Goal: Information Seeking & Learning: Understand process/instructions

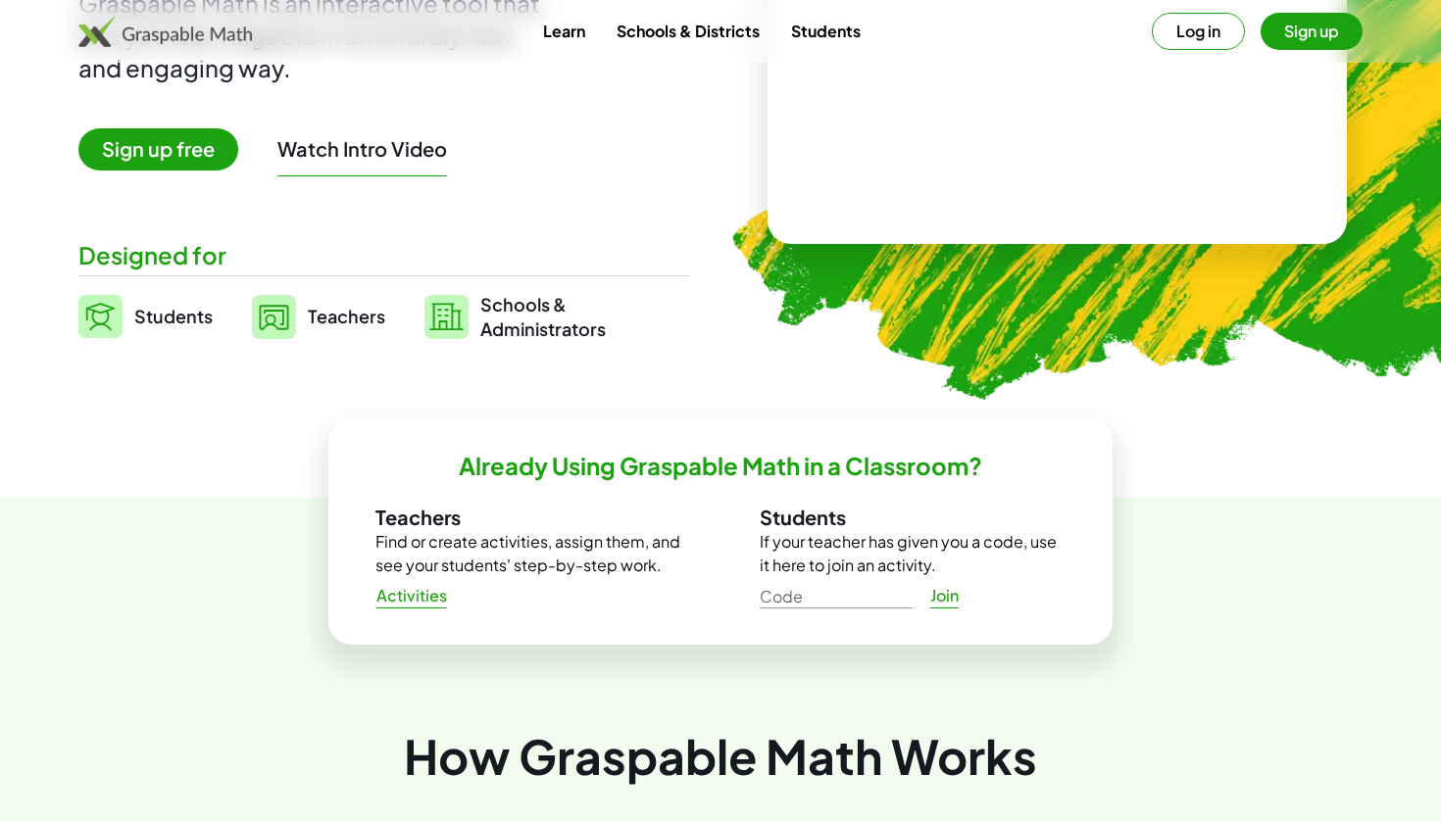
scroll to position [301, 0]
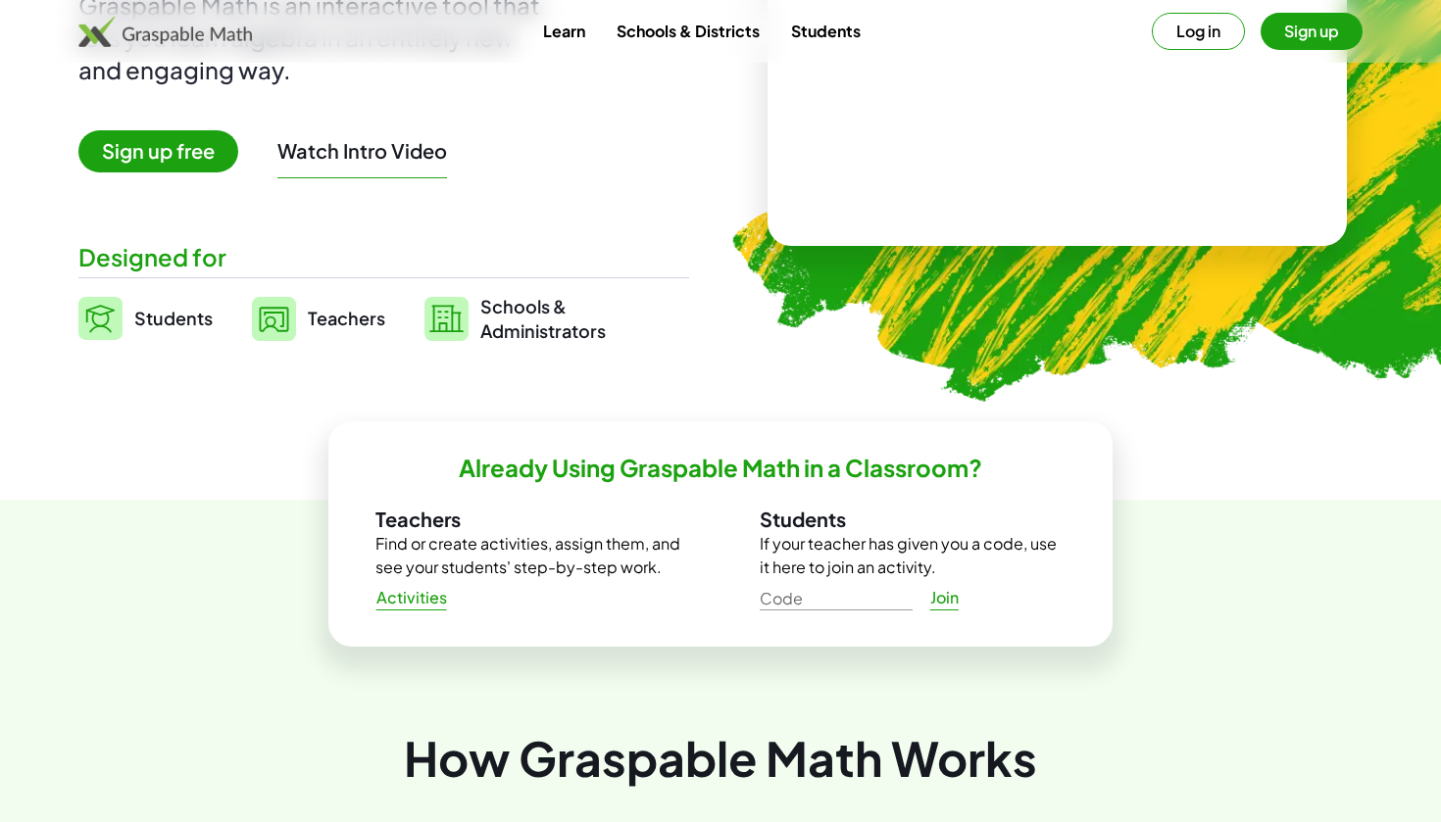
click at [361, 315] on span "Teachers" at bounding box center [346, 318] width 77 height 23
click at [356, 328] on span "Teachers" at bounding box center [346, 318] width 77 height 23
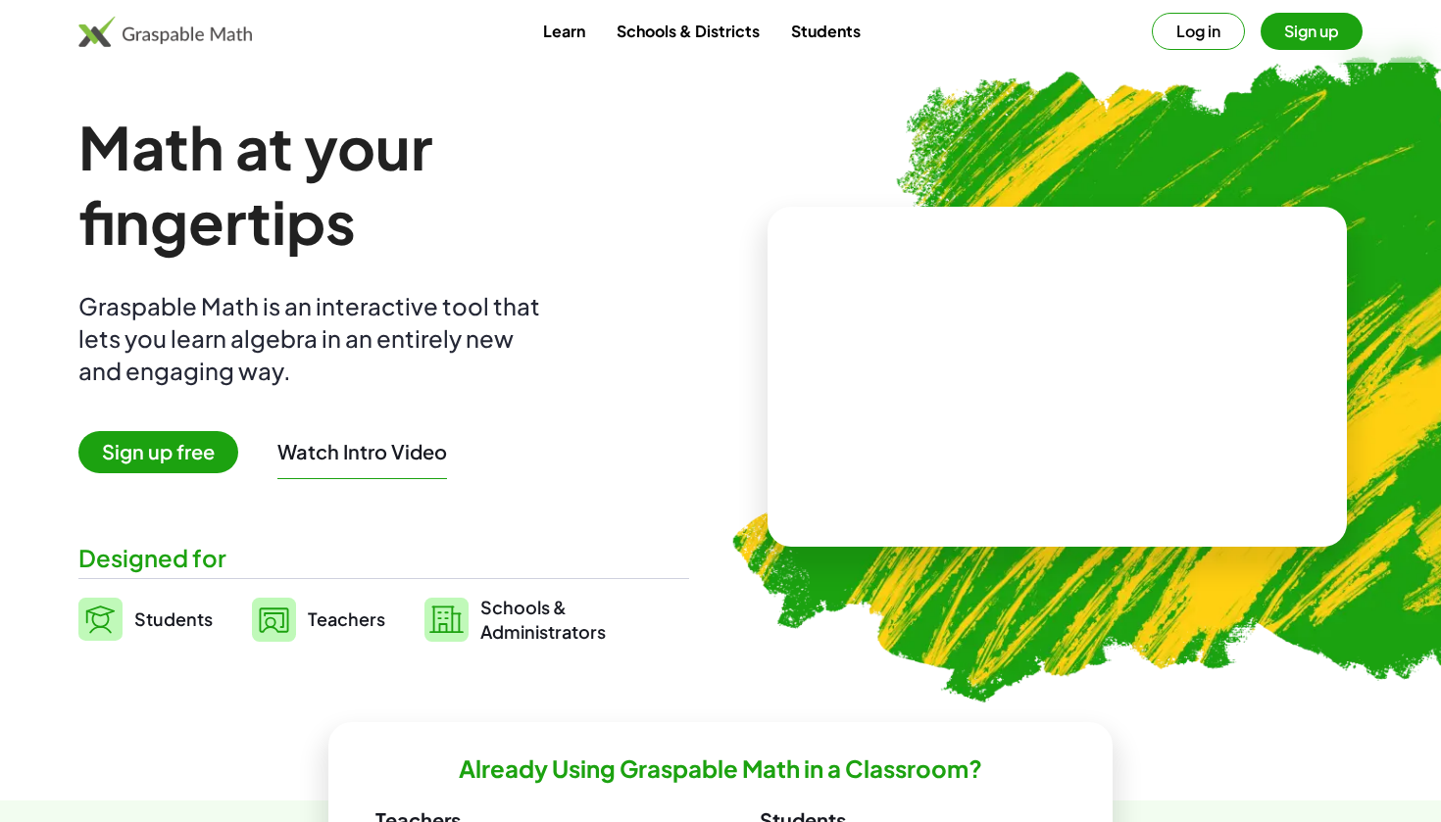
scroll to position [0, 0]
click at [1316, 24] on button "Sign up" at bounding box center [1312, 31] width 102 height 37
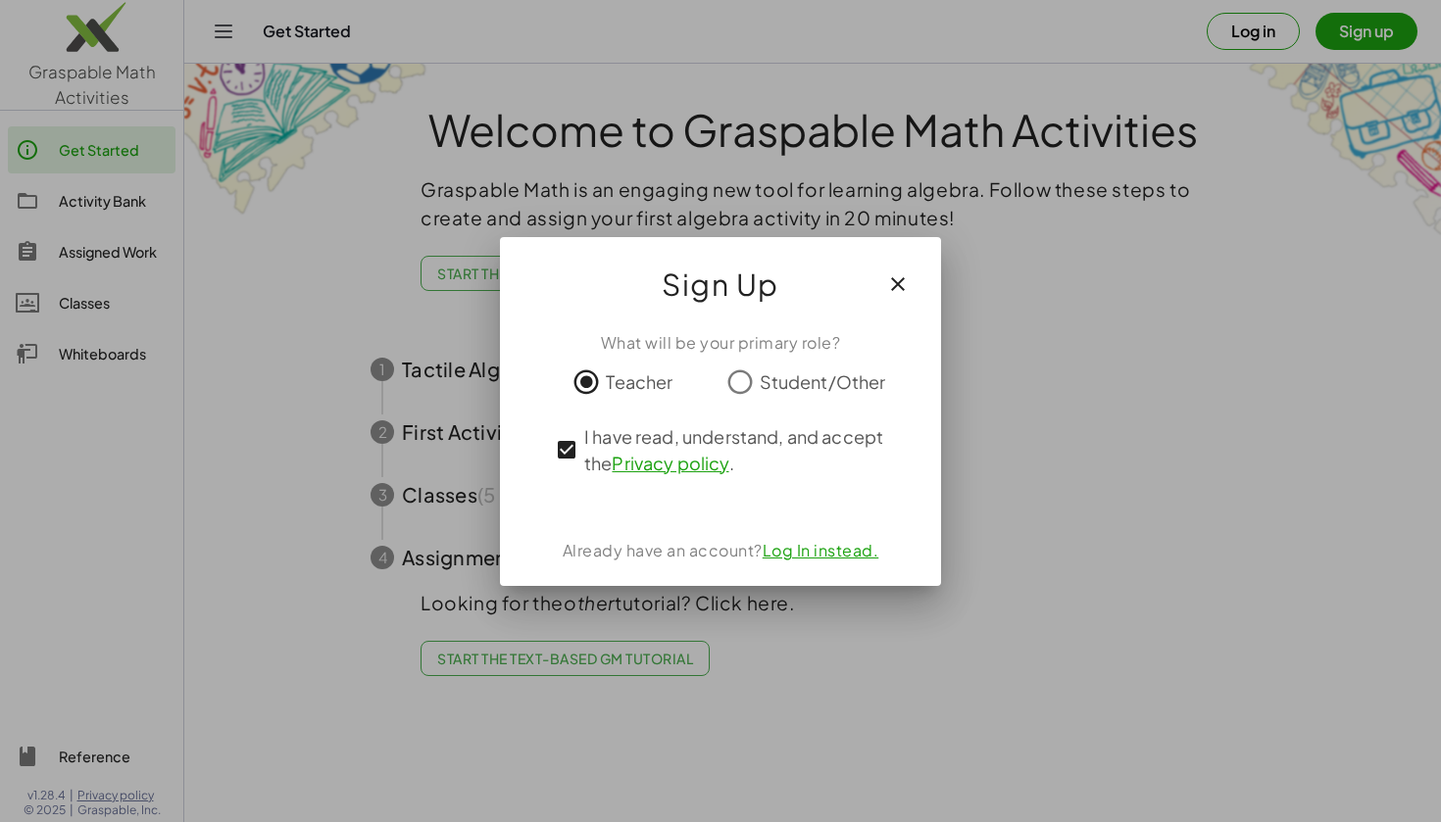
click at [740, 284] on span "Sign Up" at bounding box center [721, 284] width 118 height 47
click at [896, 289] on icon "button" at bounding box center [898, 284] width 24 height 24
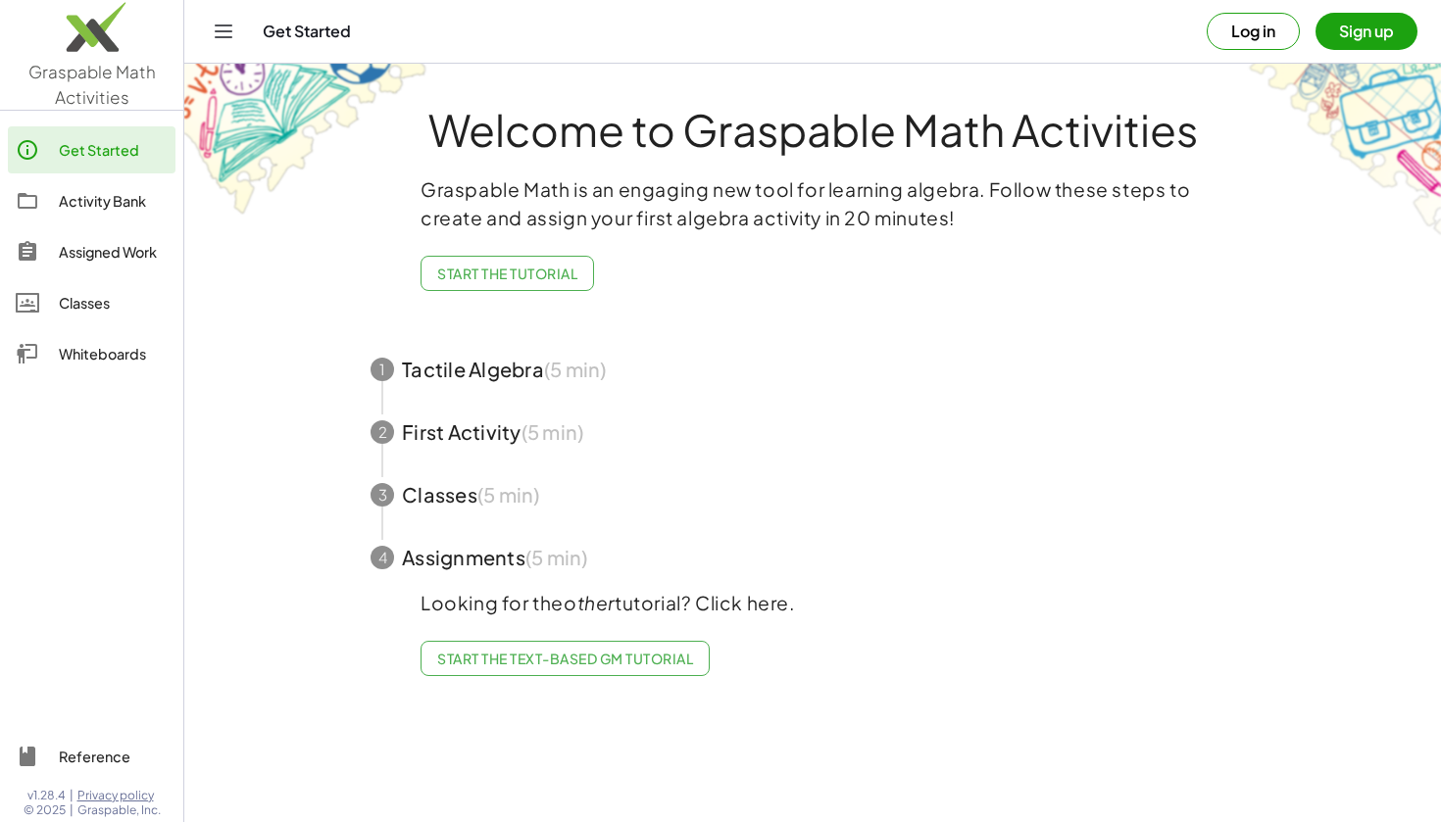
click at [1074, 0] on div "Get Started Log in Sign up" at bounding box center [813, 31] width 1210 height 63
click at [505, 265] on span "Start the Tutorial" at bounding box center [507, 274] width 140 height 18
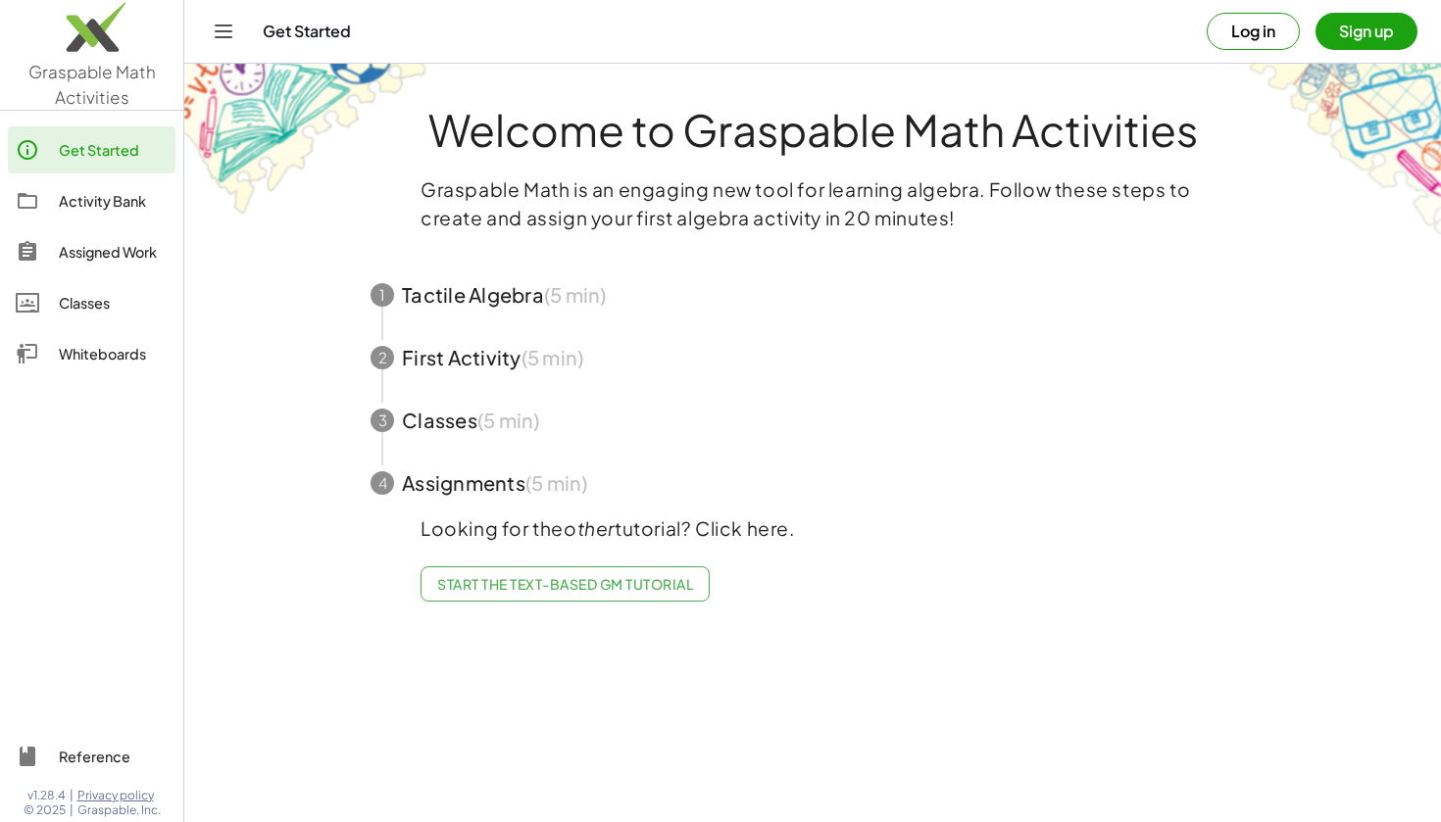
click at [450, 301] on span "button" at bounding box center [812, 295] width 931 height 63
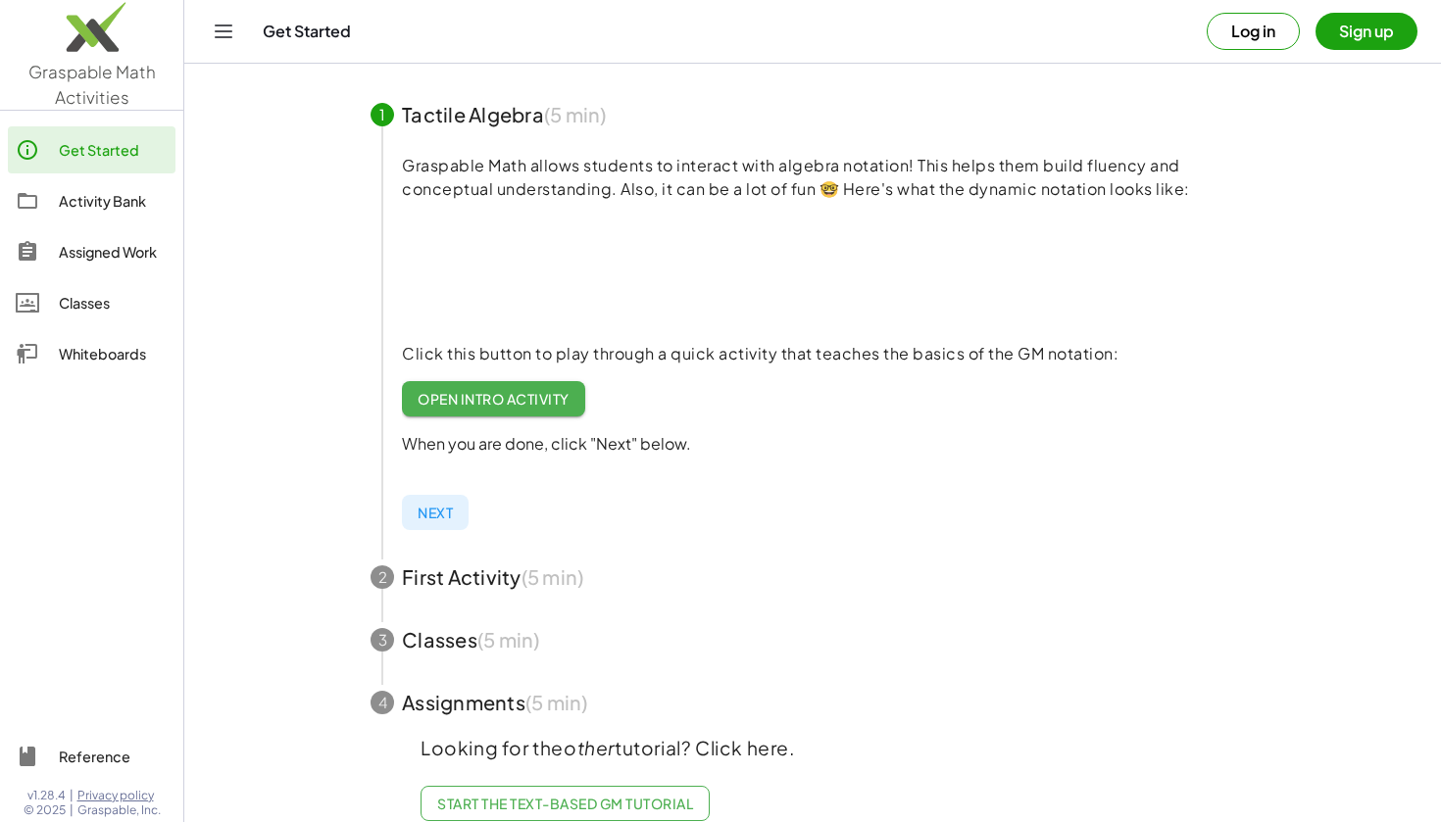
scroll to position [183, 0]
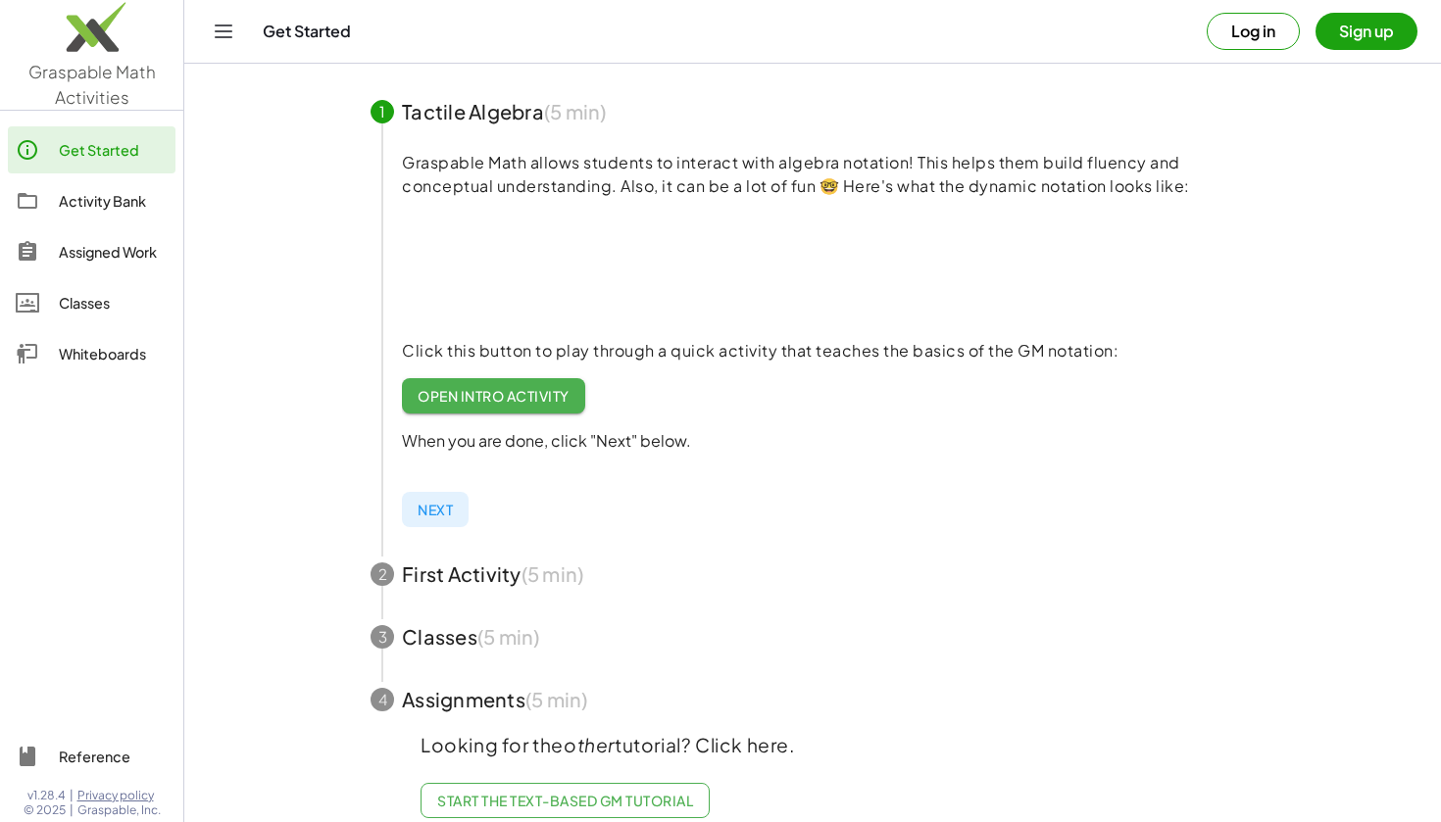
click at [93, 304] on div "Classes" at bounding box center [113, 303] width 109 height 24
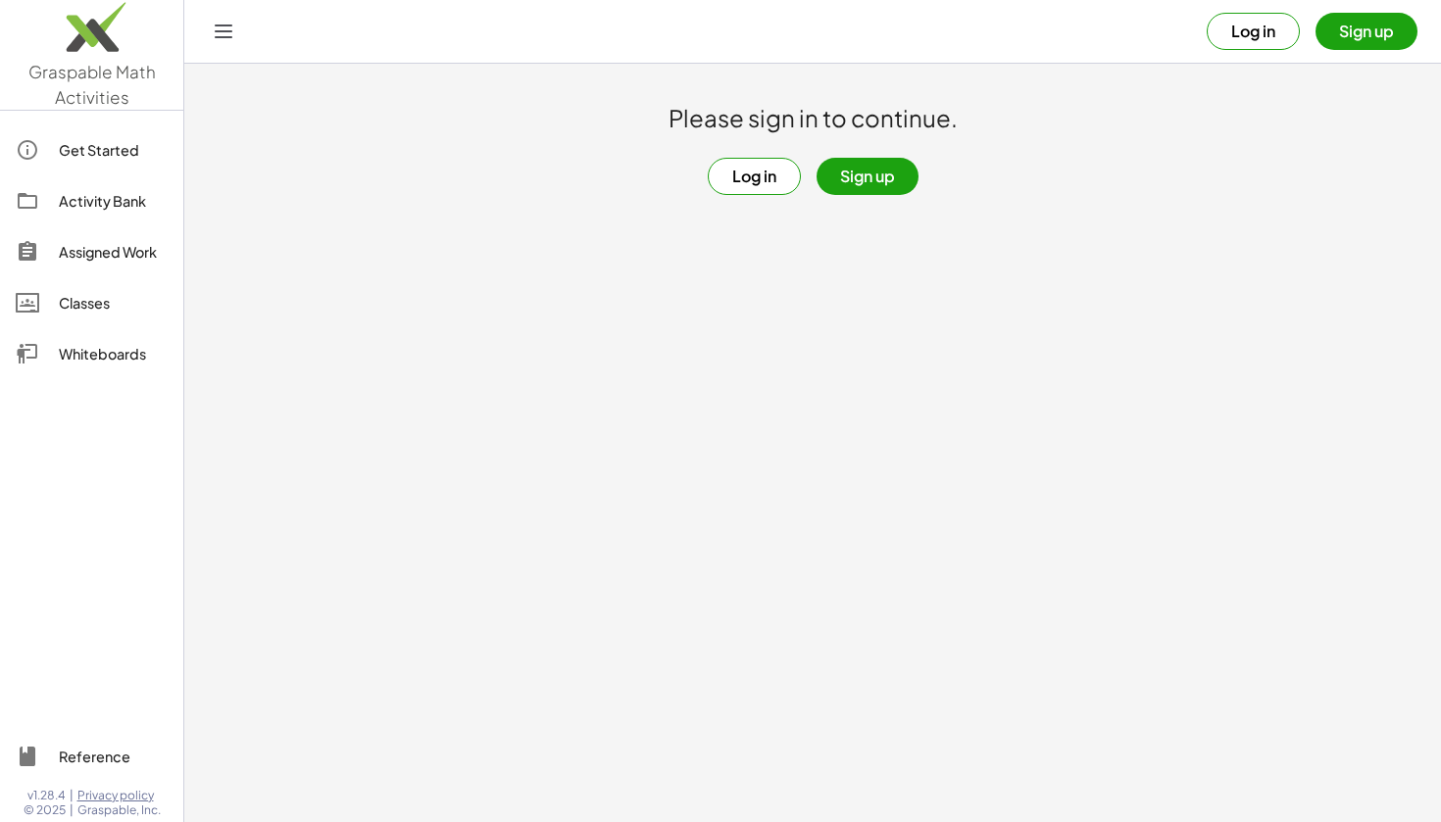
click at [1363, 20] on button "Sign up" at bounding box center [1366, 31] width 102 height 37
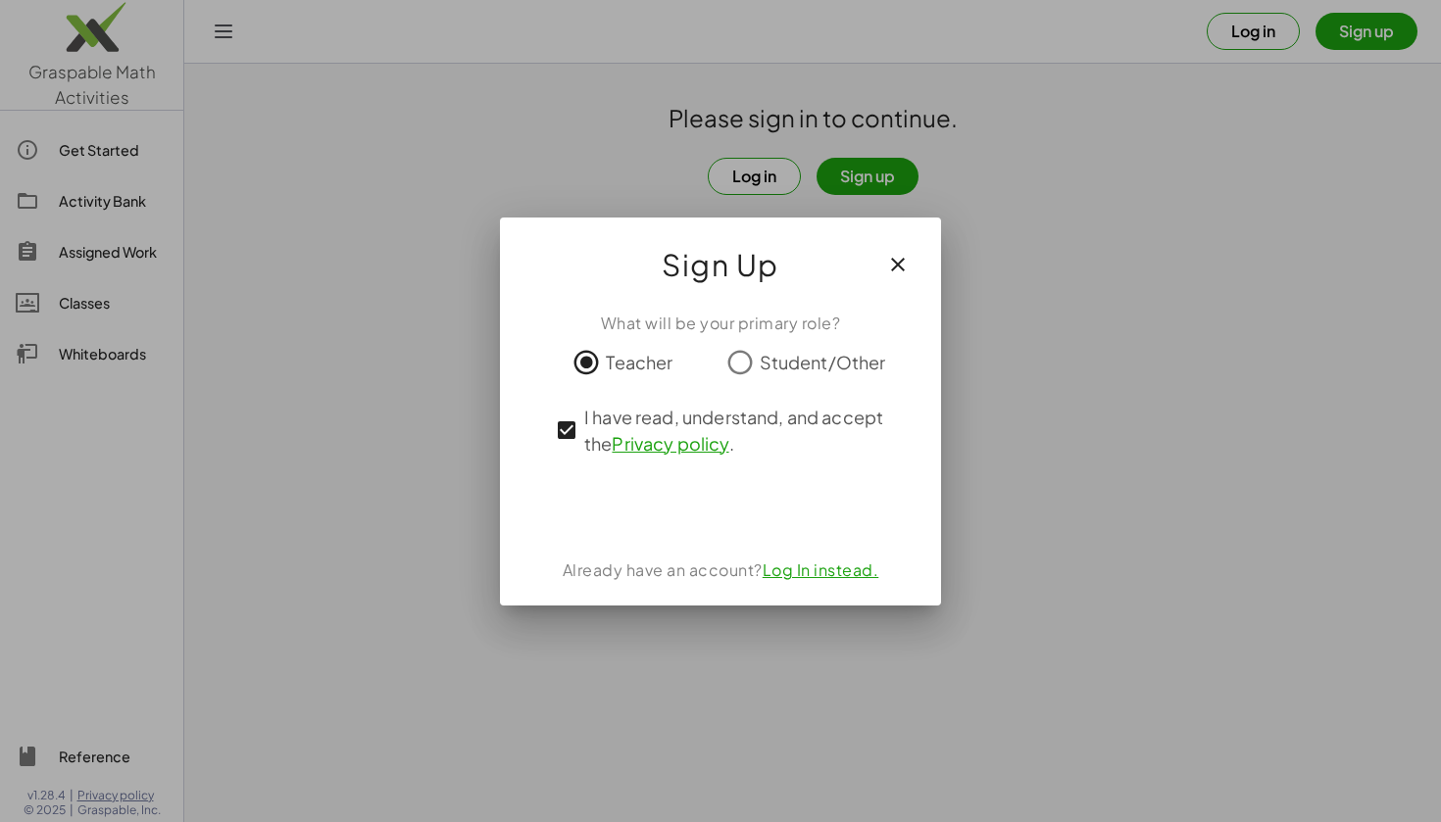
click at [748, 503] on div "Acceder con Google. Se abre en una pestaña nueva" at bounding box center [720, 507] width 187 height 43
click at [696, 503] on div "Acceder con Google. Se abre en una pestaña nueva" at bounding box center [720, 507] width 187 height 43
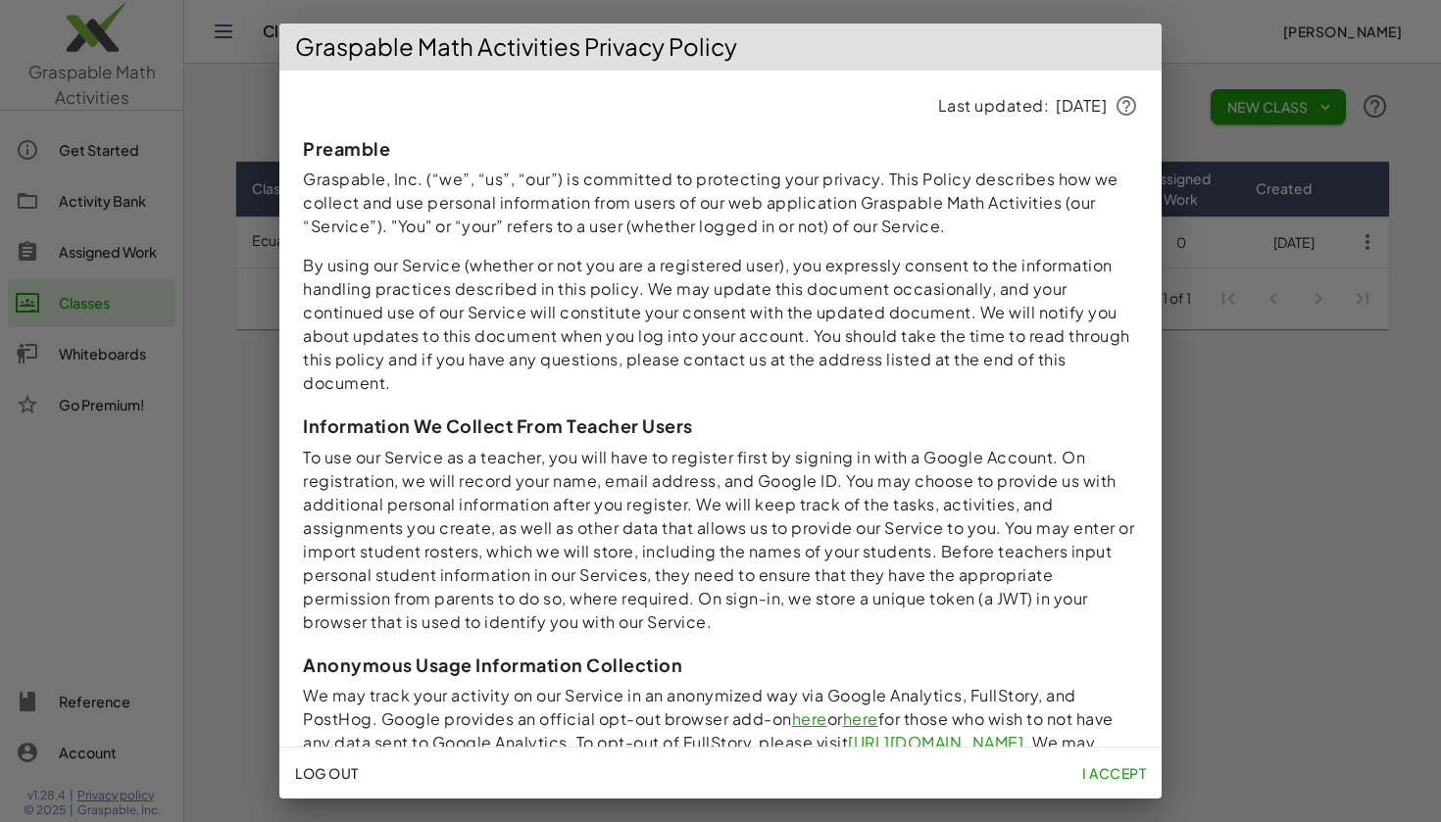
click at [1113, 773] on span "I accept" at bounding box center [1114, 774] width 64 height 18
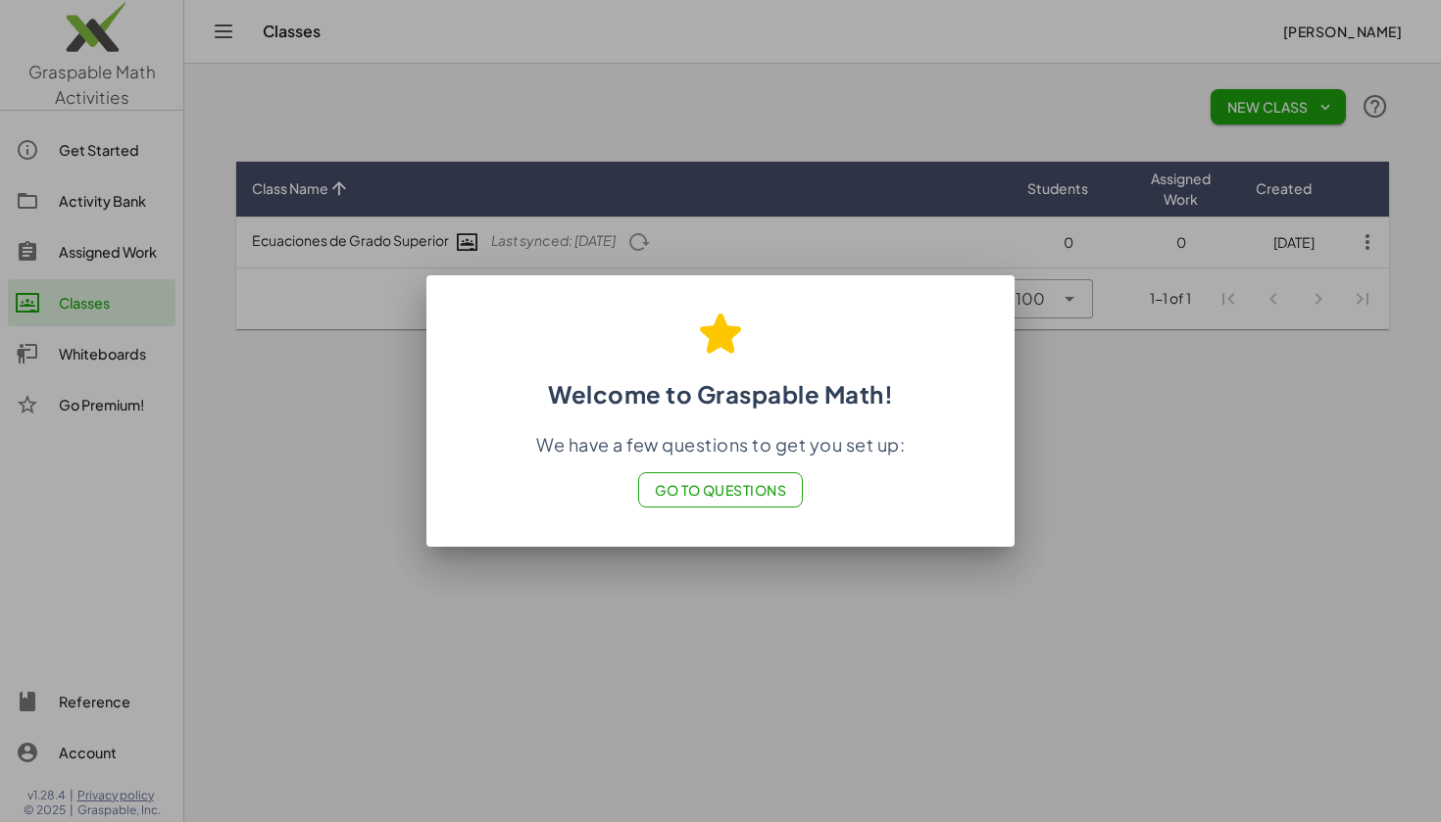
click at [759, 550] on div at bounding box center [720, 411] width 1441 height 822
click at [749, 596] on div at bounding box center [720, 411] width 1441 height 822
click at [748, 496] on span "Go to Questions" at bounding box center [721, 490] width 132 height 18
click at [1167, 422] on div at bounding box center [720, 411] width 1441 height 822
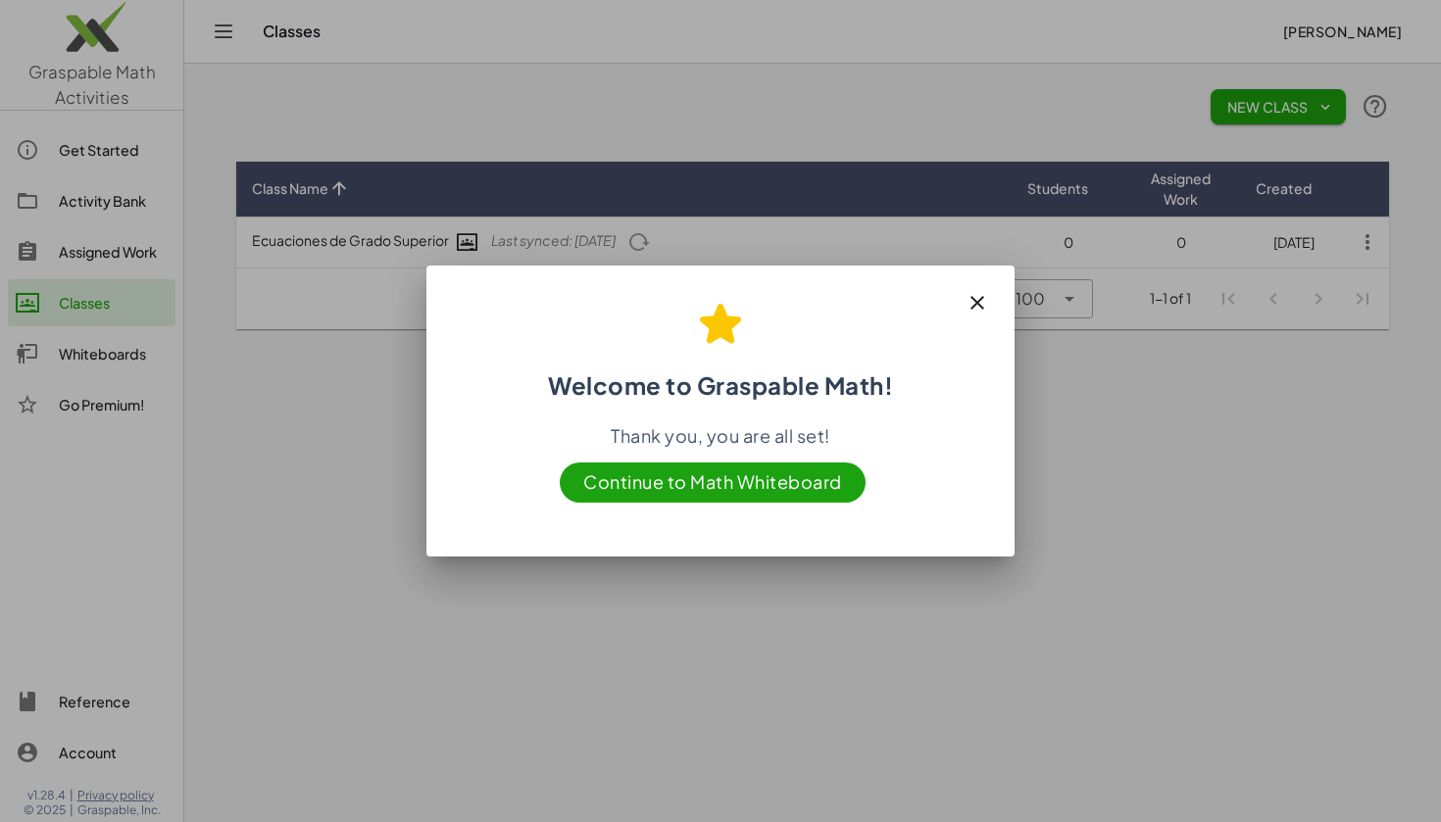
click at [811, 466] on span "Continue to Math Whiteboard" at bounding box center [713, 483] width 306 height 40
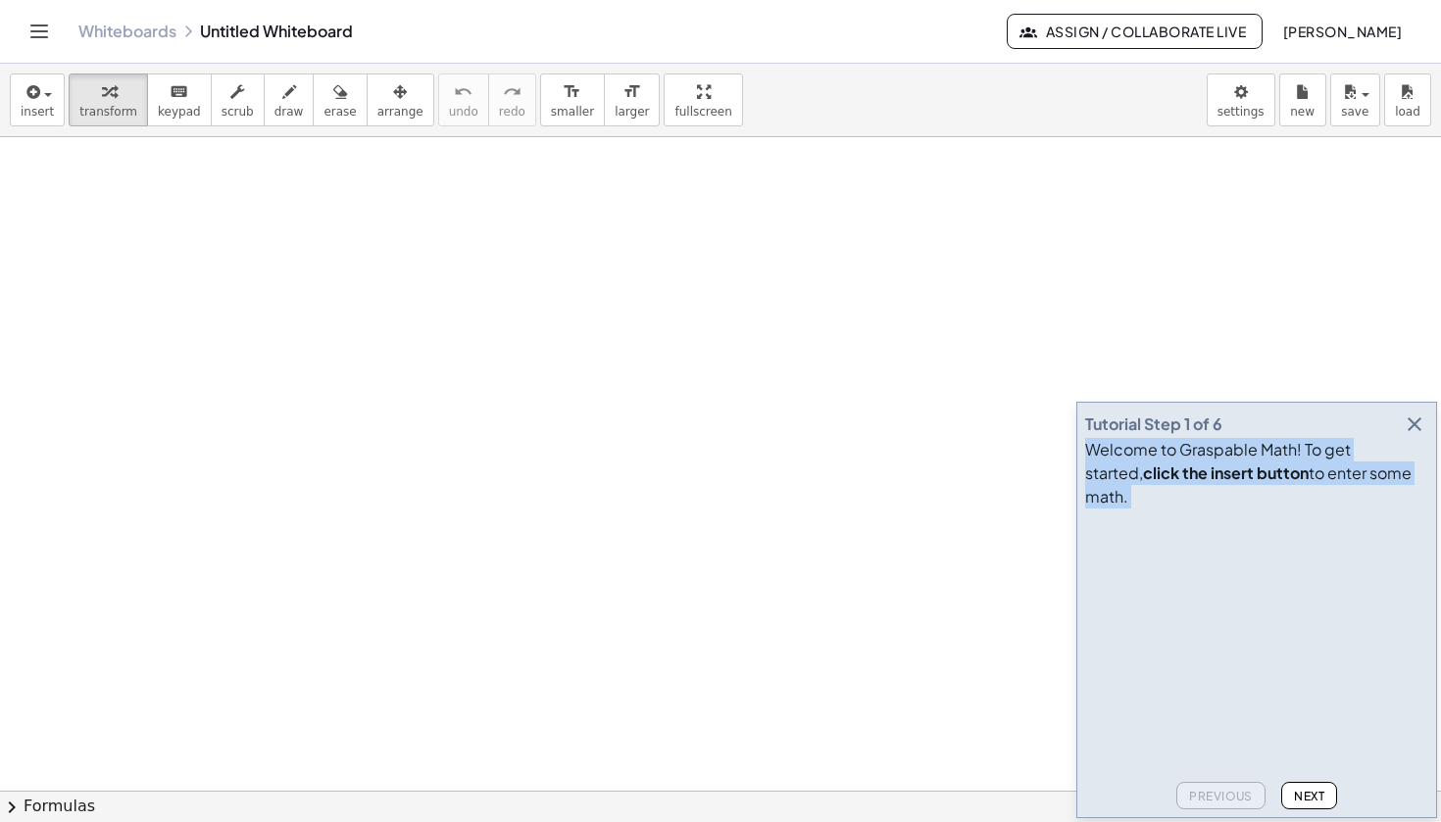
drag, startPoint x: 1273, startPoint y: 445, endPoint x: 1154, endPoint y: 299, distance: 188.8
click at [1154, 299] on main "Tutorial Step 1 of 6 Welcome to Graspable Math! To get started, click the inser…" at bounding box center [720, 411] width 1441 height 822
click at [1162, 349] on div at bounding box center [720, 791] width 1441 height 1308
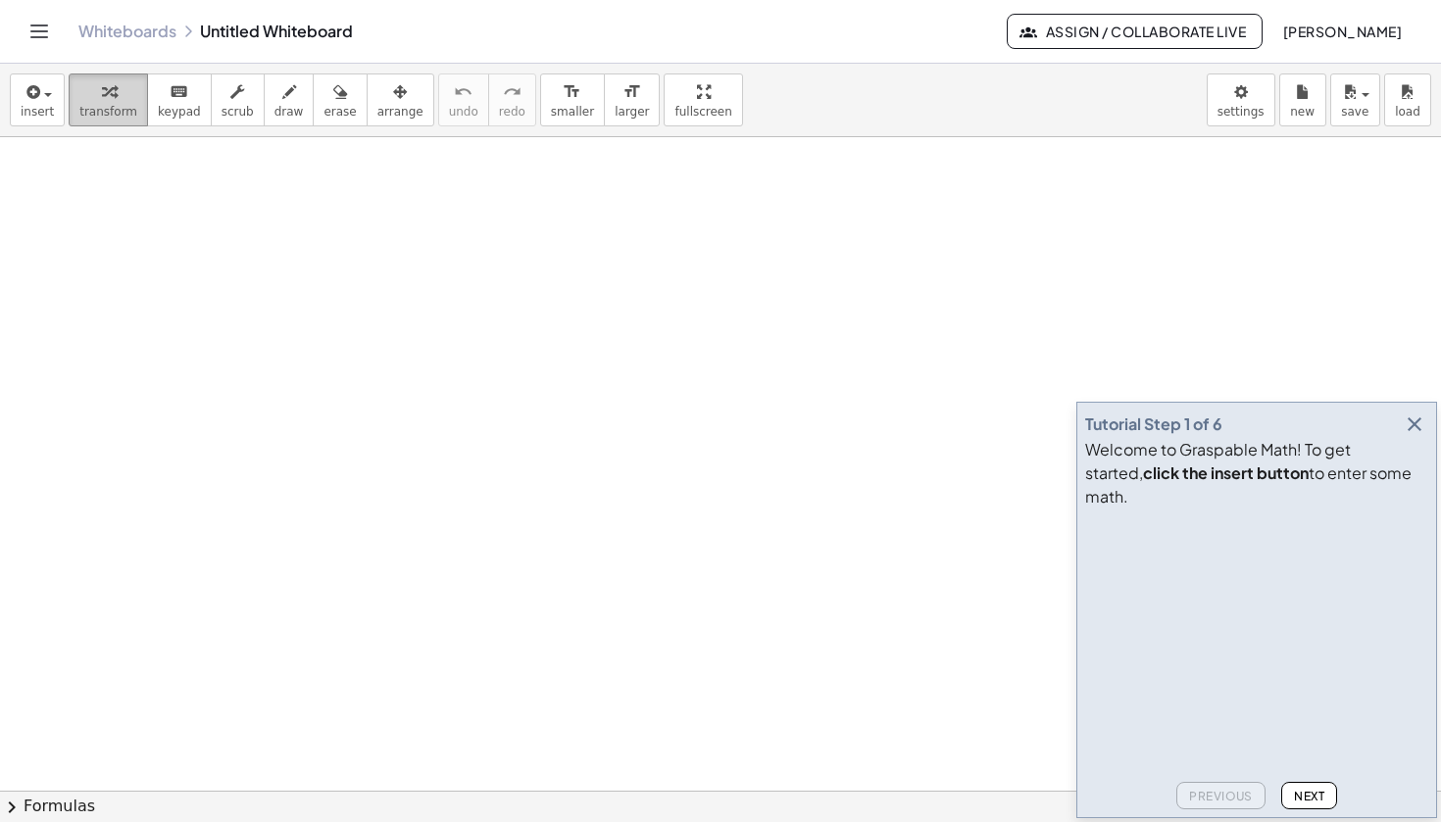
click at [105, 107] on span "transform" at bounding box center [108, 112] width 58 height 14
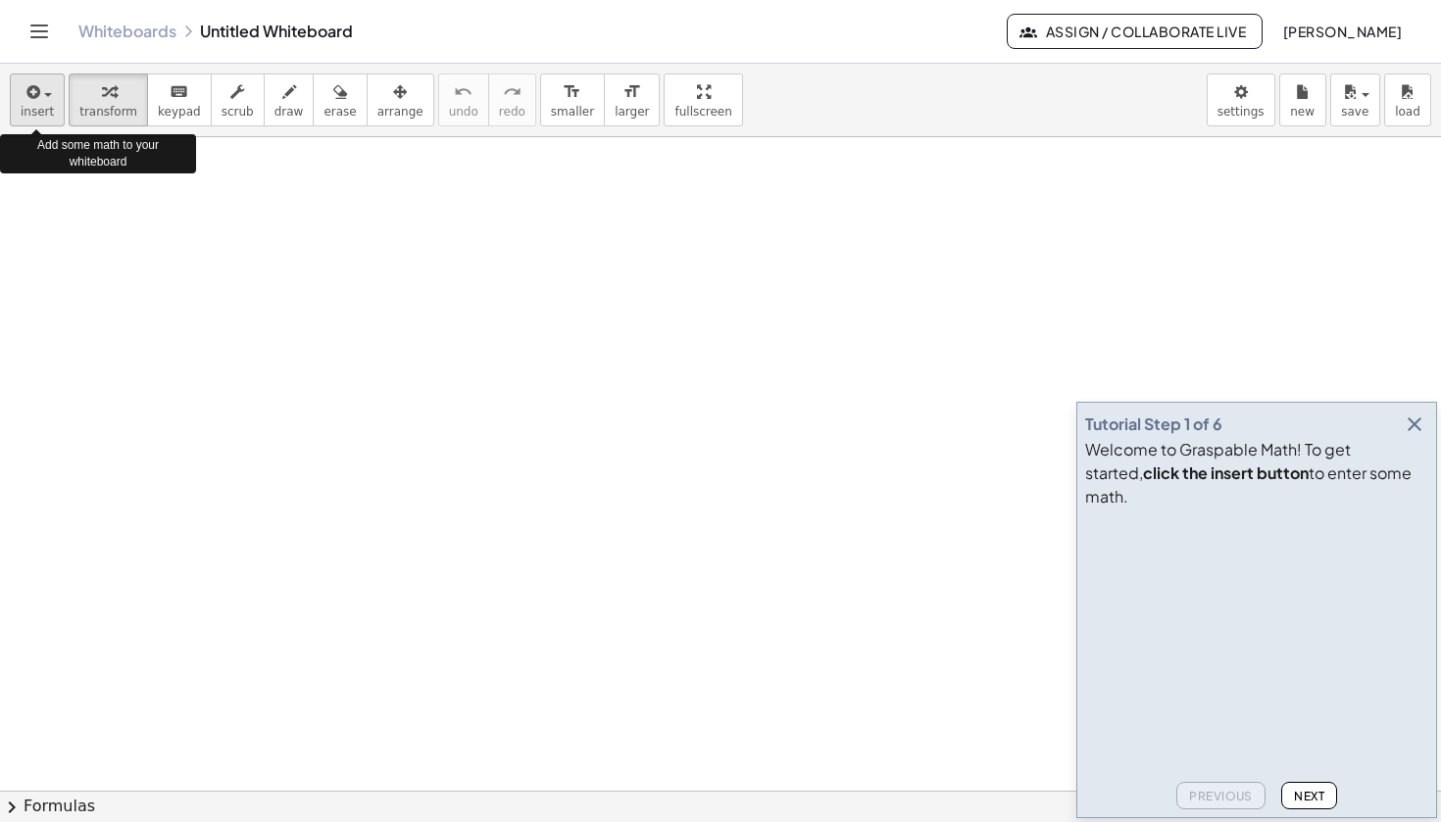
click at [51, 94] on div "button" at bounding box center [37, 91] width 33 height 24
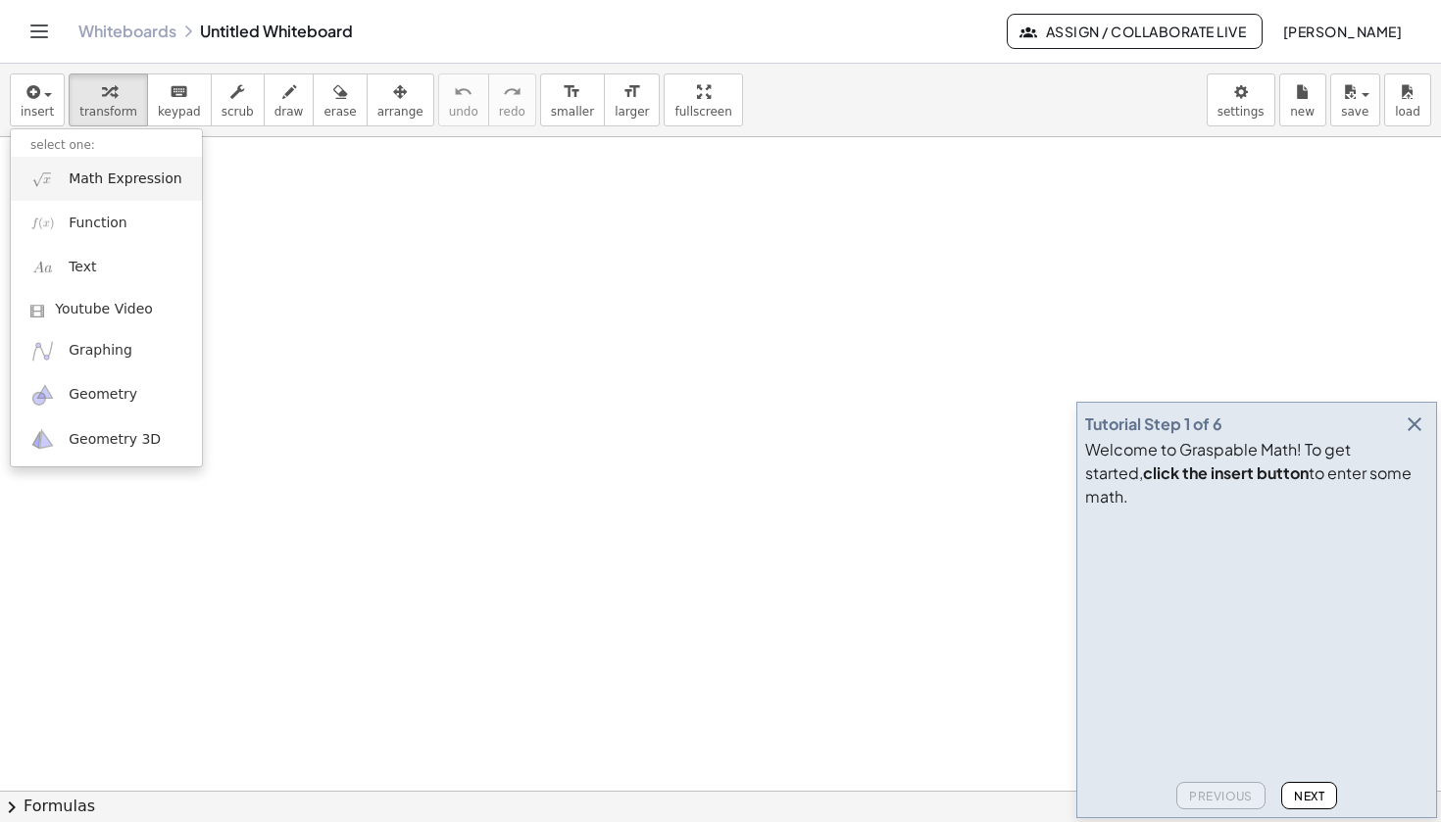
click at [148, 177] on span "Math Expression" at bounding box center [125, 180] width 113 height 20
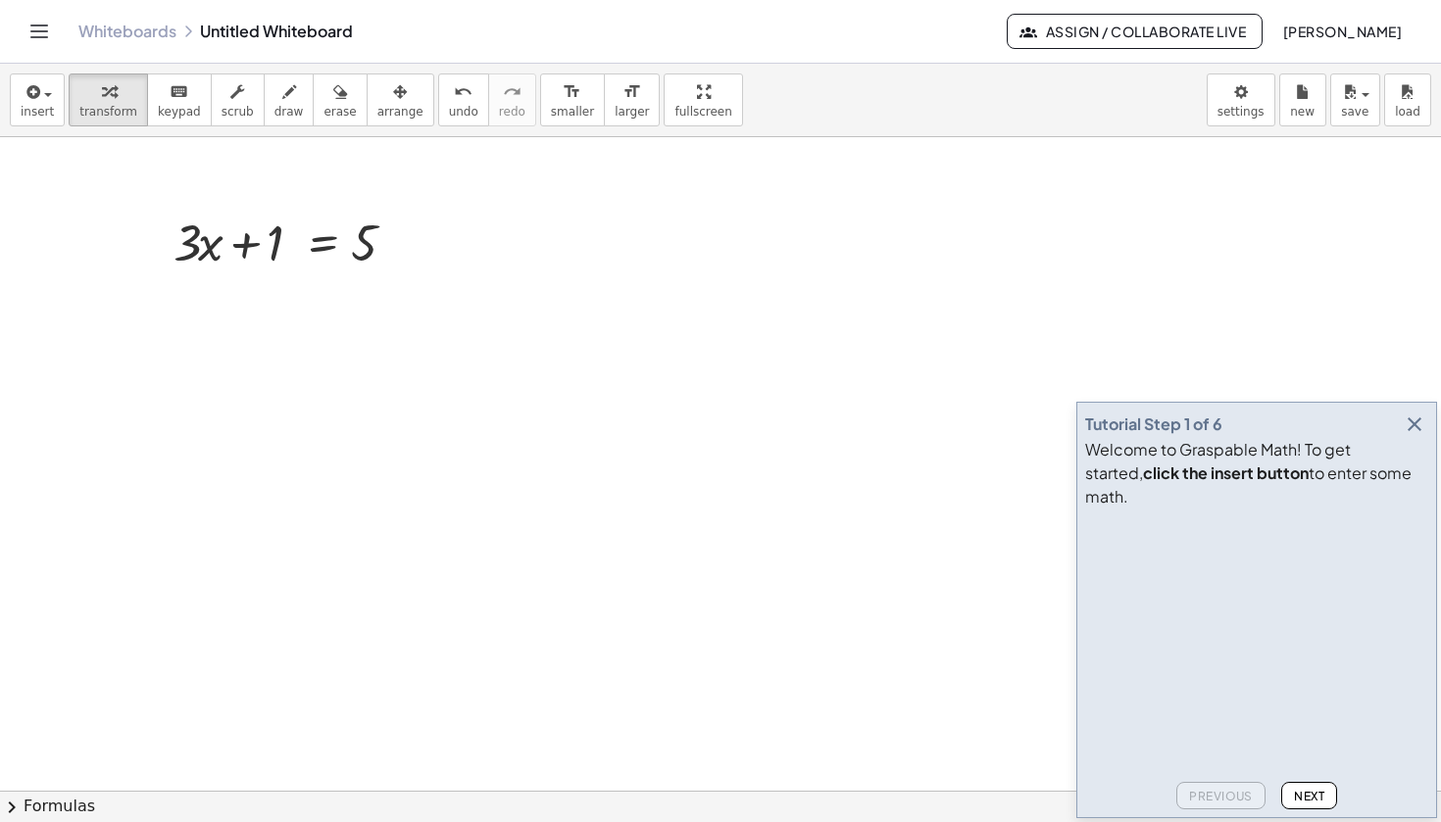
click at [1320, 796] on span "Next" at bounding box center [1309, 796] width 30 height 15
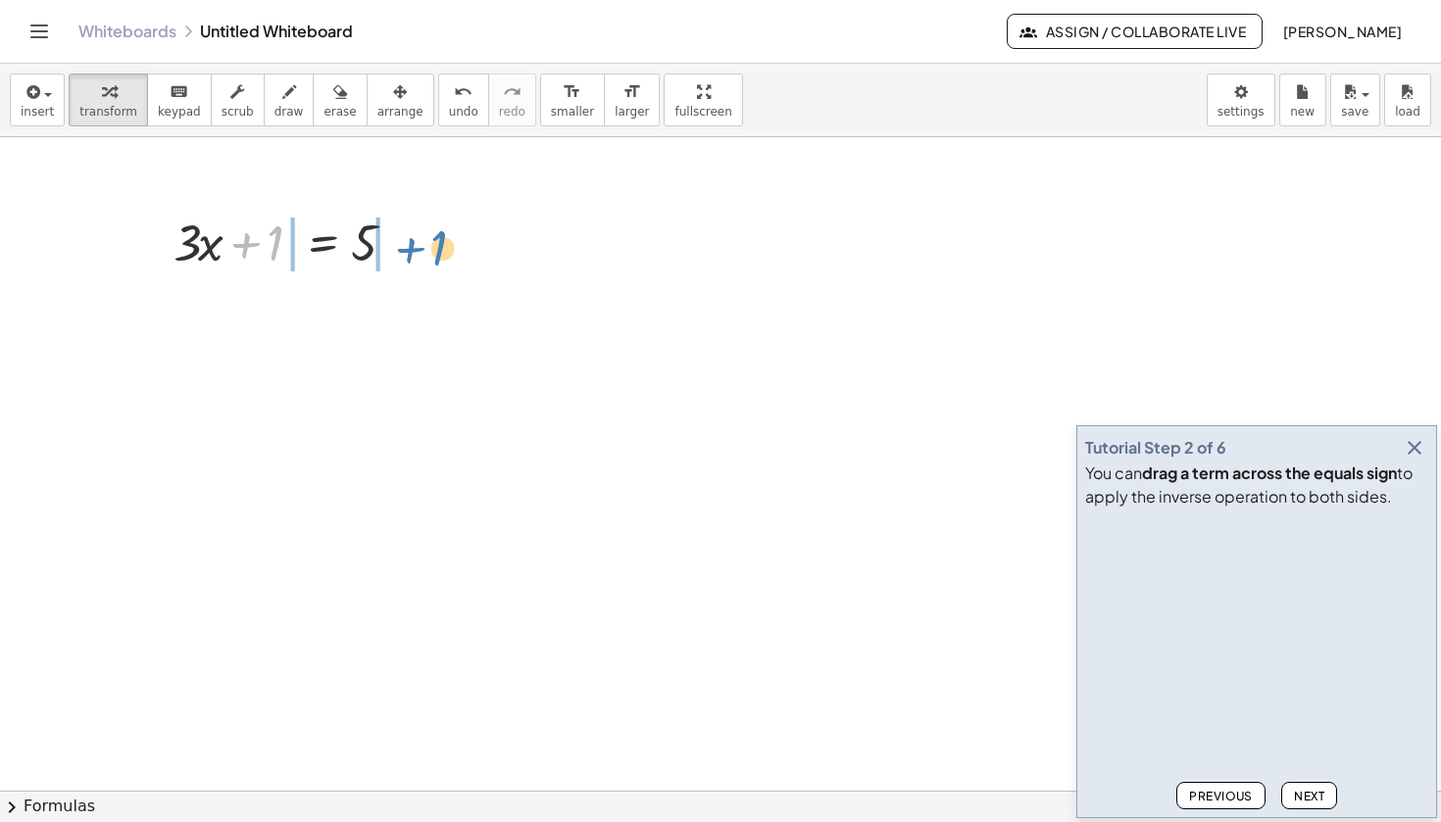
drag, startPoint x: 273, startPoint y: 244, endPoint x: 440, endPoint y: 250, distance: 166.7
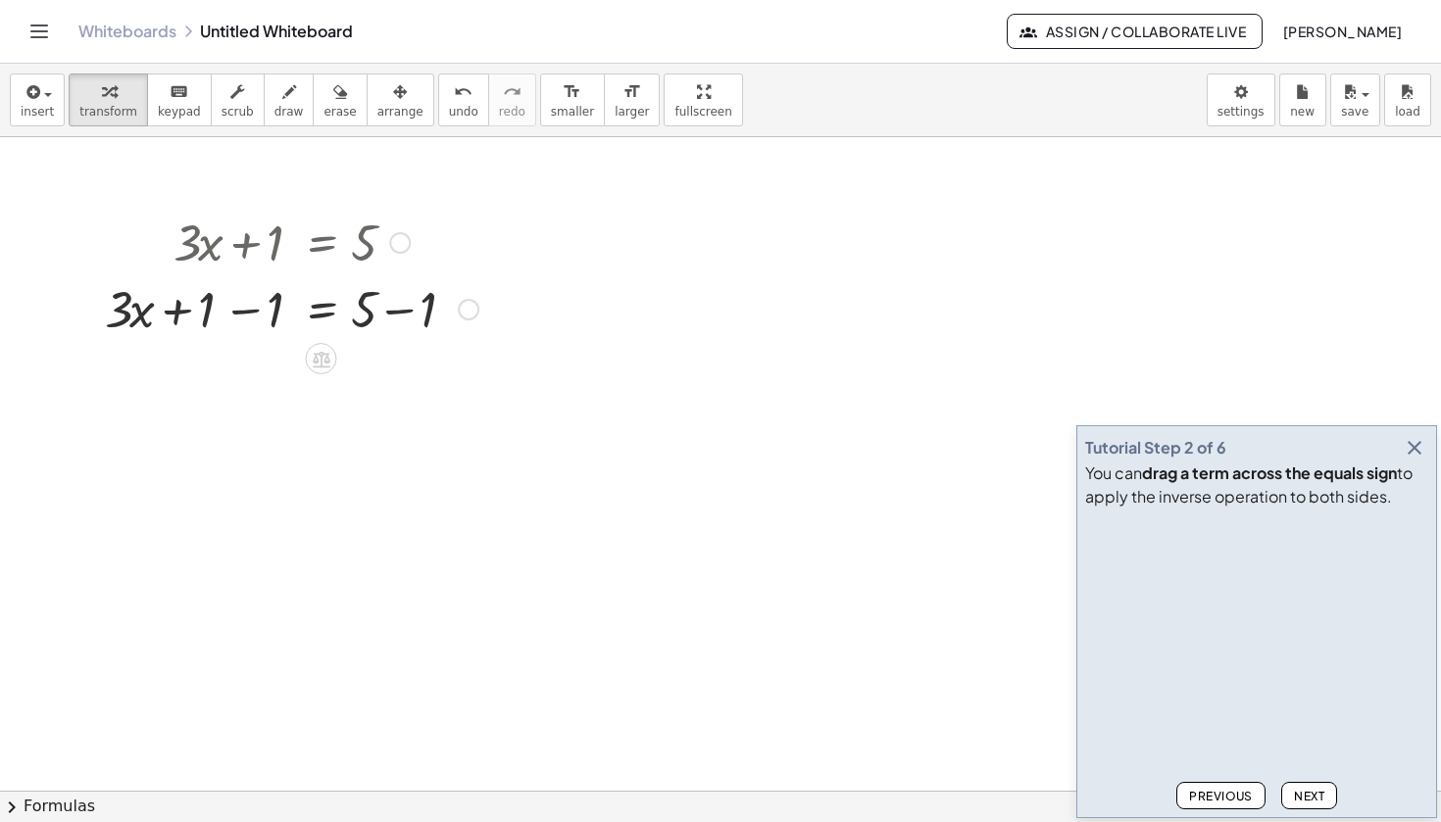
click at [240, 318] on div at bounding box center [291, 307] width 393 height 67
click at [405, 377] on div at bounding box center [291, 374] width 393 height 67
click at [401, 379] on div at bounding box center [291, 374] width 393 height 67
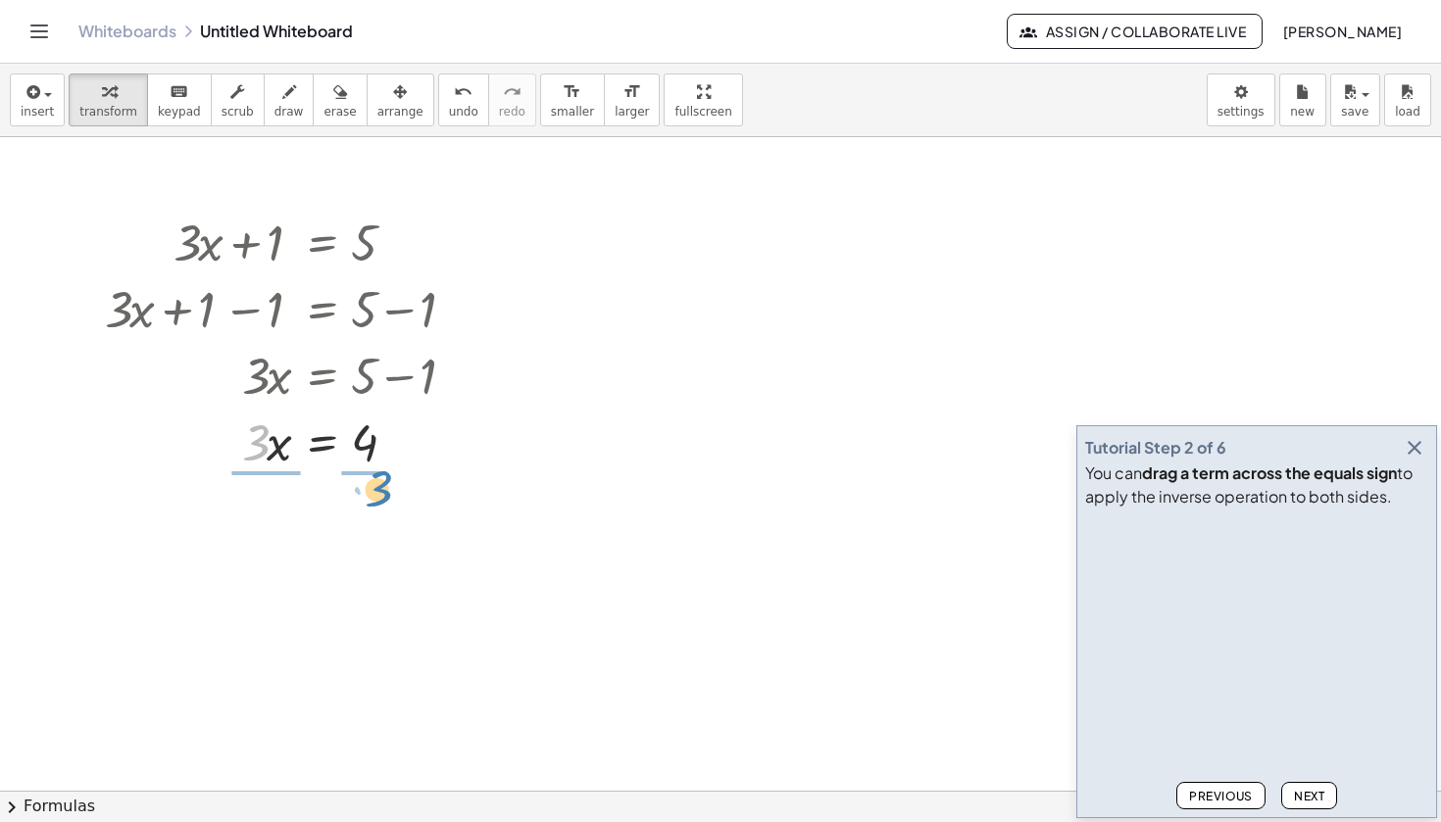
drag, startPoint x: 256, startPoint y: 446, endPoint x: 379, endPoint y: 492, distance: 131.8
click at [252, 523] on div at bounding box center [291, 523] width 393 height 98
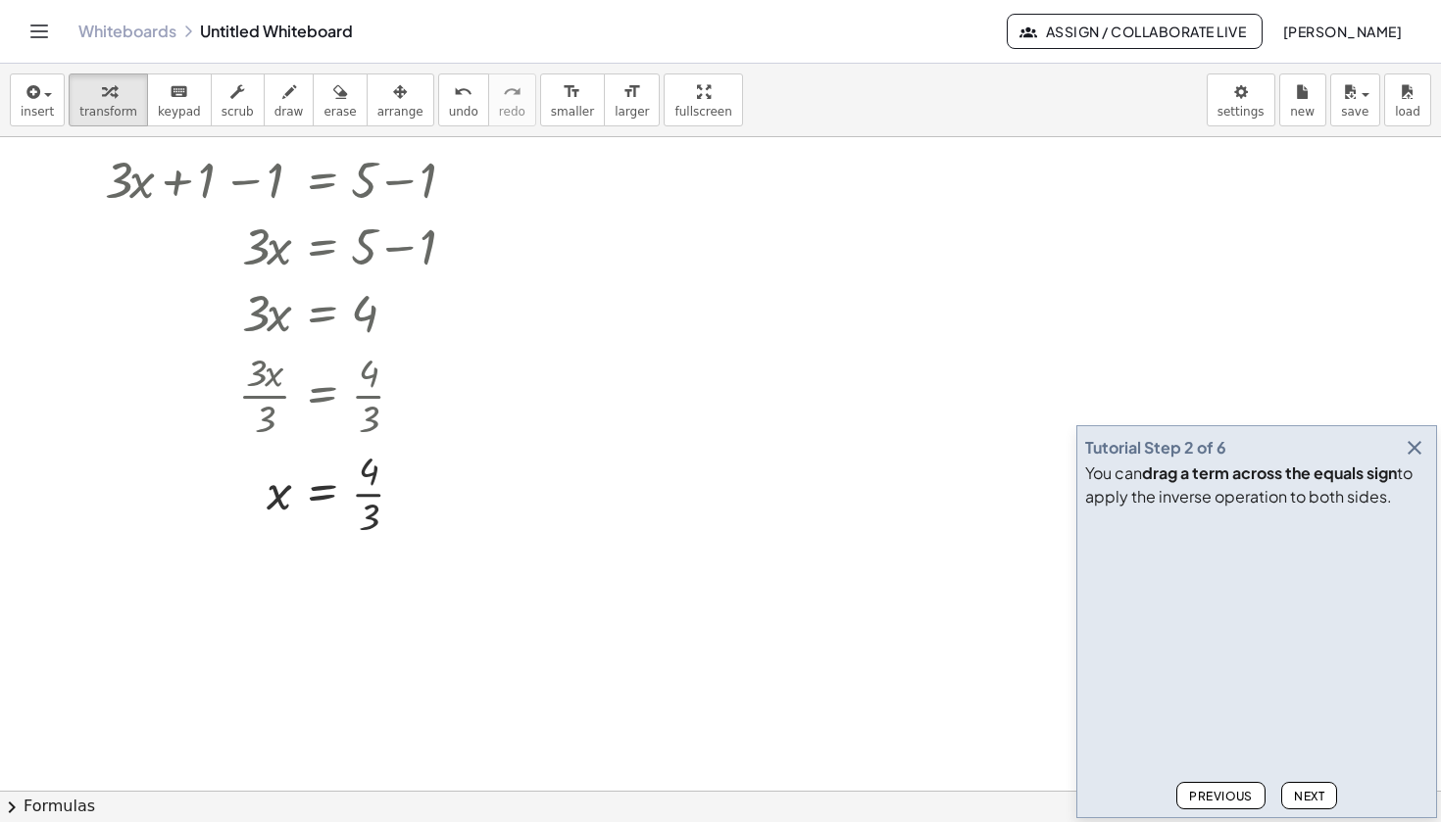
scroll to position [131, 0]
click at [418, 494] on div at bounding box center [410, 492] width 22 height 22
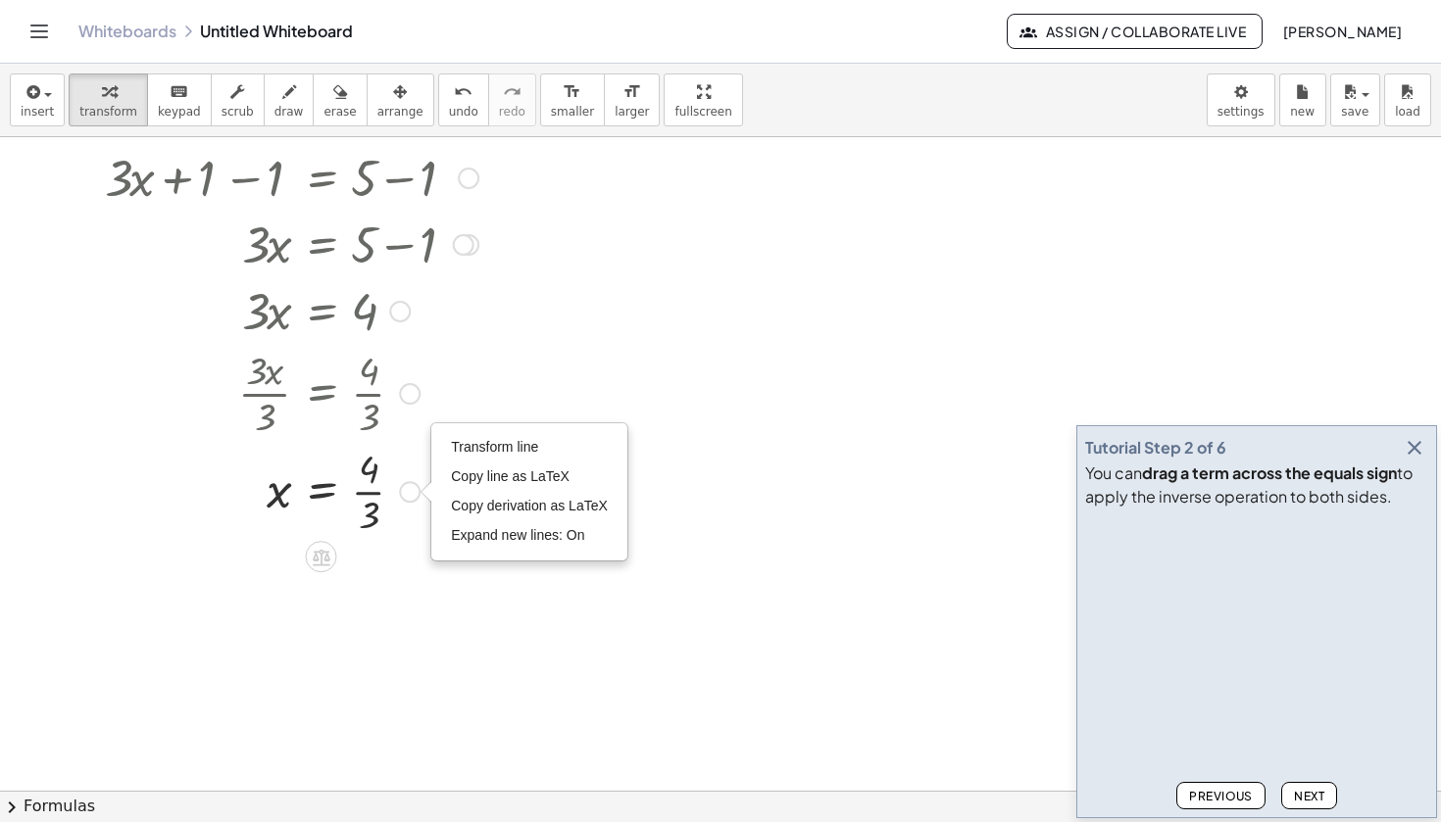
click at [418, 494] on div "Transform line Copy line as LaTeX Copy derivation as LaTeX Expand new lines: On" at bounding box center [410, 492] width 22 height 22
click at [769, 349] on div at bounding box center [720, 660] width 1441 height 1308
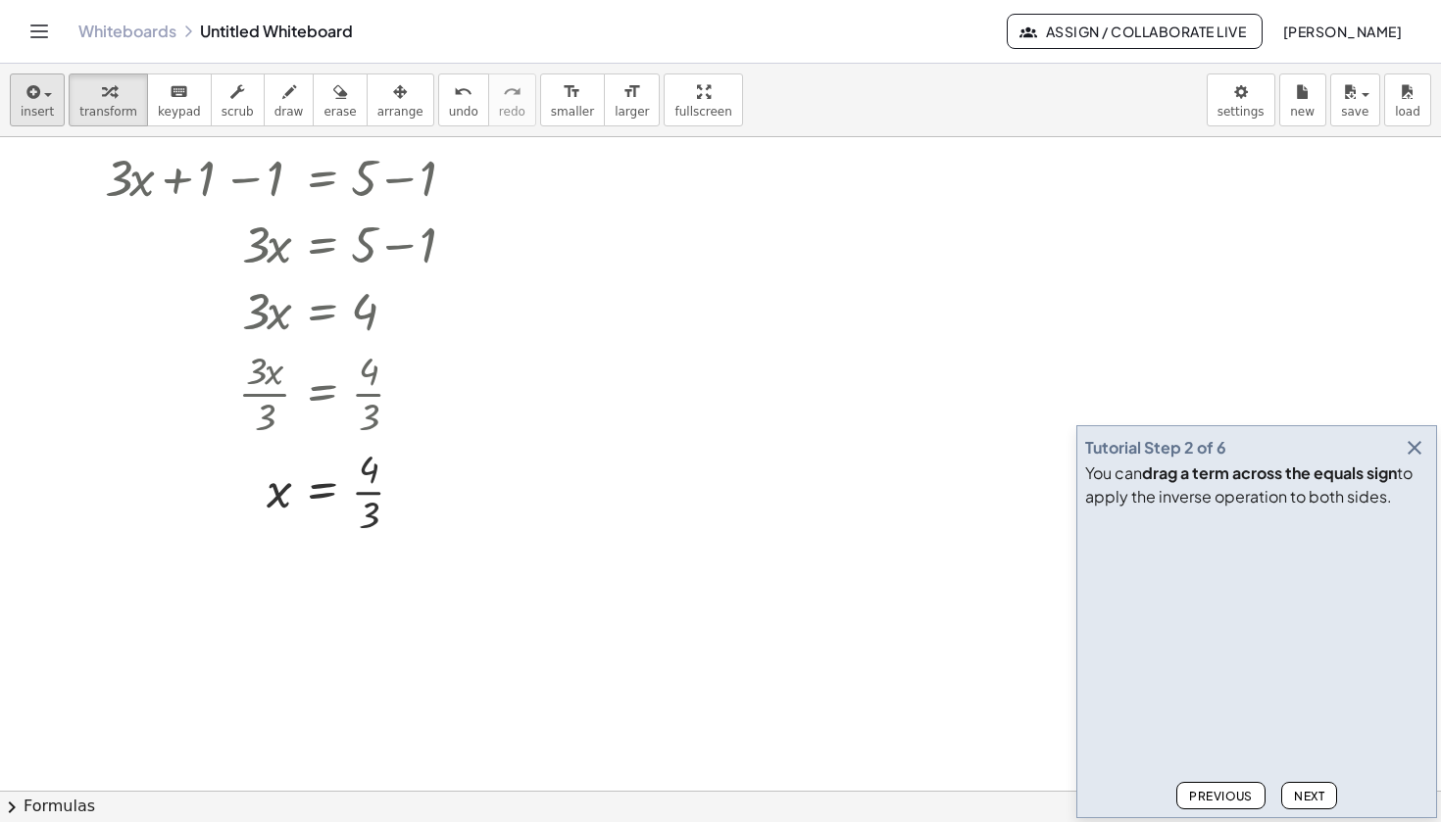
click at [30, 93] on icon "button" at bounding box center [32, 92] width 18 height 24
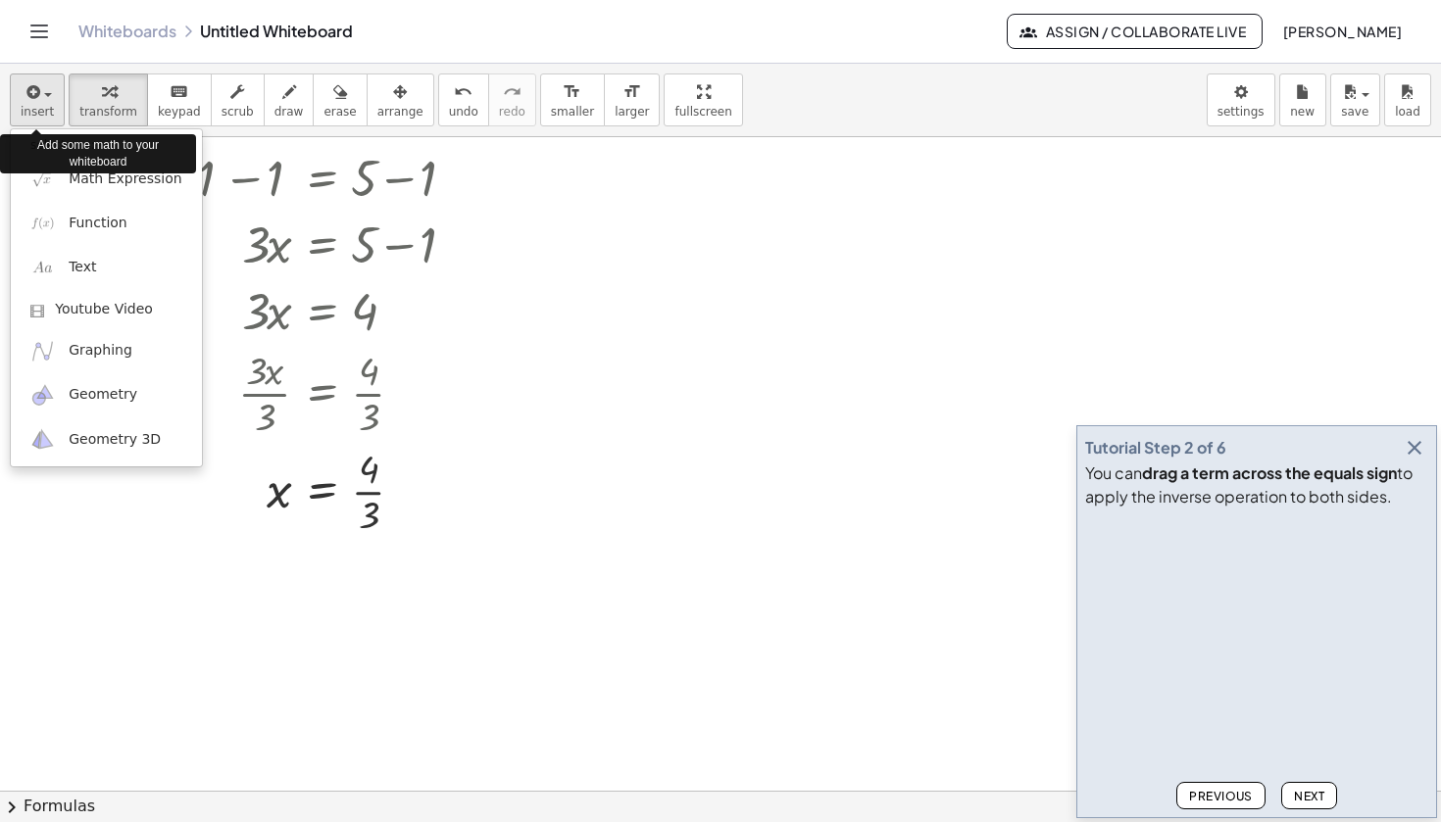
click at [30, 93] on icon "button" at bounding box center [32, 92] width 18 height 24
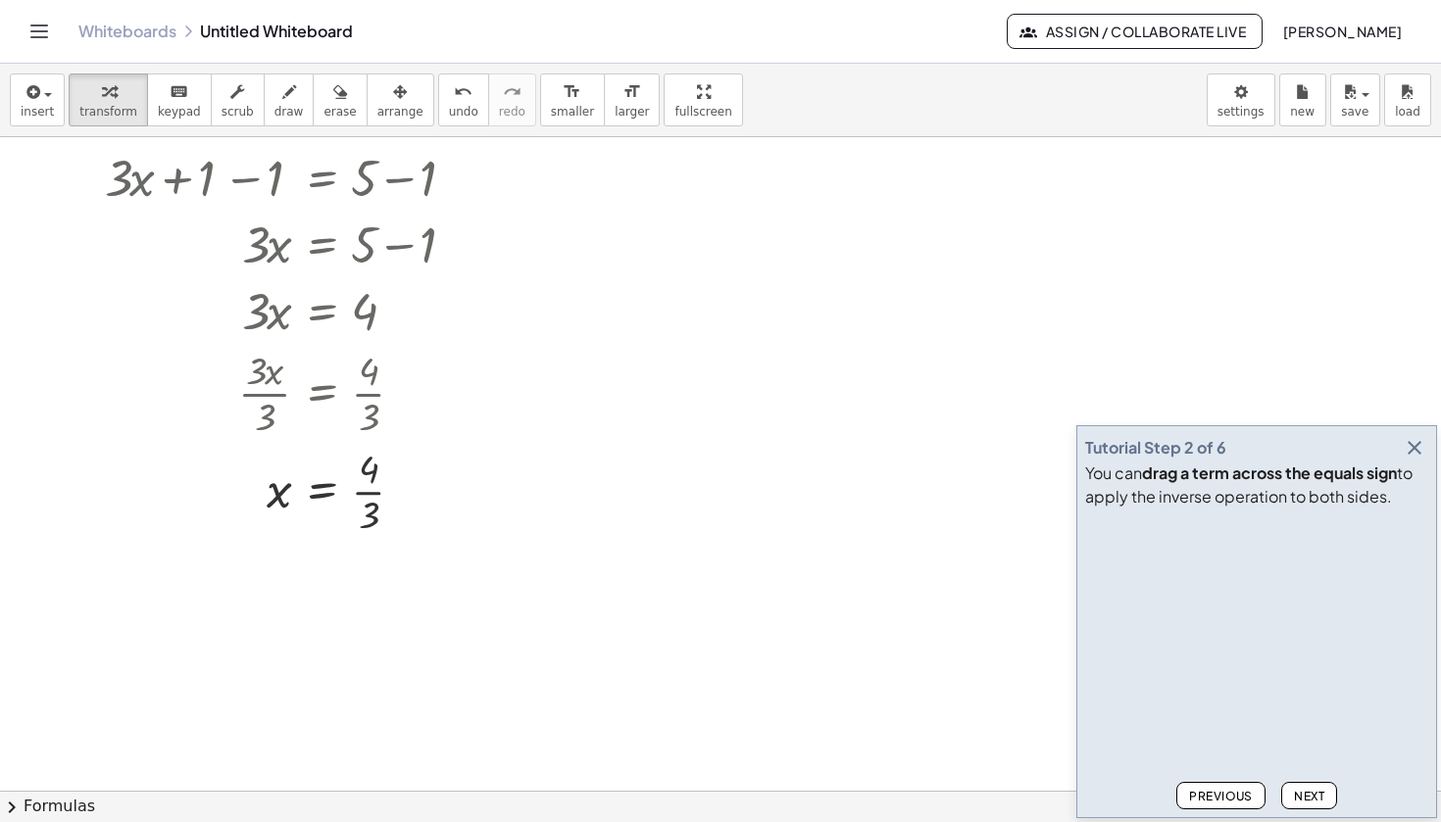
click at [599, 155] on div at bounding box center [720, 660] width 1441 height 1308
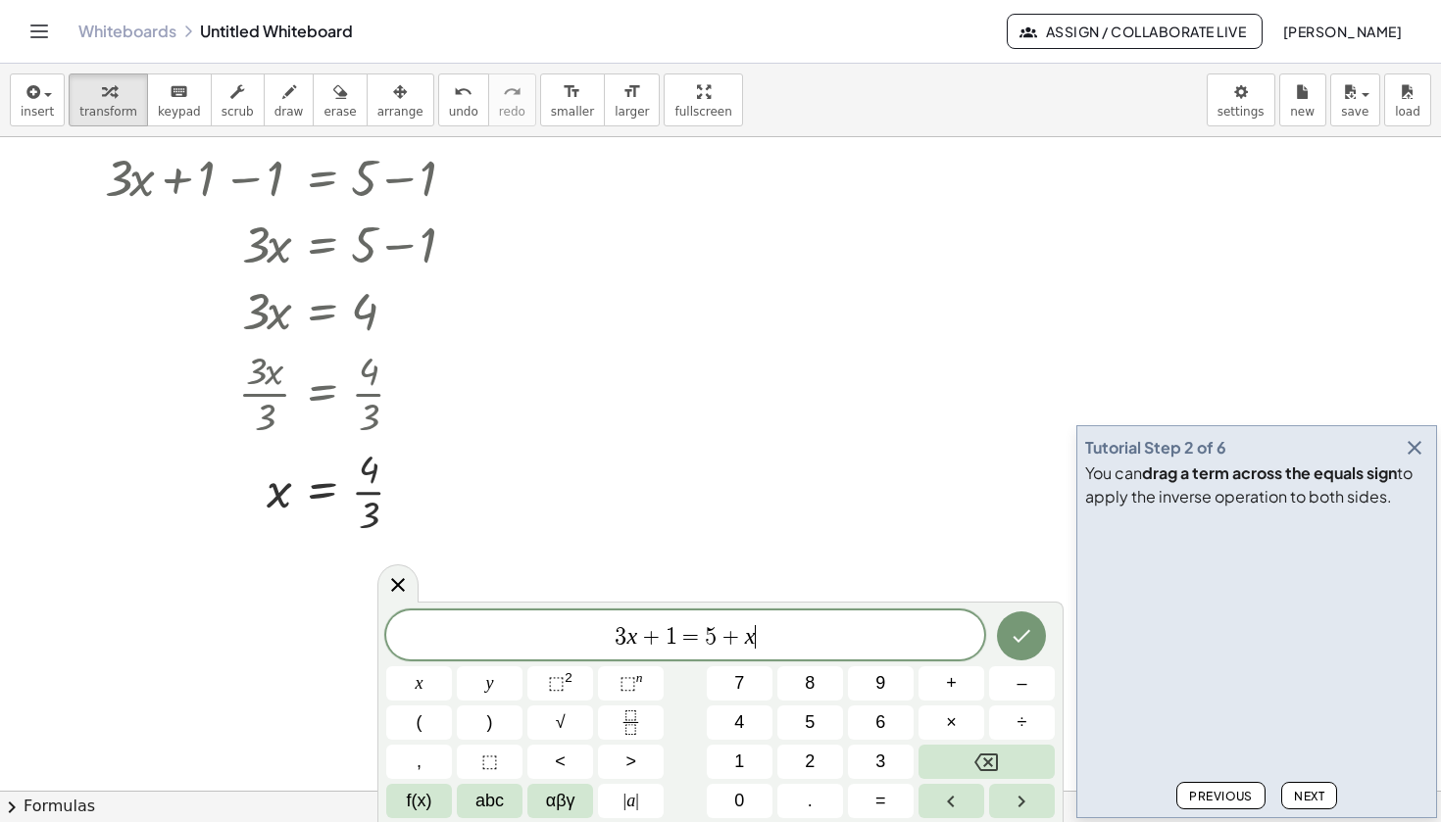
click at [606, 193] on div at bounding box center [720, 660] width 1441 height 1308
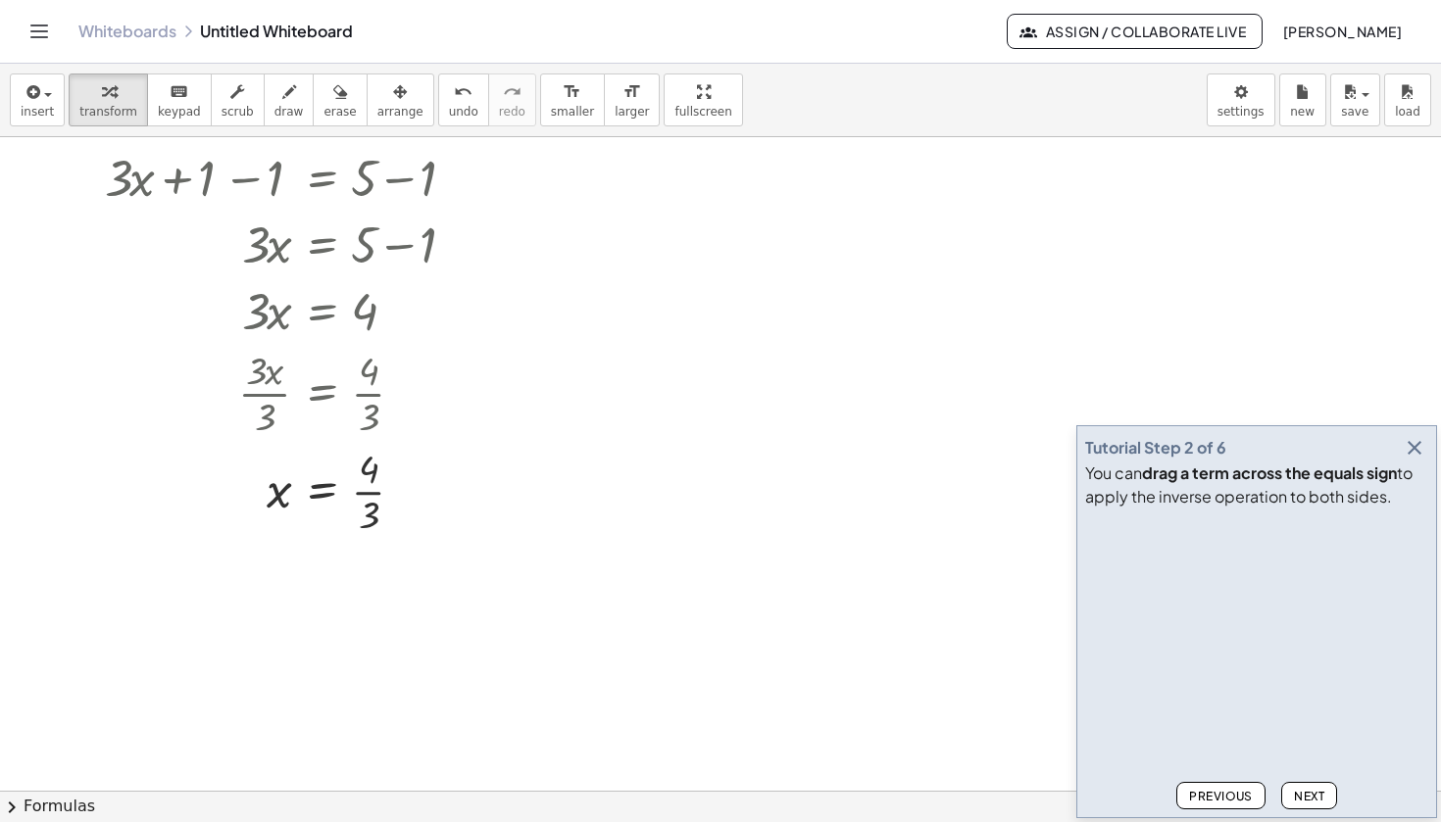
click at [606, 193] on div at bounding box center [720, 660] width 1441 height 1308
click at [29, 90] on icon "button" at bounding box center [32, 92] width 18 height 24
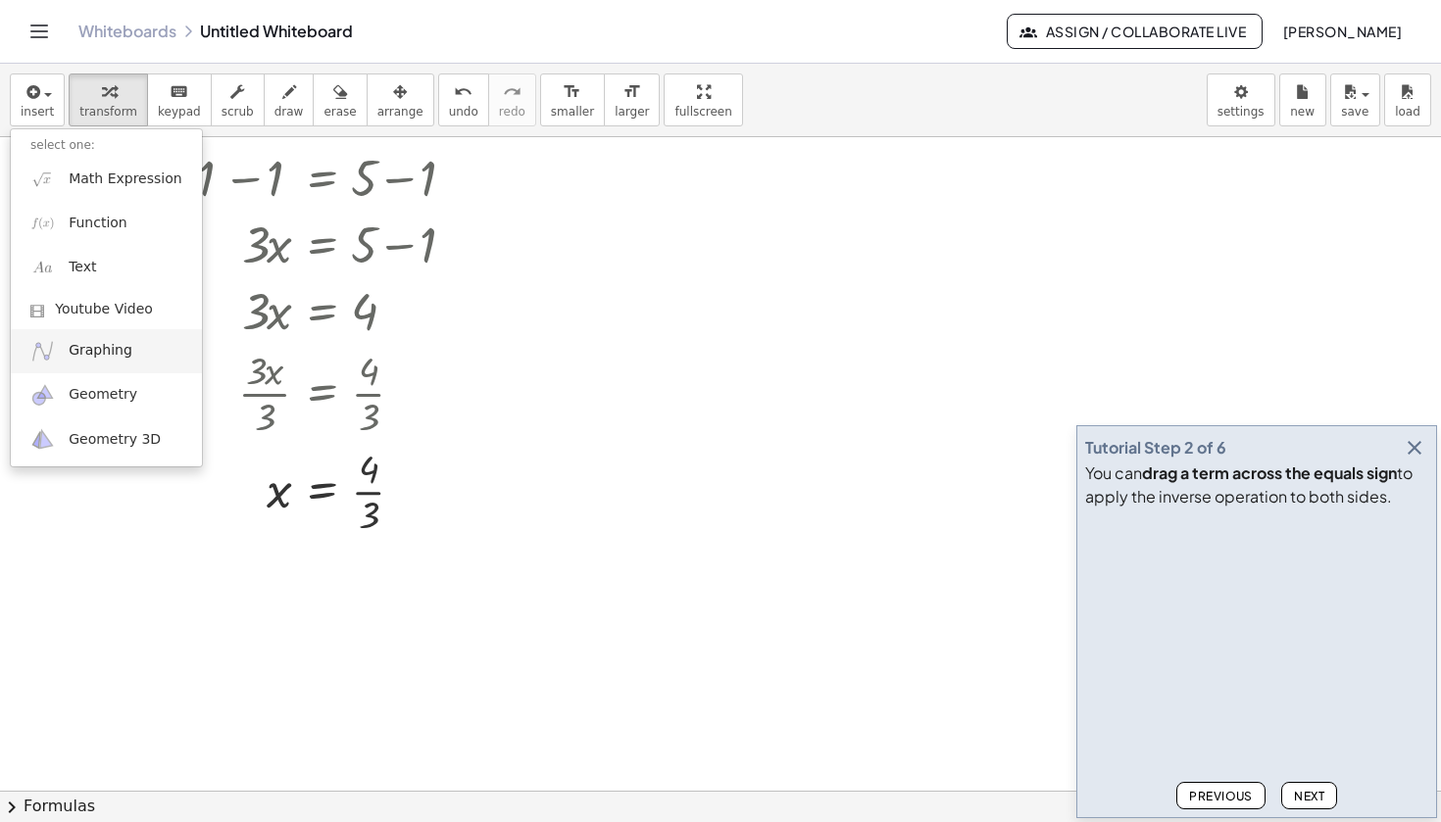
click at [114, 346] on span "Graphing" at bounding box center [101, 351] width 64 height 20
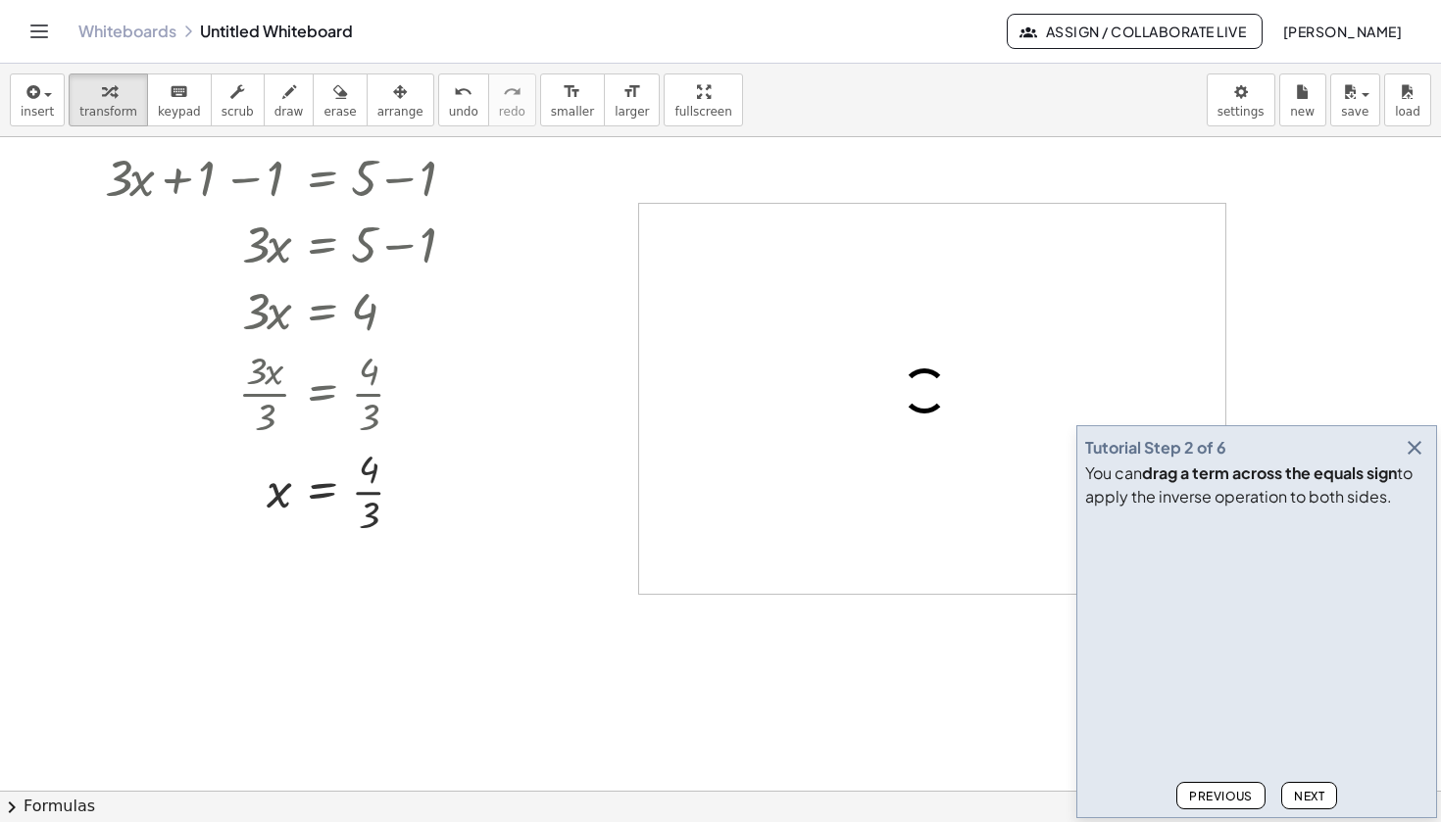
click at [1296, 780] on div "Previous Next" at bounding box center [1256, 791] width 343 height 35
click at [1299, 791] on span "Next" at bounding box center [1309, 796] width 30 height 15
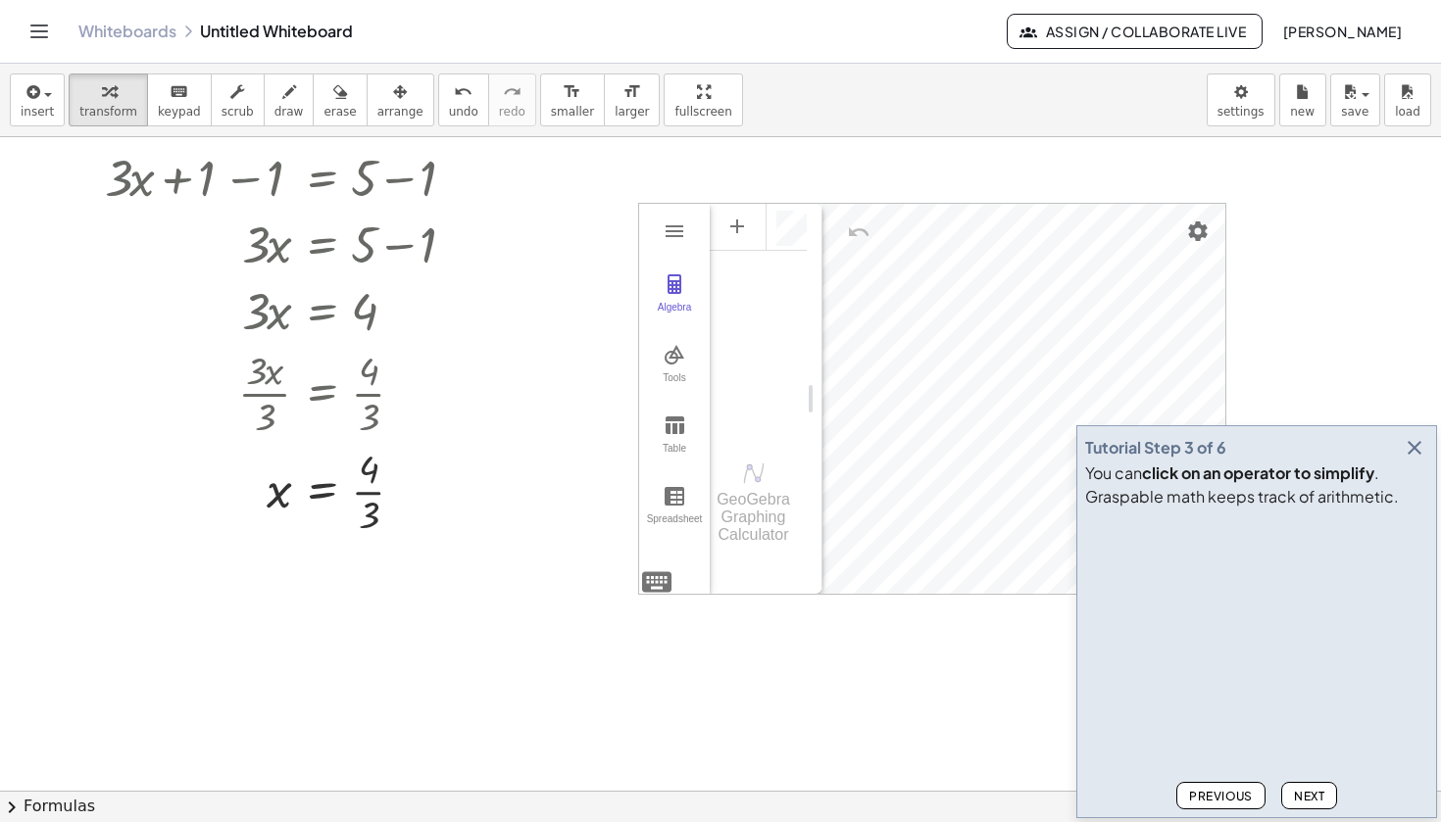
click at [1299, 791] on span "Next" at bounding box center [1309, 796] width 30 height 15
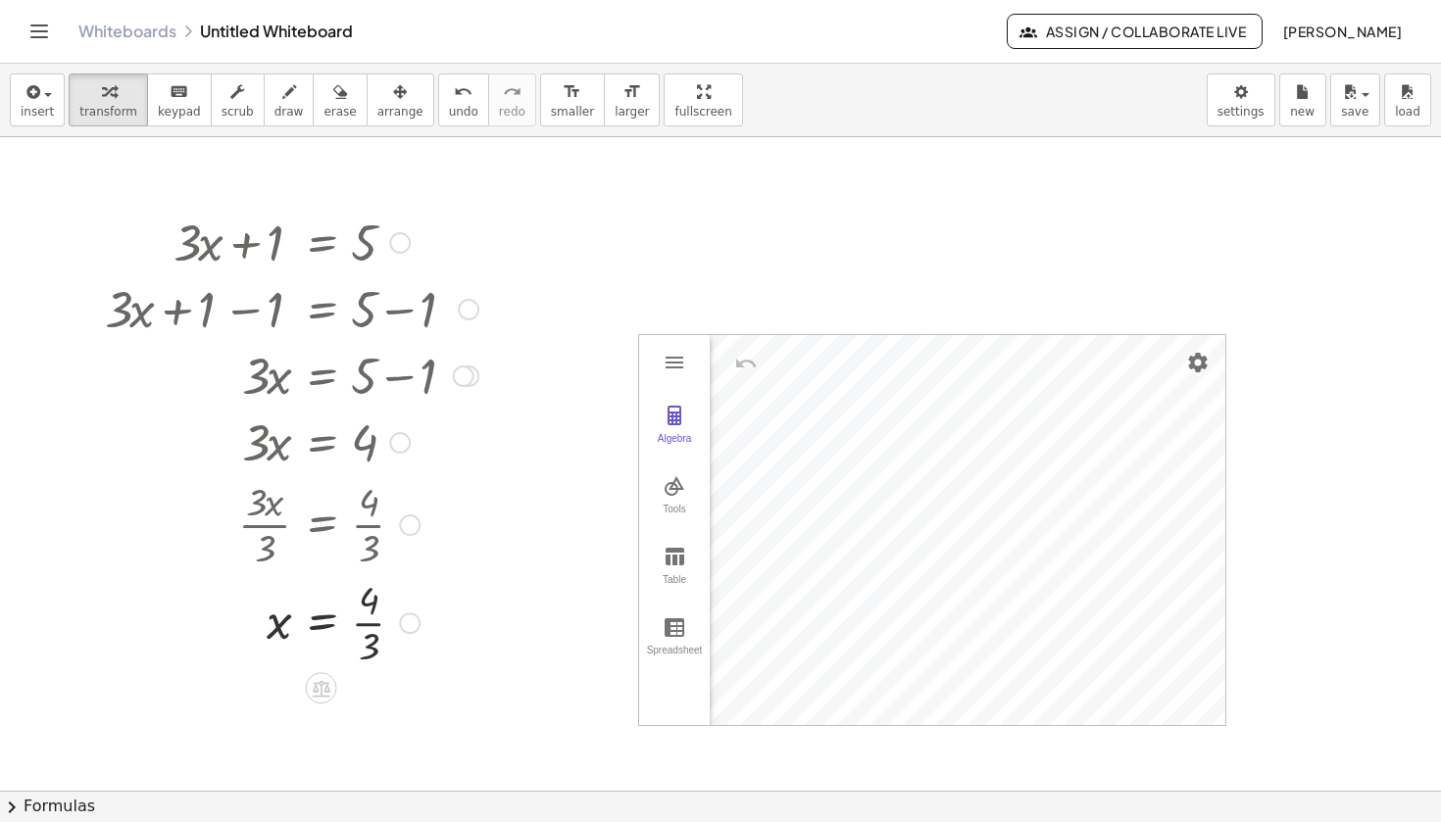
scroll to position [0, 0]
click at [317, 223] on div at bounding box center [291, 241] width 393 height 67
click at [323, 245] on div at bounding box center [291, 241] width 393 height 67
click at [388, 228] on div at bounding box center [291, 241] width 393 height 67
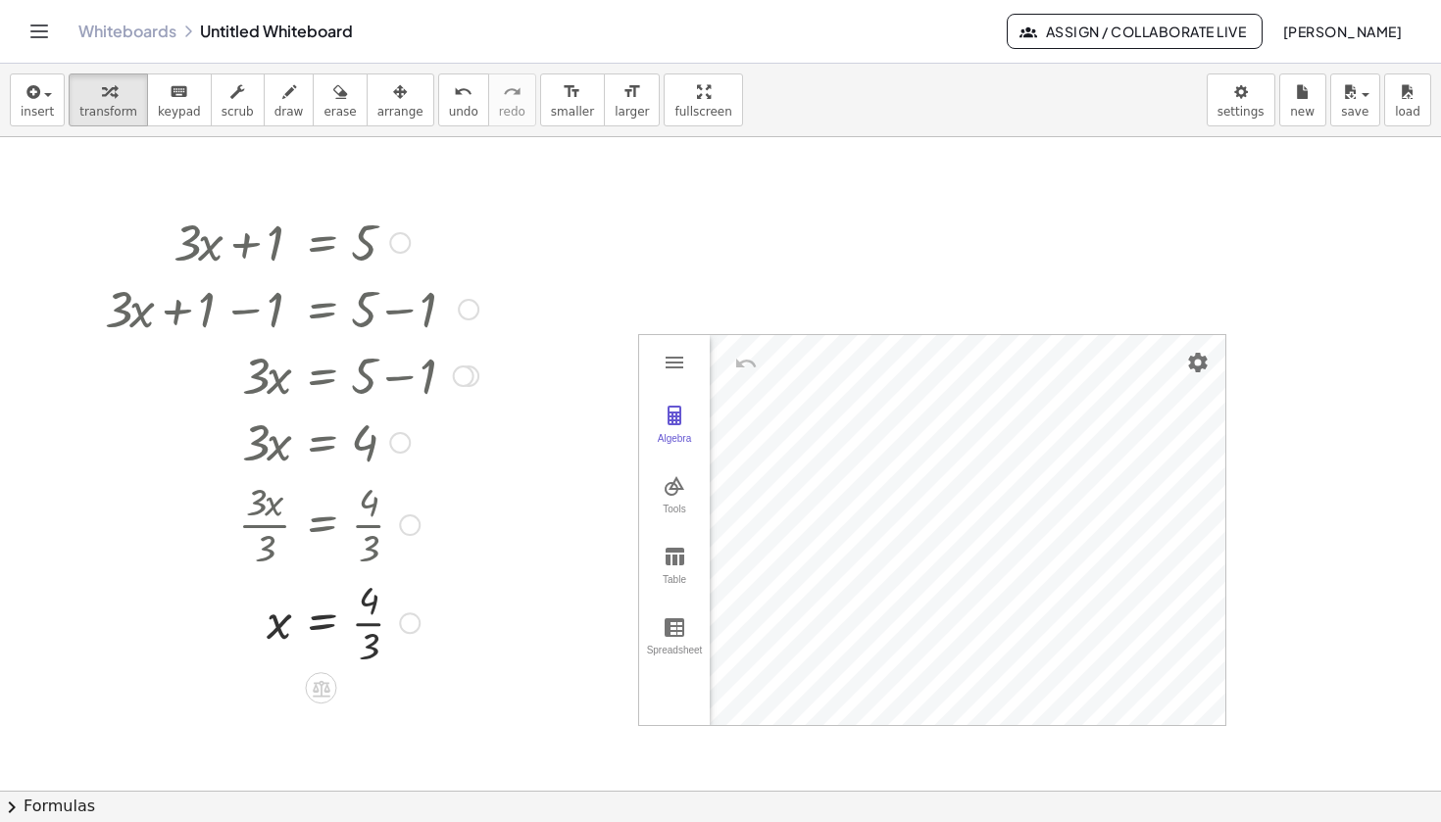
drag, startPoint x: 373, startPoint y: 238, endPoint x: 277, endPoint y: 249, distance: 96.7
click at [277, 250] on div at bounding box center [291, 241] width 393 height 67
click at [321, 686] on icon at bounding box center [322, 688] width 18 height 17
click at [507, 597] on div at bounding box center [720, 791] width 1441 height 1308
click at [682, 444] on div "Algebra" at bounding box center [674, 446] width 63 height 27
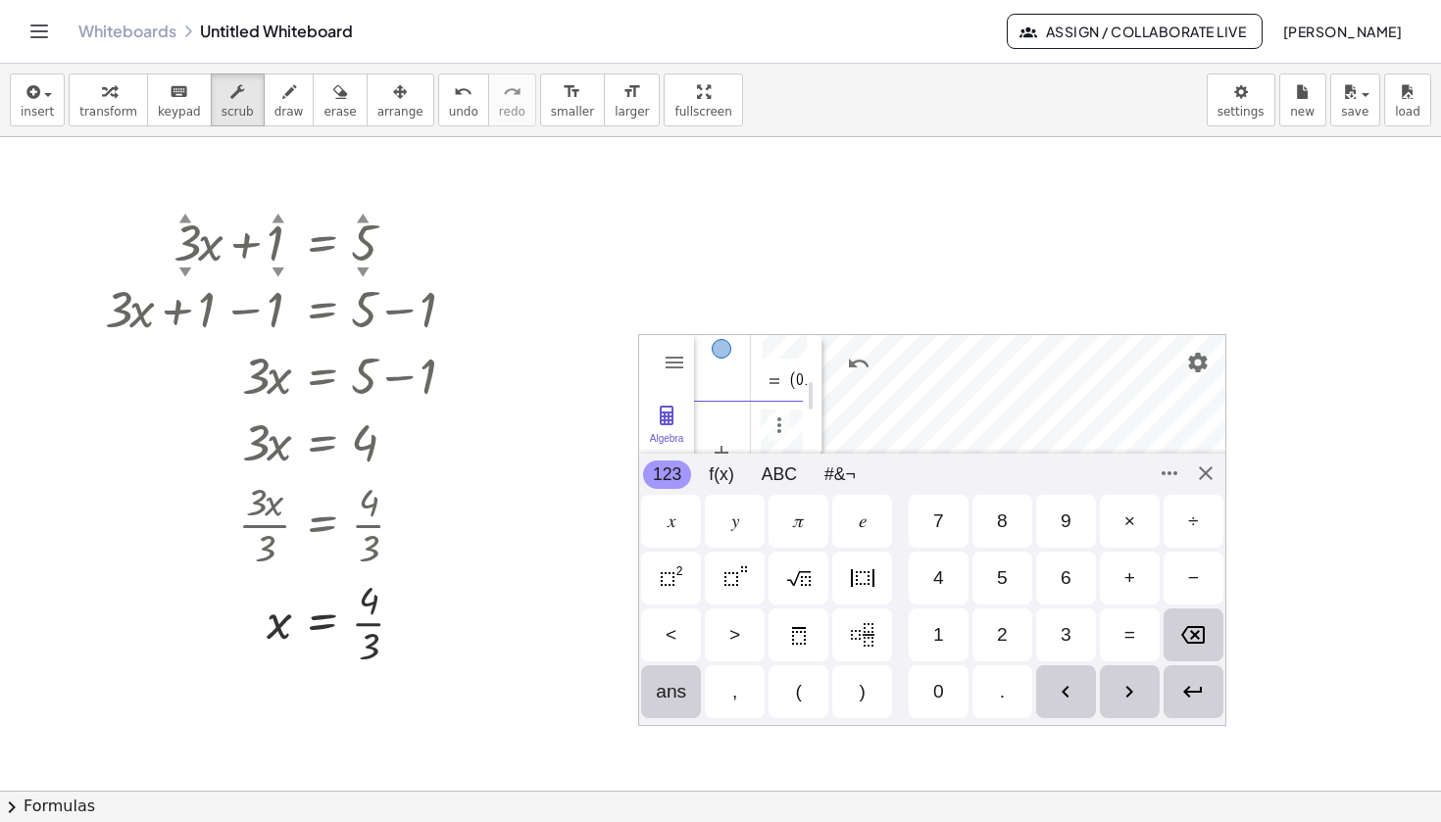
scroll to position [192, 0]
click at [1212, 481] on div "Algebra Tools Table Spreadsheet (0.75, 0) -1.9612886286557 GeoGebra Graphing Ca…" at bounding box center [932, 530] width 588 height 392
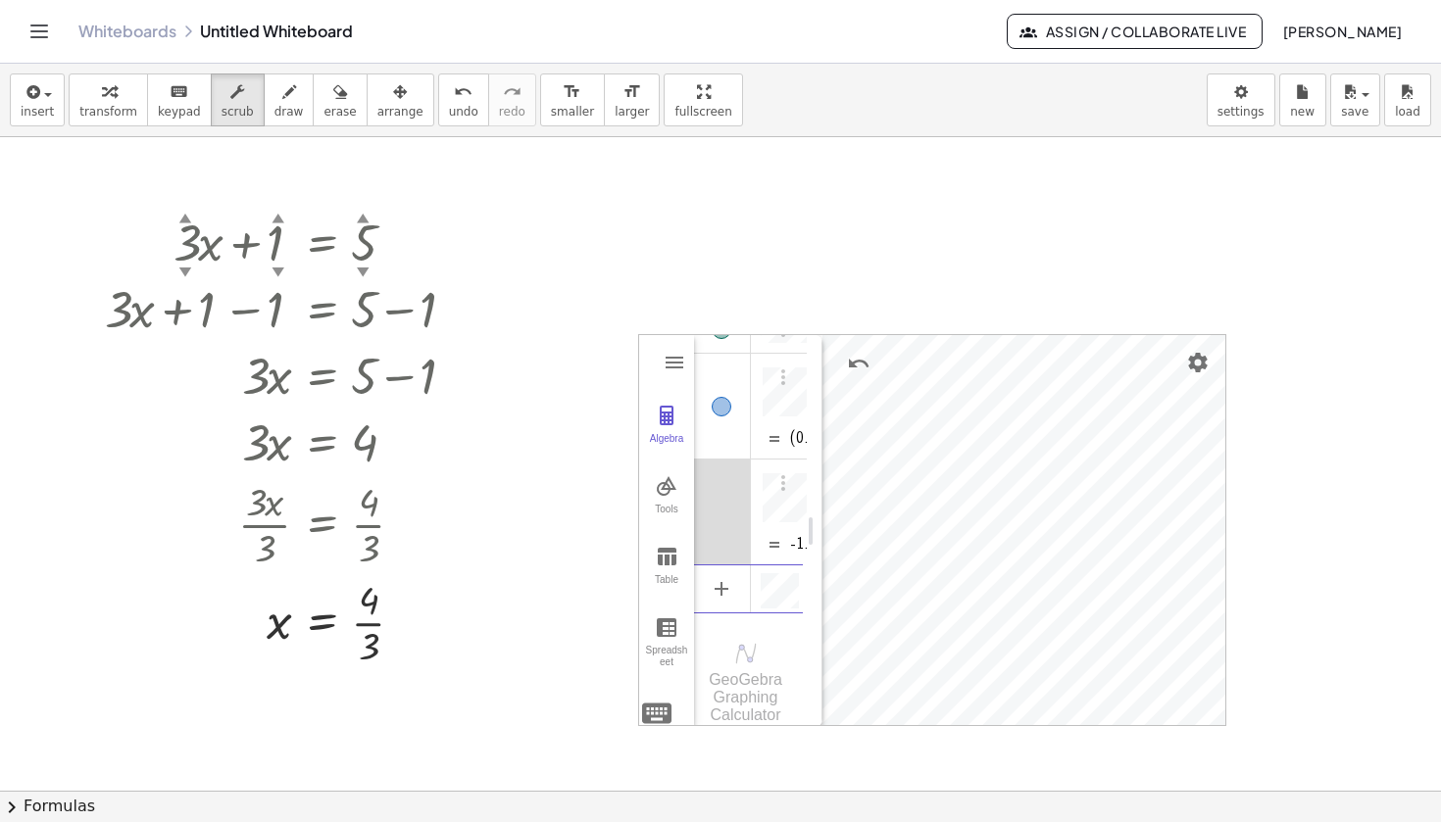
click at [777, 519] on div "Algebra" at bounding box center [788, 512] width 35 height 105
click at [758, 422] on div "(0.75, 0) -1.9612886286557 Input… GeoGebra Graphing Calculator" at bounding box center [750, 531] width 113 height 392
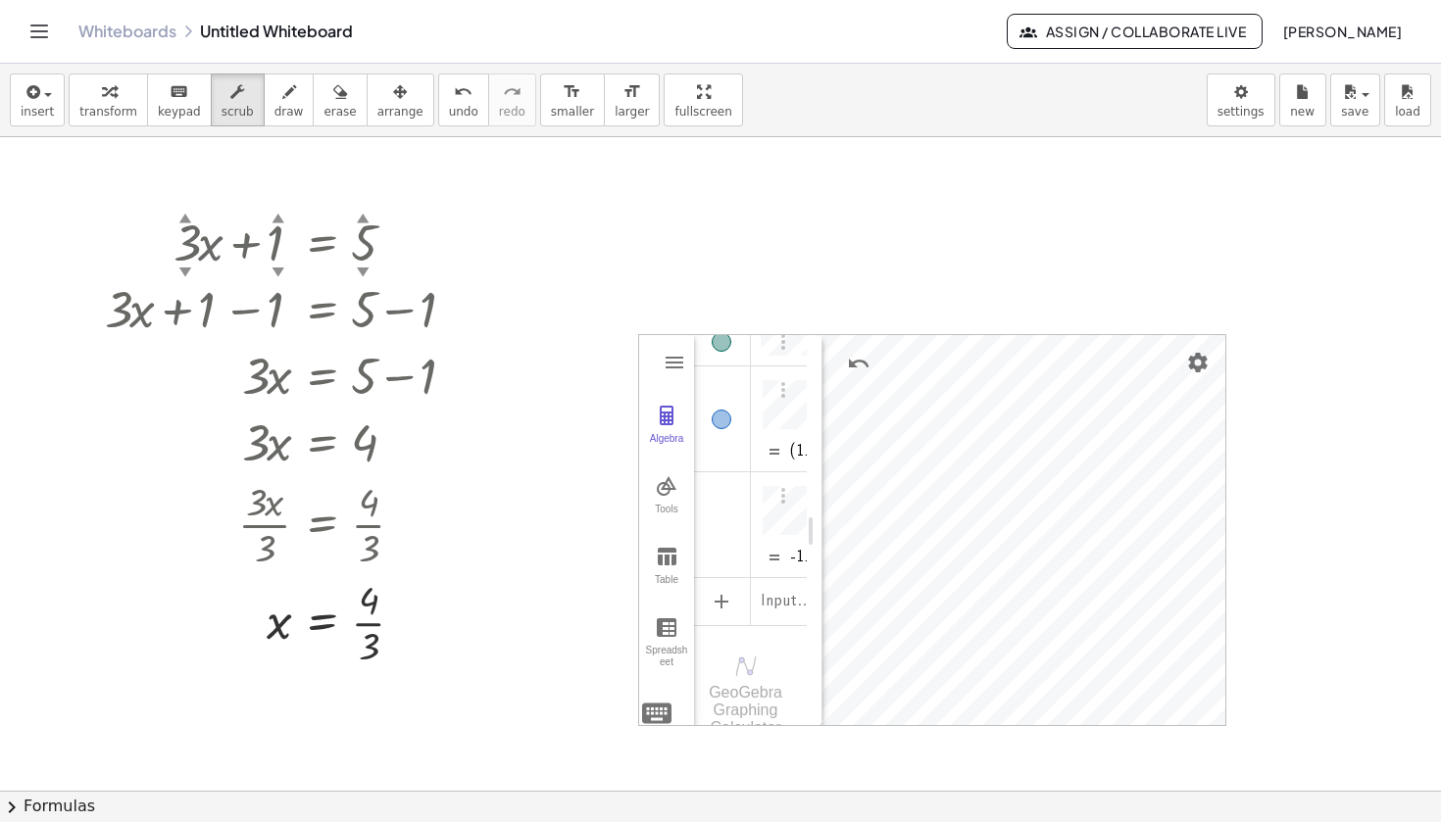
click at [785, 551] on img "Algebra" at bounding box center [775, 558] width 24 height 24
click at [794, 504] on div "Algebra" at bounding box center [788, 524] width 35 height 105
click at [783, 494] on img "Options" at bounding box center [783, 496] width 24 height 24
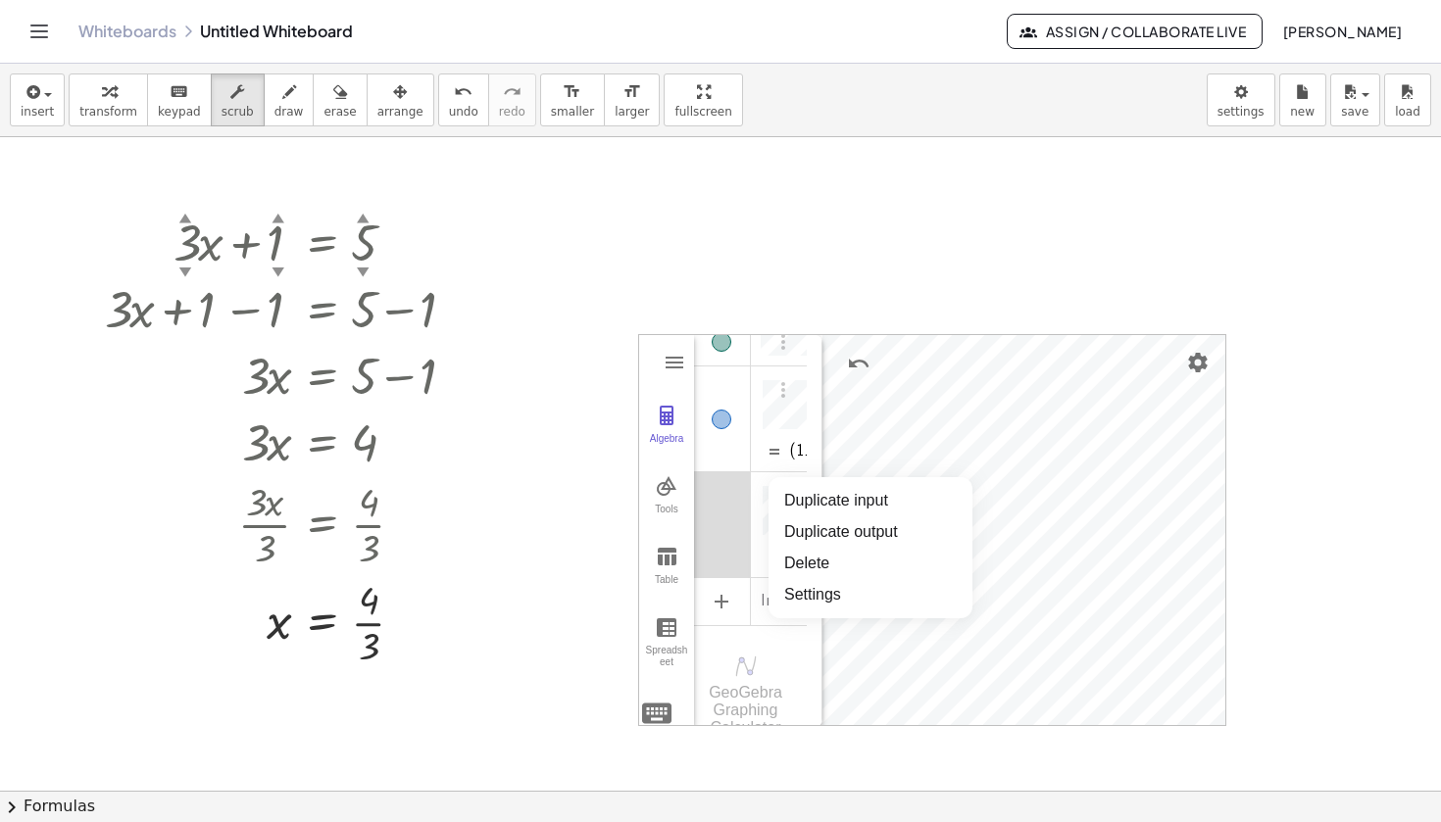
scroll to position [18, 0]
click at [789, 572] on li "Delete" at bounding box center [870, 563] width 204 height 31
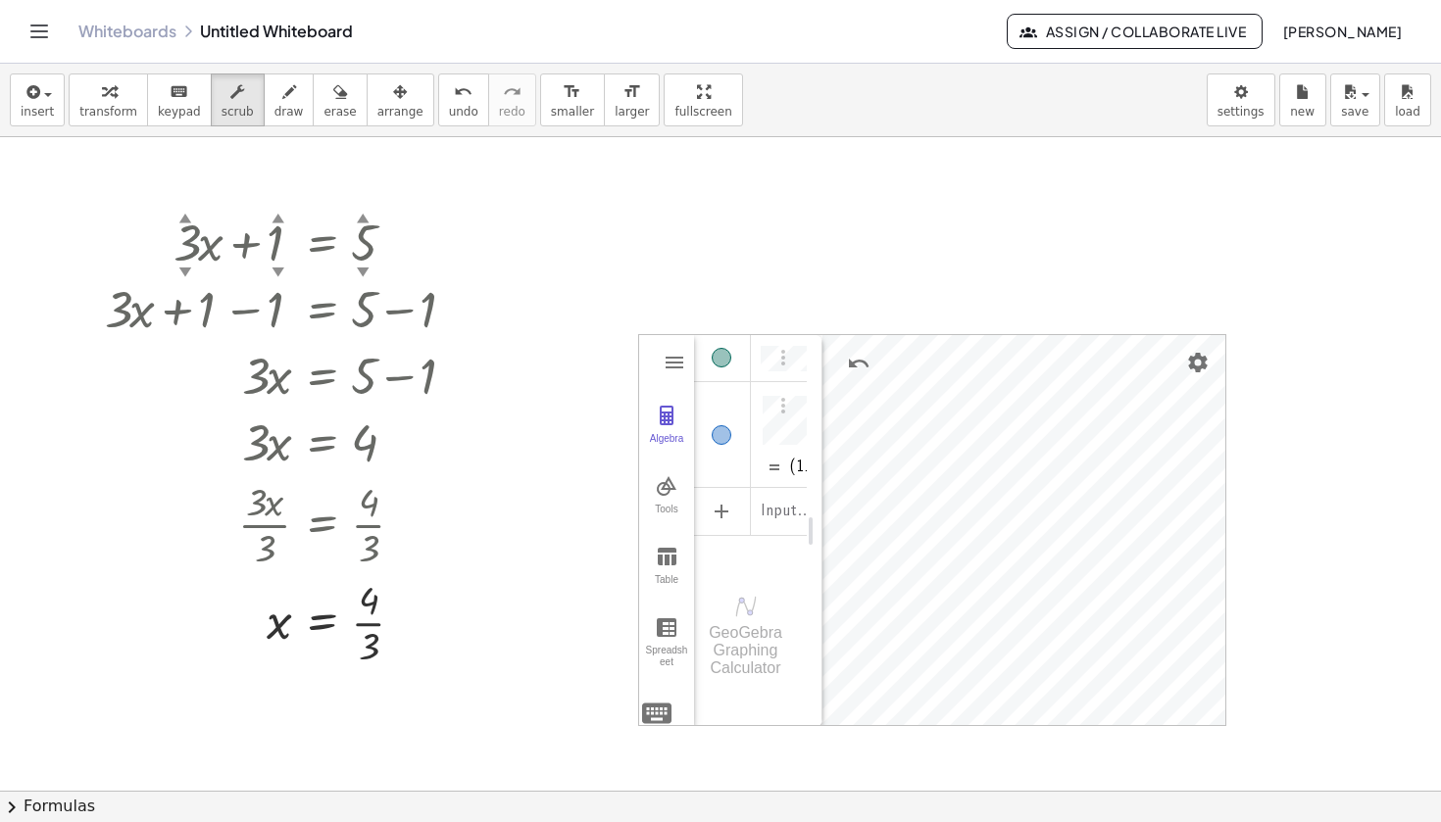
click at [757, 592] on div "GeoGebra Graphing Calculator" at bounding box center [750, 636] width 113 height 88
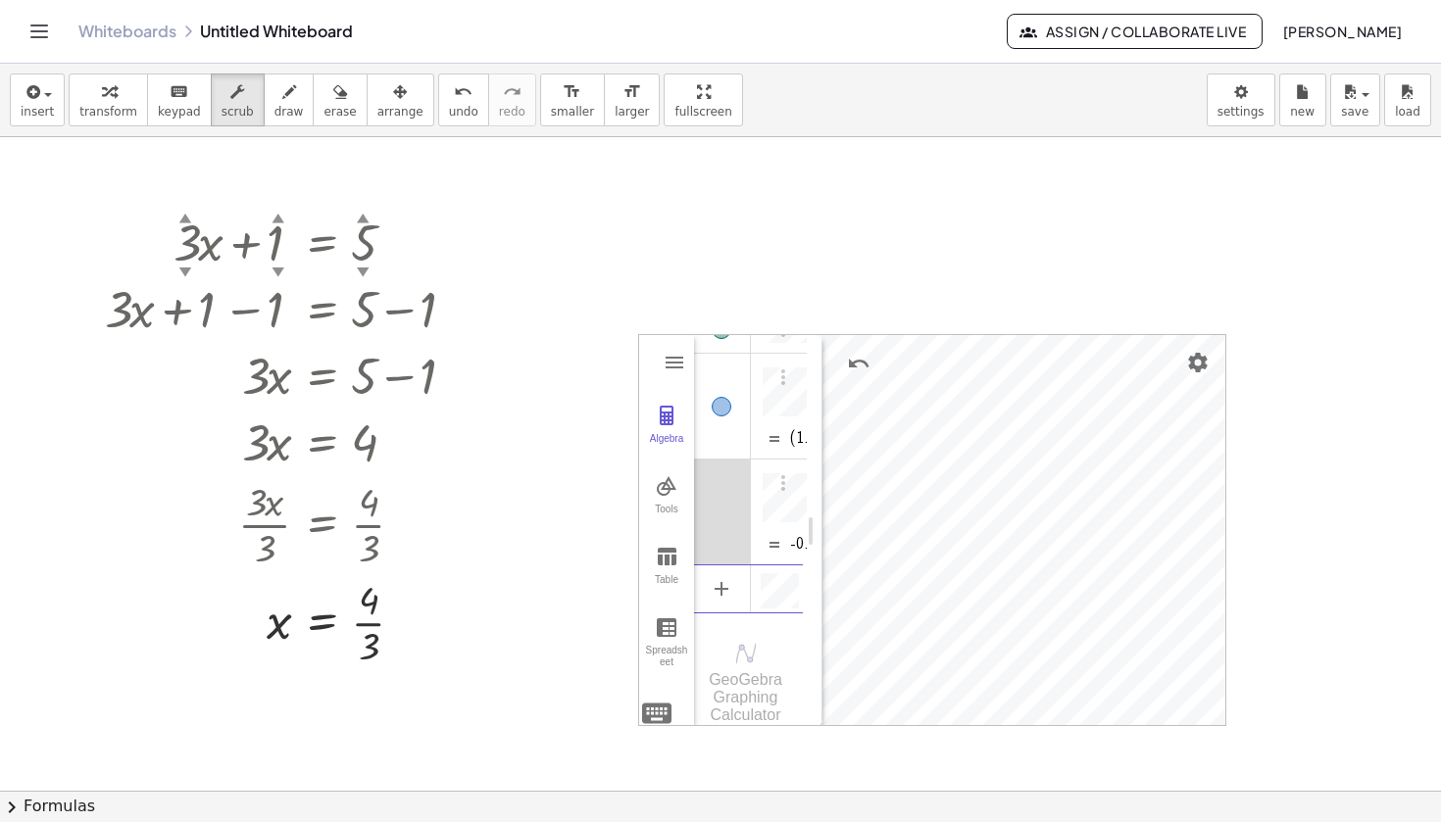
click at [790, 543] on div "Algebra" at bounding box center [788, 512] width 35 height 105
click at [1198, 358] on img "Settings" at bounding box center [1198, 363] width 24 height 24
click at [1310, 274] on div at bounding box center [720, 791] width 1441 height 1308
click at [786, 629] on div "(1.3333333333333, 0) -0.3756242287213 Input… GeoGebra Graphing Calculator" at bounding box center [750, 517] width 113 height 420
click at [751, 667] on div "GeoGebra Graphing Calculator" at bounding box center [750, 683] width 113 height 88
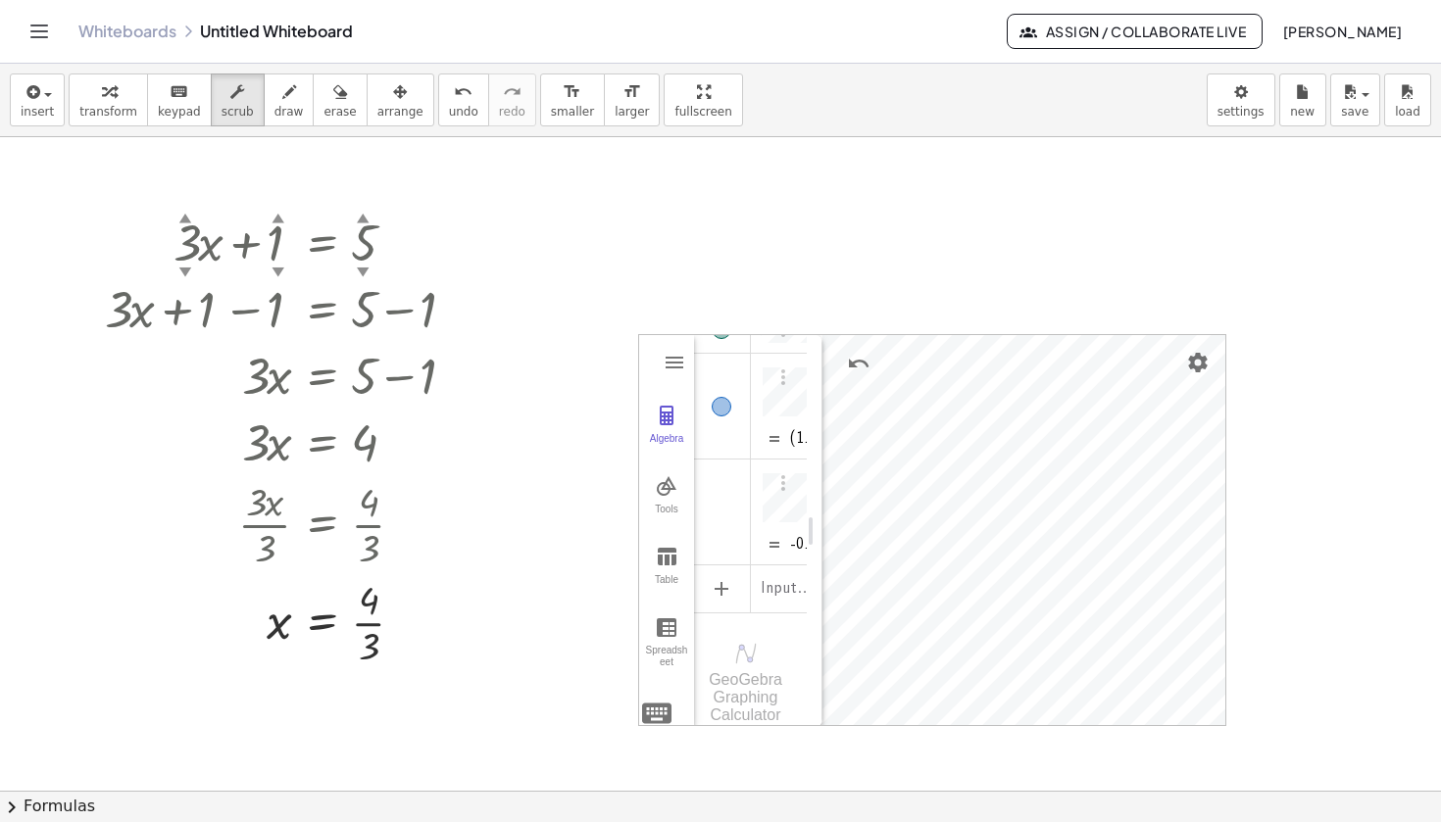
click at [751, 667] on div "GeoGebra Graphing Calculator" at bounding box center [750, 683] width 113 height 88
click at [447, 121] on button "undo undo" at bounding box center [463, 100] width 51 height 53
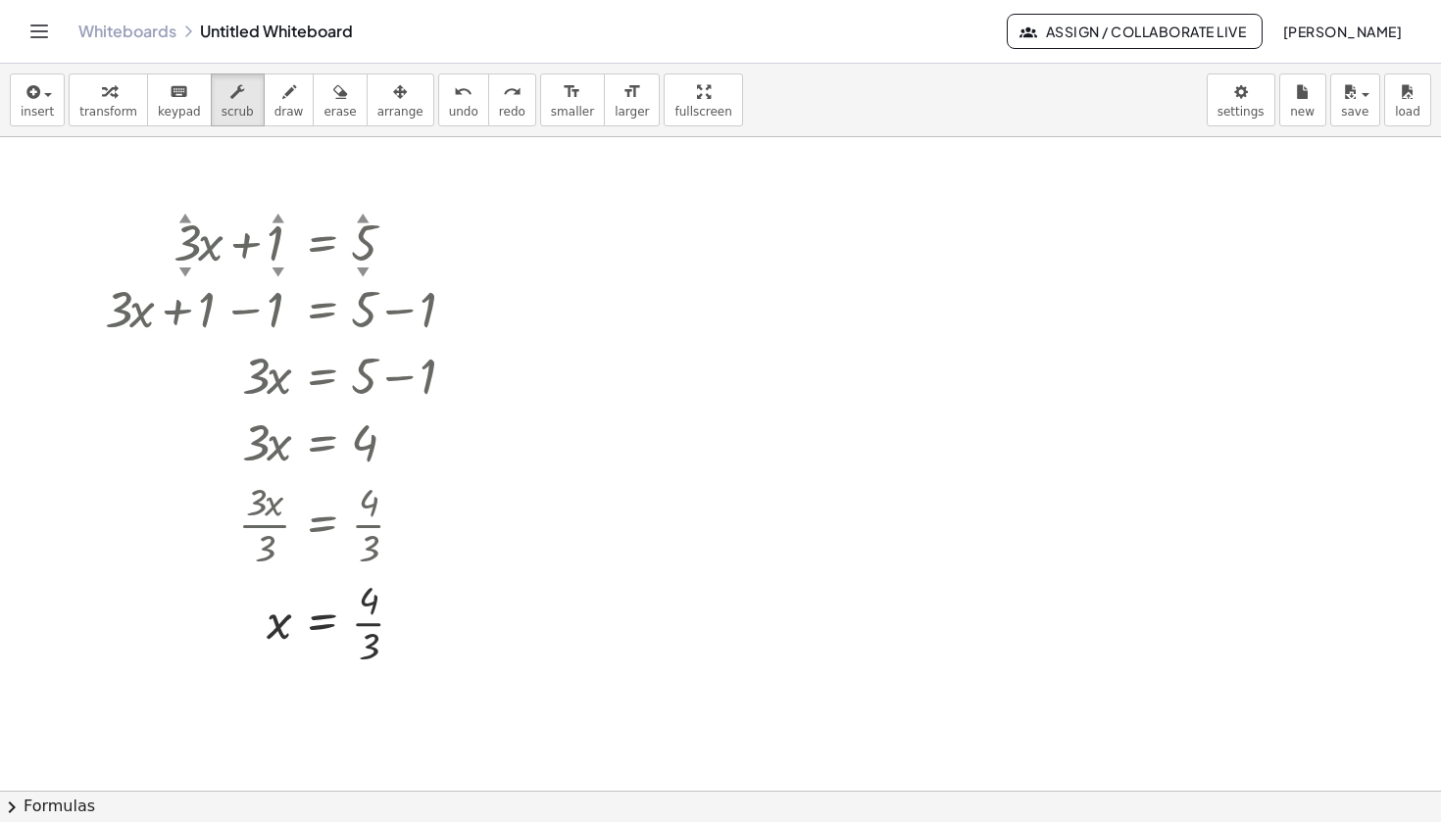
click at [629, 322] on div at bounding box center [720, 791] width 1441 height 1308
click at [469, 307] on div at bounding box center [469, 310] width 22 height 22
click at [467, 376] on div at bounding box center [464, 377] width 22 height 22
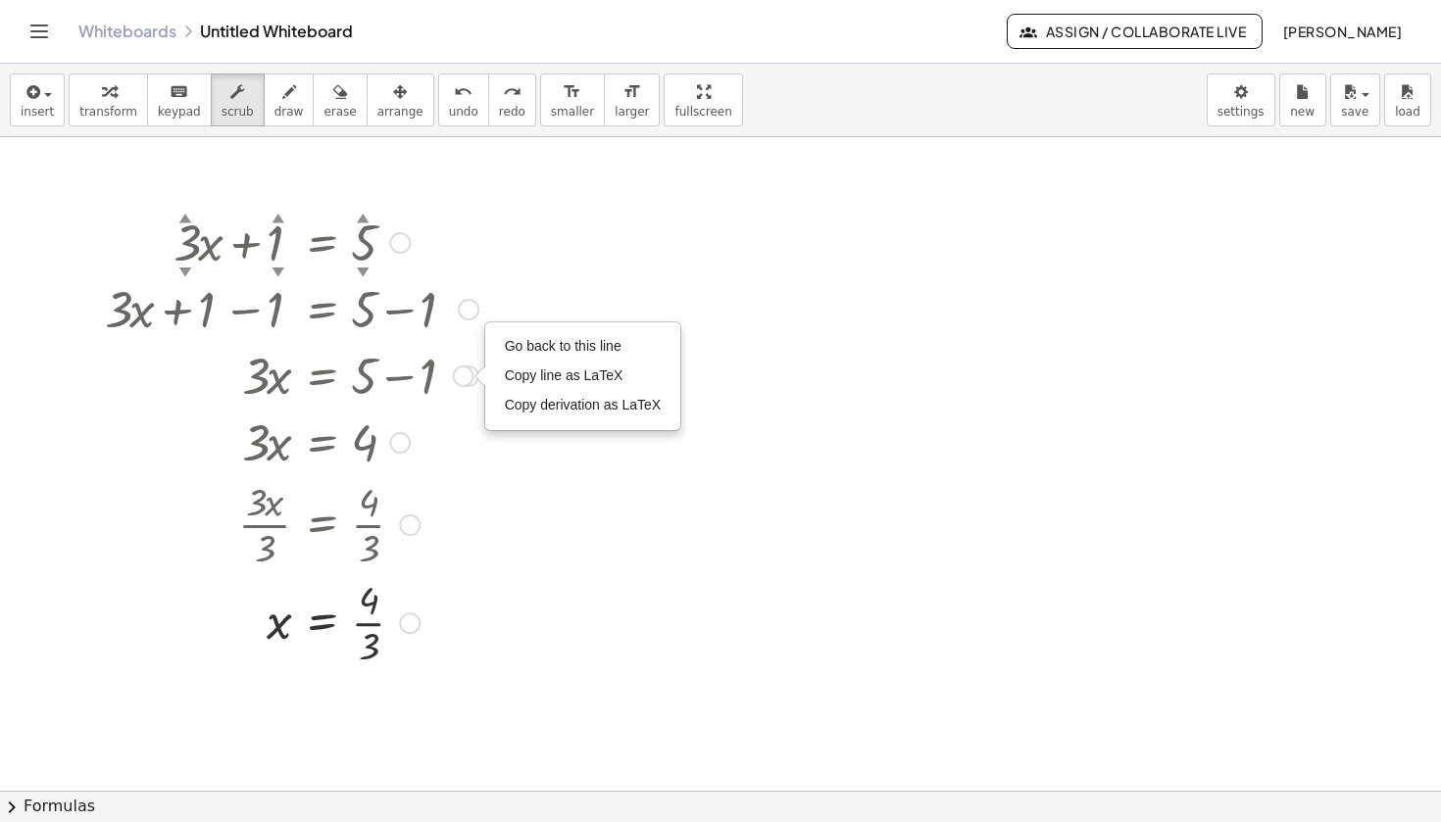
click at [418, 618] on div "Transform line Copy line as LaTeX Copy derivation as LaTeX Expand new lines: On" at bounding box center [410, 624] width 22 height 22
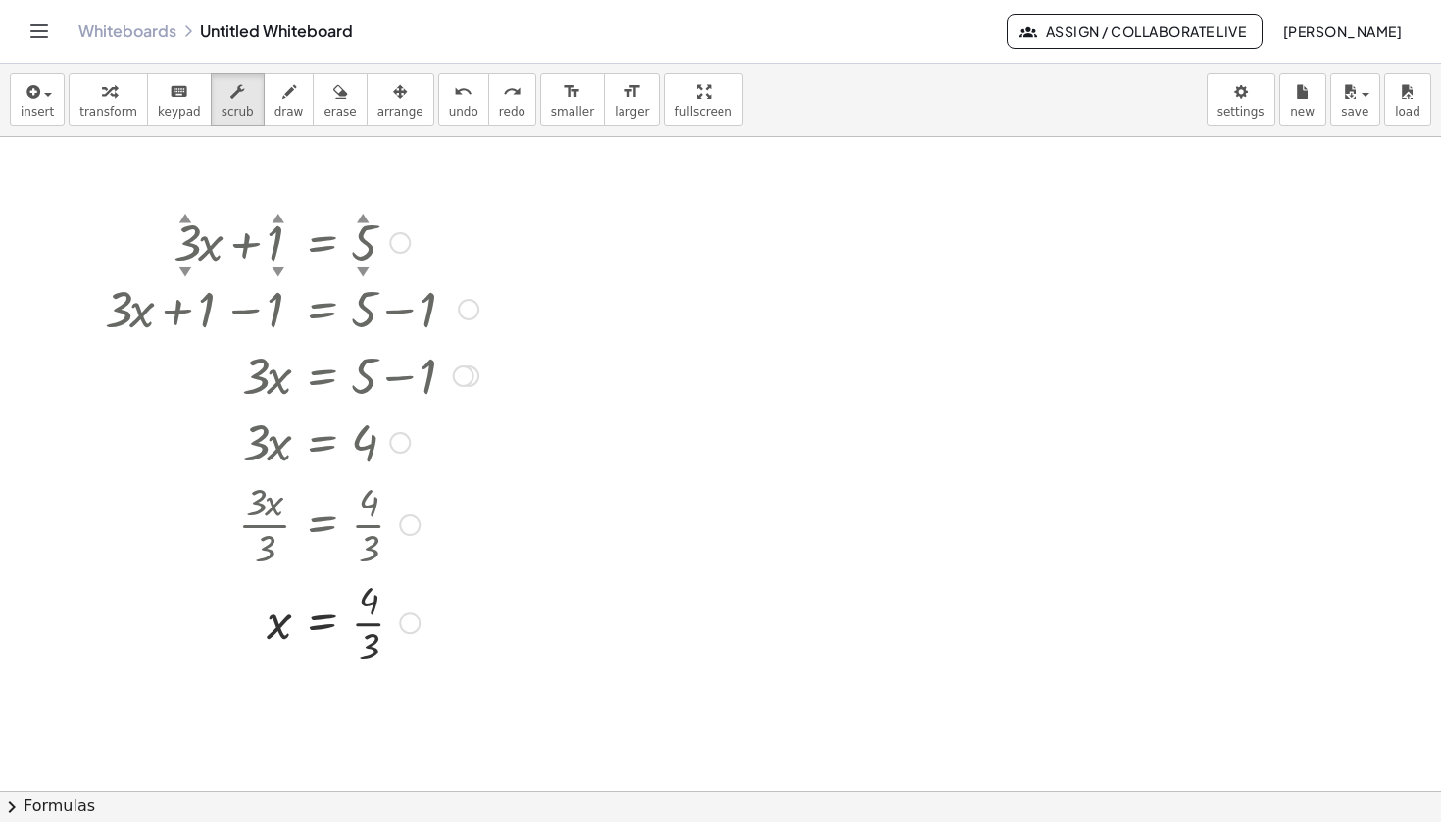
click at [417, 623] on div "Transform line Copy line as LaTeX Copy derivation as LaTeX Expand new lines: On" at bounding box center [410, 624] width 22 height 22
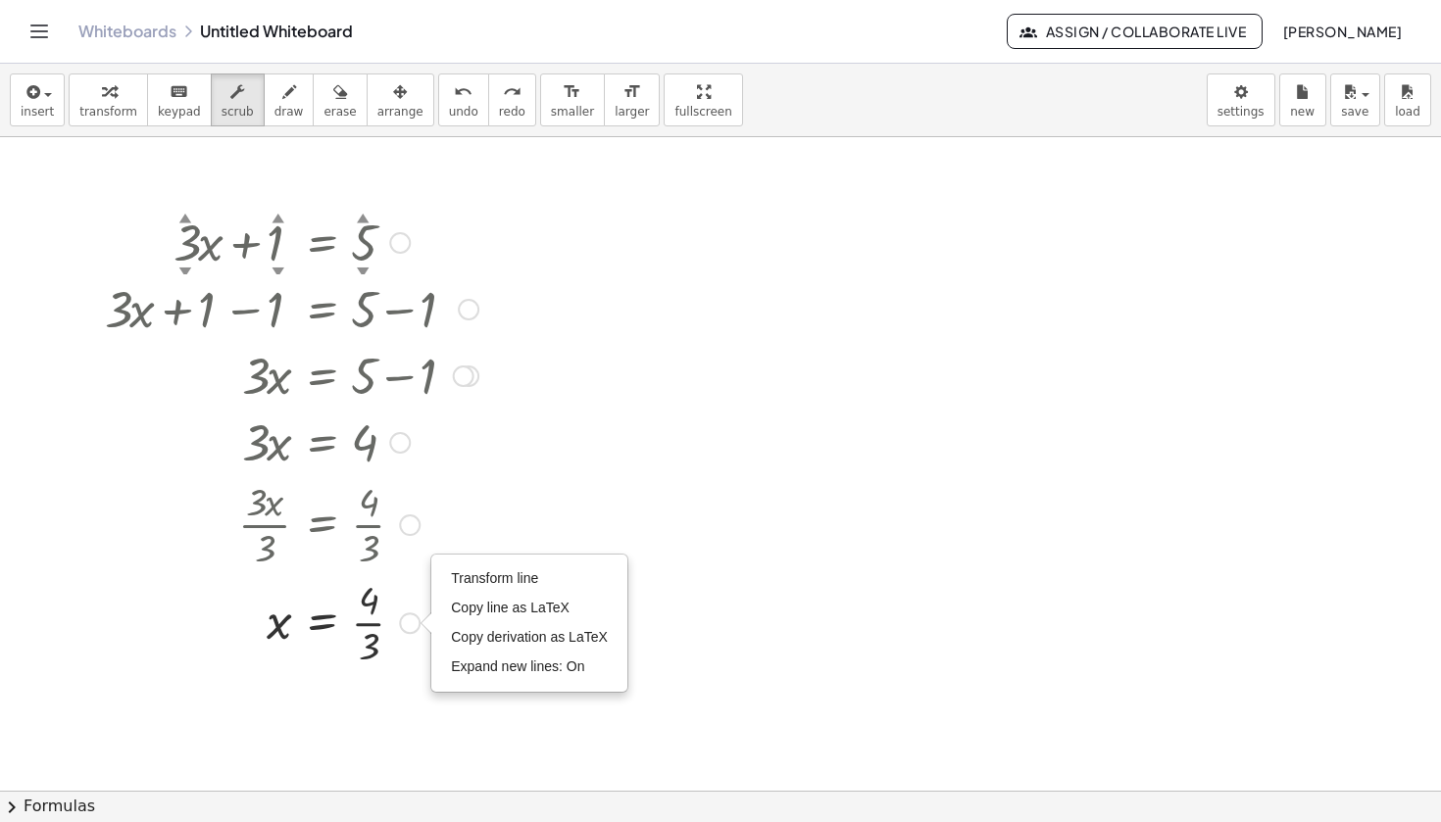
click at [414, 536] on div at bounding box center [410, 526] width 22 height 22
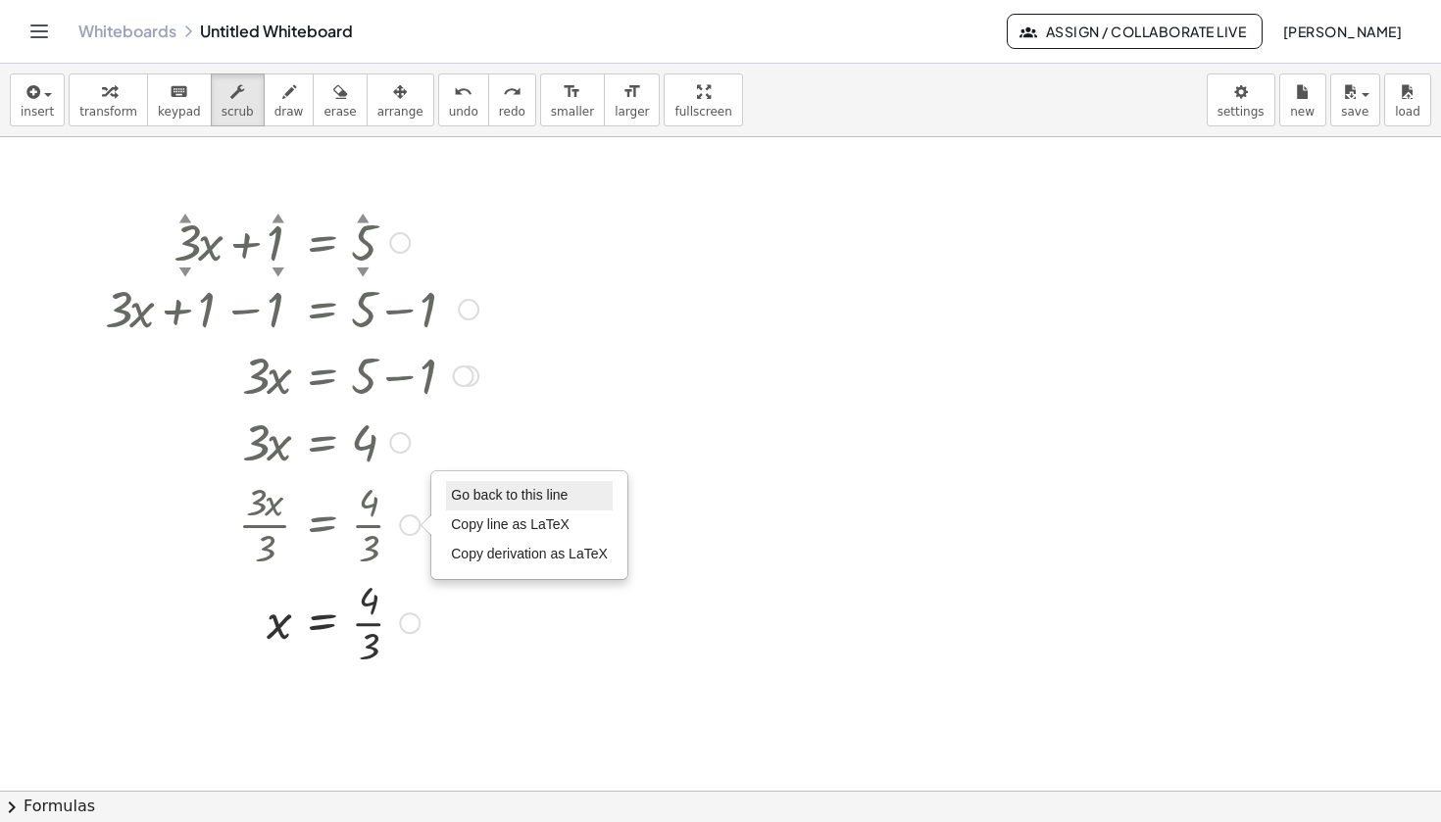
click at [460, 502] on span "Go back to this line" at bounding box center [509, 495] width 117 height 16
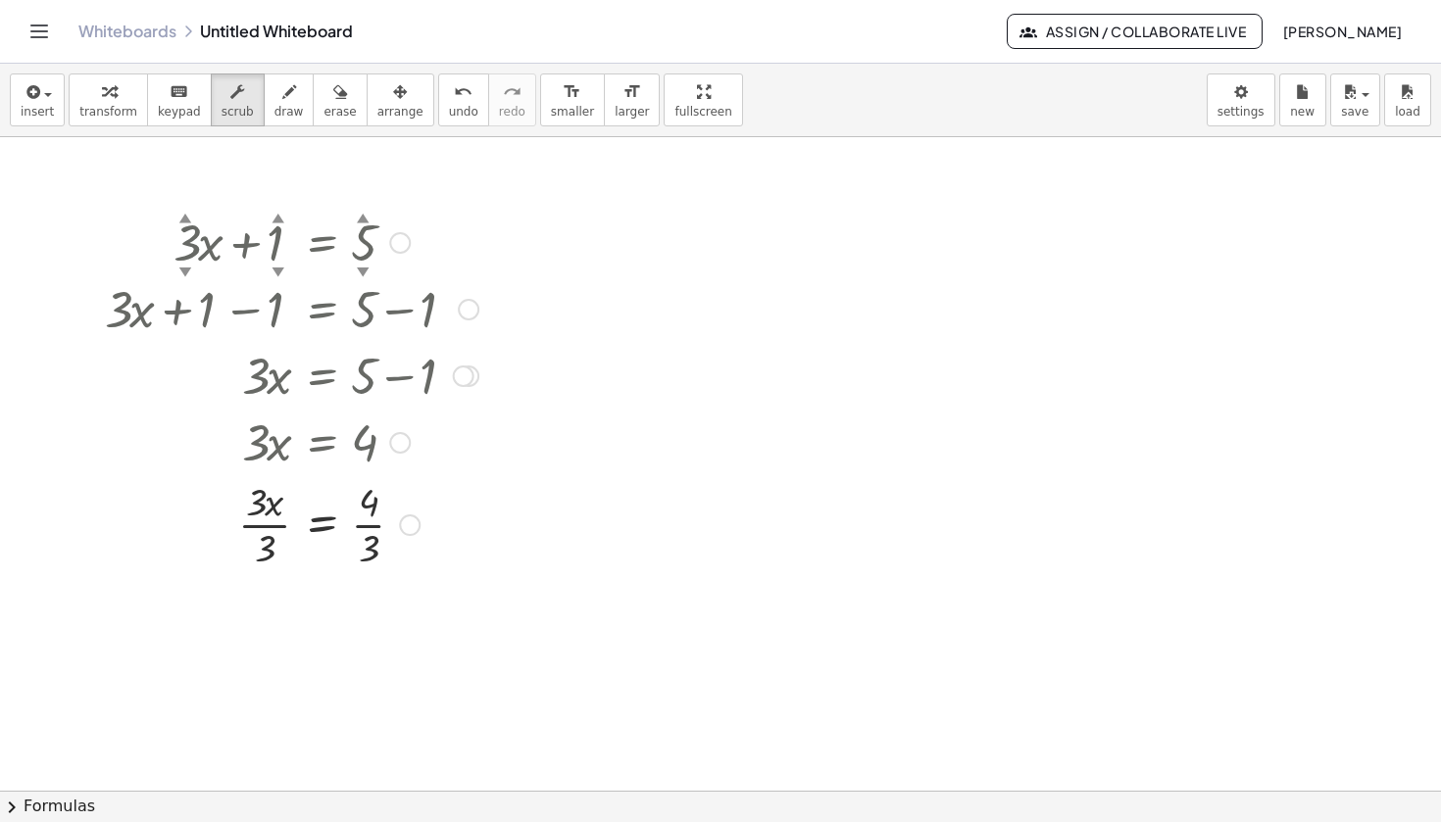
click at [407, 443] on div at bounding box center [400, 443] width 22 height 22
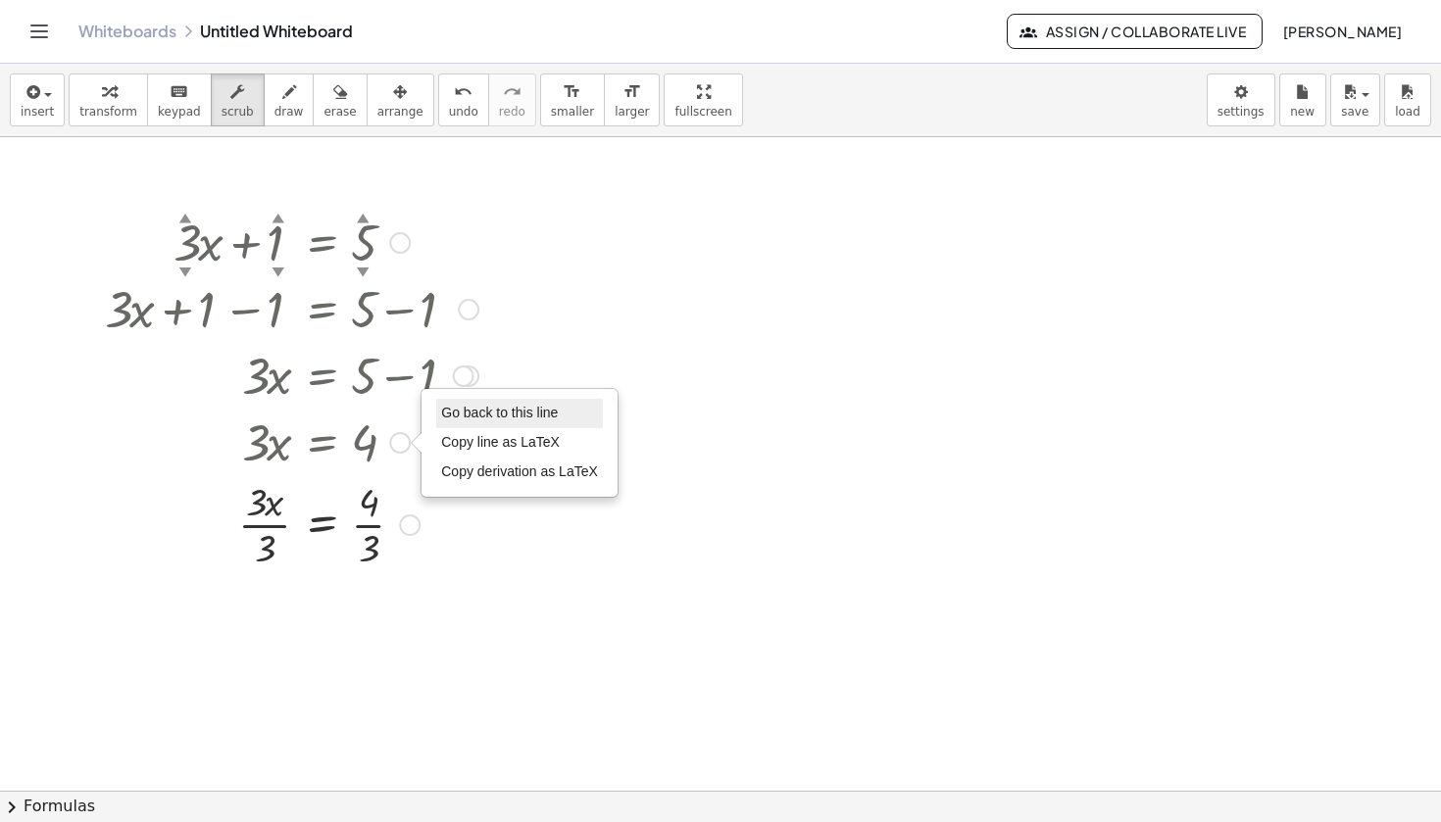
click at [466, 421] on li "Go back to this line" at bounding box center [519, 413] width 167 height 29
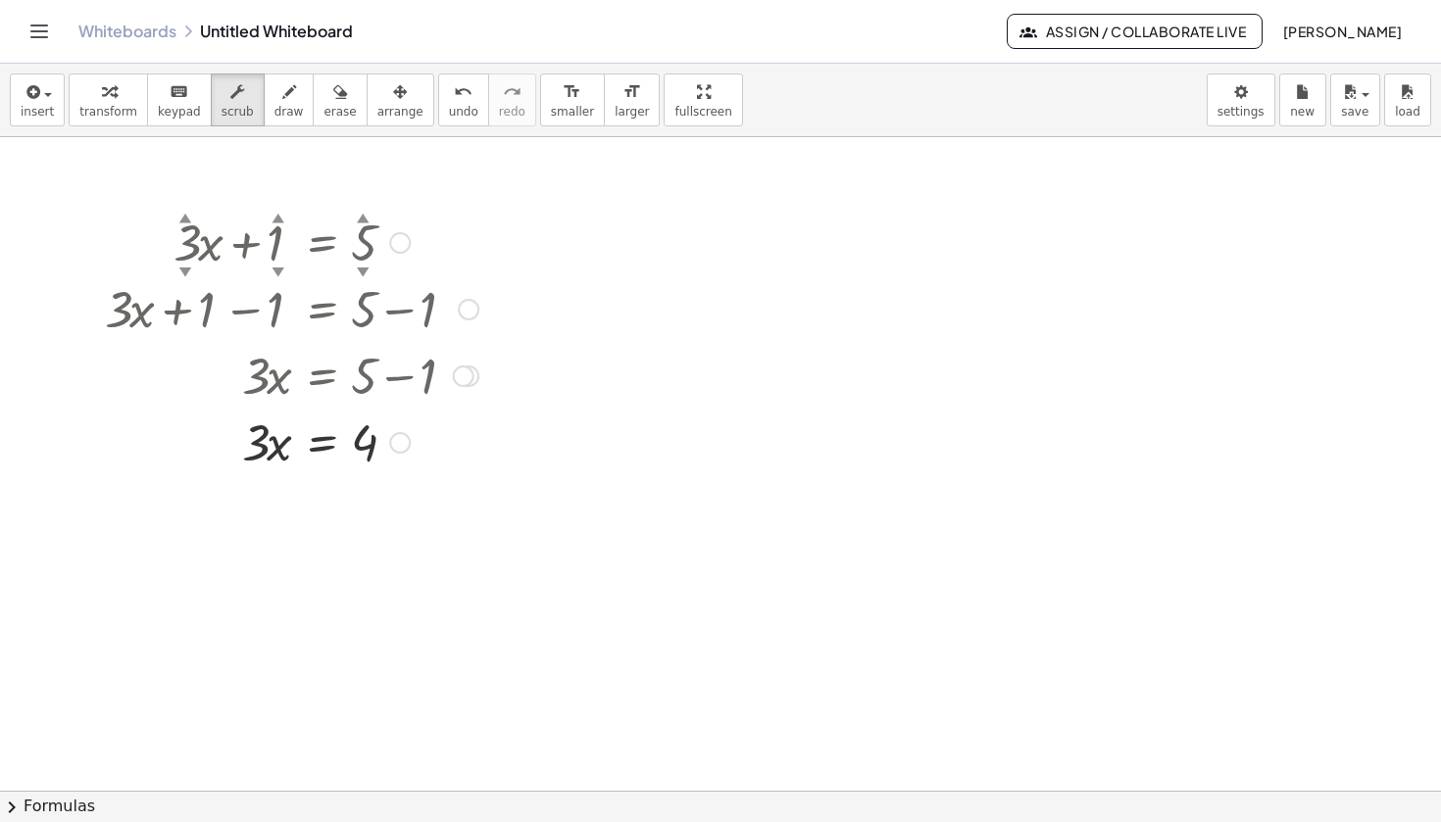
click at [470, 389] on div at bounding box center [291, 374] width 393 height 67
click at [470, 377] on div "Go back to this line Copy line as LaTeX Copy derivation as LaTeX" at bounding box center [464, 377] width 22 height 22
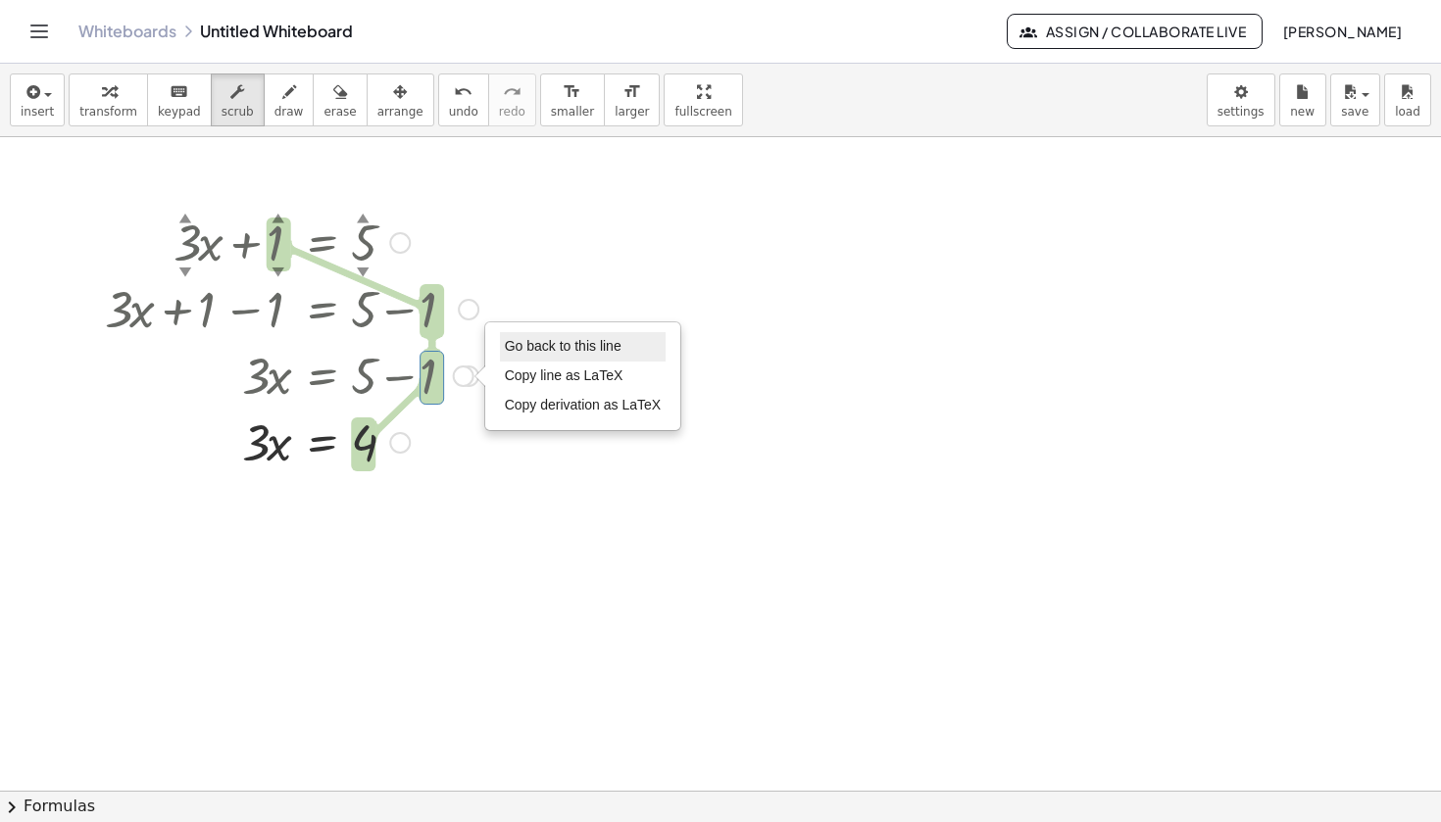
click at [529, 344] on span "Go back to this line" at bounding box center [563, 346] width 117 height 16
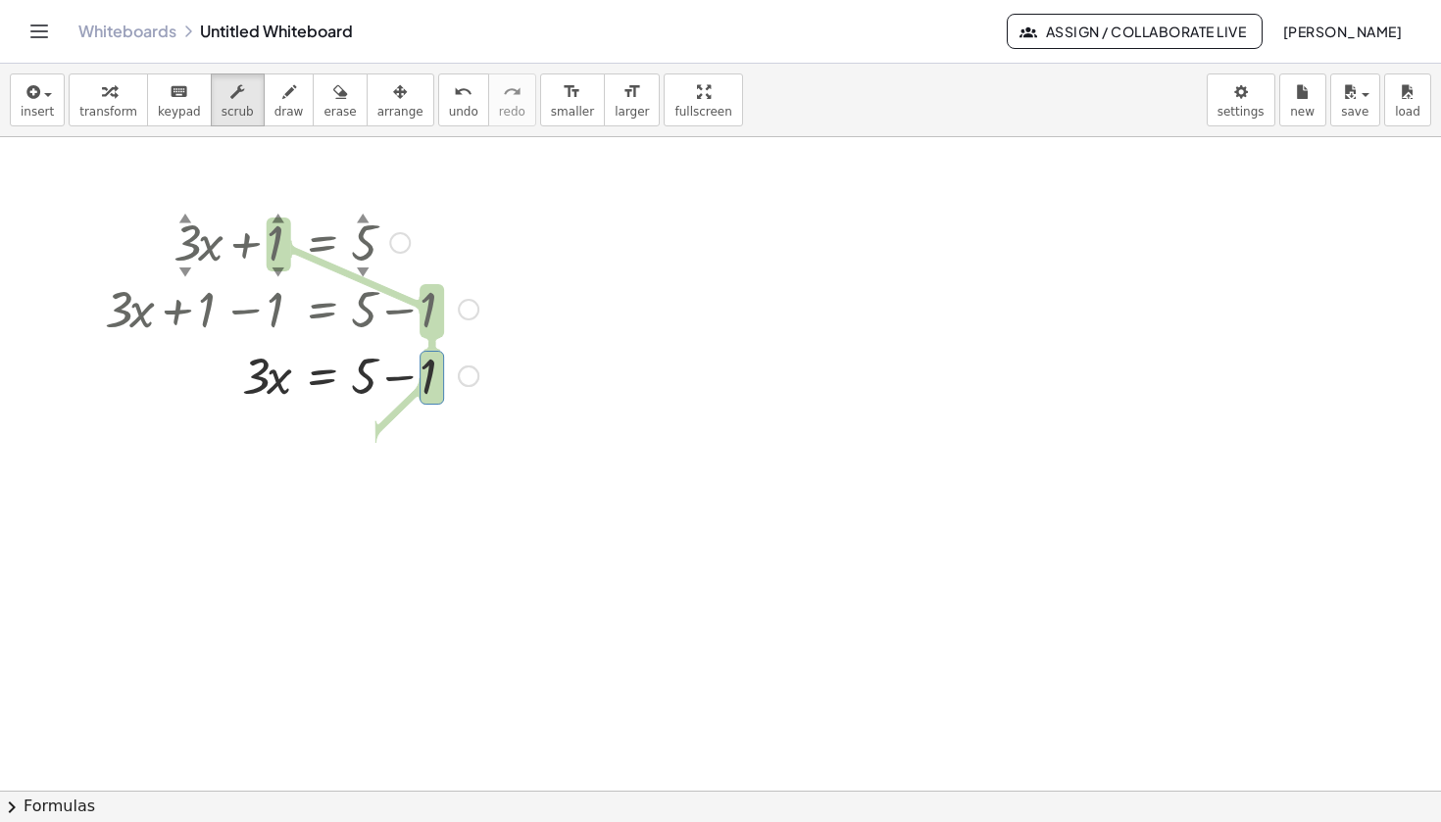
click at [470, 308] on div "Go back to this line Copy line as LaTeX Copy derivation as LaTeX" at bounding box center [469, 310] width 22 height 22
click at [491, 403] on div "+ · 3 ▲ ▼ · x + 1 ▲ ▼ = 5 ▲ ▼ + · 3 · x + 1 − 1 = + 5 − 1 Go back to this line …" at bounding box center [284, 308] width 418 height 210
click at [489, 503] on div at bounding box center [720, 791] width 1441 height 1308
click at [464, 309] on div "Go back to this line Copy line as LaTeX Copy derivation as LaTeX" at bounding box center [469, 310] width 22 height 22
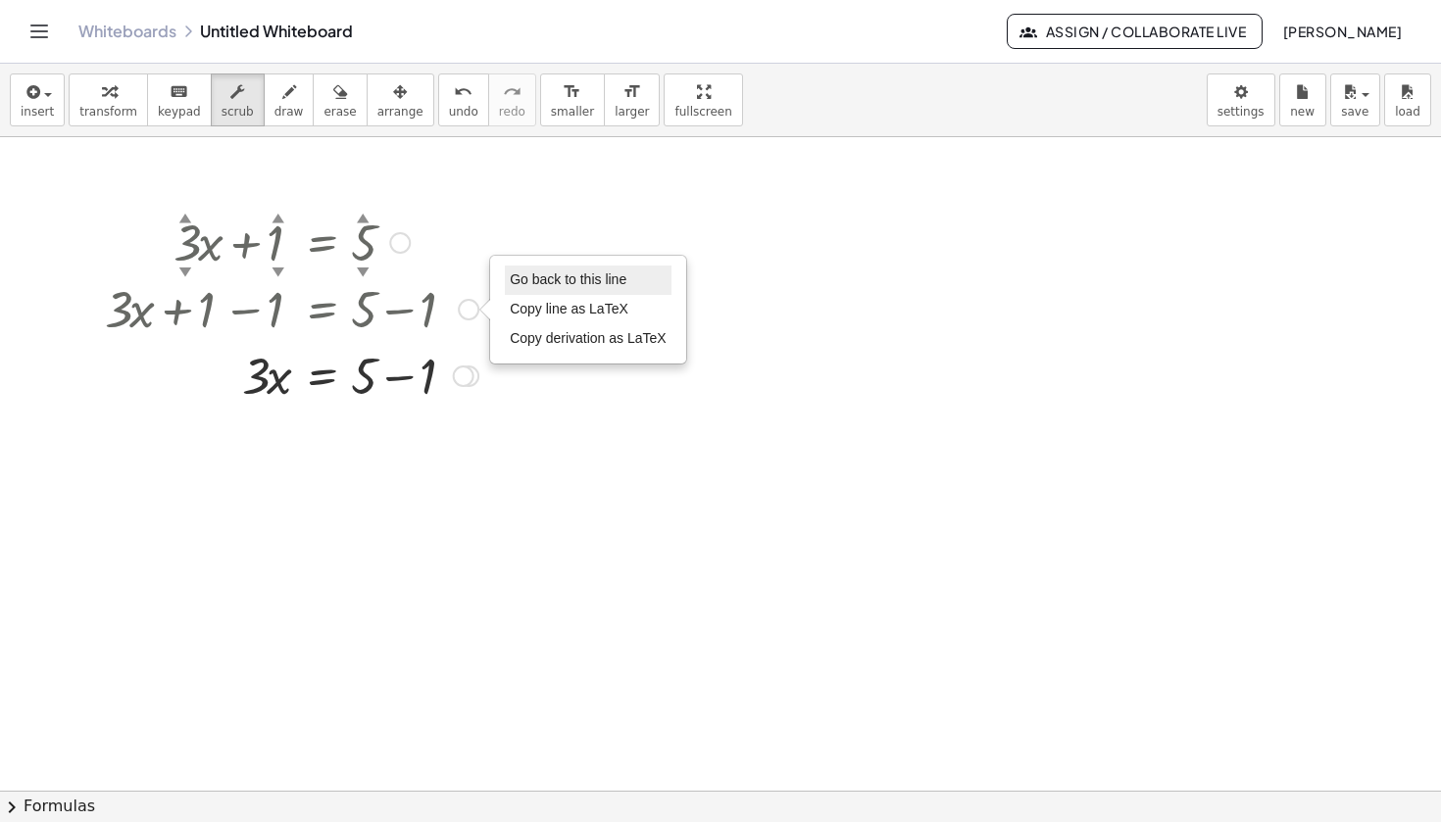
click at [544, 287] on span "Go back to this line" at bounding box center [568, 280] width 117 height 16
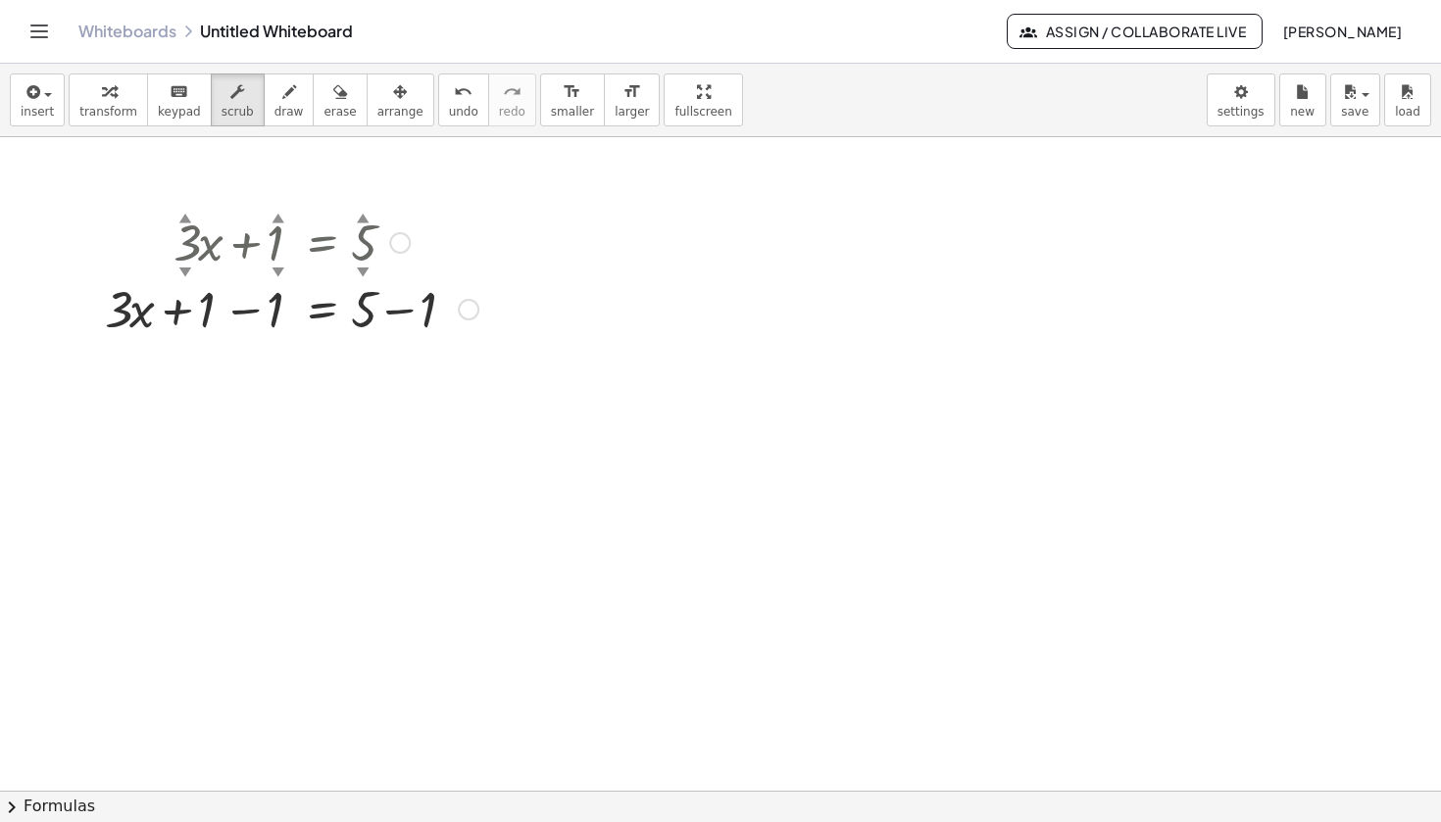
click at [393, 243] on div at bounding box center [400, 243] width 22 height 22
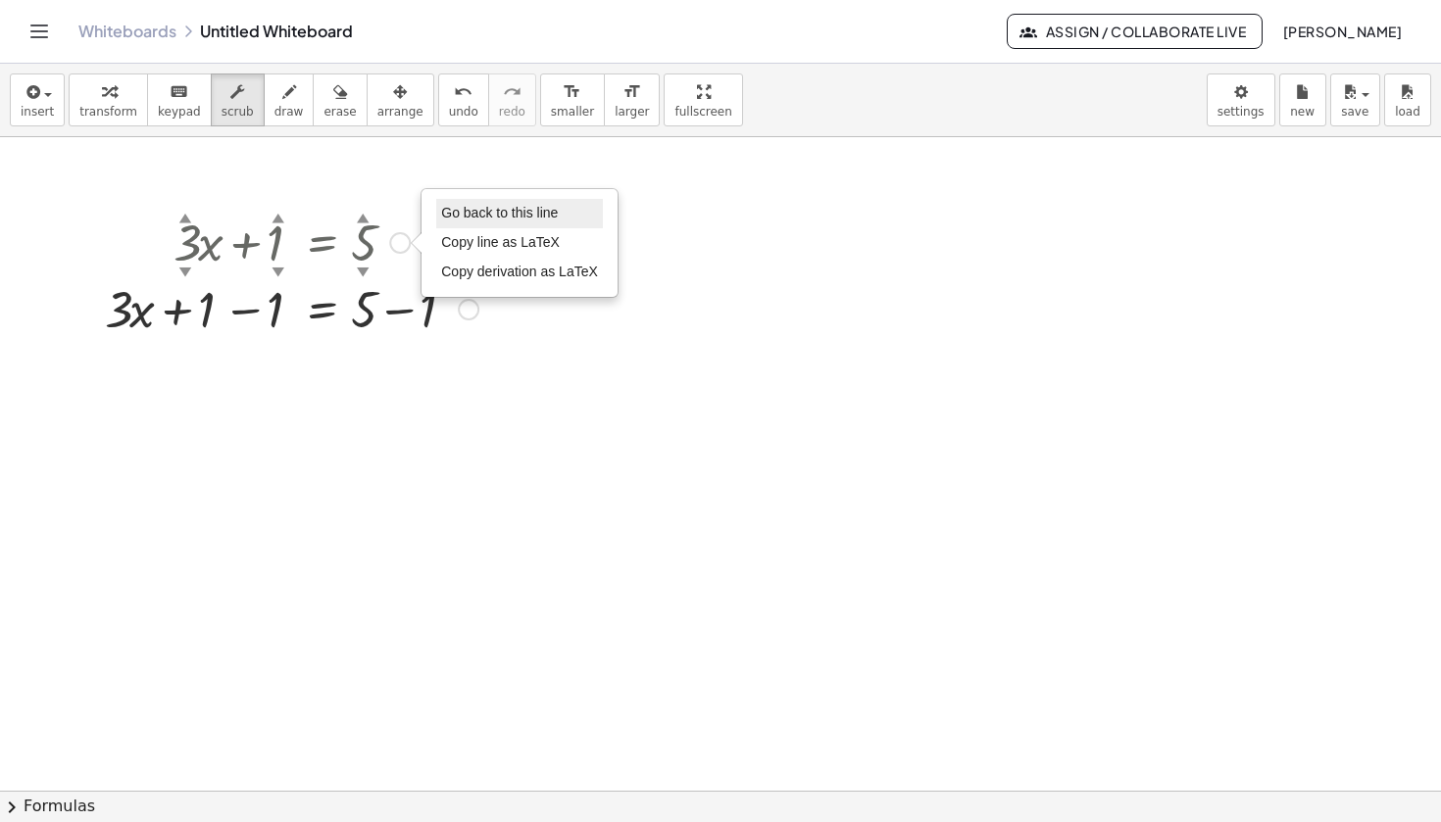
click at [498, 215] on span "Go back to this line" at bounding box center [499, 213] width 117 height 16
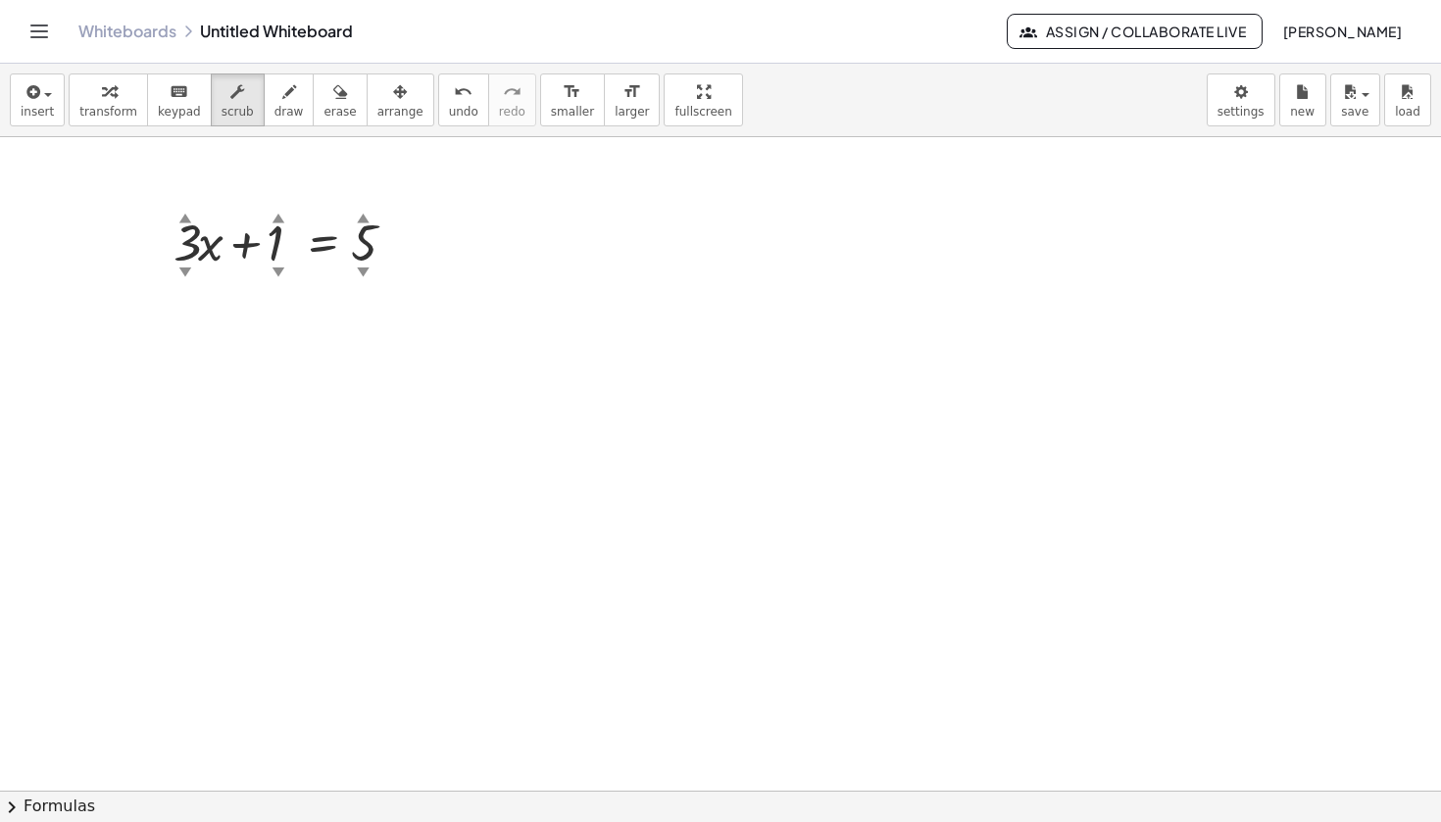
click at [364, 290] on div at bounding box center [720, 791] width 1441 height 1308
drag, startPoint x: 376, startPoint y: 235, endPoint x: 345, endPoint y: 252, distance: 35.5
click at [345, 252] on div at bounding box center [292, 241] width 256 height 67
drag, startPoint x: 366, startPoint y: 243, endPoint x: 445, endPoint y: 258, distance: 80.7
click at [433, 258] on div "+ · 3 ▲ ▼ · x + 1 ▲ ▼ = 4 ▲ ▼ Go back to this line Copy line as LaTeX Copy deri…" at bounding box center [720, 791] width 1441 height 1308
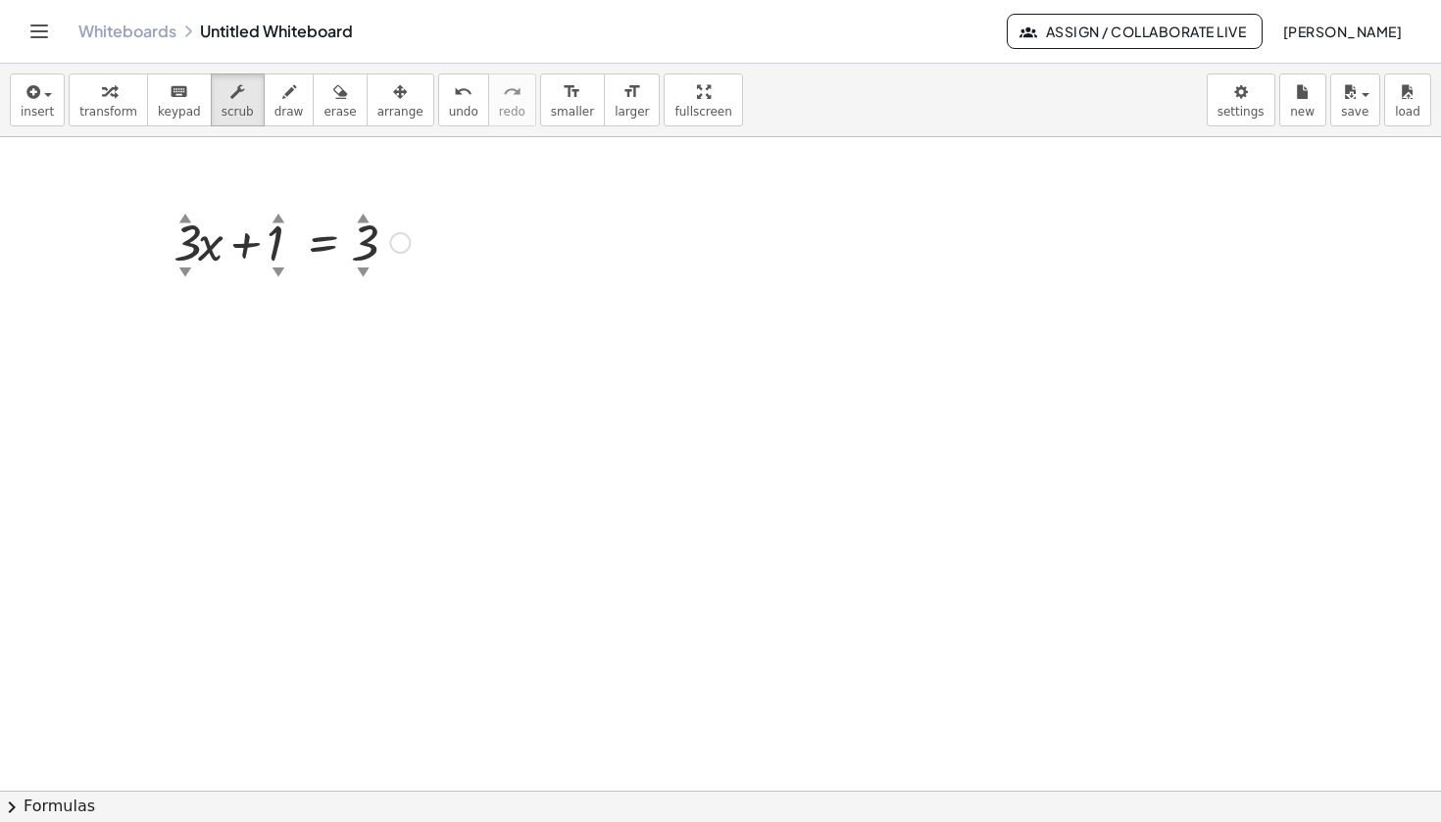
click at [366, 266] on div "▼" at bounding box center [363, 272] width 13 height 18
click at [360, 280] on div at bounding box center [720, 791] width 1441 height 1308
click at [362, 272] on div "▼" at bounding box center [363, 272] width 13 height 18
click at [362, 184] on div at bounding box center [292, 200] width 256 height 67
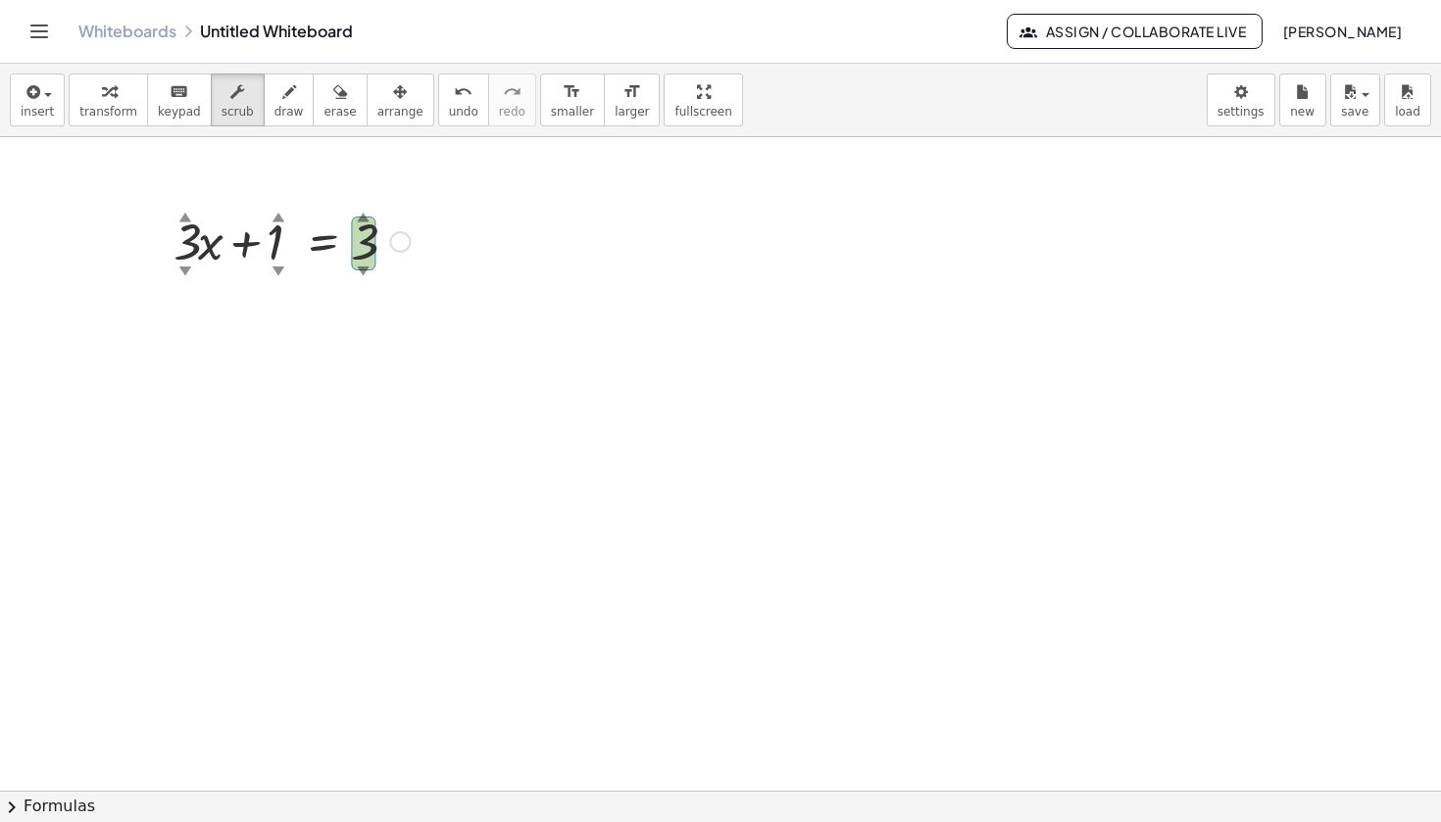
scroll to position [0, 0]
click at [397, 290] on div at bounding box center [720, 791] width 1441 height 1308
click at [365, 274] on div "▼" at bounding box center [363, 272] width 13 height 18
click at [378, 234] on div at bounding box center [720, 791] width 1441 height 1308
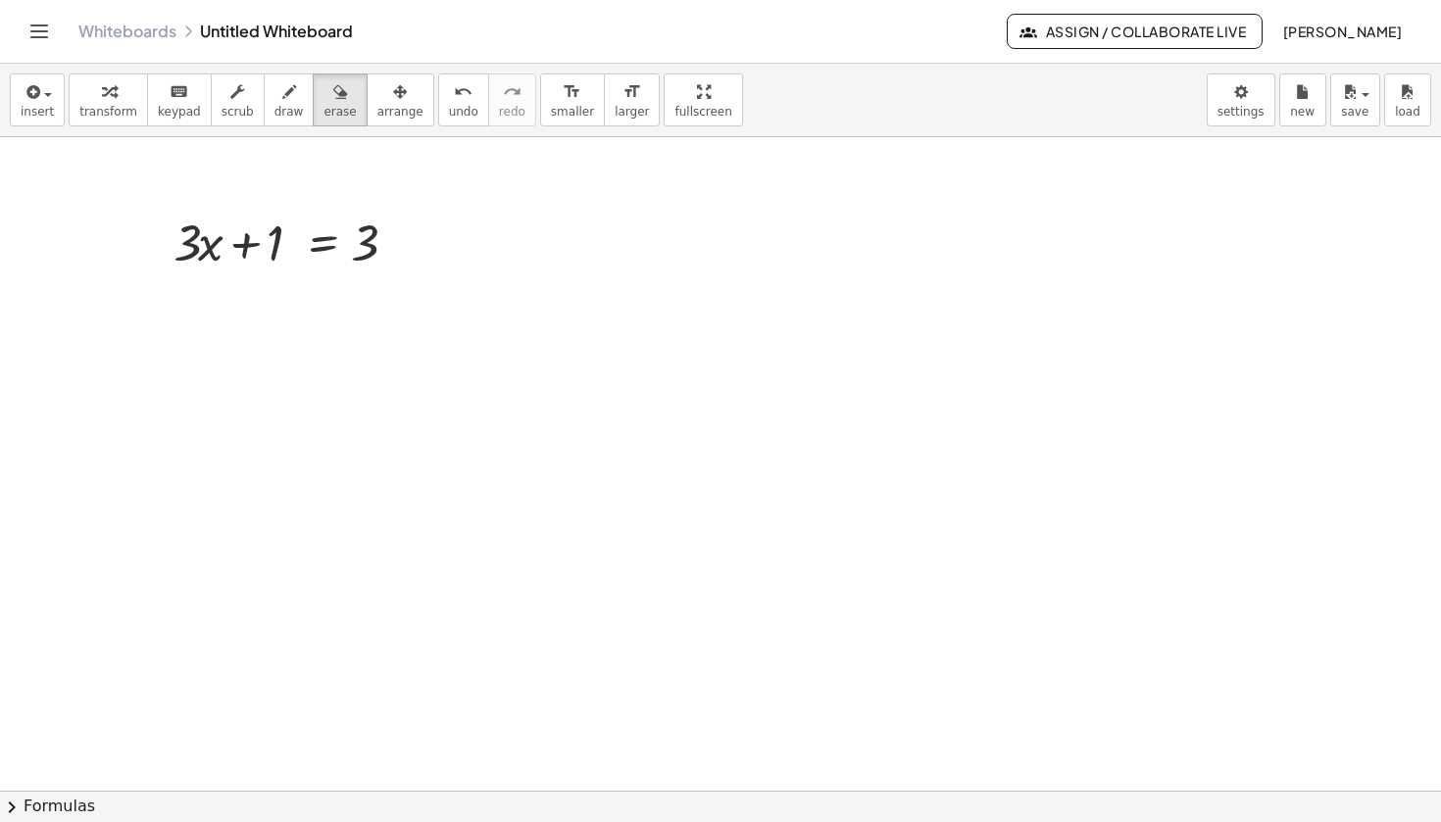
click at [369, 243] on div at bounding box center [720, 791] width 1441 height 1308
click at [333, 88] on icon "button" at bounding box center [340, 92] width 14 height 24
drag, startPoint x: 367, startPoint y: 242, endPoint x: 367, endPoint y: 279, distance: 37.2
click at [367, 280] on div at bounding box center [720, 791] width 1441 height 1308
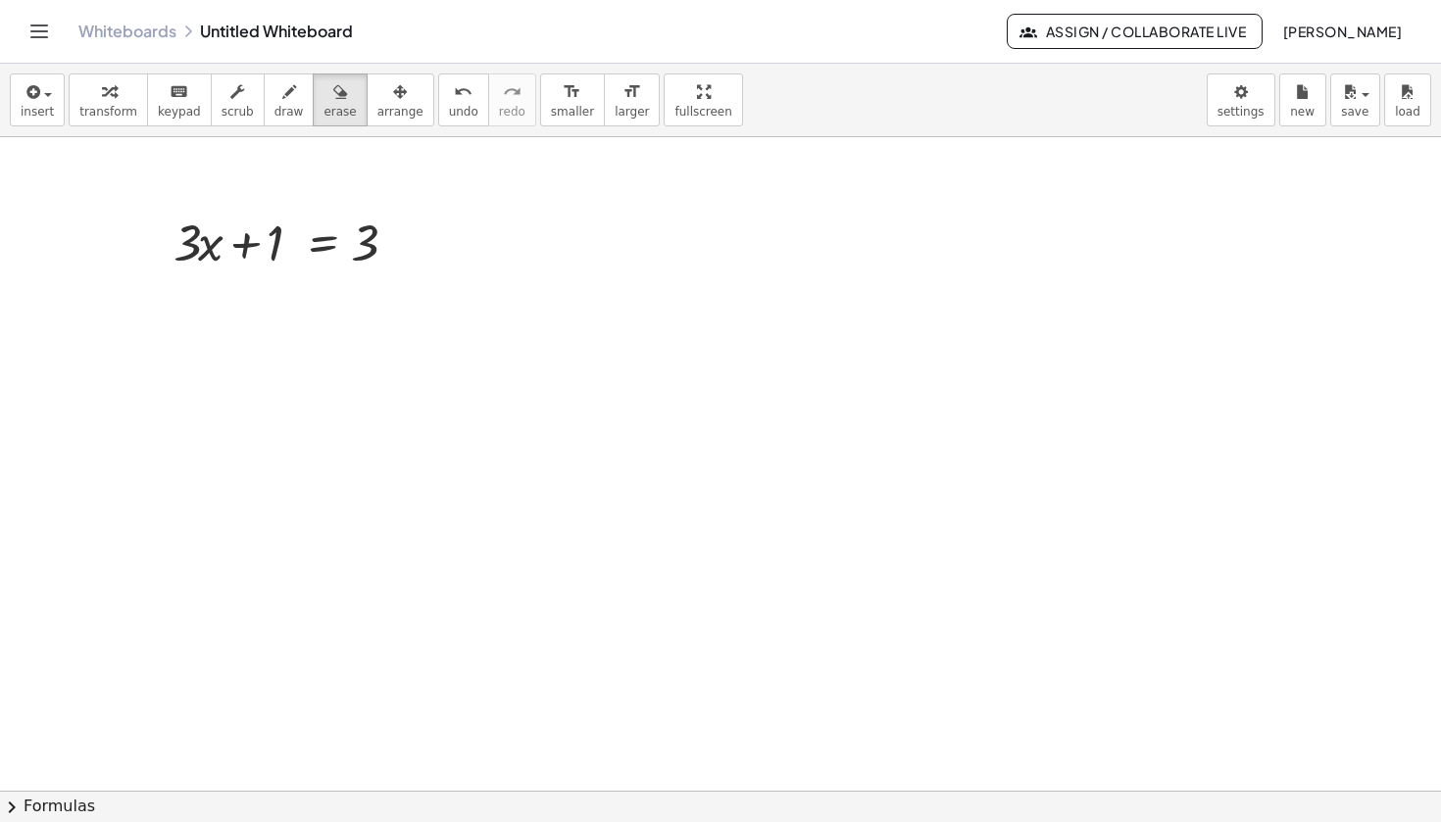
click at [374, 257] on div at bounding box center [720, 791] width 1441 height 1308
click at [363, 247] on div at bounding box center [720, 791] width 1441 height 1308
click at [445, 239] on div at bounding box center [720, 791] width 1441 height 1308
drag, startPoint x: 366, startPoint y: 246, endPoint x: 248, endPoint y: 260, distance: 118.4
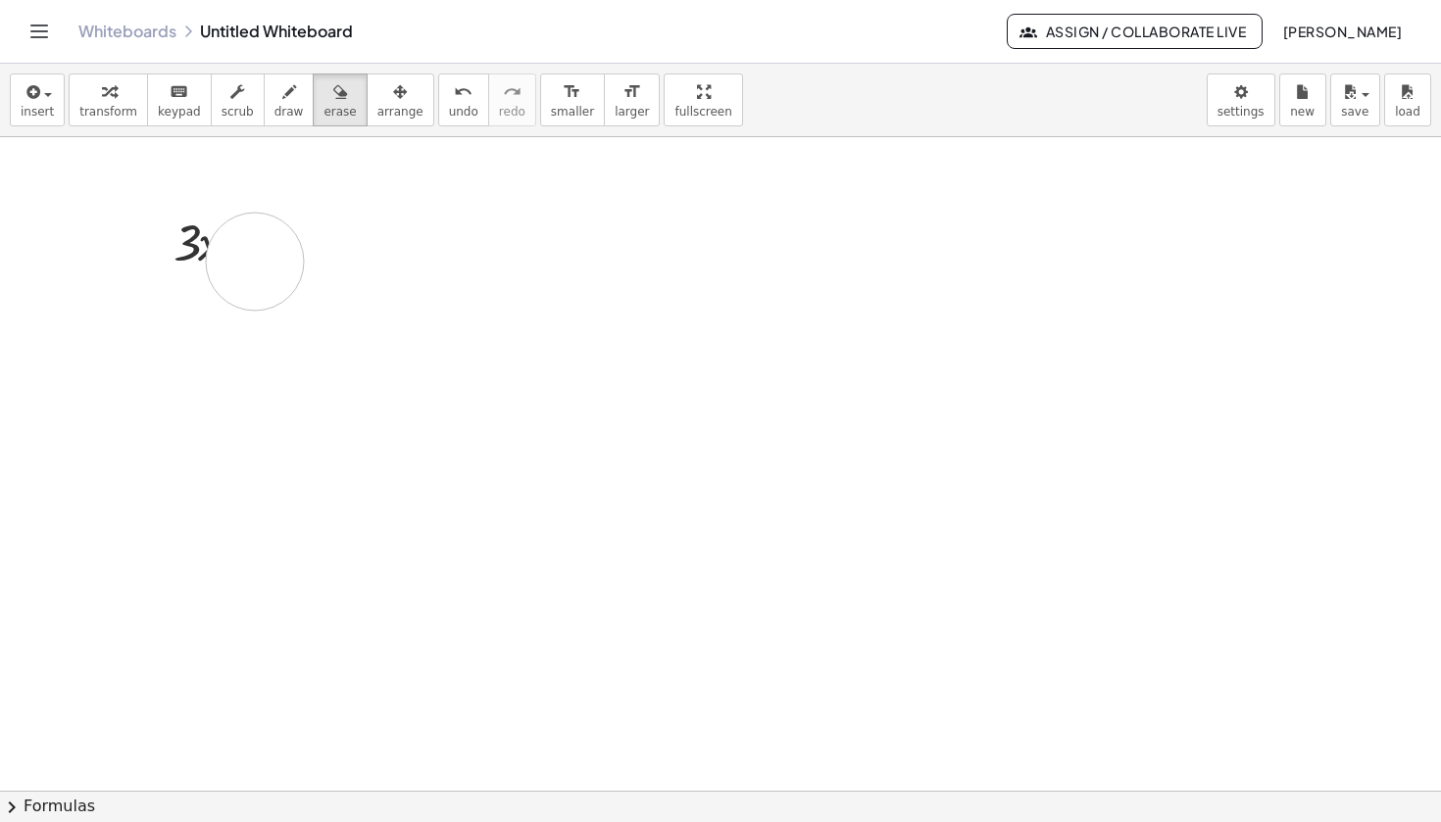
click at [248, 260] on div at bounding box center [720, 791] width 1441 height 1308
click at [170, 100] on icon "keyboard" at bounding box center [179, 92] width 19 height 24
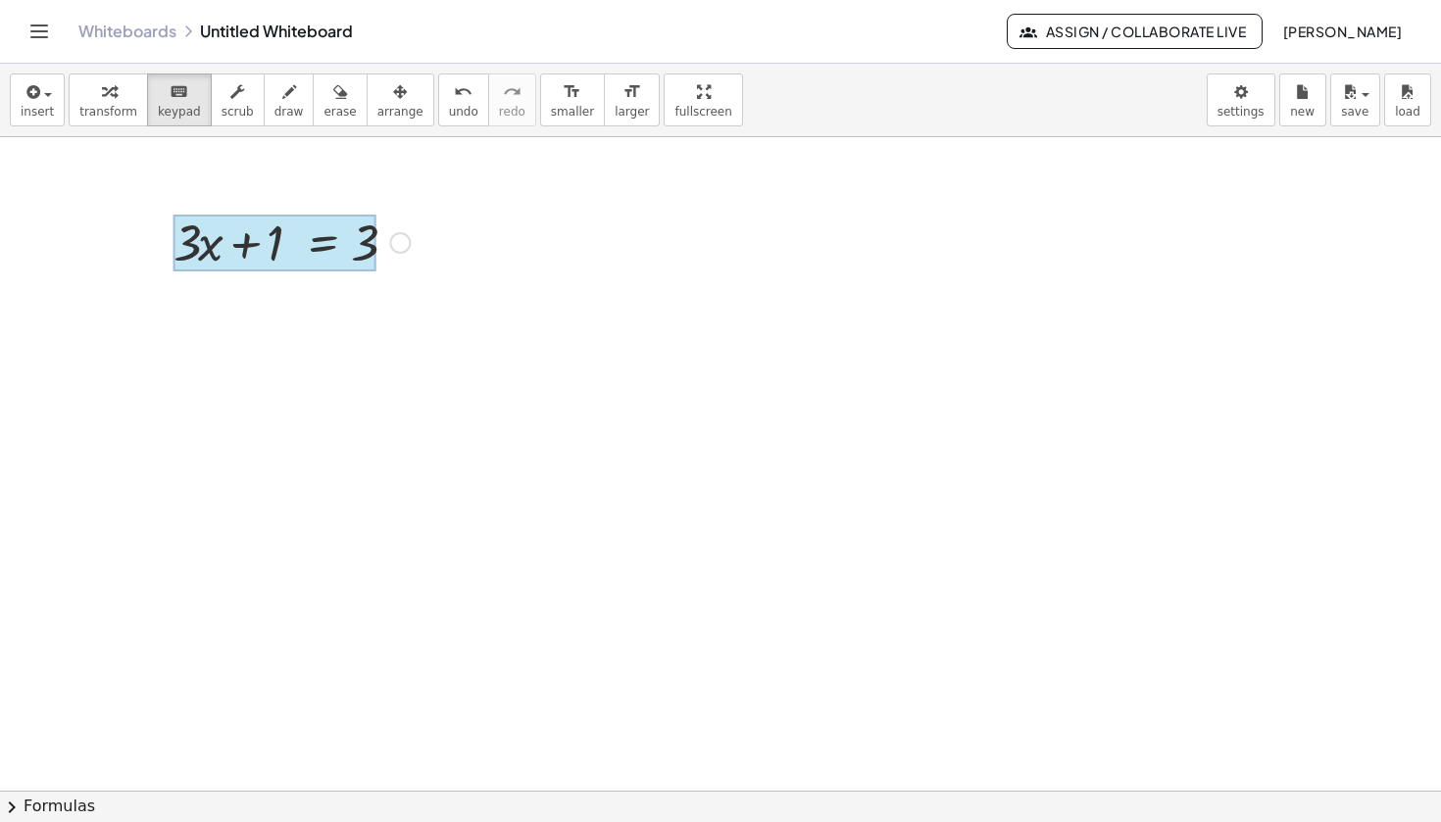
drag, startPoint x: 375, startPoint y: 234, endPoint x: 343, endPoint y: 247, distance: 34.8
click at [363, 240] on div at bounding box center [363, 245] width 25 height 55
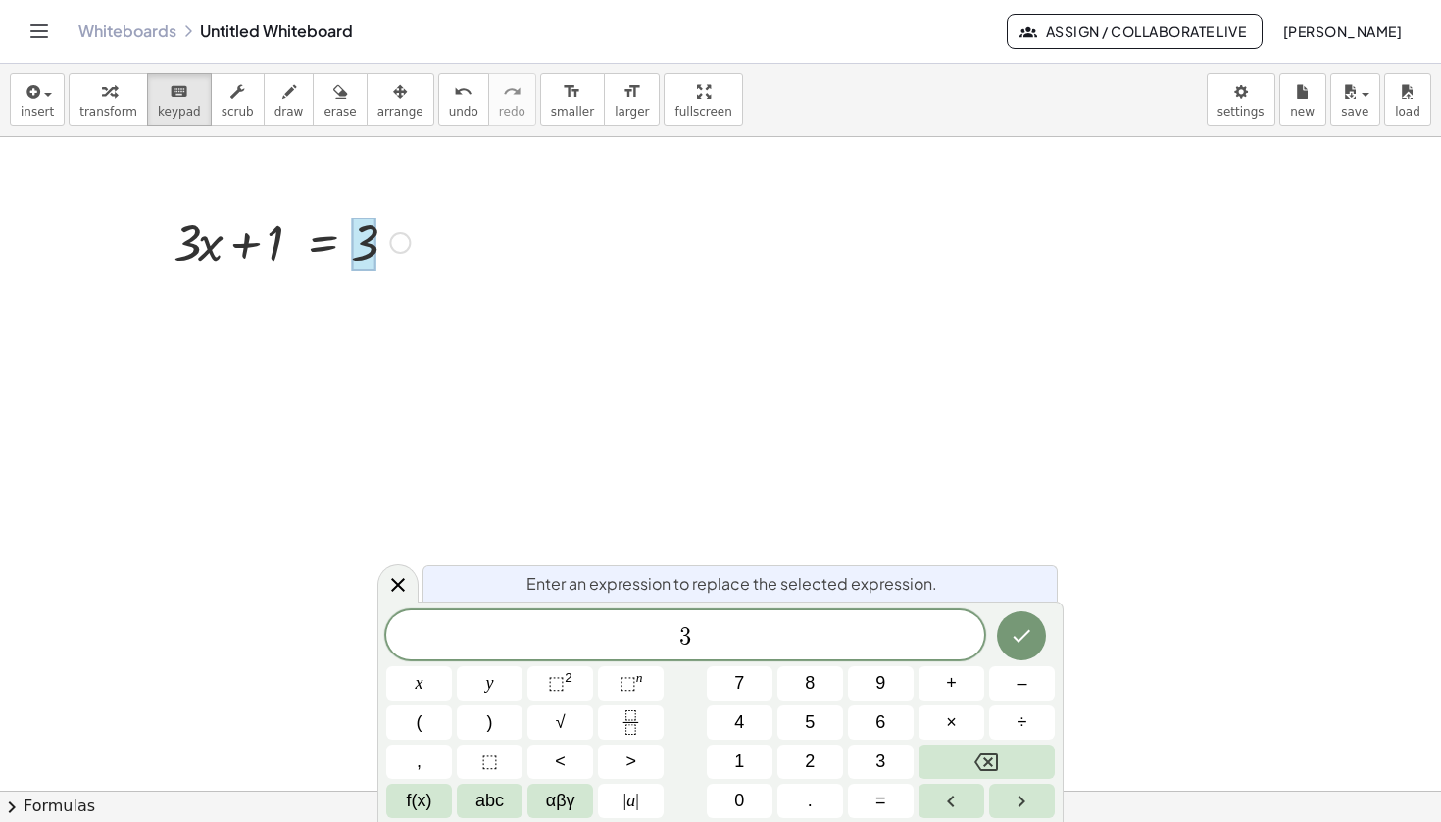
click at [740, 583] on span "Enter an expression to replace the selected expression." at bounding box center [731, 584] width 411 height 24
click at [1032, 639] on icon "Done" at bounding box center [1022, 636] width 24 height 24
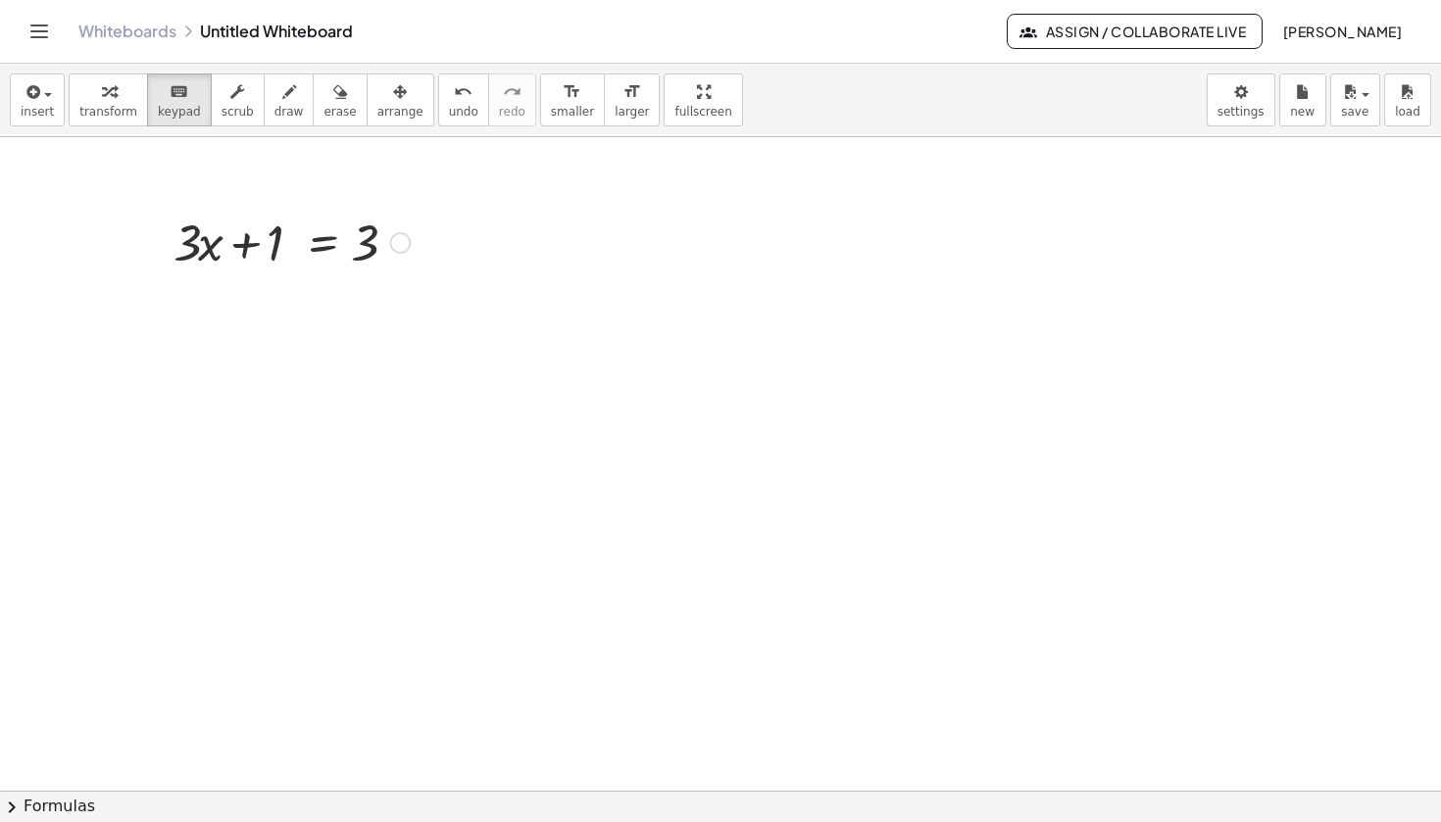
click at [405, 249] on div at bounding box center [400, 243] width 22 height 22
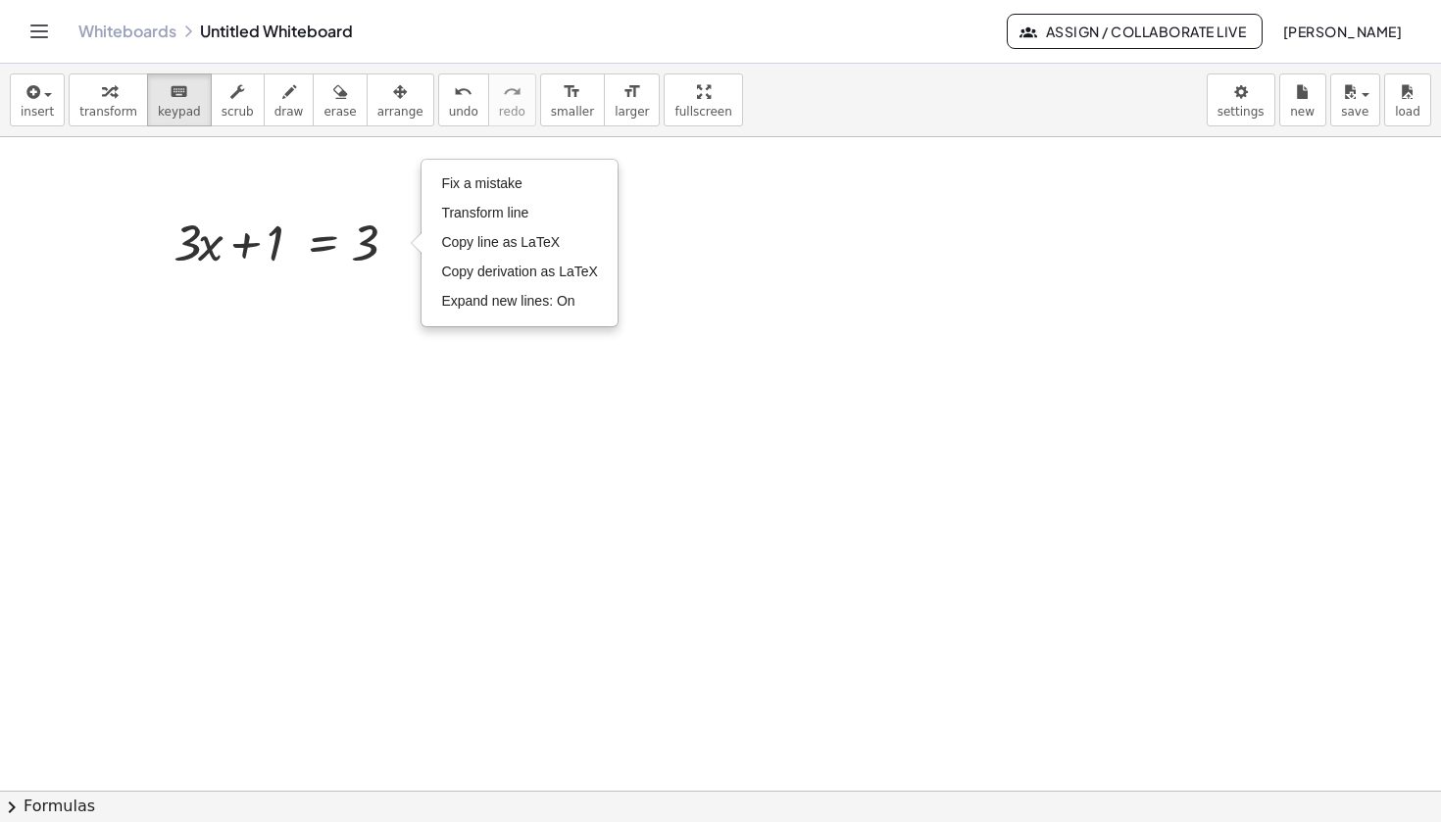
click at [390, 350] on div at bounding box center [720, 791] width 1441 height 1308
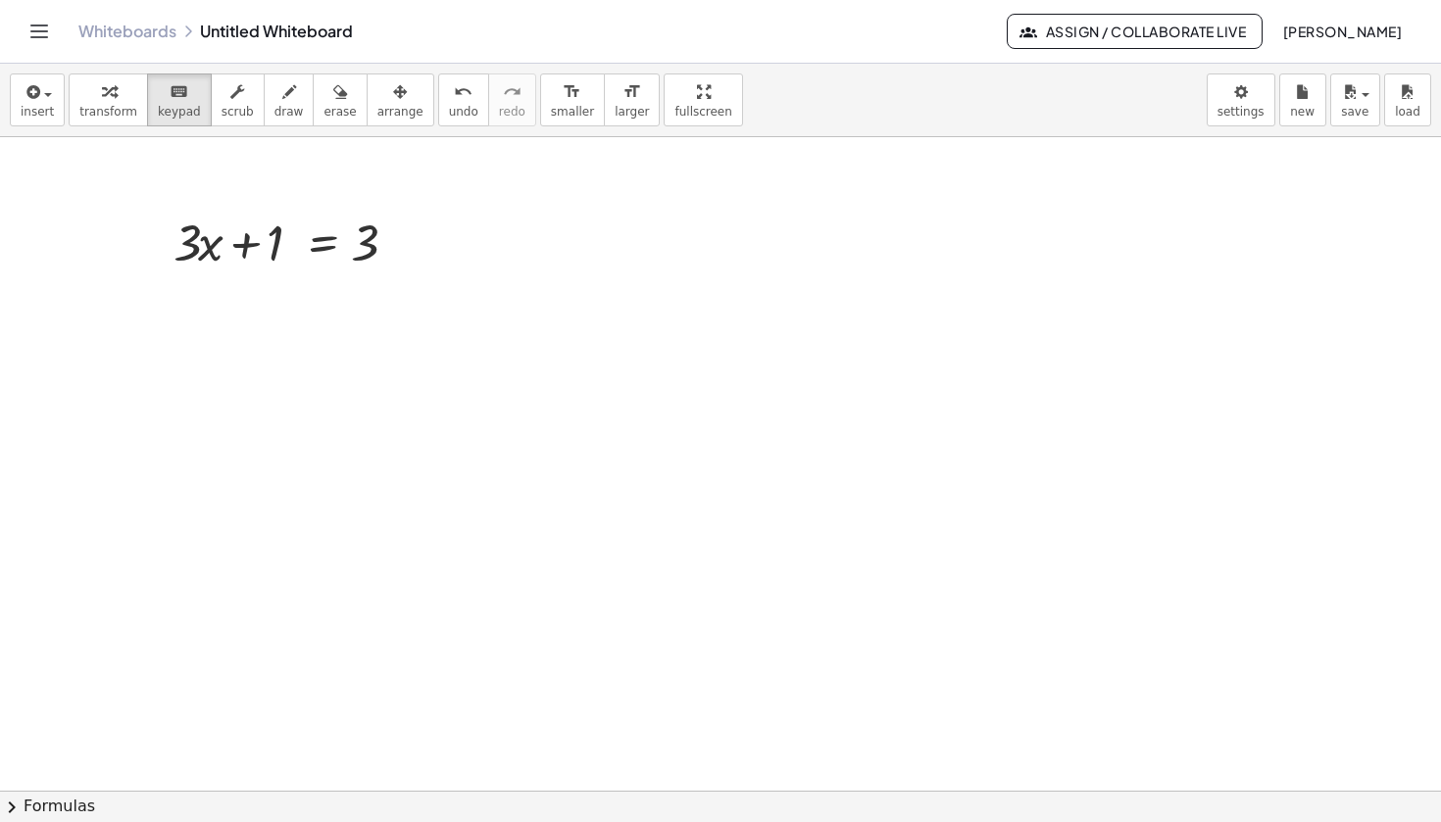
drag, startPoint x: 367, startPoint y: 246, endPoint x: 355, endPoint y: 354, distance: 108.5
click at [105, 102] on icon "button" at bounding box center [109, 92] width 14 height 24
drag, startPoint x: 367, startPoint y: 248, endPoint x: 293, endPoint y: 267, distance: 75.8
click at [325, 325] on div at bounding box center [720, 791] width 1441 height 1308
click at [84, 78] on button "transform" at bounding box center [108, 100] width 79 height 53
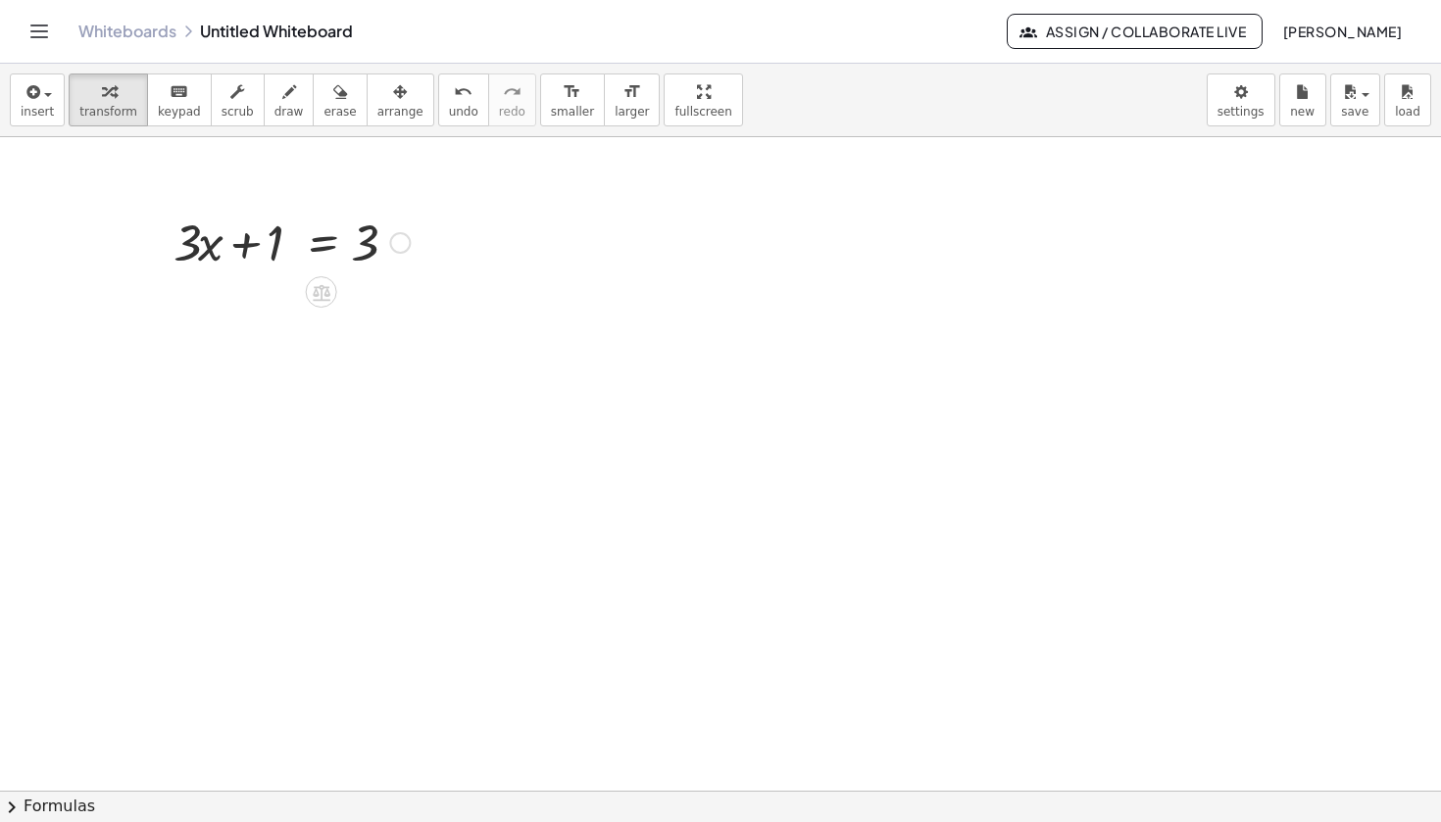
click at [400, 242] on div "Fix a mistake Transform line Copy line as LaTeX Copy derivation as LaTeX Expand…" at bounding box center [400, 243] width 22 height 22
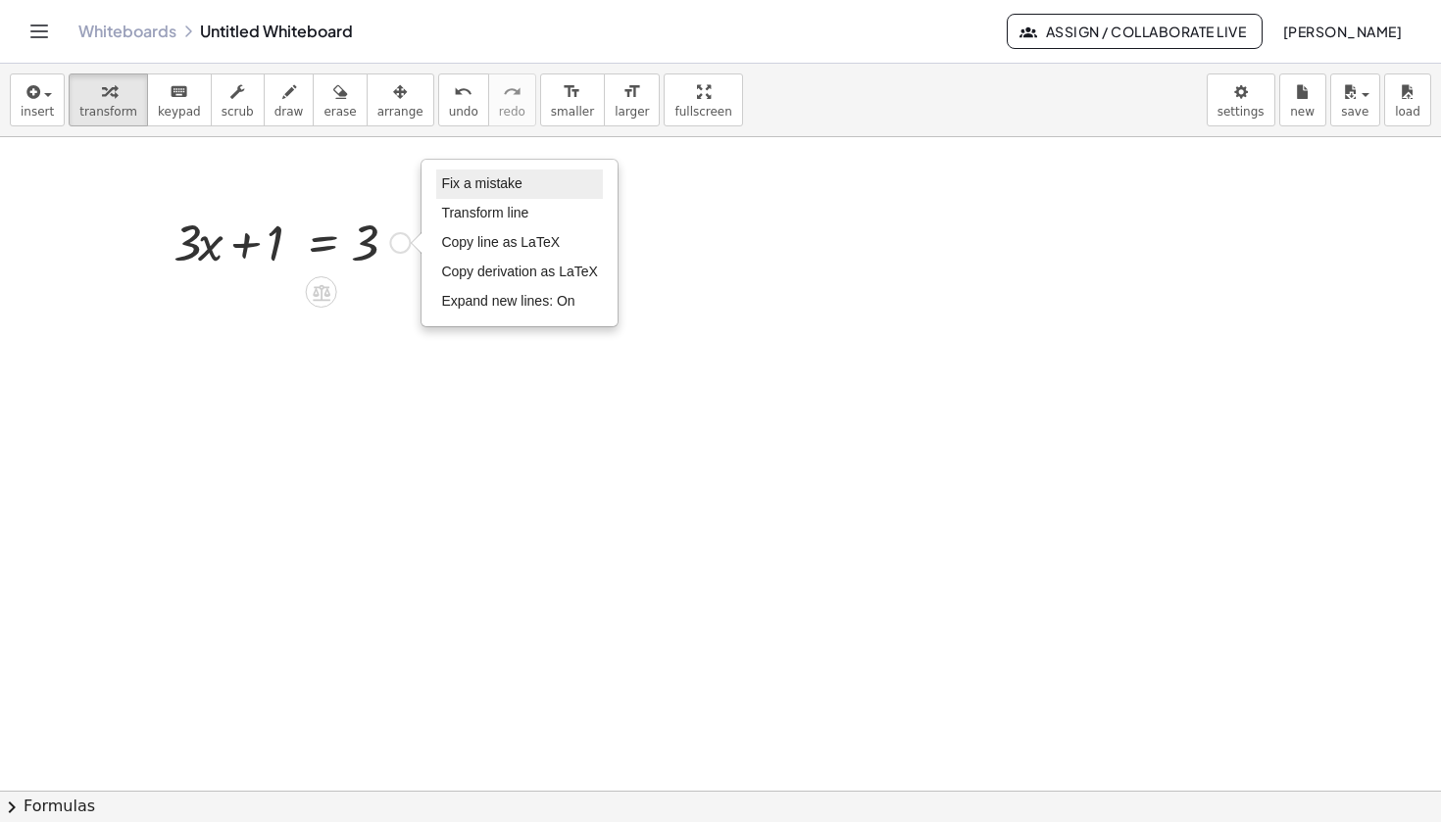
click at [465, 180] on span "Fix a mistake" at bounding box center [481, 183] width 80 height 16
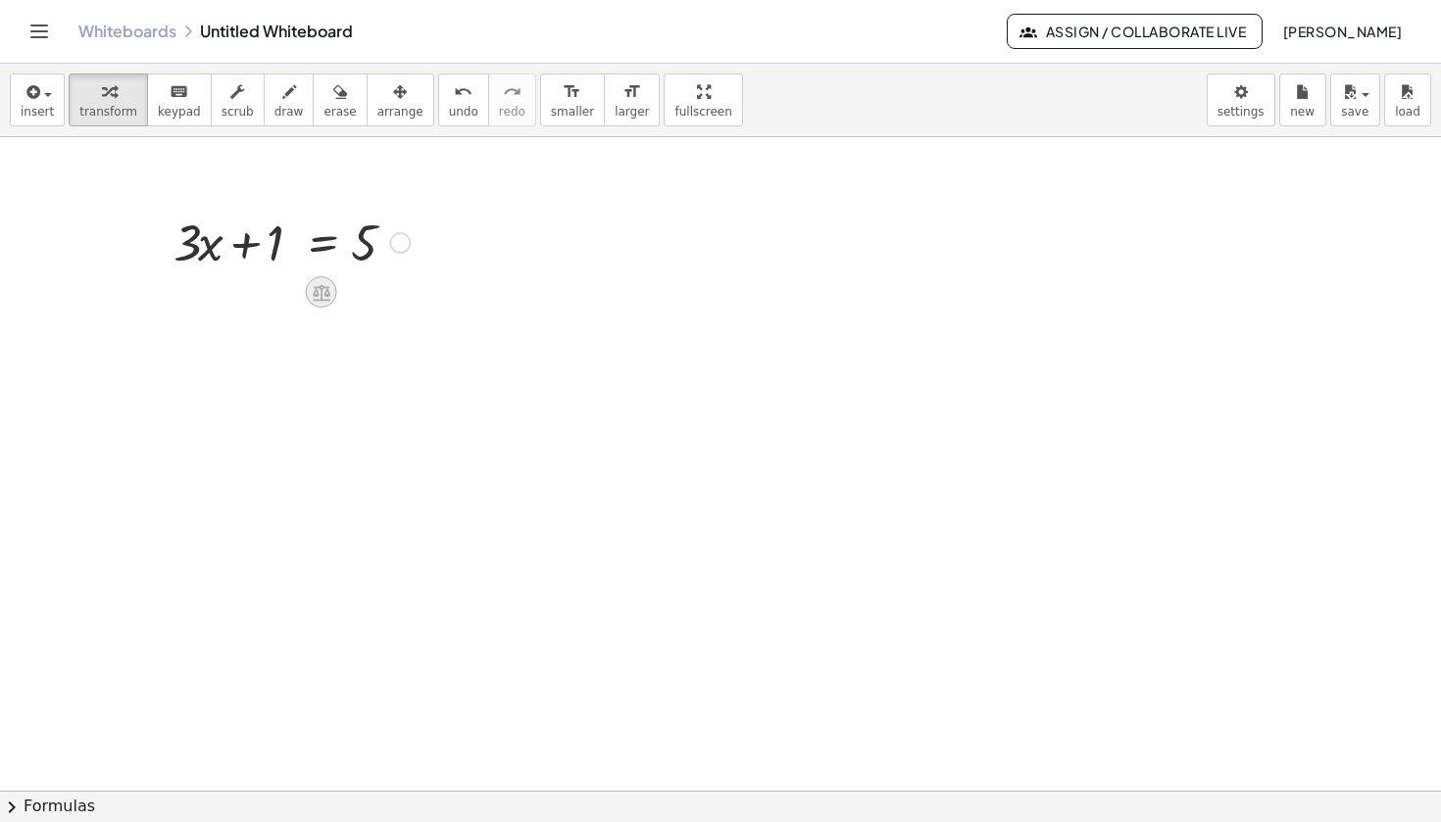
click at [324, 299] on icon at bounding box center [322, 292] width 18 height 17
click at [325, 363] on div at bounding box center [720, 791] width 1441 height 1308
click at [234, 103] on icon "button" at bounding box center [237, 92] width 14 height 24
click at [222, 95] on div "button" at bounding box center [238, 91] width 32 height 24
click at [113, 101] on div "button" at bounding box center [108, 91] width 58 height 24
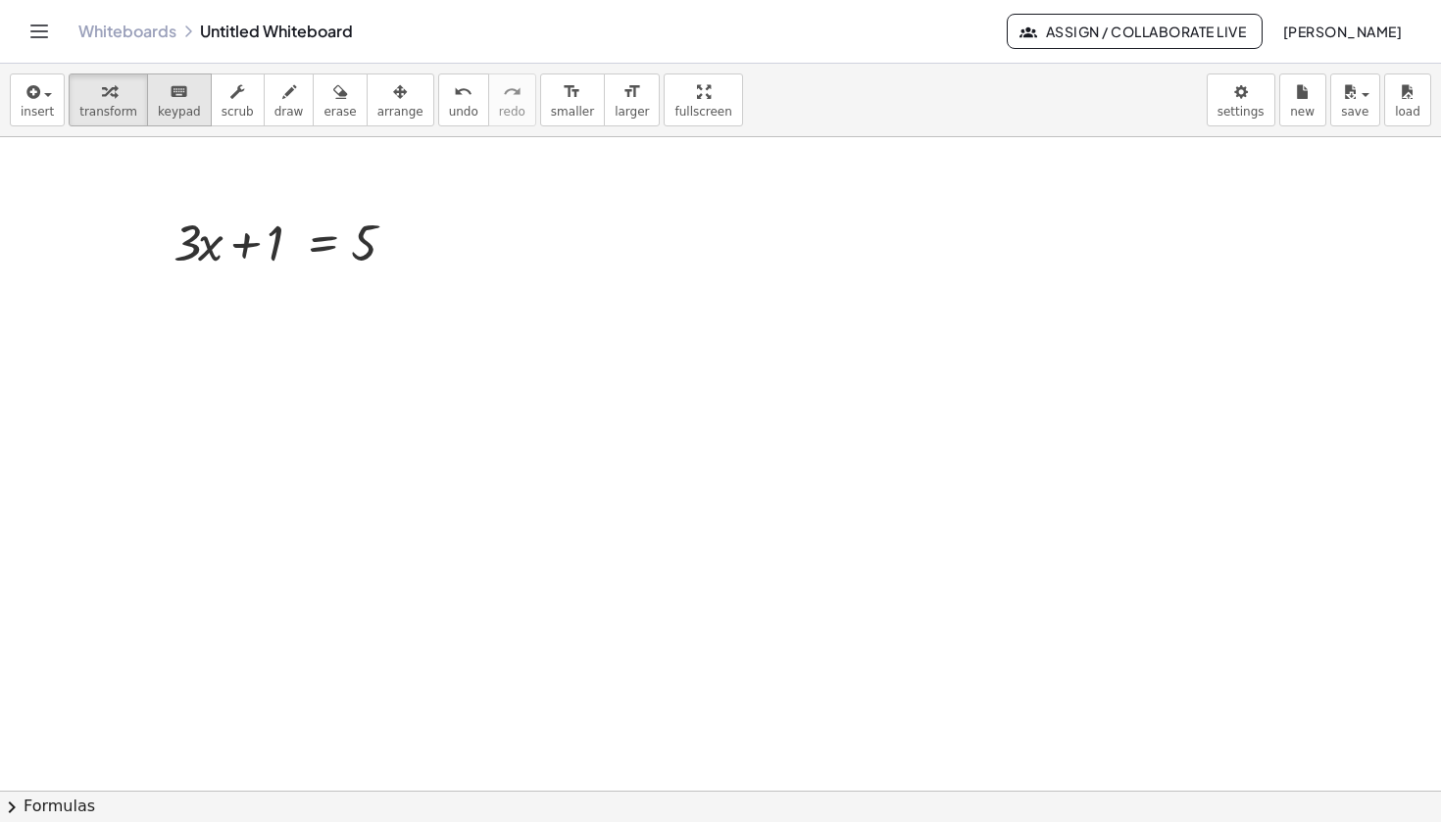
click at [159, 108] on span "keypad" at bounding box center [179, 112] width 43 height 14
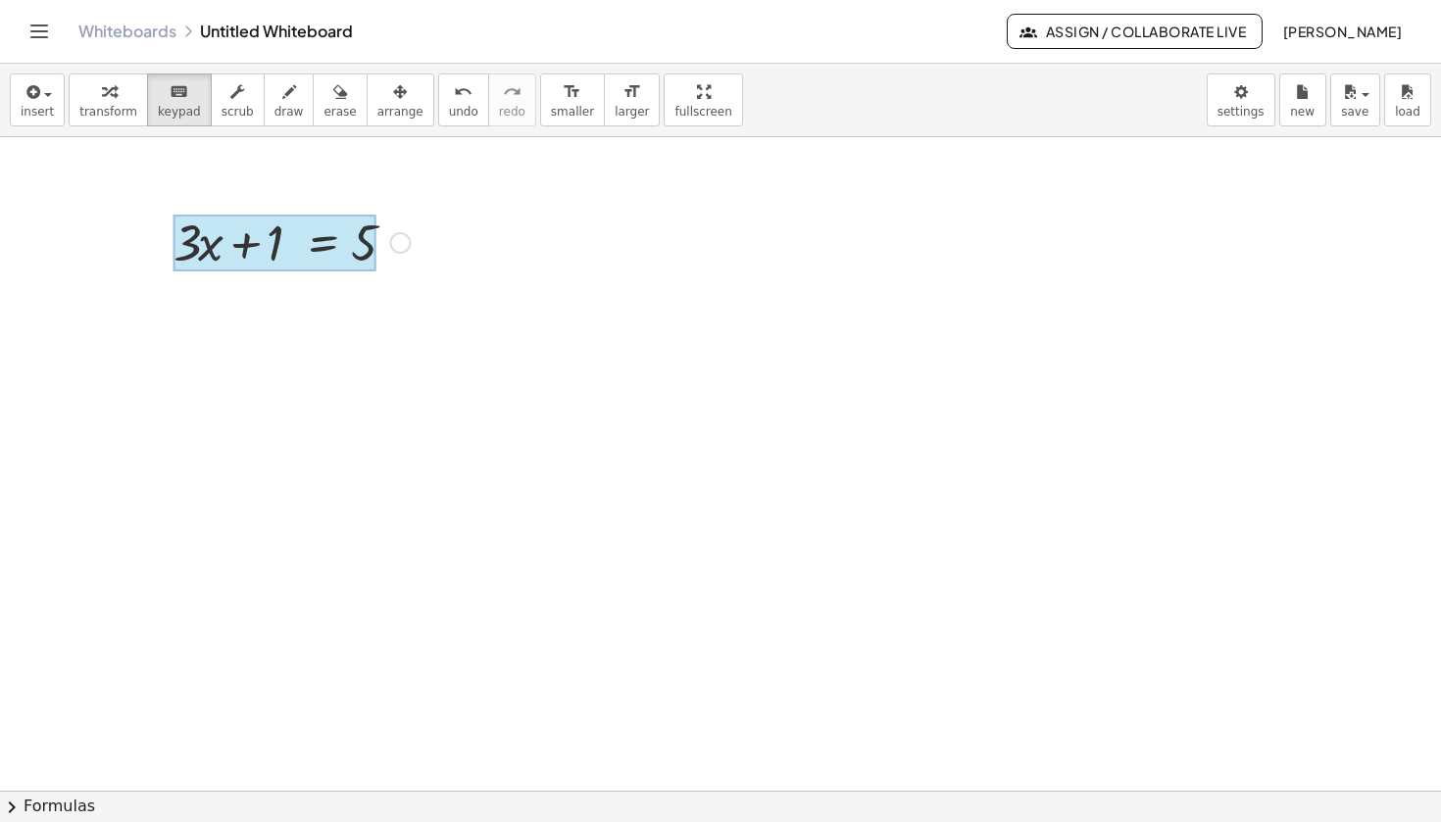
click at [322, 238] on div at bounding box center [274, 243] width 202 height 57
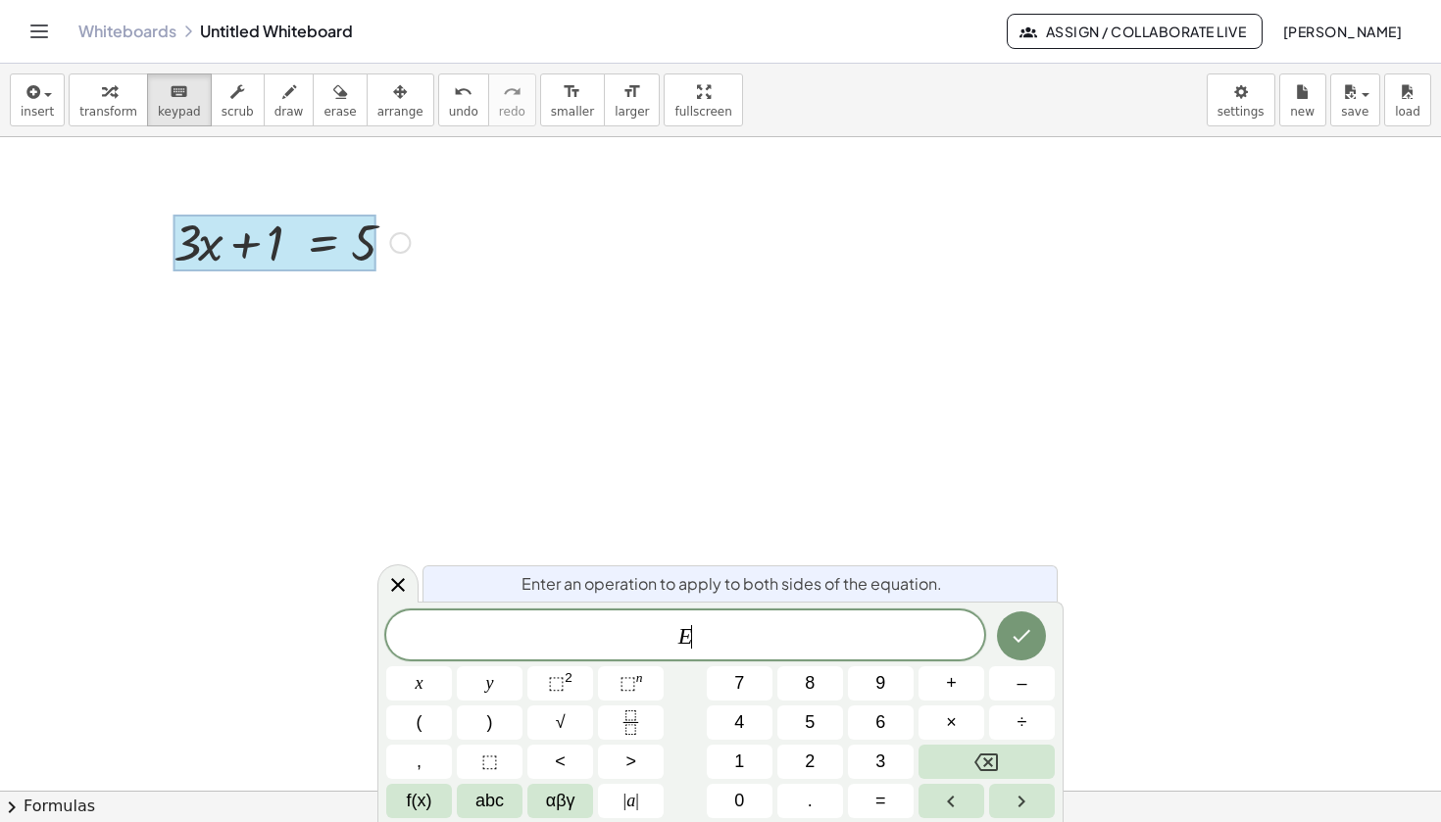
click at [399, 375] on div at bounding box center [720, 791] width 1441 height 1308
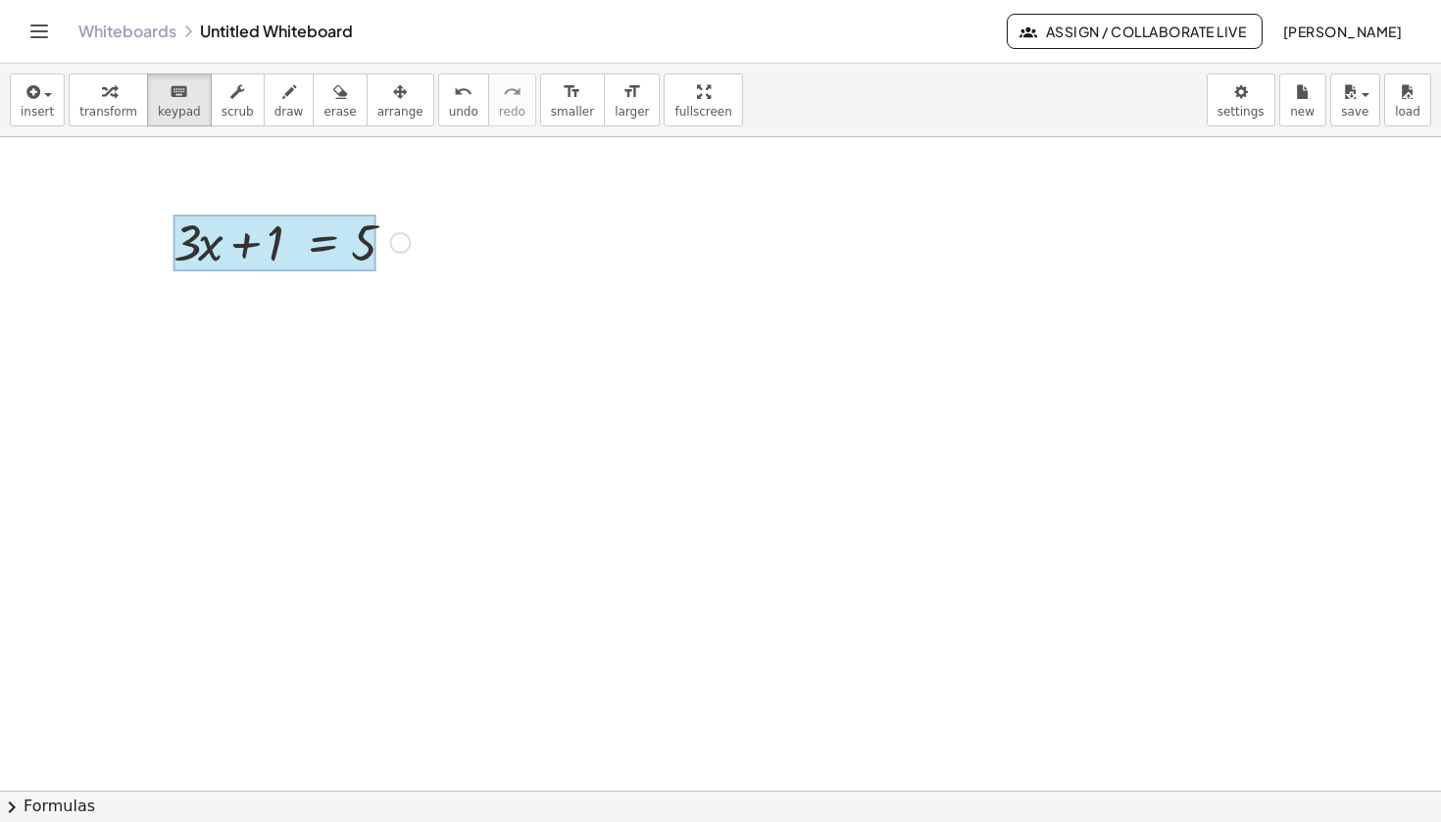
drag, startPoint x: 361, startPoint y: 257, endPoint x: 296, endPoint y: 261, distance: 64.8
click at [529, 217] on div at bounding box center [720, 791] width 1441 height 1308
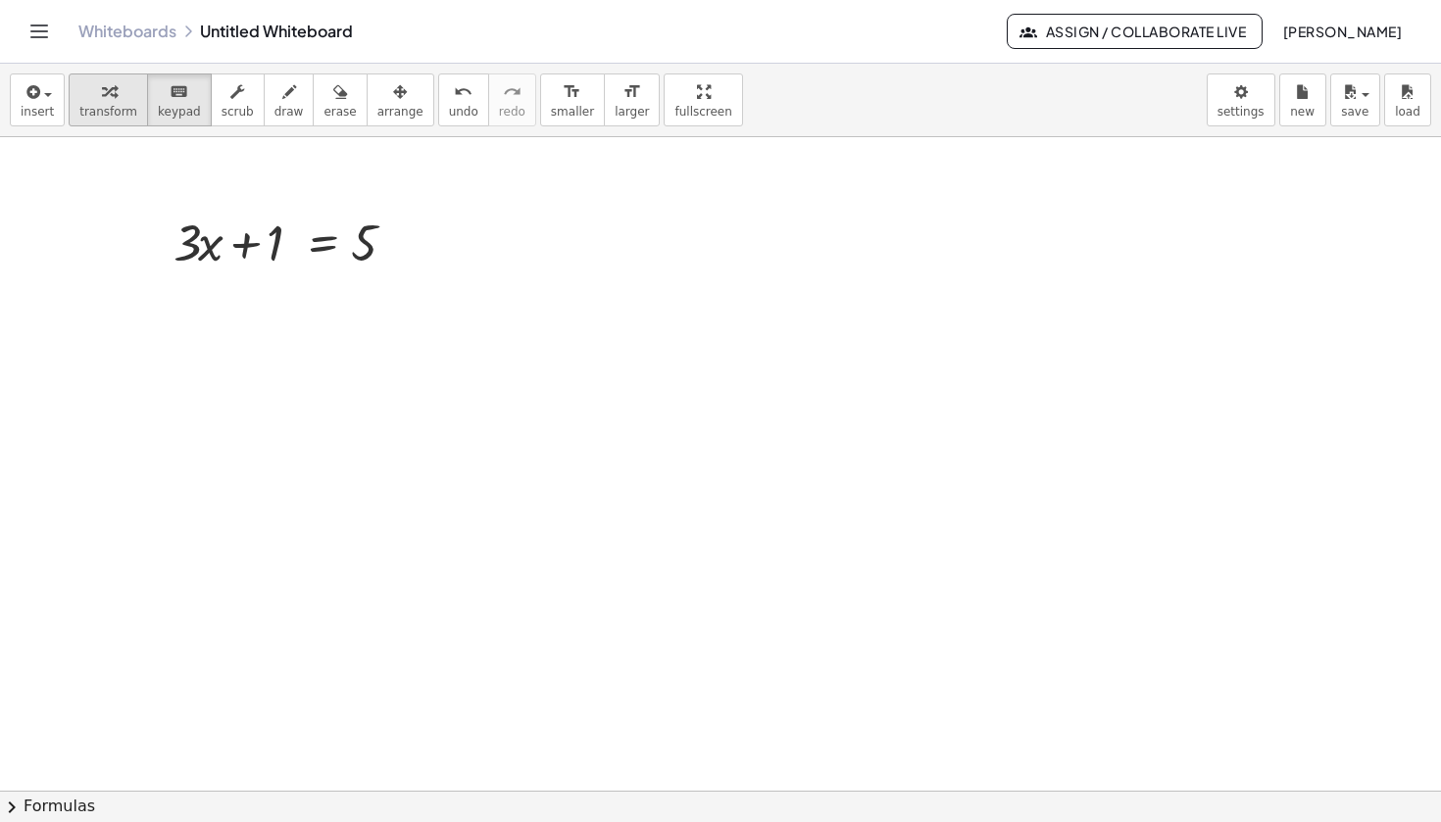
click at [113, 108] on span "transform" at bounding box center [108, 112] width 58 height 14
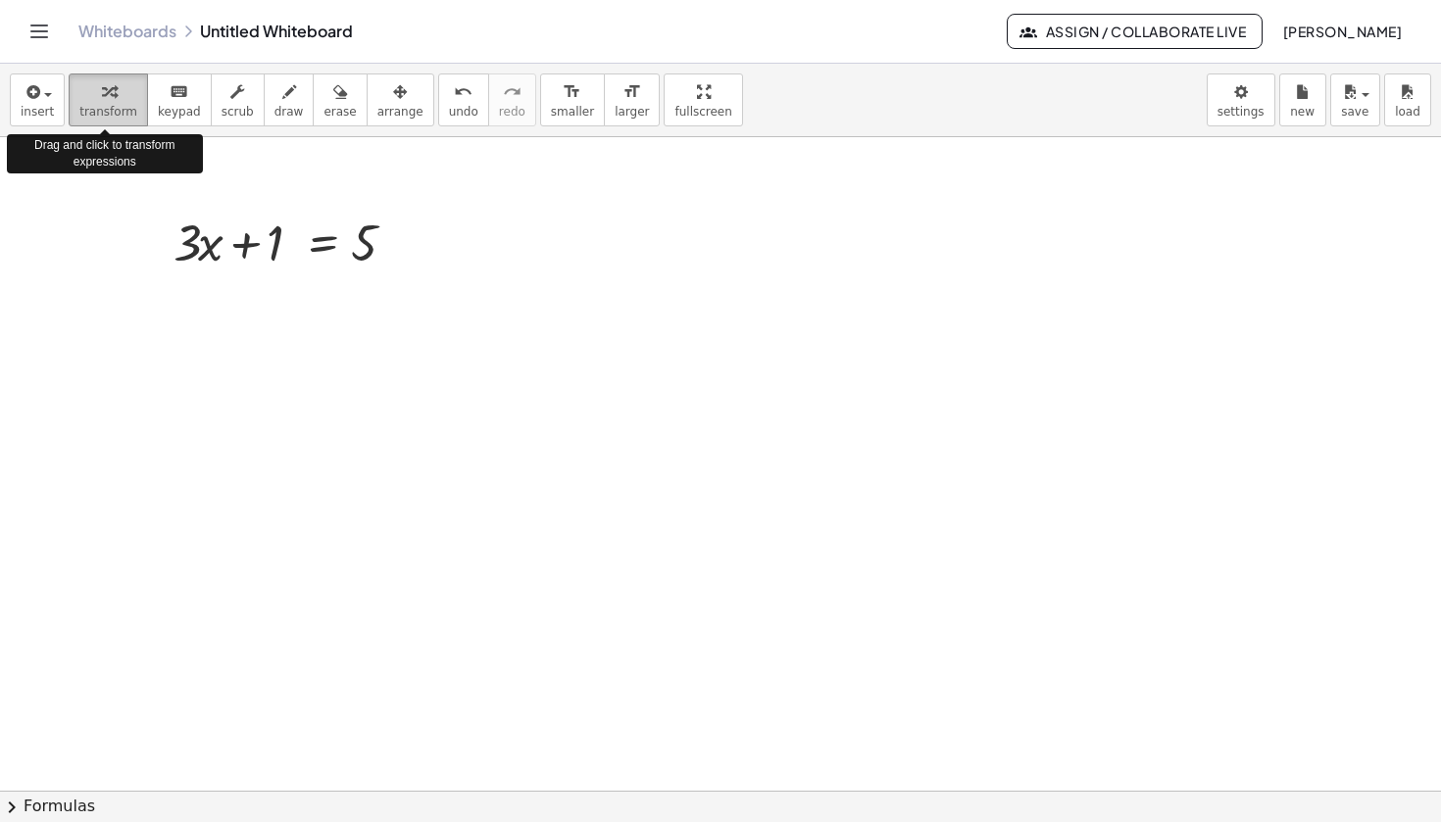
click at [113, 108] on span "transform" at bounding box center [108, 112] width 58 height 14
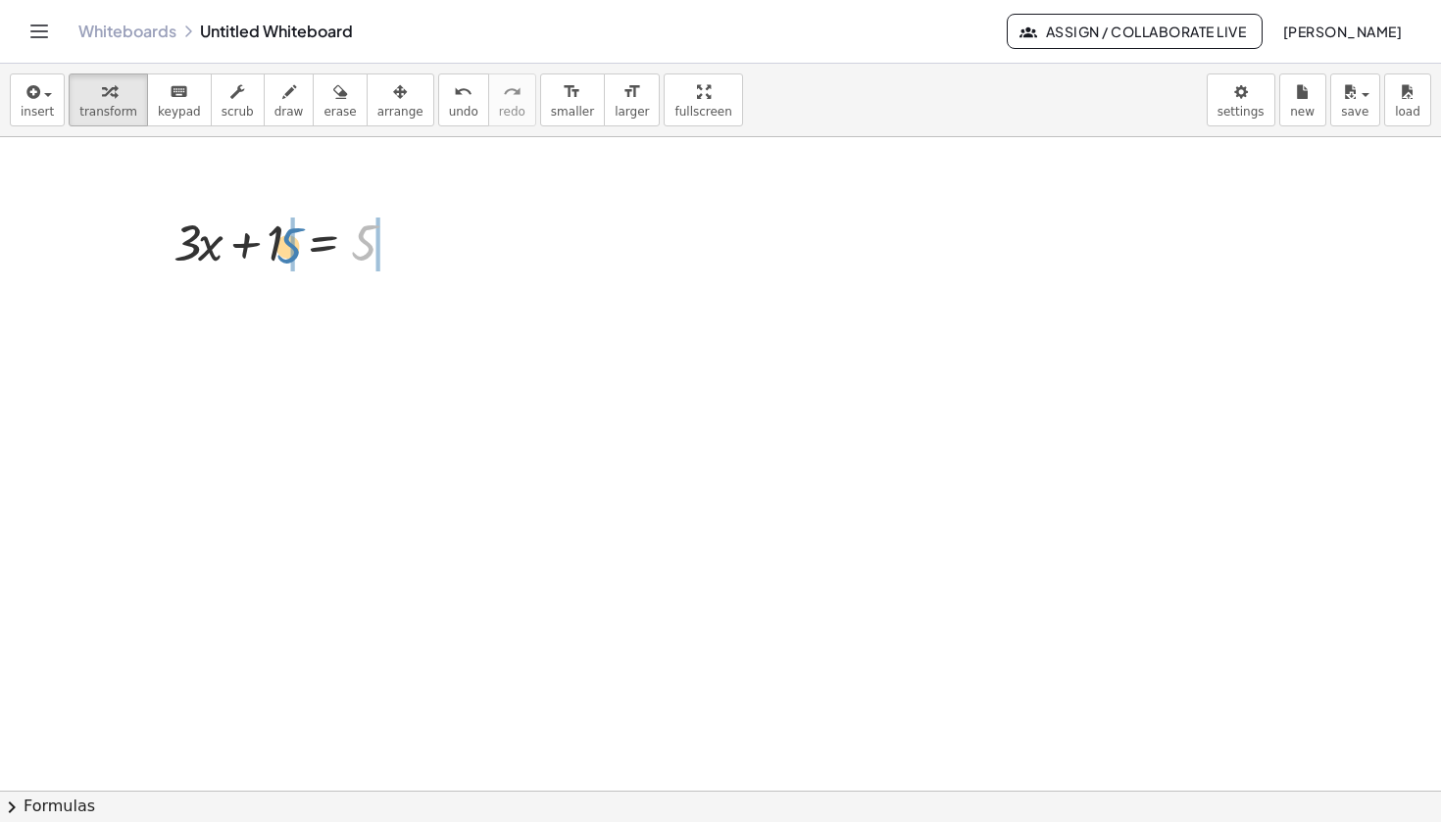
drag, startPoint x: 372, startPoint y: 250, endPoint x: 297, endPoint y: 253, distance: 75.5
click at [297, 253] on div at bounding box center [292, 241] width 256 height 67
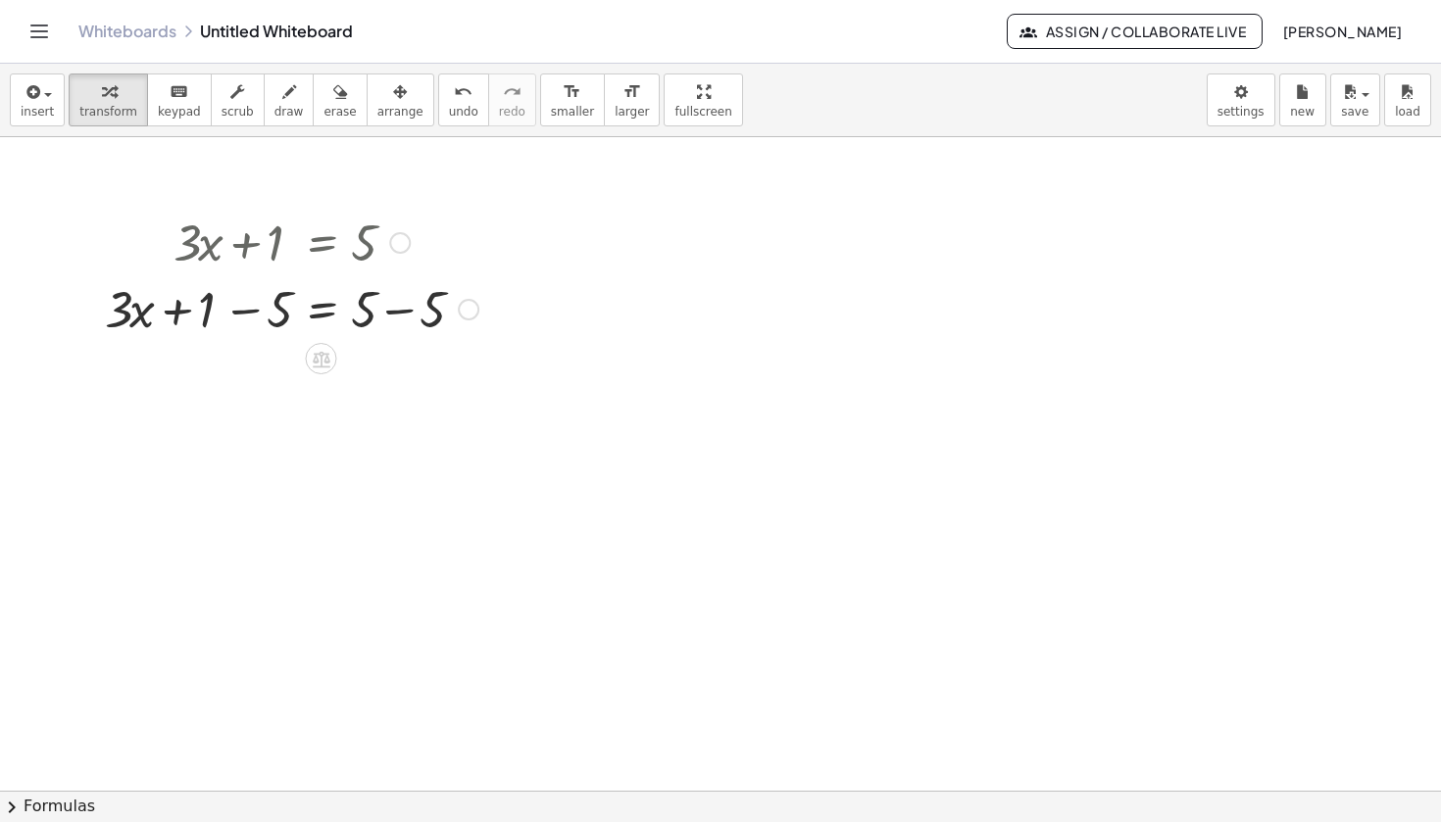
click at [251, 317] on div at bounding box center [291, 307] width 393 height 67
click at [394, 378] on div at bounding box center [291, 374] width 393 height 67
click at [321, 432] on icon at bounding box center [322, 426] width 18 height 17
click at [358, 430] on span "÷" at bounding box center [360, 426] width 11 height 28
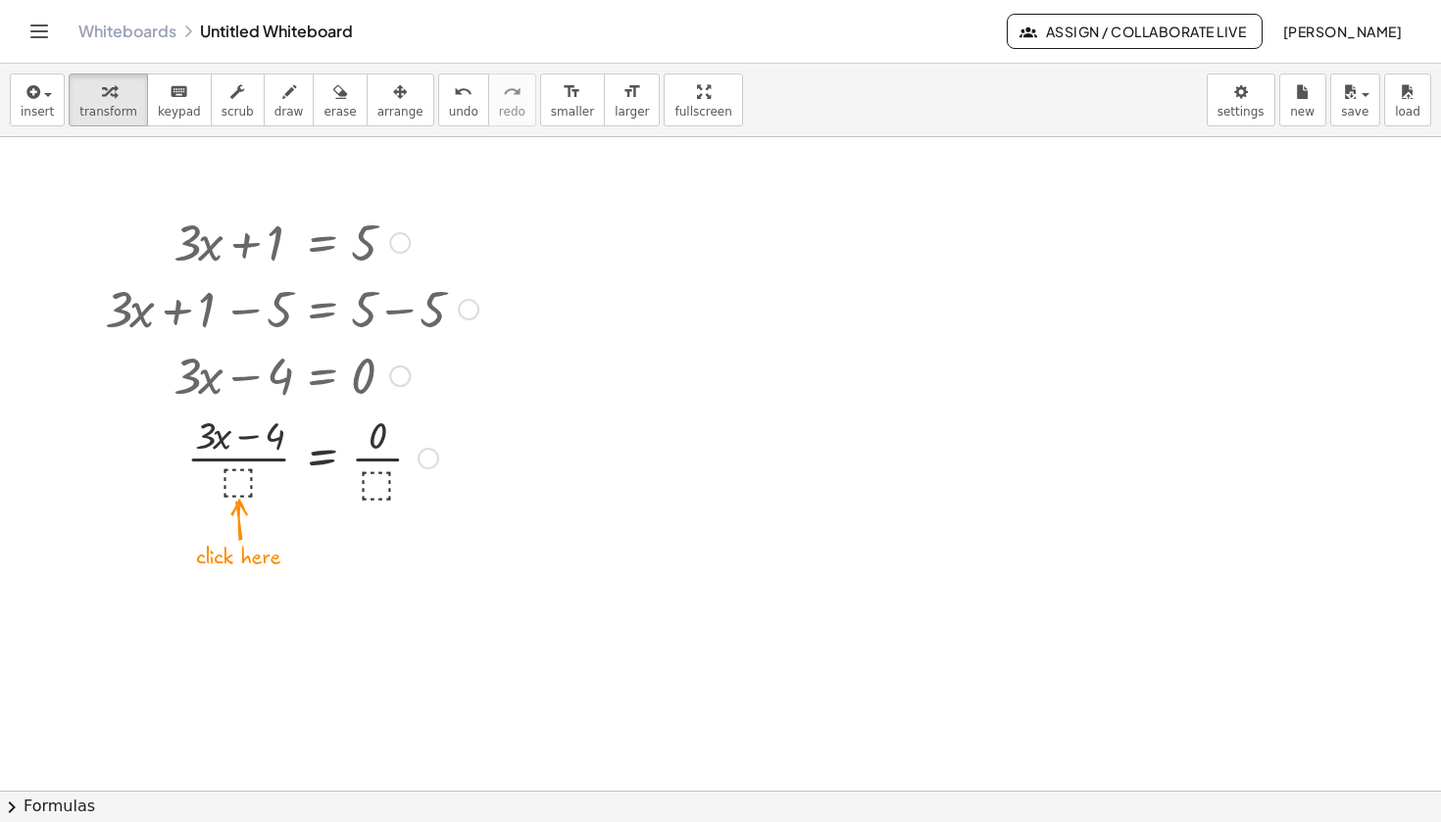
click at [240, 471] on div at bounding box center [291, 457] width 393 height 98
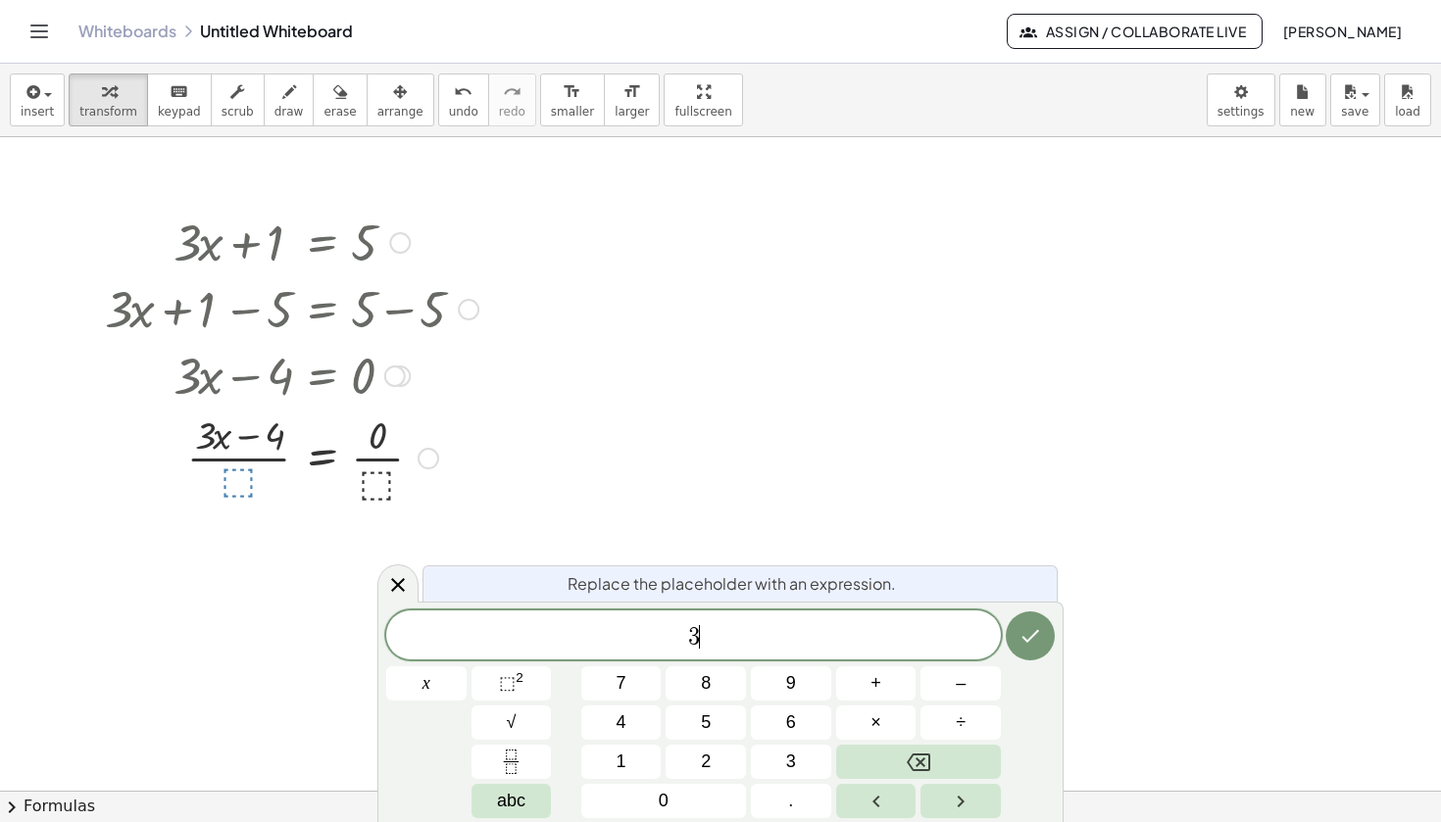
click at [238, 482] on div at bounding box center [291, 457] width 393 height 98
click at [374, 481] on div at bounding box center [291, 457] width 393 height 98
click at [1049, 647] on button "Done" at bounding box center [1030, 636] width 49 height 49
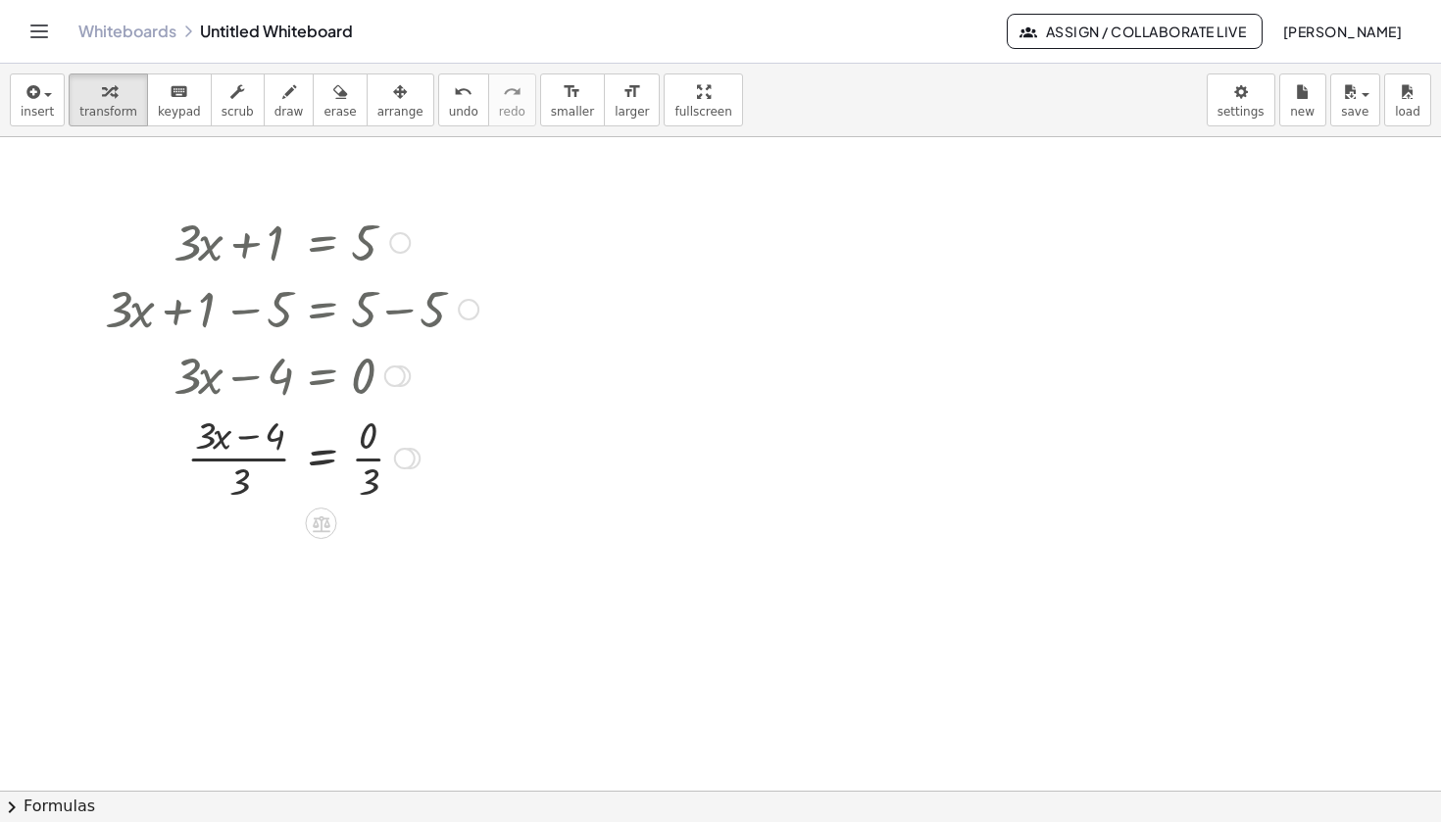
click at [254, 462] on div at bounding box center [291, 457] width 393 height 98
click at [363, 461] on div at bounding box center [291, 457] width 393 height 98
click at [257, 560] on div at bounding box center [291, 555] width 393 height 98
click at [224, 559] on div at bounding box center [291, 555] width 393 height 98
click at [324, 623] on icon at bounding box center [322, 622] width 18 height 17
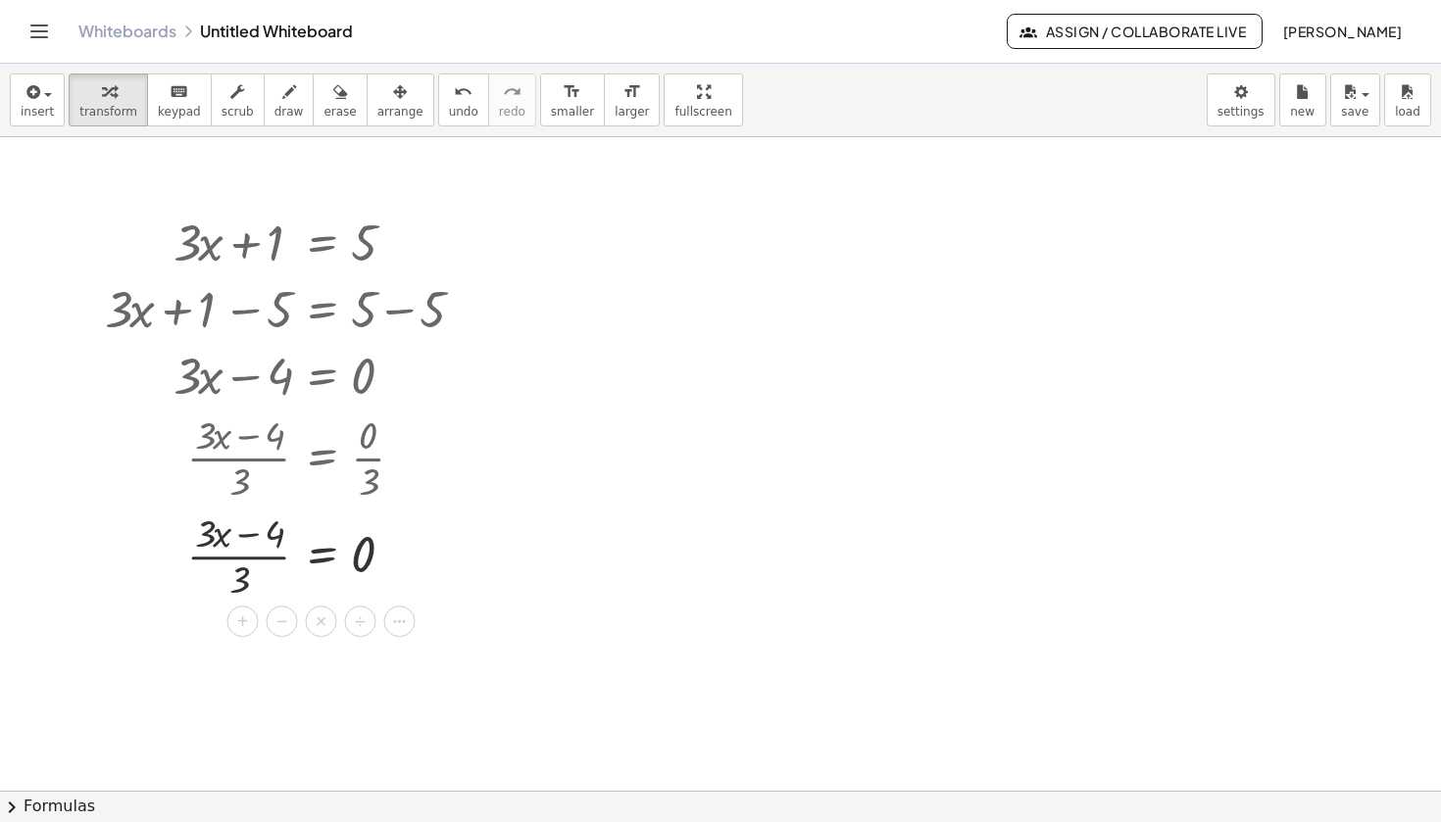
click at [297, 683] on div at bounding box center [720, 791] width 1441 height 1308
click at [321, 627] on icon at bounding box center [322, 622] width 18 height 17
click at [404, 618] on icon at bounding box center [399, 622] width 18 height 18
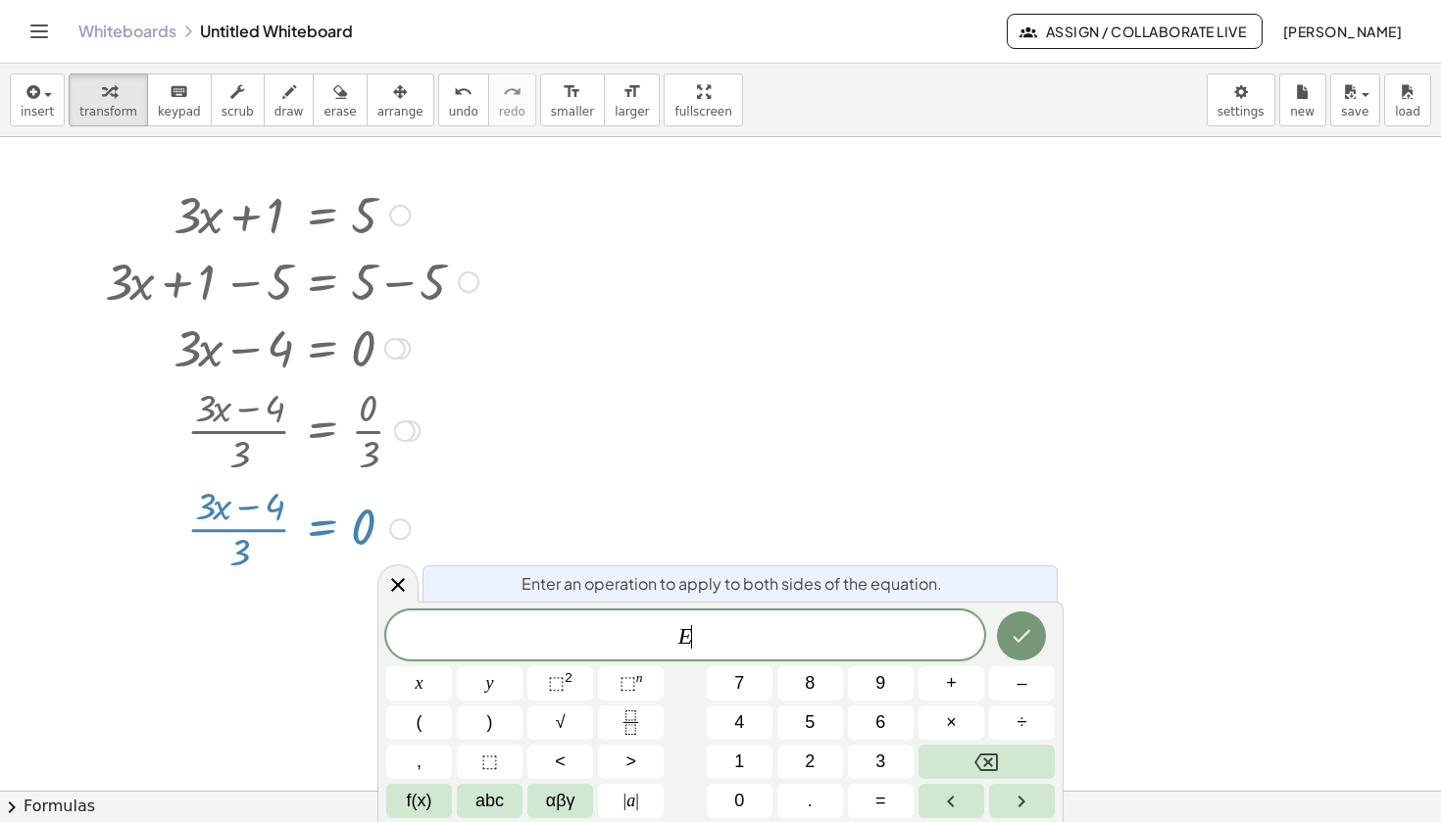
scroll to position [55, 0]
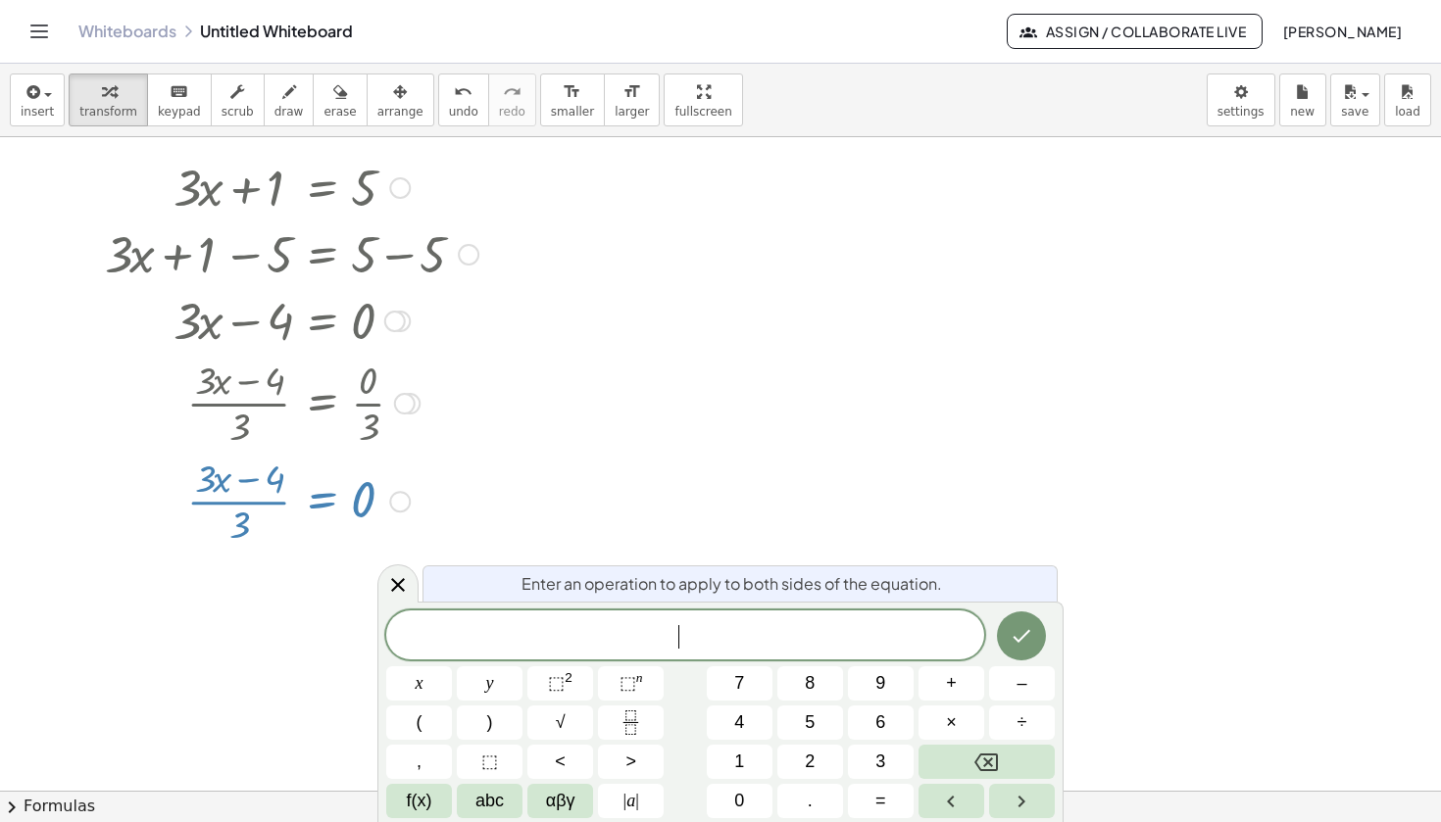
click at [486, 476] on div at bounding box center [291, 500] width 393 height 98
click at [1018, 640] on icon "Done" at bounding box center [1023, 636] width 18 height 13
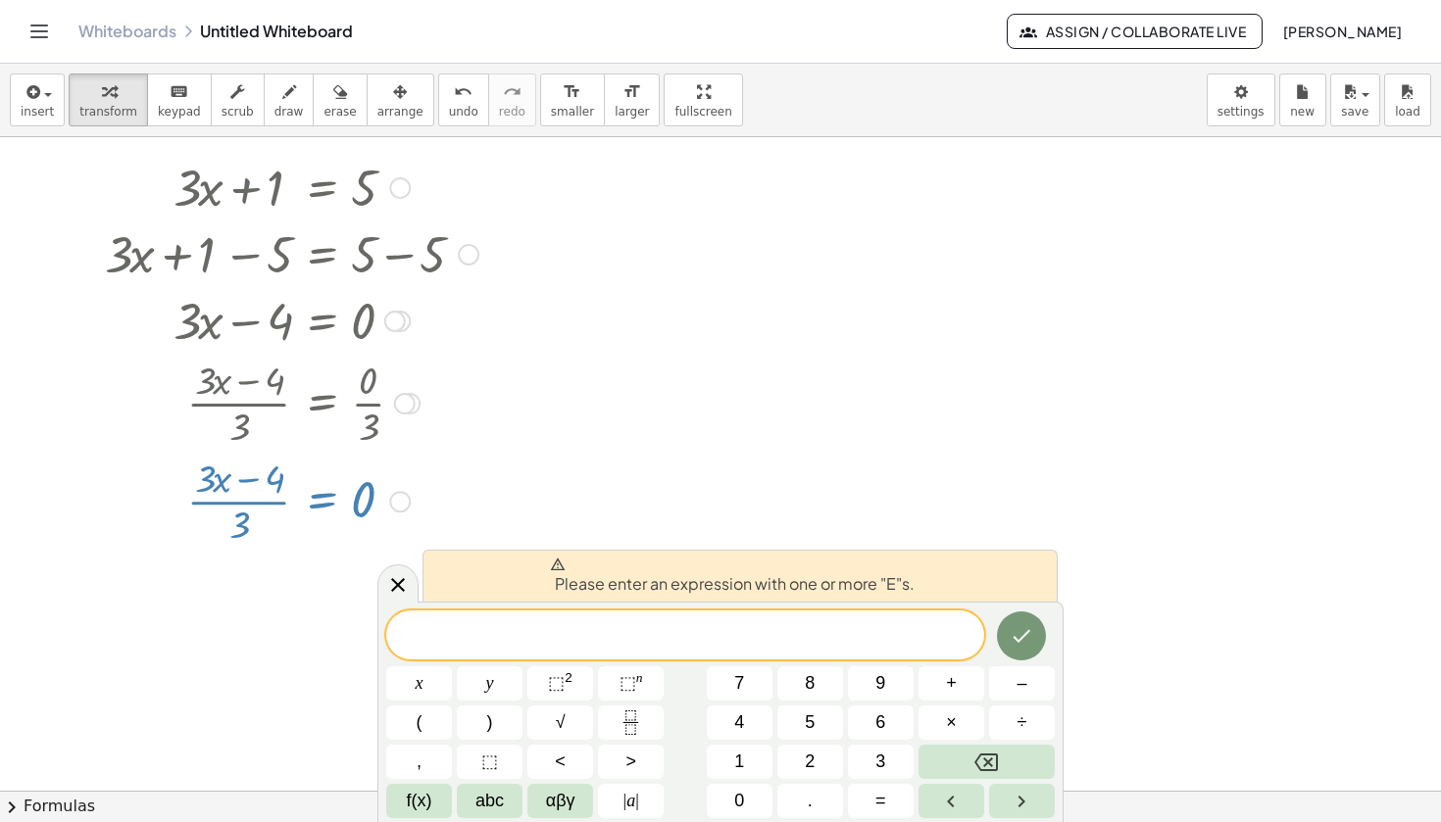
click at [529, 457] on div at bounding box center [720, 736] width 1441 height 1308
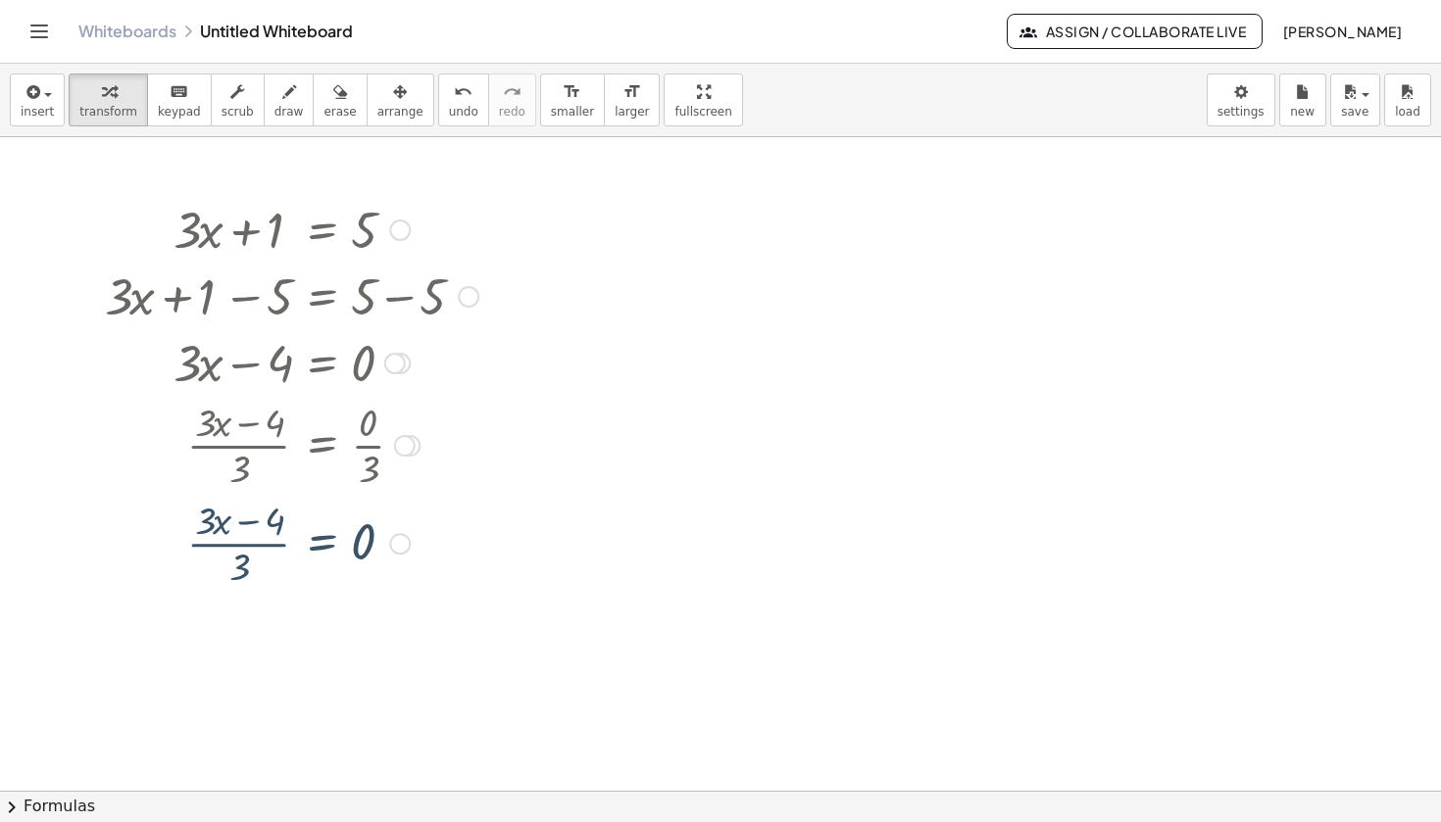
scroll to position [0, 0]
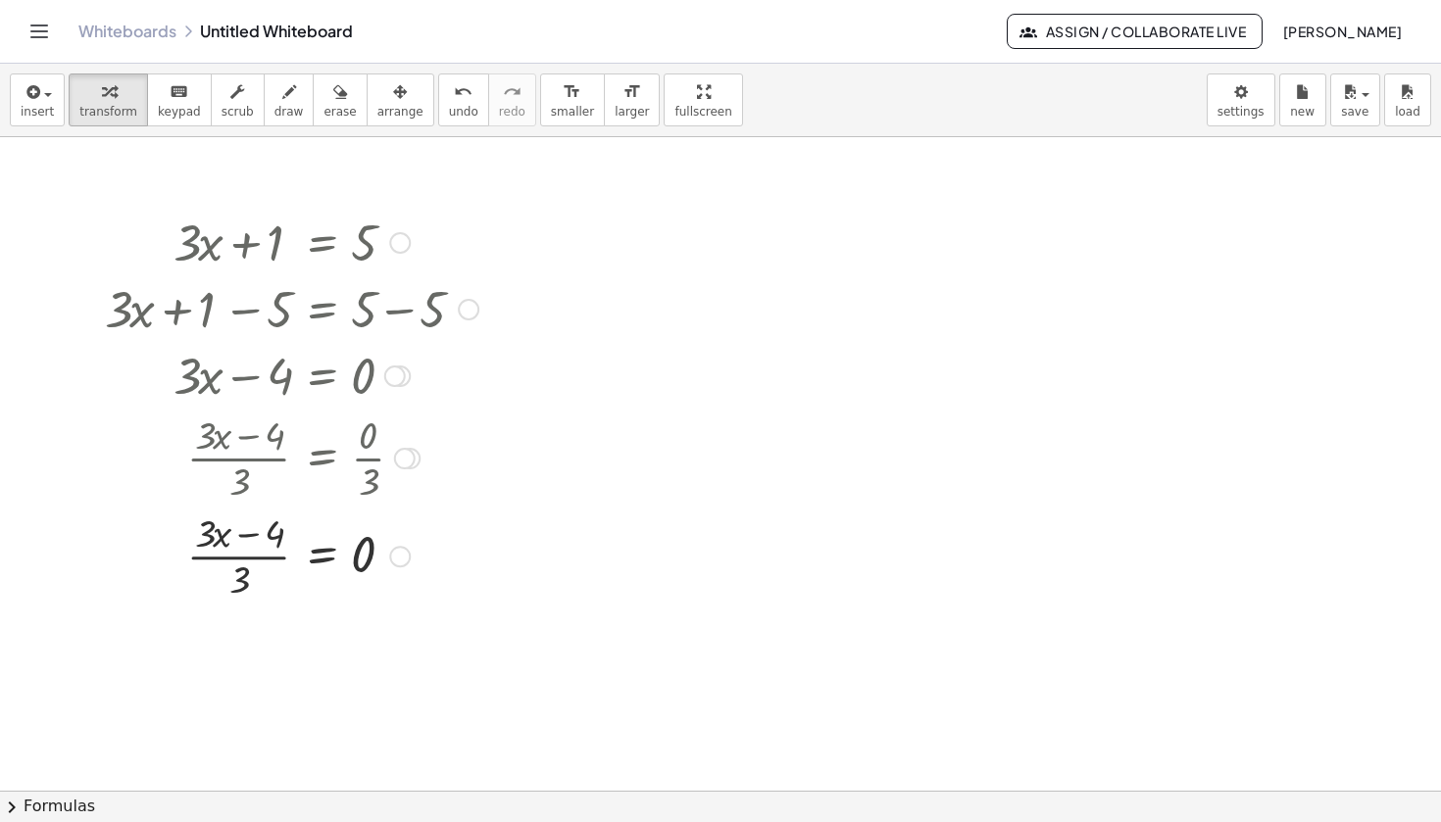
click at [395, 569] on div at bounding box center [291, 555] width 393 height 98
click at [402, 560] on div "Fix a mistake Transform line Copy line as LaTeX Copy derivation as LaTeX Expand…" at bounding box center [400, 557] width 22 height 22
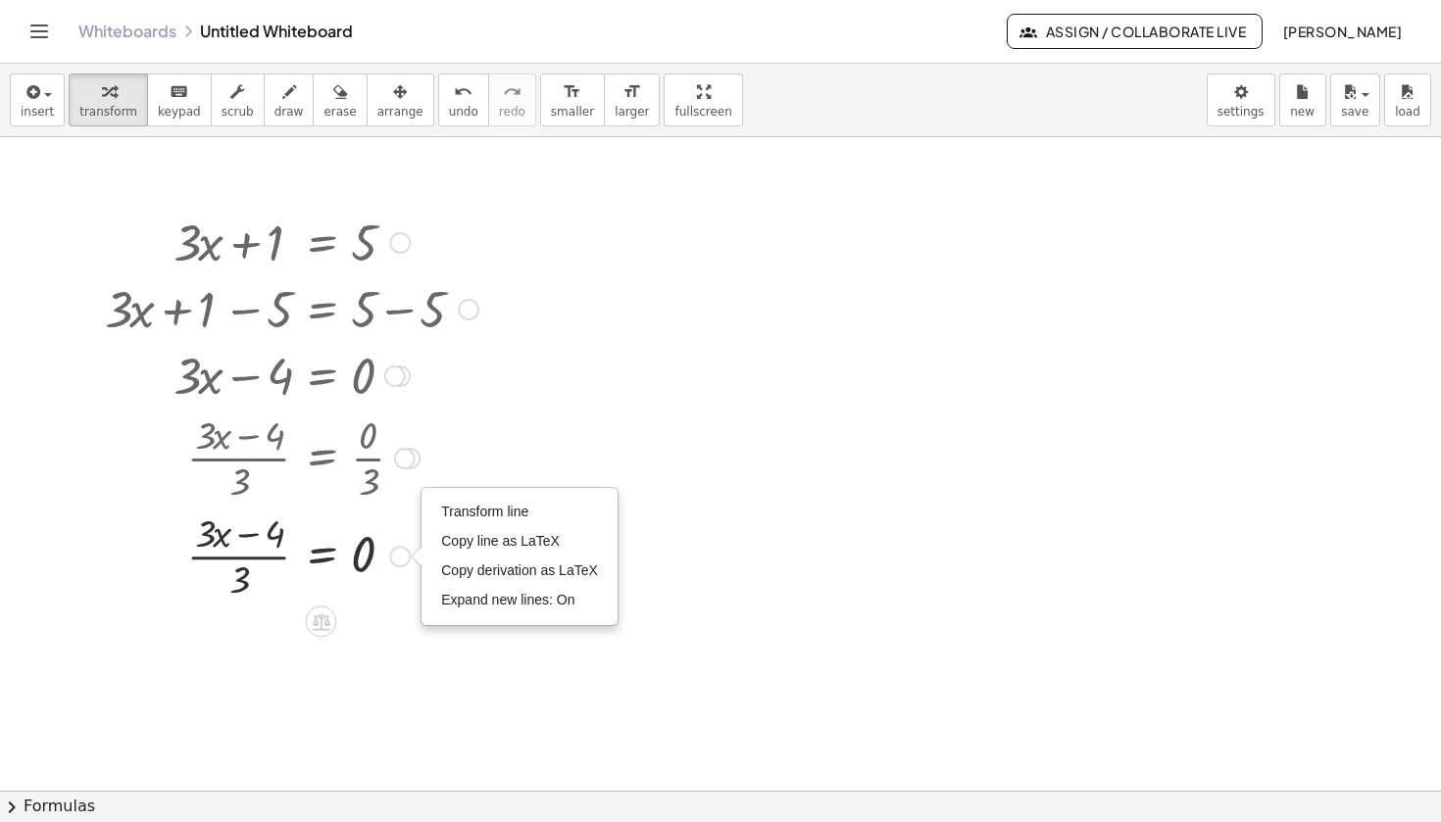
click at [396, 449] on div at bounding box center [291, 457] width 393 height 98
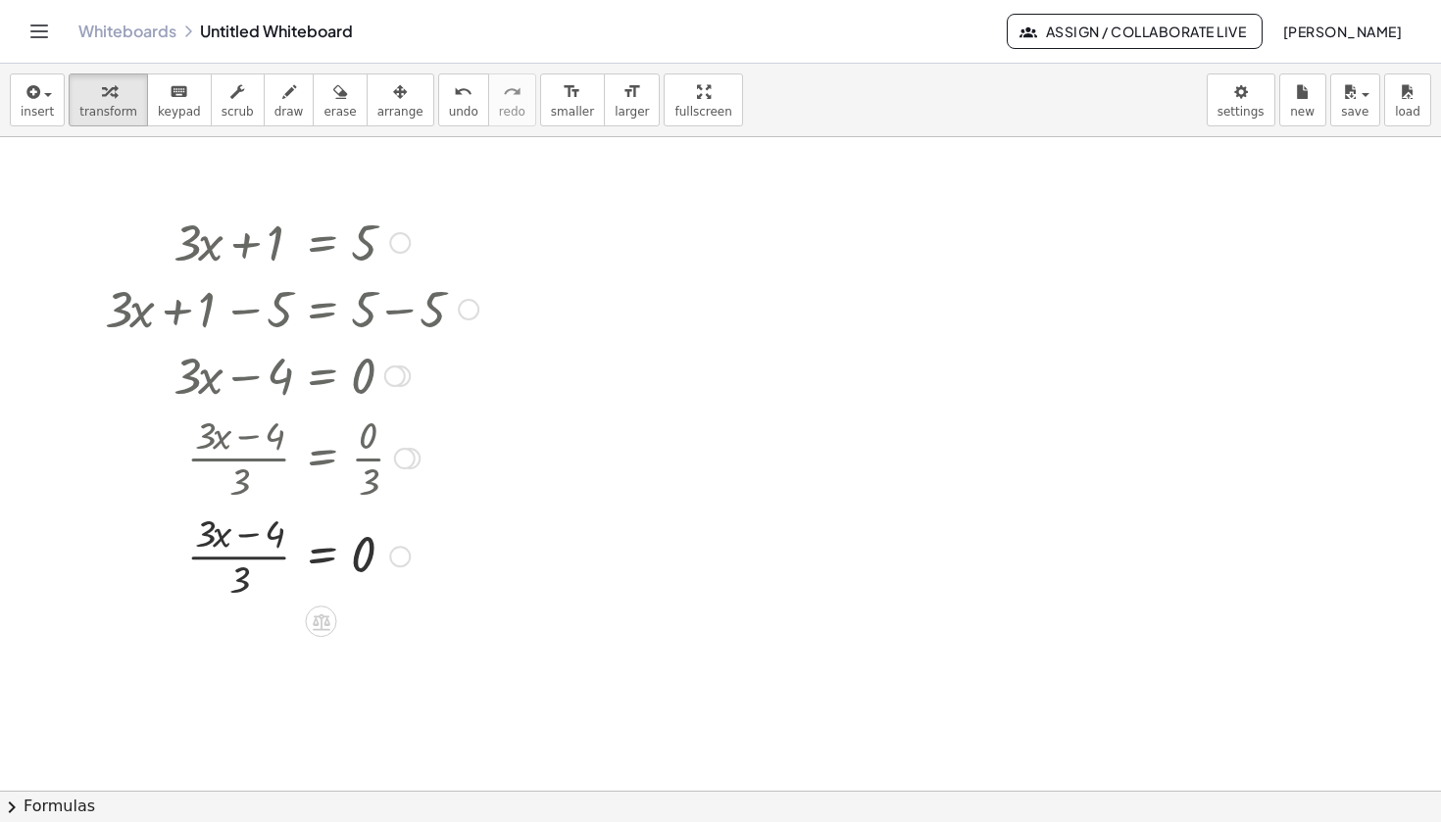
click at [404, 460] on div at bounding box center [405, 459] width 22 height 22
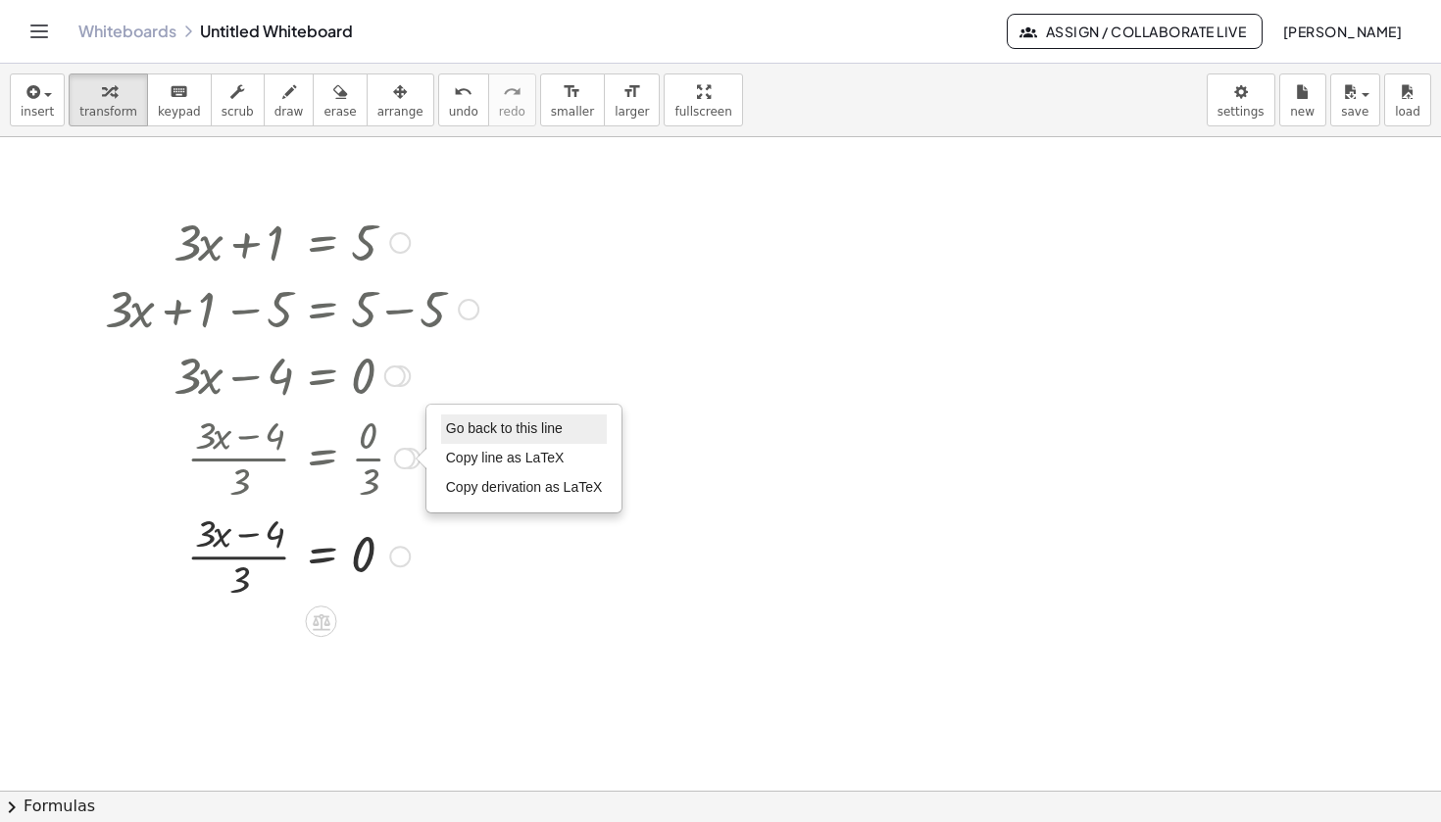
click at [476, 427] on span "Go back to this line" at bounding box center [504, 428] width 117 height 16
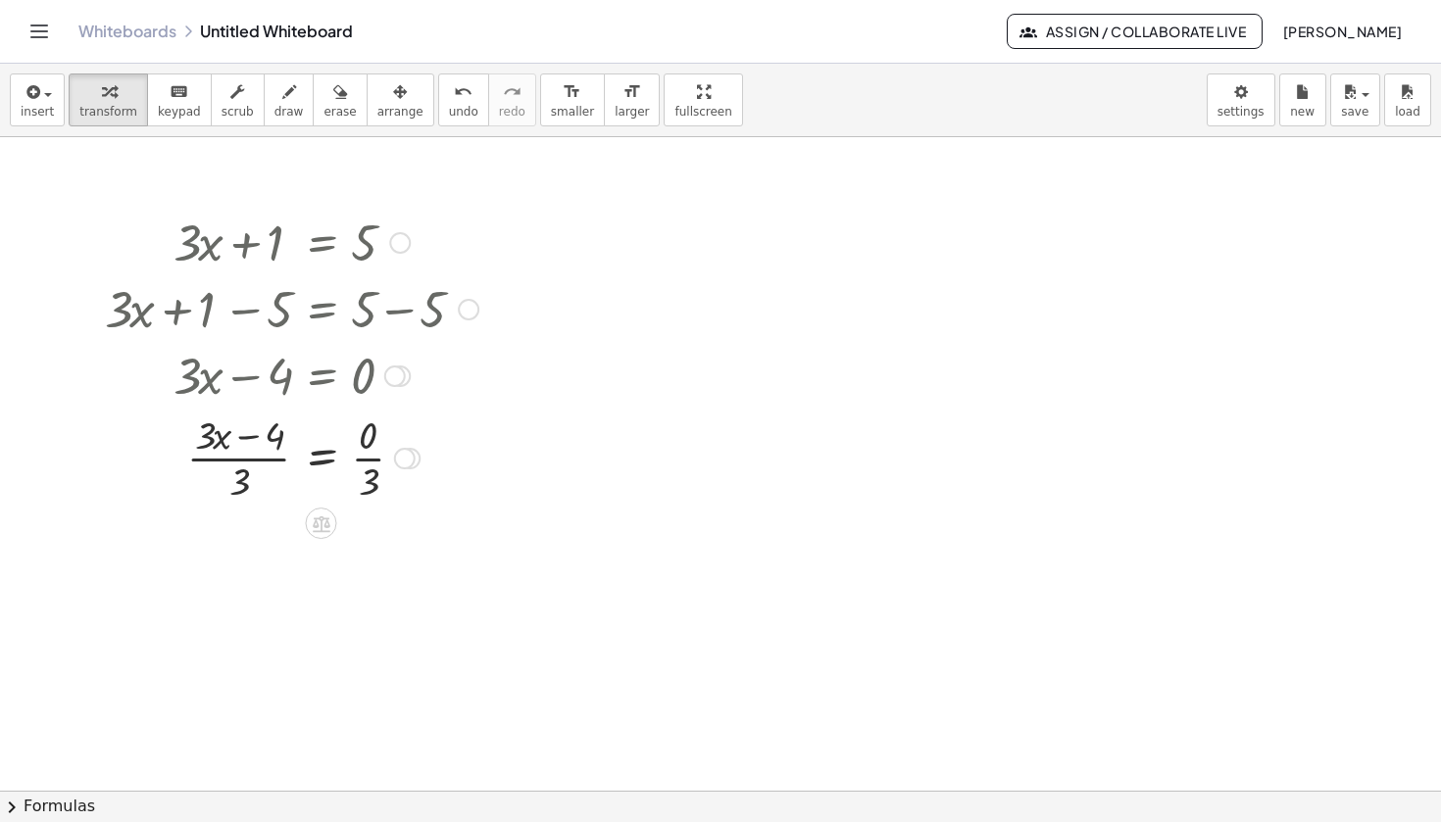
click at [398, 374] on div at bounding box center [395, 377] width 22 height 22
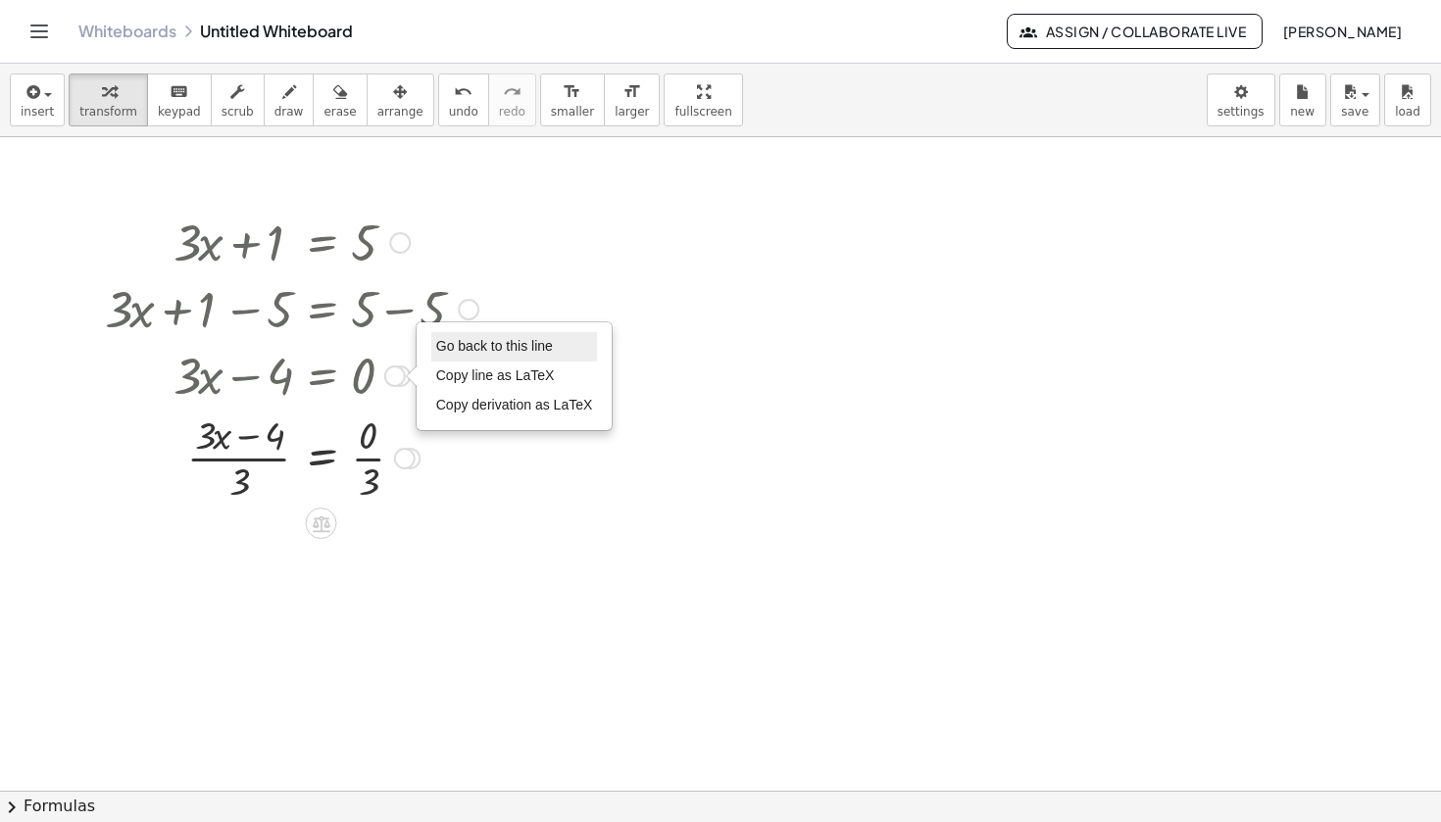
click at [459, 347] on span "Go back to this line" at bounding box center [494, 346] width 117 height 16
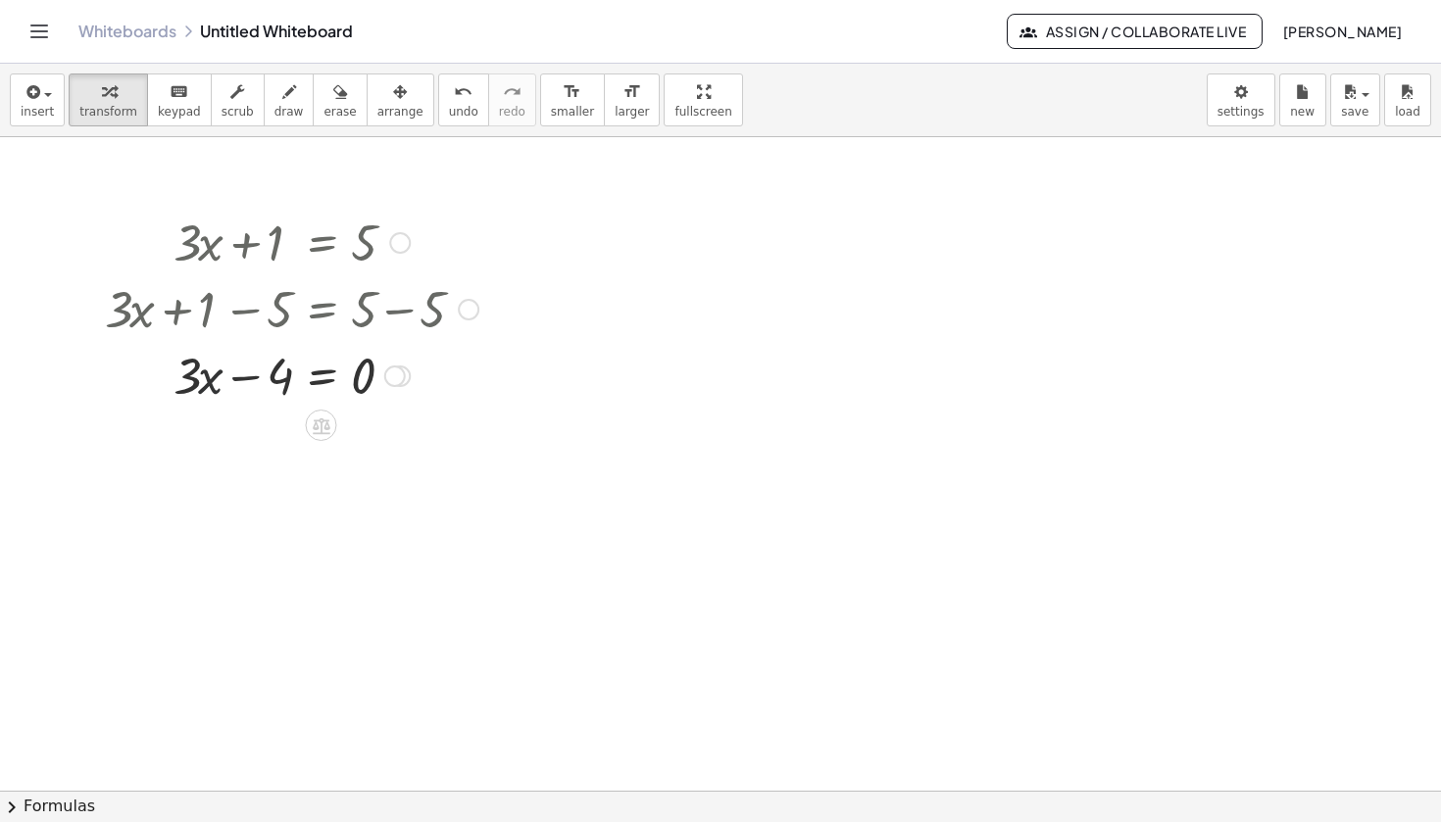
click at [204, 394] on div at bounding box center [291, 374] width 393 height 67
click at [326, 423] on icon at bounding box center [322, 426] width 18 height 17
click at [369, 422] on div "÷" at bounding box center [359, 425] width 31 height 31
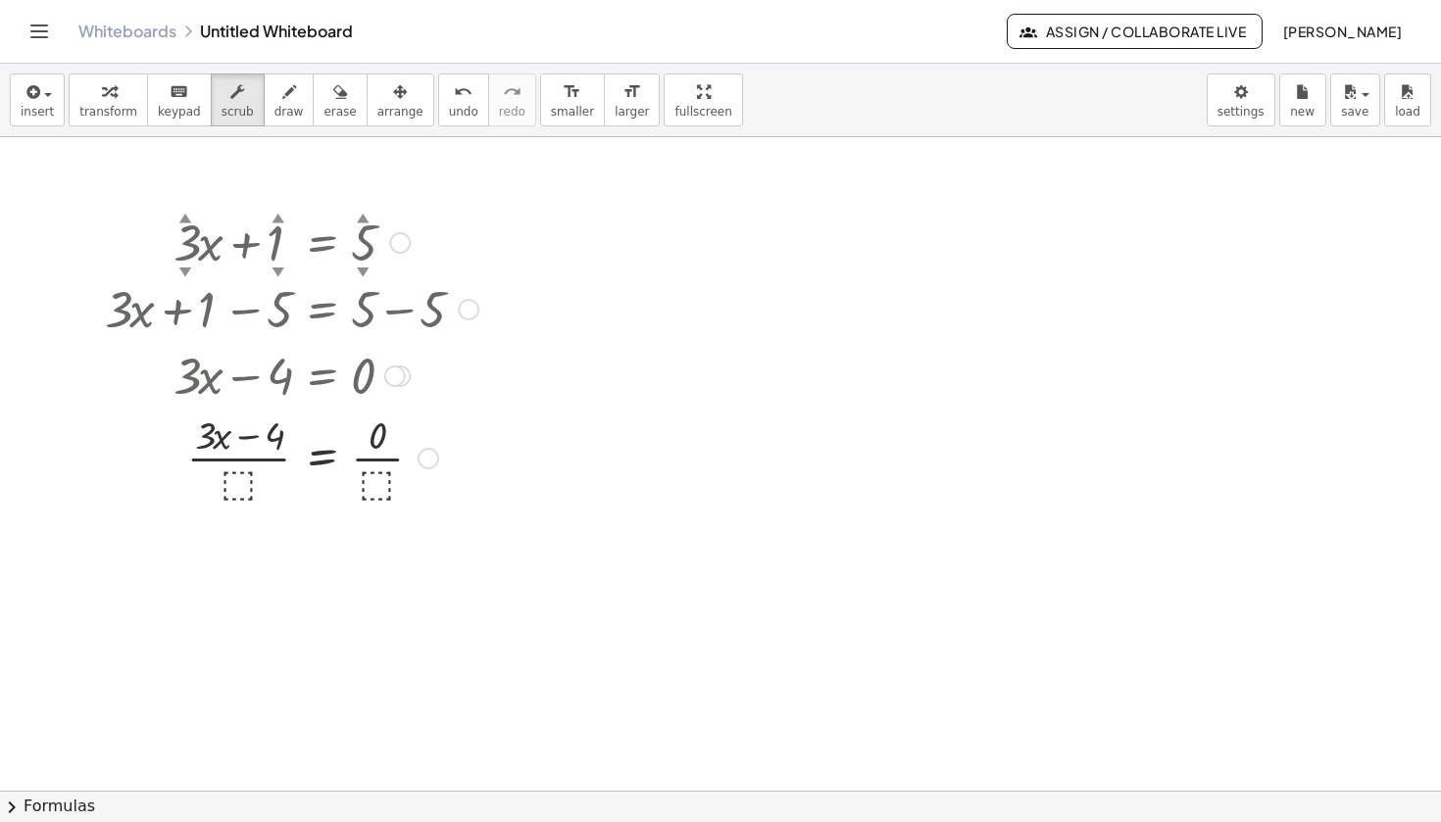
click at [245, 487] on div at bounding box center [291, 457] width 393 height 98
click at [251, 485] on div at bounding box center [291, 457] width 393 height 98
click at [353, 490] on div at bounding box center [291, 457] width 393 height 98
click at [506, 460] on div at bounding box center [720, 791] width 1441 height 1308
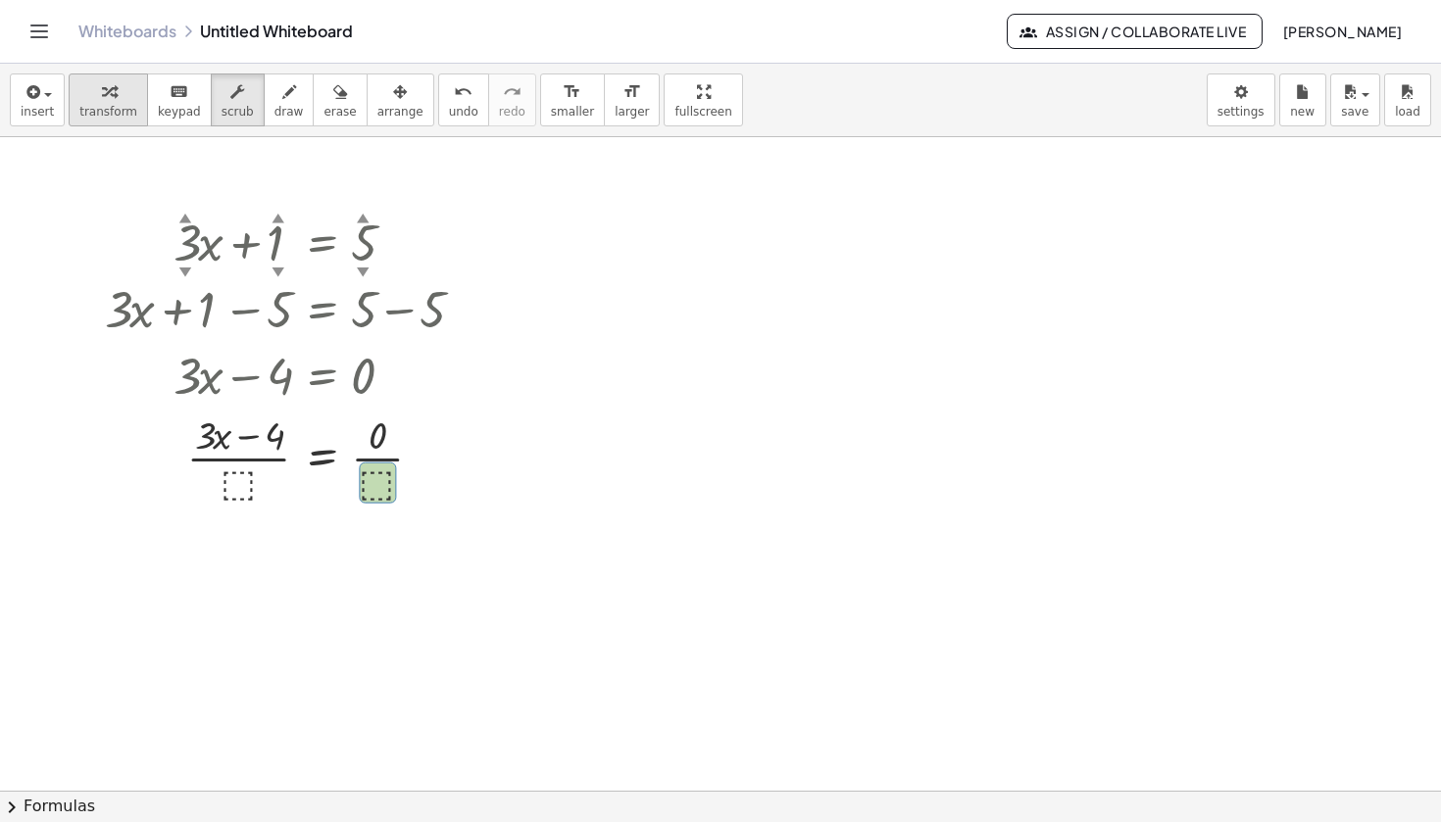
click at [108, 107] on span "transform" at bounding box center [108, 112] width 58 height 14
click at [229, 488] on div at bounding box center [291, 457] width 393 height 98
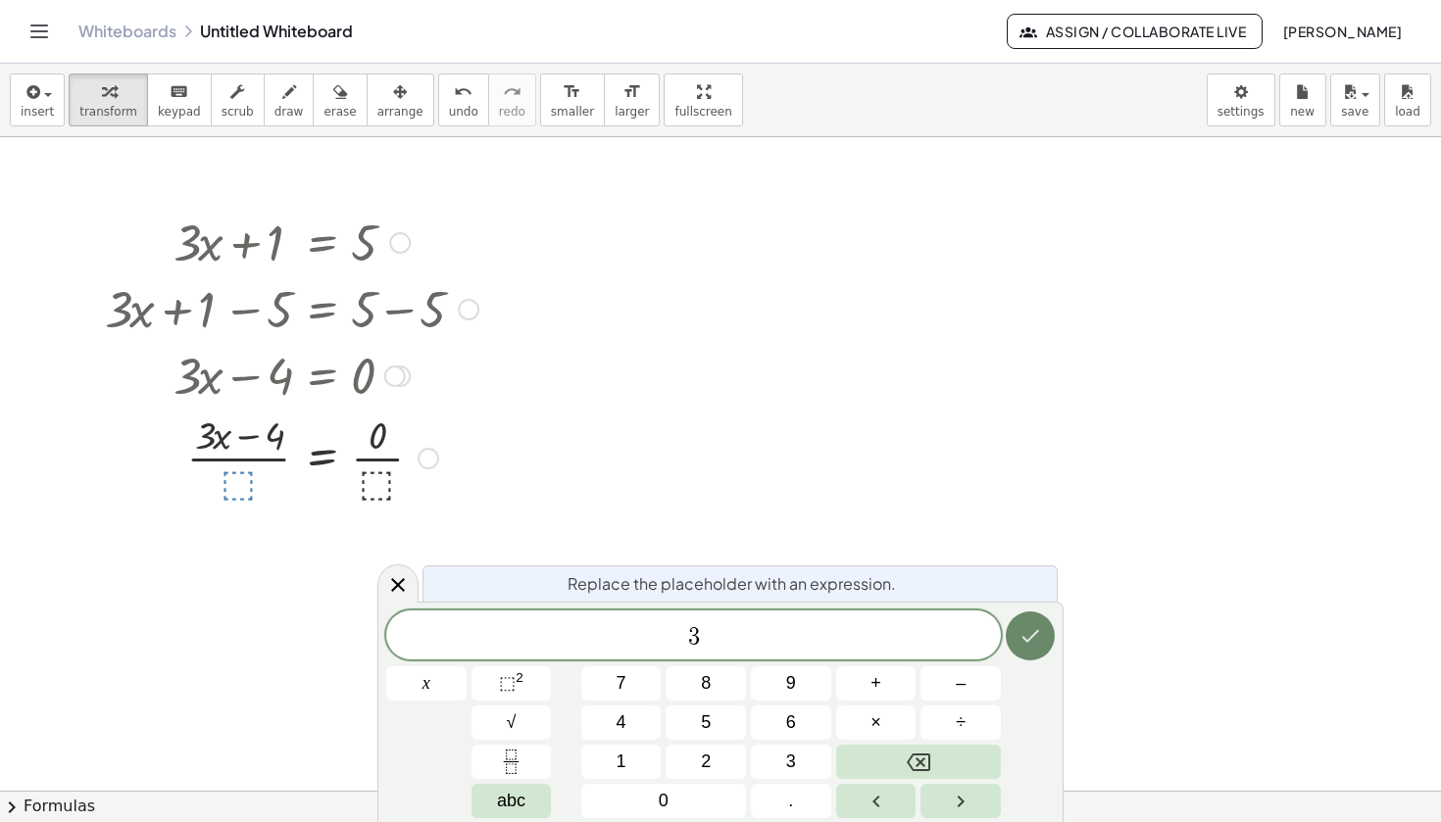
click at [1026, 634] on icon "Done" at bounding box center [1030, 636] width 24 height 24
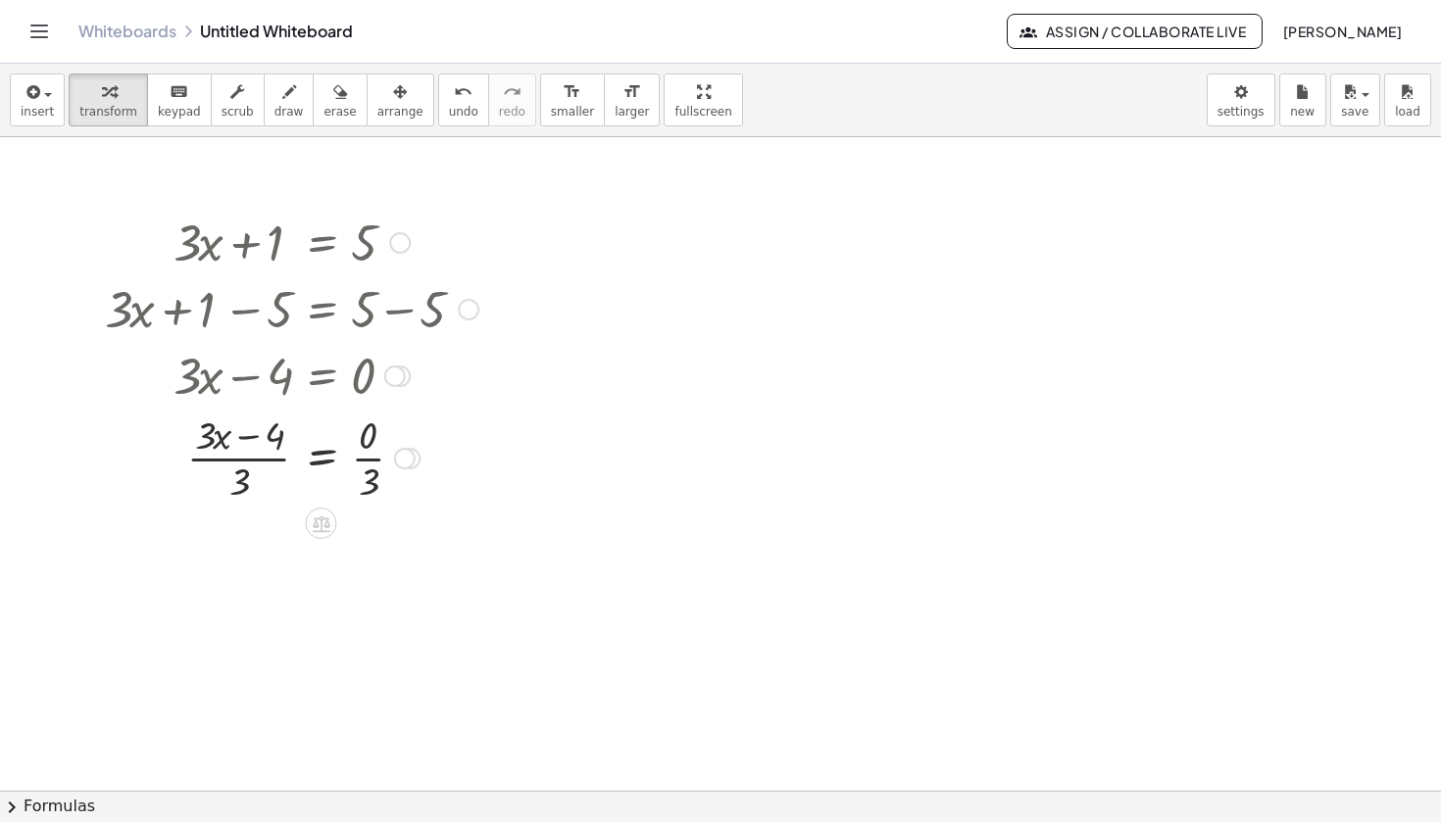
click at [368, 458] on div at bounding box center [291, 457] width 393 height 98
click at [255, 554] on div at bounding box center [291, 555] width 393 height 98
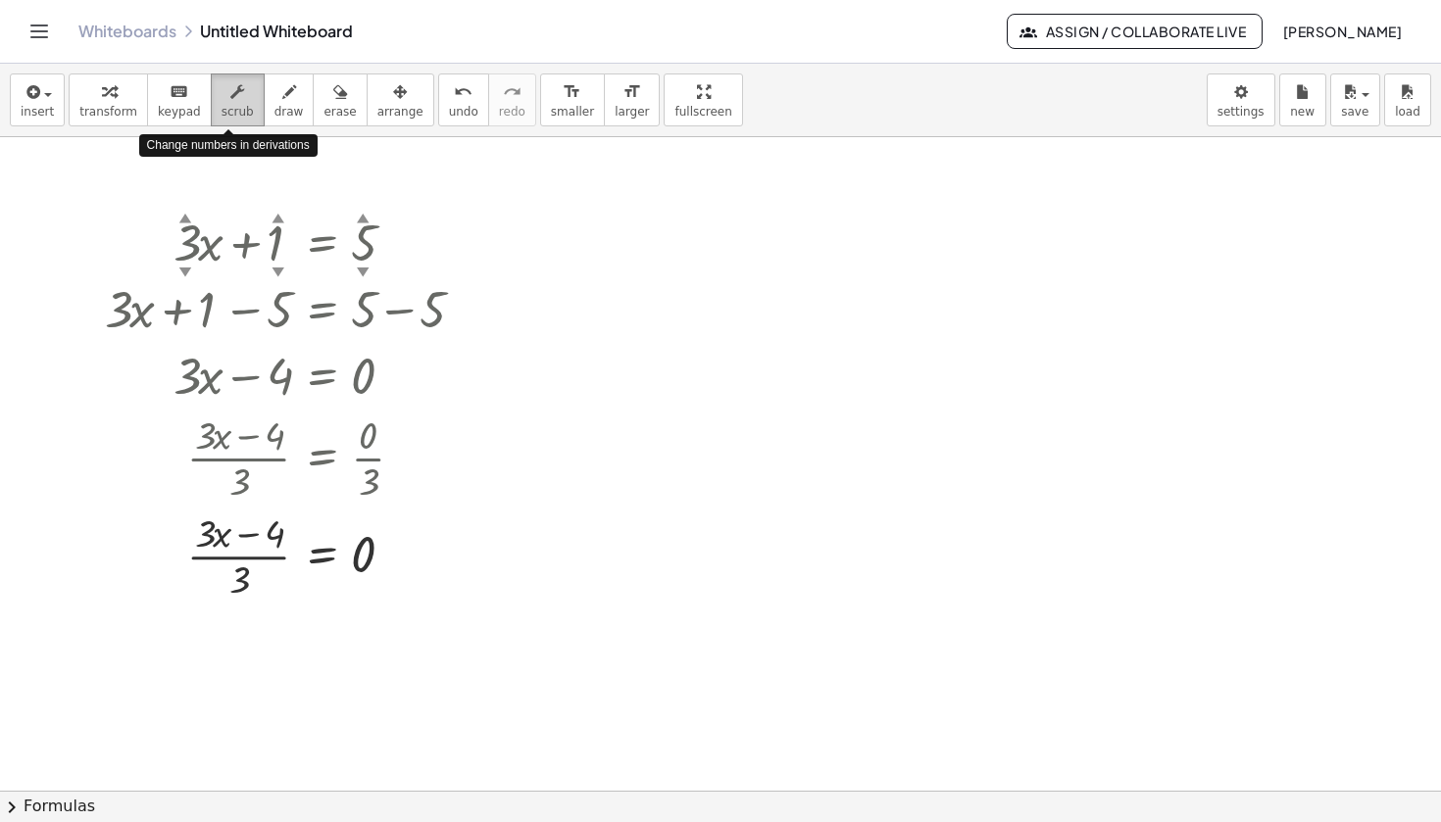
click at [238, 110] on span "scrub" at bounding box center [238, 112] width 32 height 14
click at [211, 86] on button "scrub" at bounding box center [238, 100] width 54 height 53
click at [123, 99] on div "button" at bounding box center [108, 91] width 58 height 24
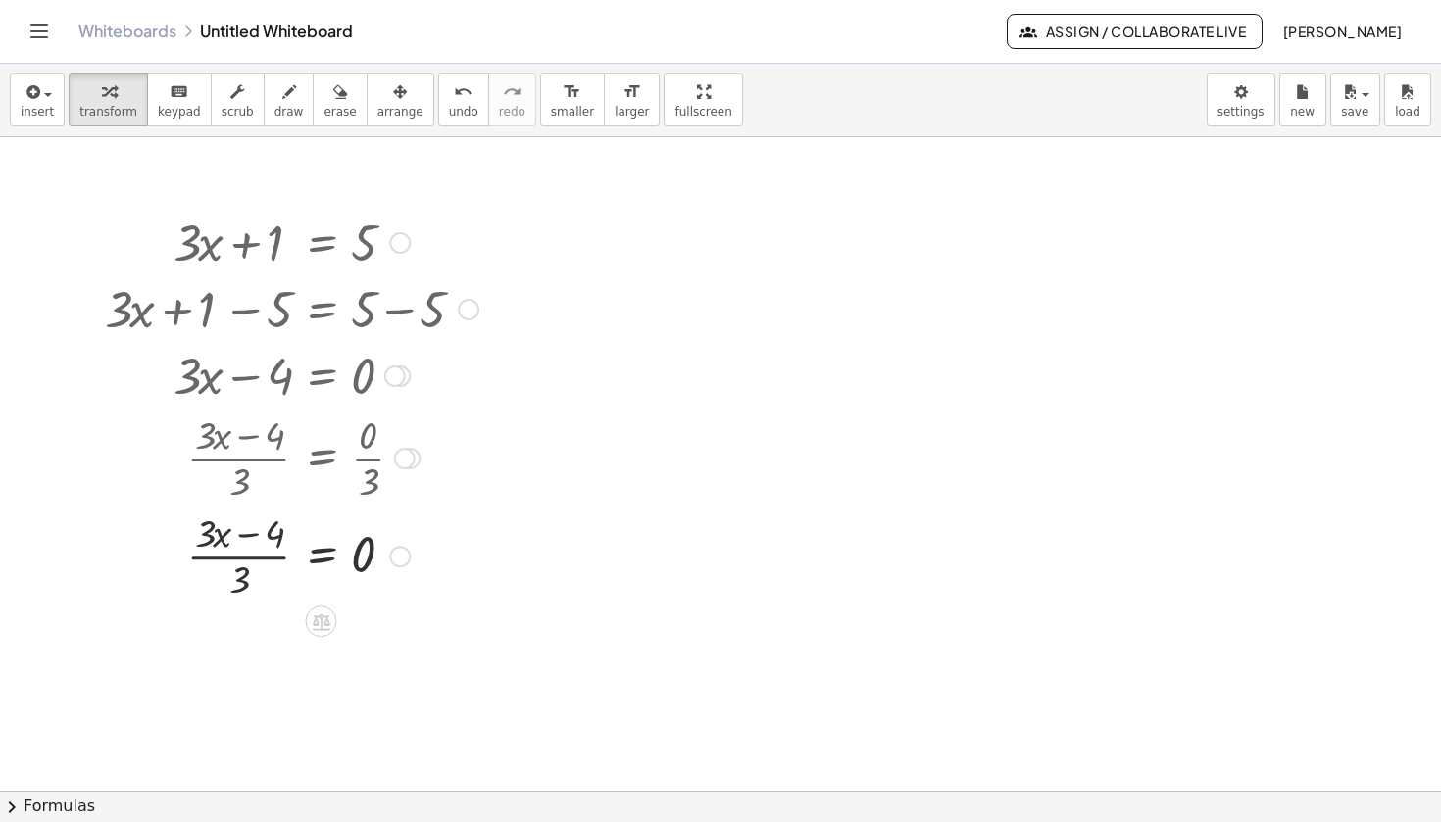
click at [248, 540] on div at bounding box center [291, 555] width 393 height 98
click at [248, 538] on div at bounding box center [291, 555] width 393 height 98
click at [245, 559] on div at bounding box center [291, 555] width 393 height 98
click at [206, 560] on div at bounding box center [291, 555] width 393 height 98
click at [318, 623] on icon at bounding box center [322, 622] width 18 height 17
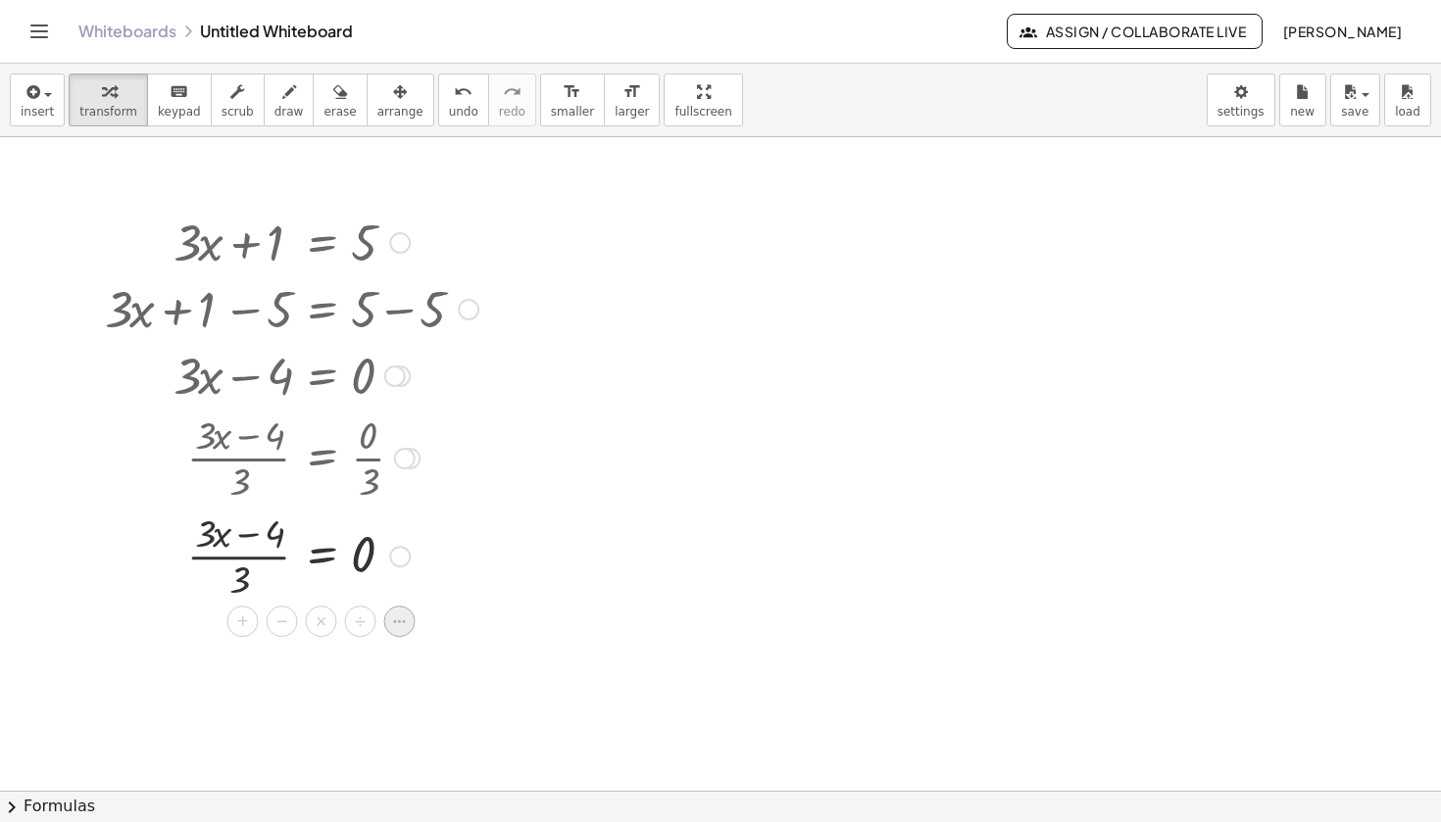
click at [392, 621] on icon at bounding box center [399, 622] width 18 height 18
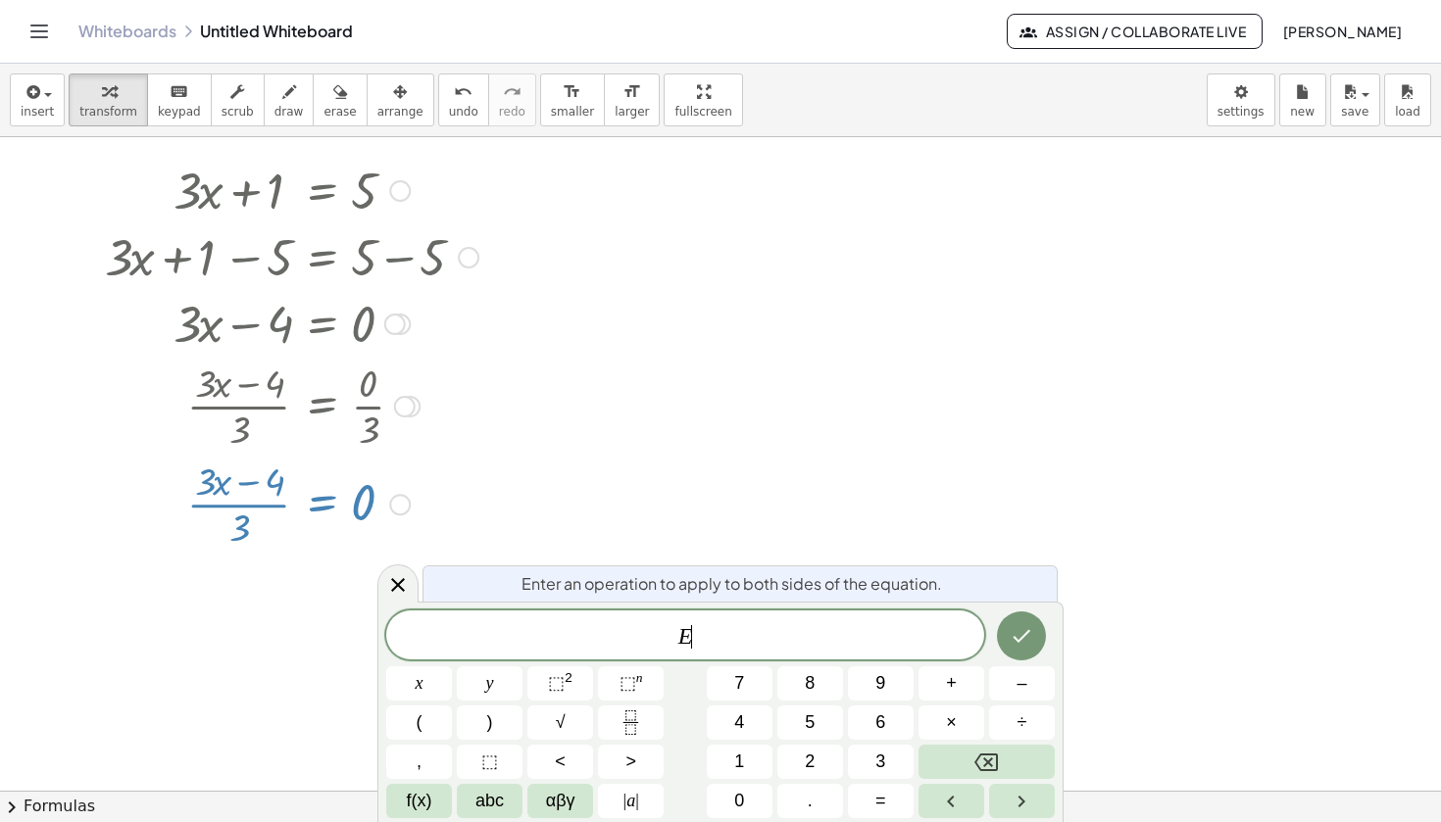
scroll to position [55, 0]
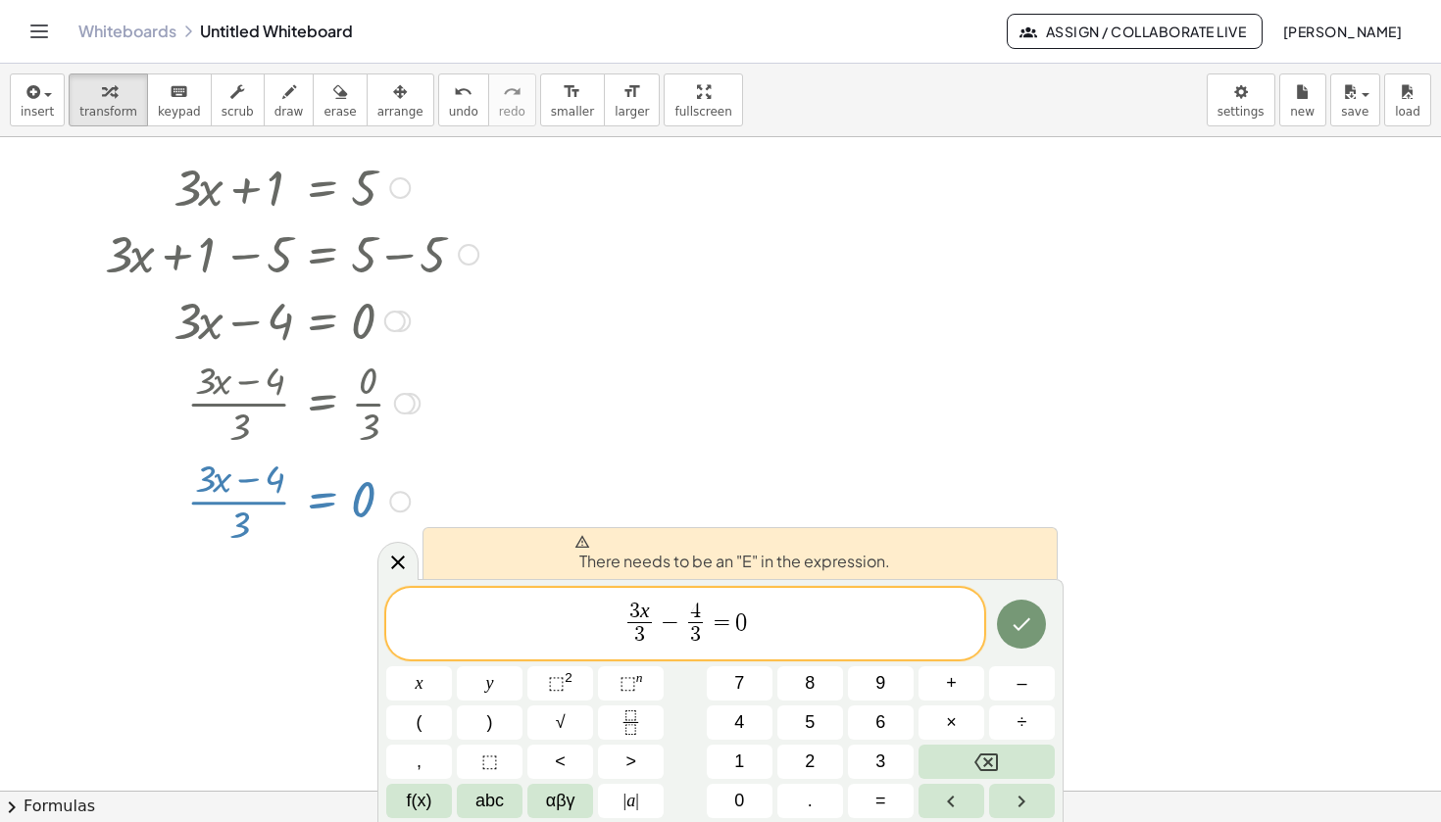
click at [618, 627] on span "3 x 3 ​ − 4 3 ​ = 0 ​" at bounding box center [685, 626] width 598 height 52
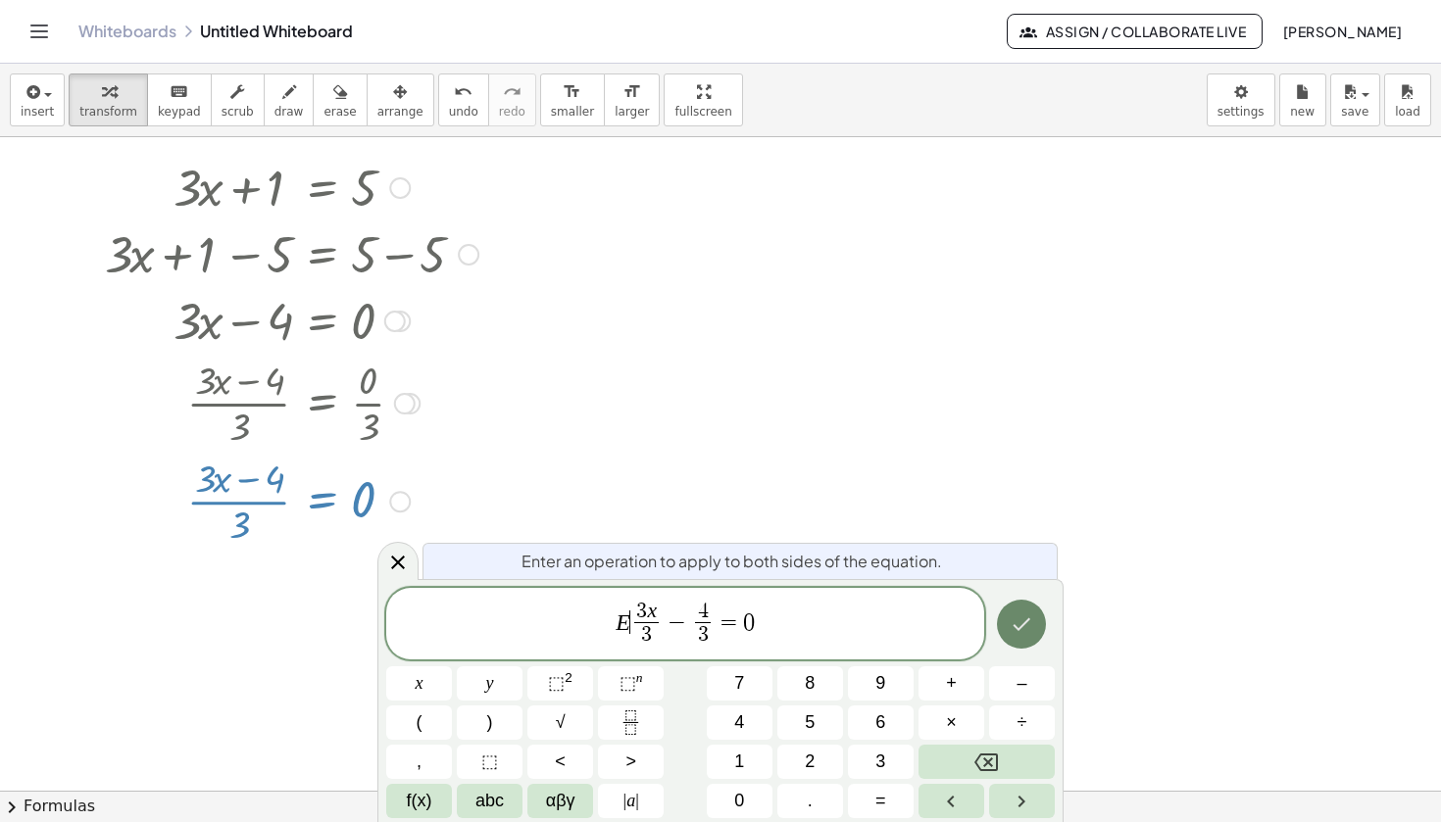
click at [1015, 621] on icon "Done" at bounding box center [1022, 625] width 24 height 24
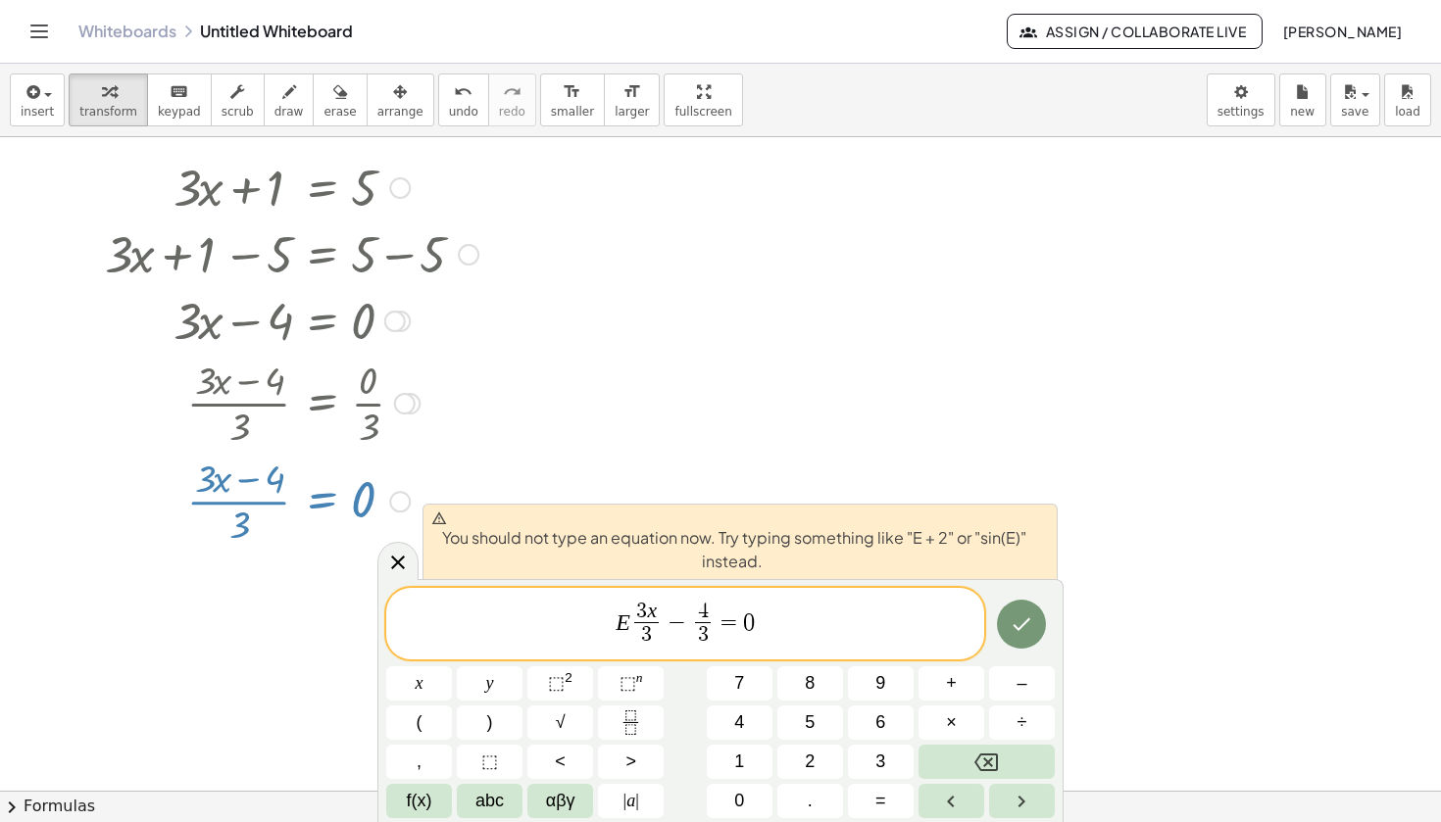
click at [894, 617] on span "E ​ 3 x 3 ​ − 4 3 ​ = 0" at bounding box center [685, 626] width 598 height 52
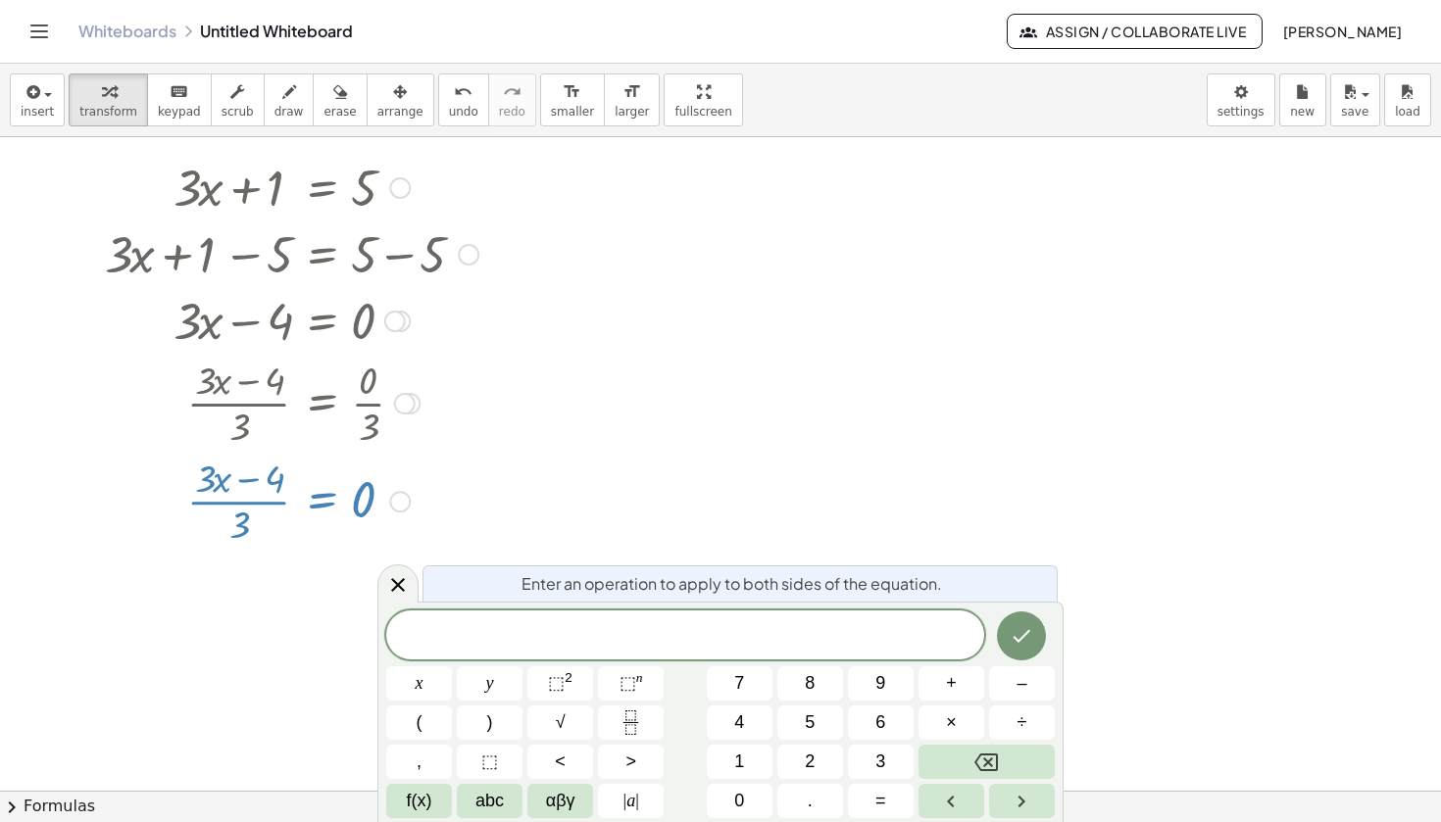
click at [838, 553] on div at bounding box center [720, 736] width 1441 height 1308
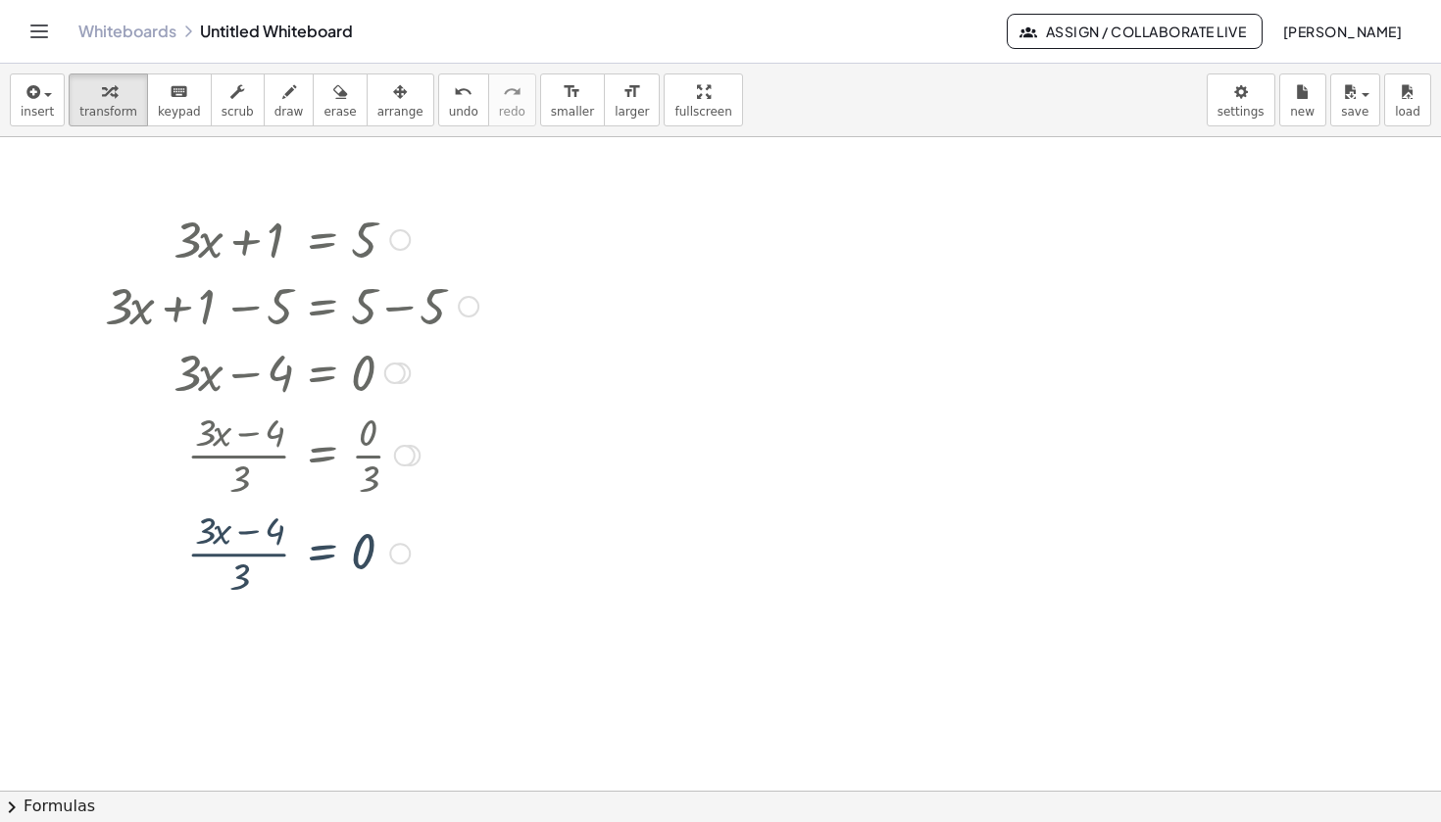
scroll to position [0, 0]
click at [454, 83] on icon "undo" at bounding box center [463, 92] width 19 height 24
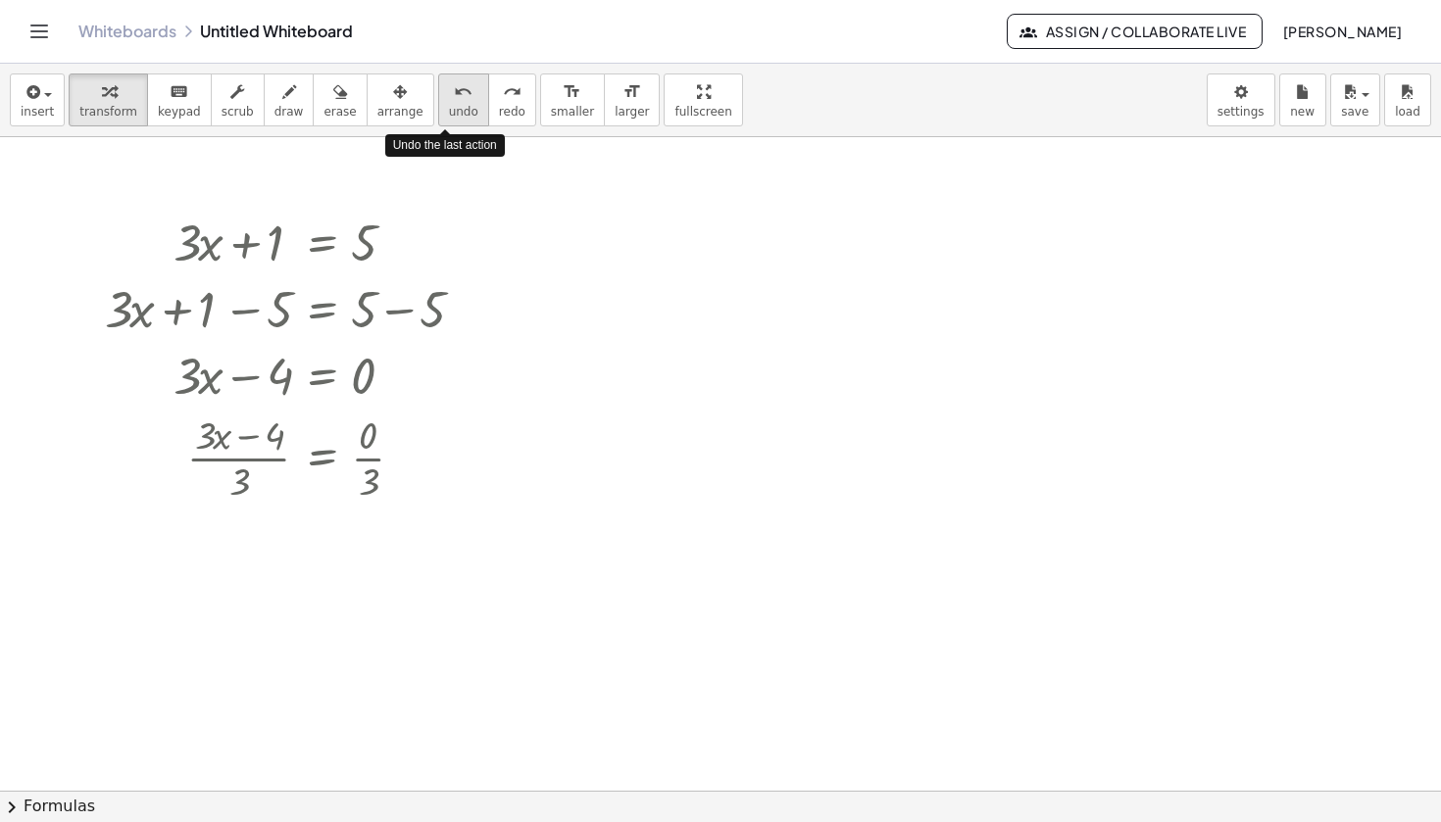
click at [454, 83] on icon "undo" at bounding box center [463, 92] width 19 height 24
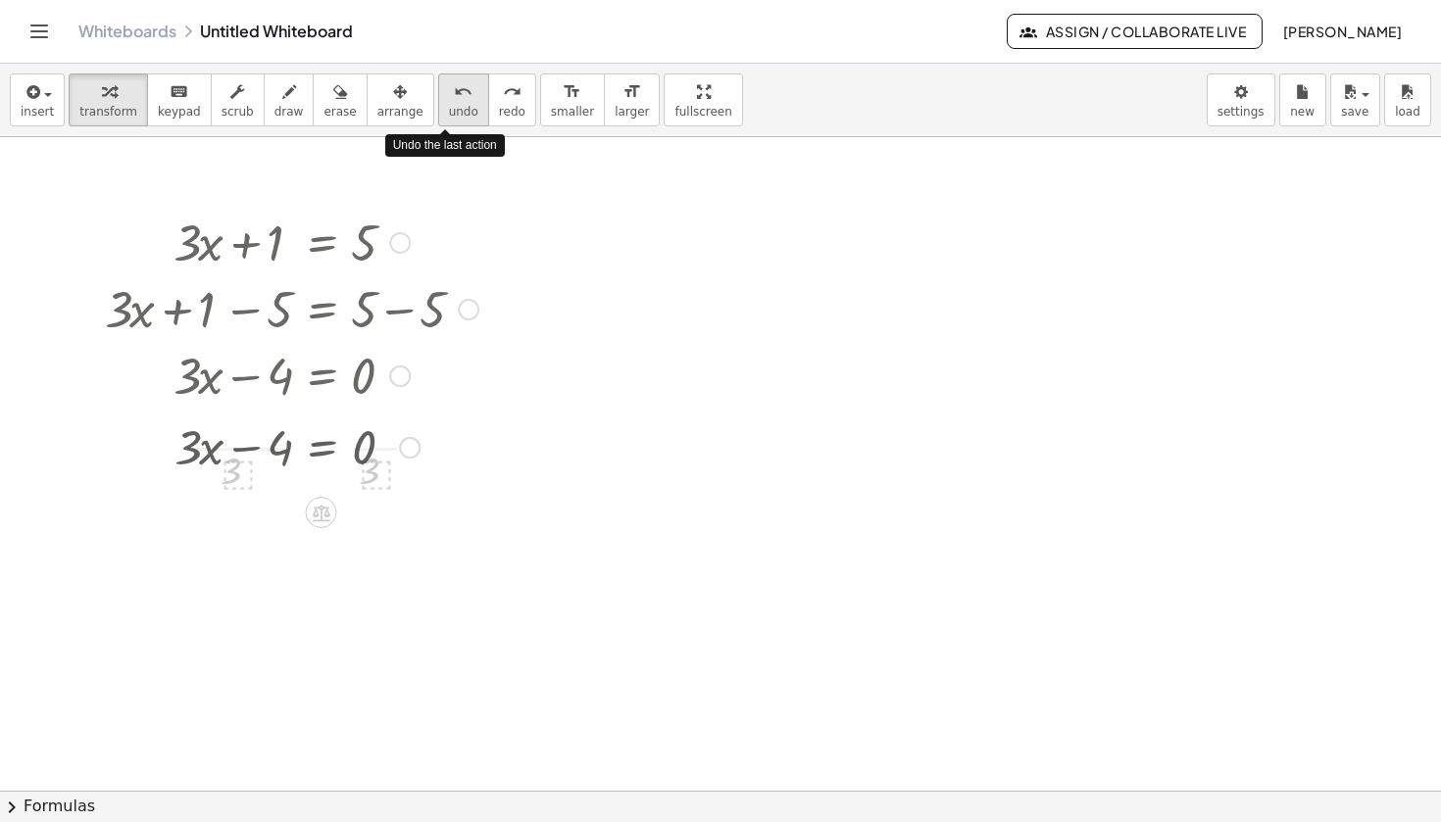
click at [454, 83] on icon "undo" at bounding box center [463, 92] width 19 height 24
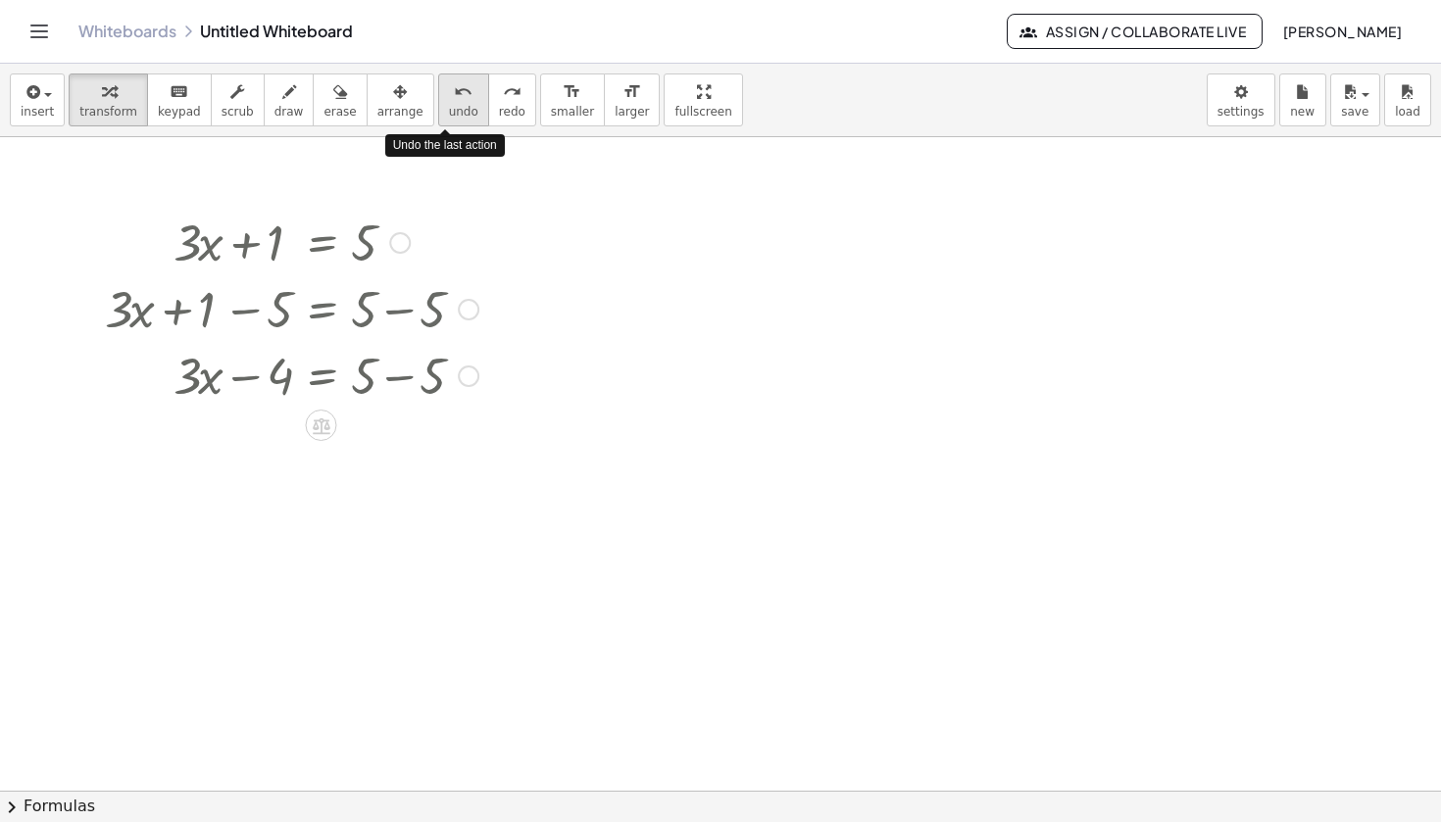
click at [454, 83] on icon "undo" at bounding box center [463, 92] width 19 height 24
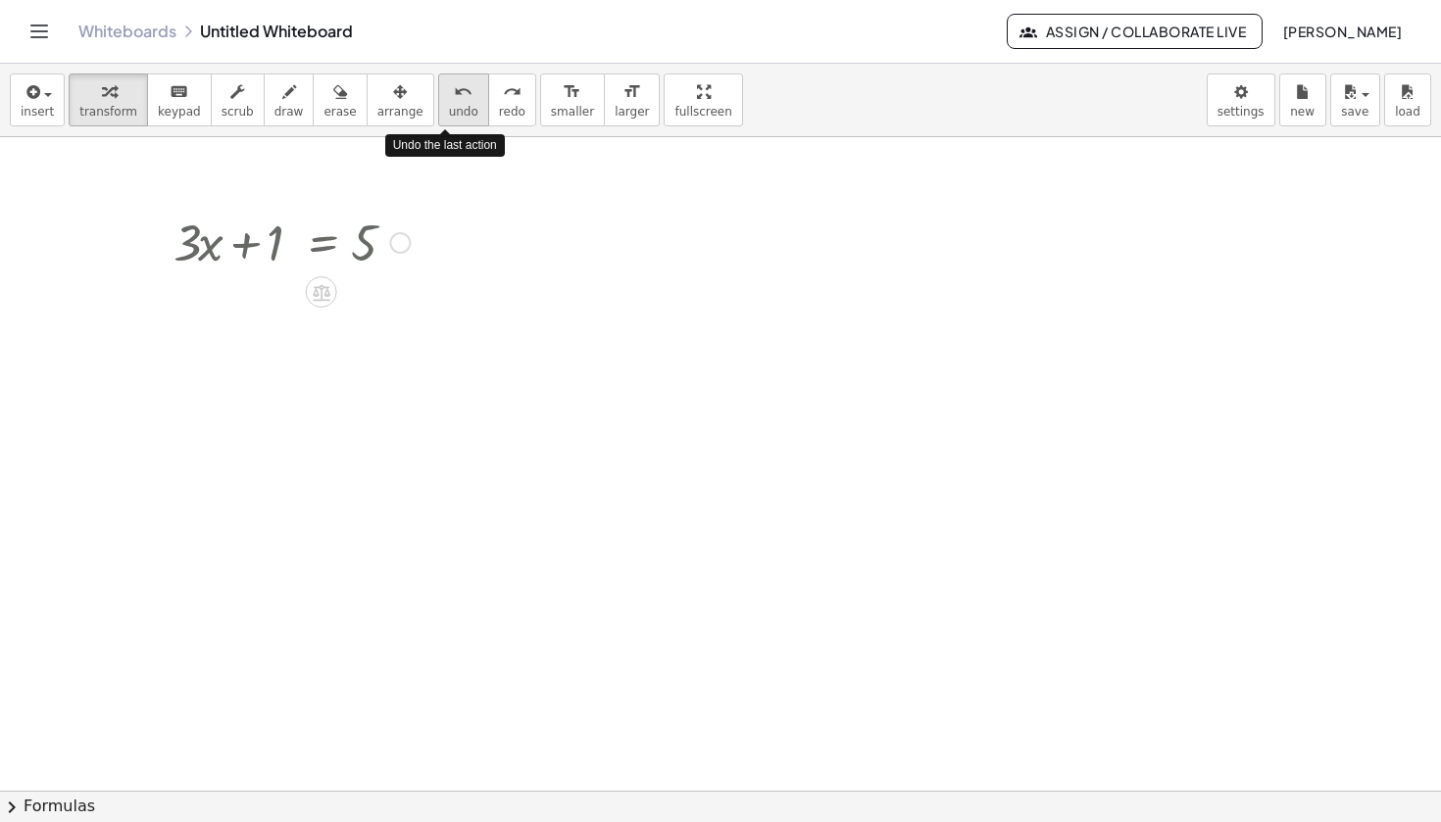
click at [454, 83] on icon "undo" at bounding box center [463, 92] width 19 height 24
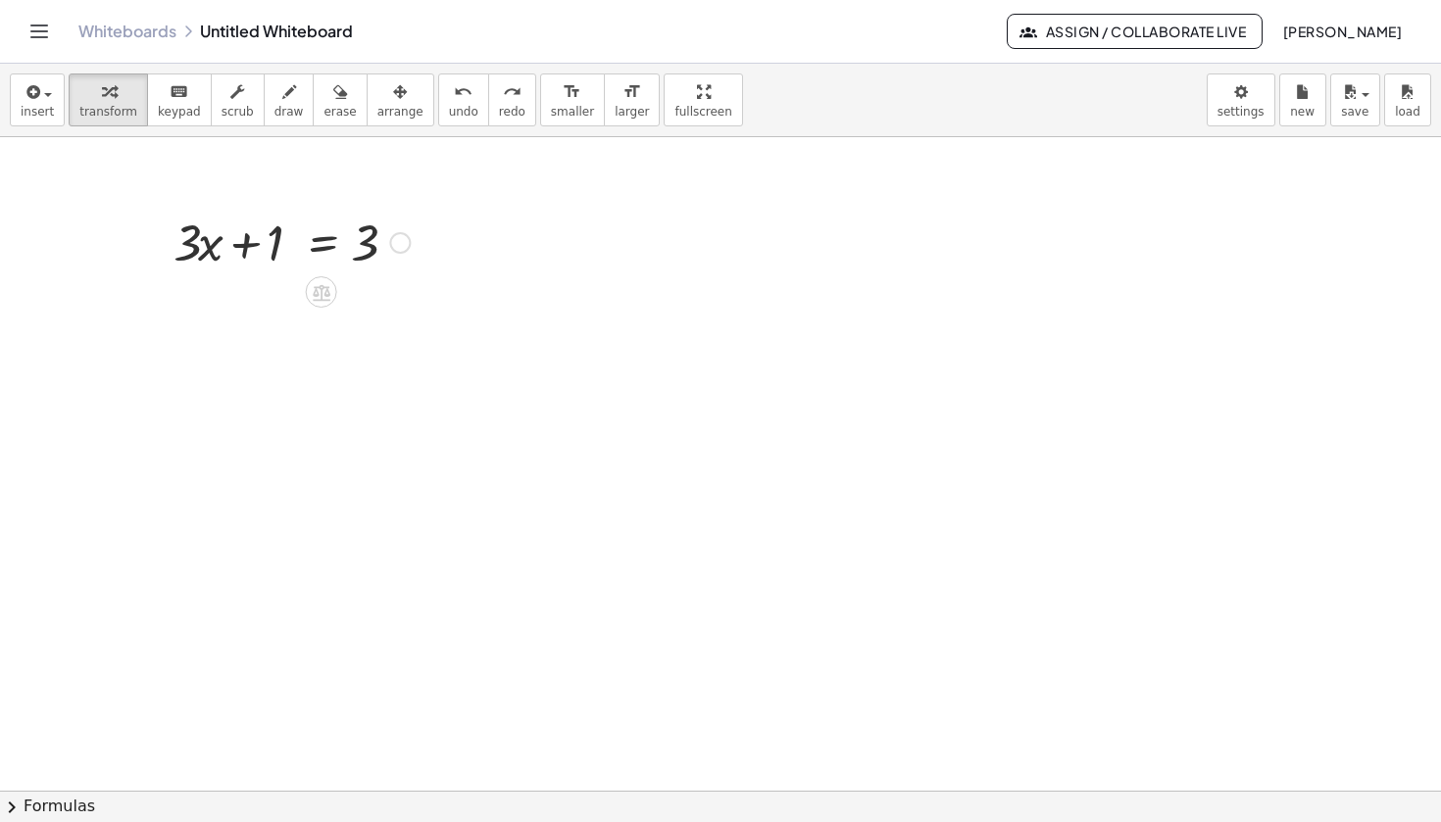
click at [672, 252] on div at bounding box center [720, 791] width 1441 height 1308
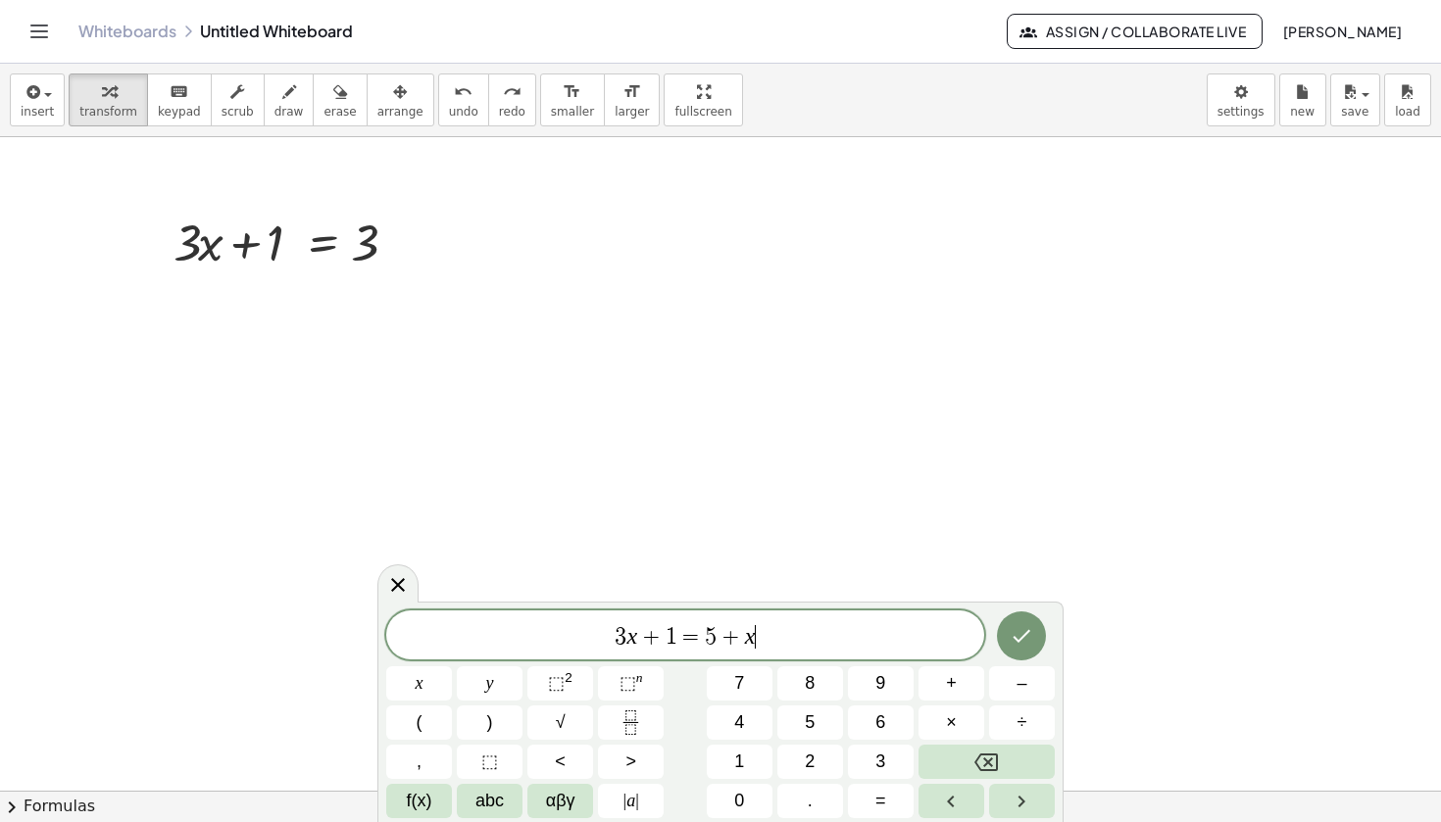
click at [452, 667] on div at bounding box center [419, 684] width 66 height 34
click at [1017, 631] on icon "Done" at bounding box center [1022, 636] width 24 height 24
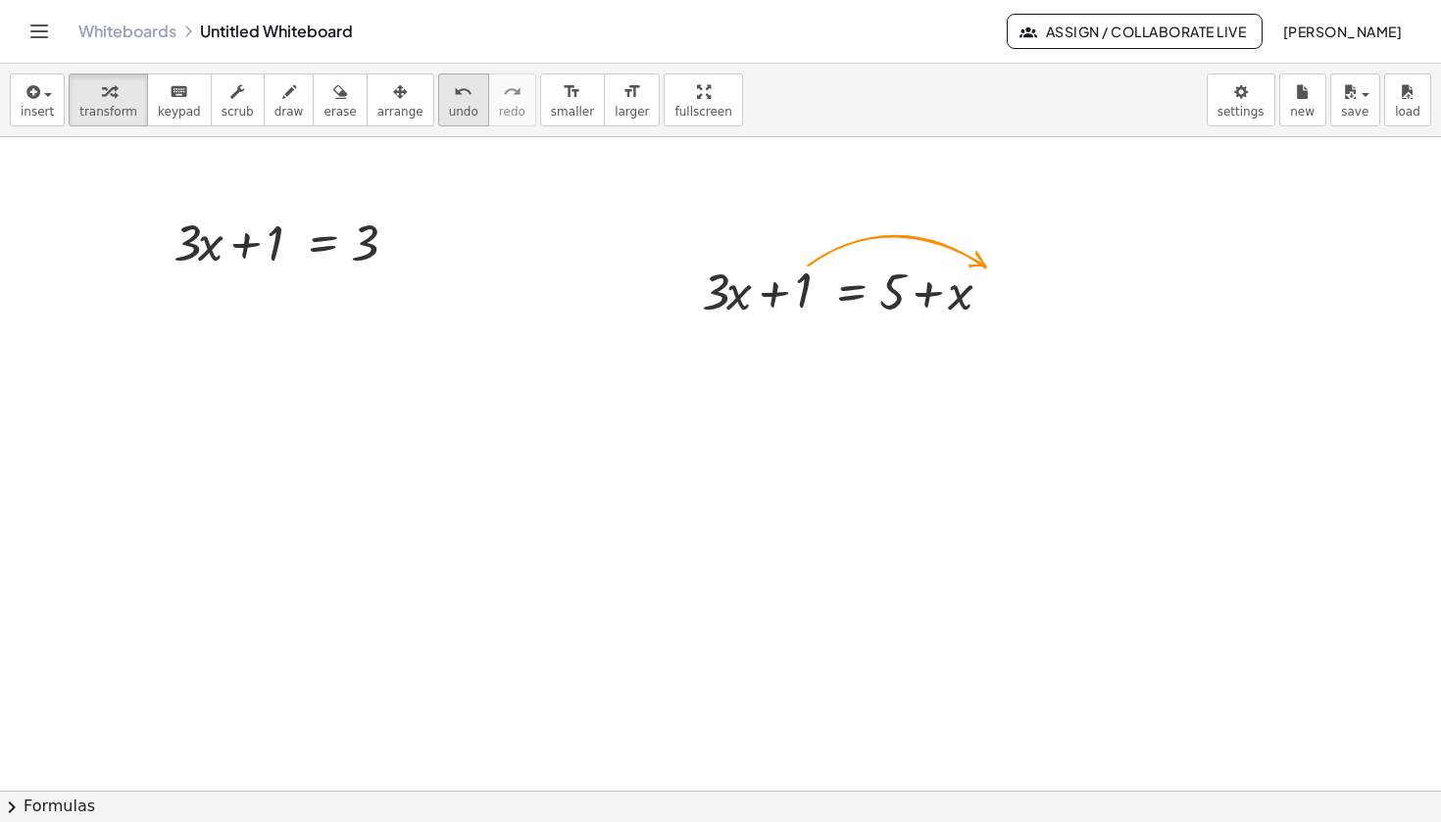
click at [449, 105] on span "undo" at bounding box center [463, 112] width 29 height 14
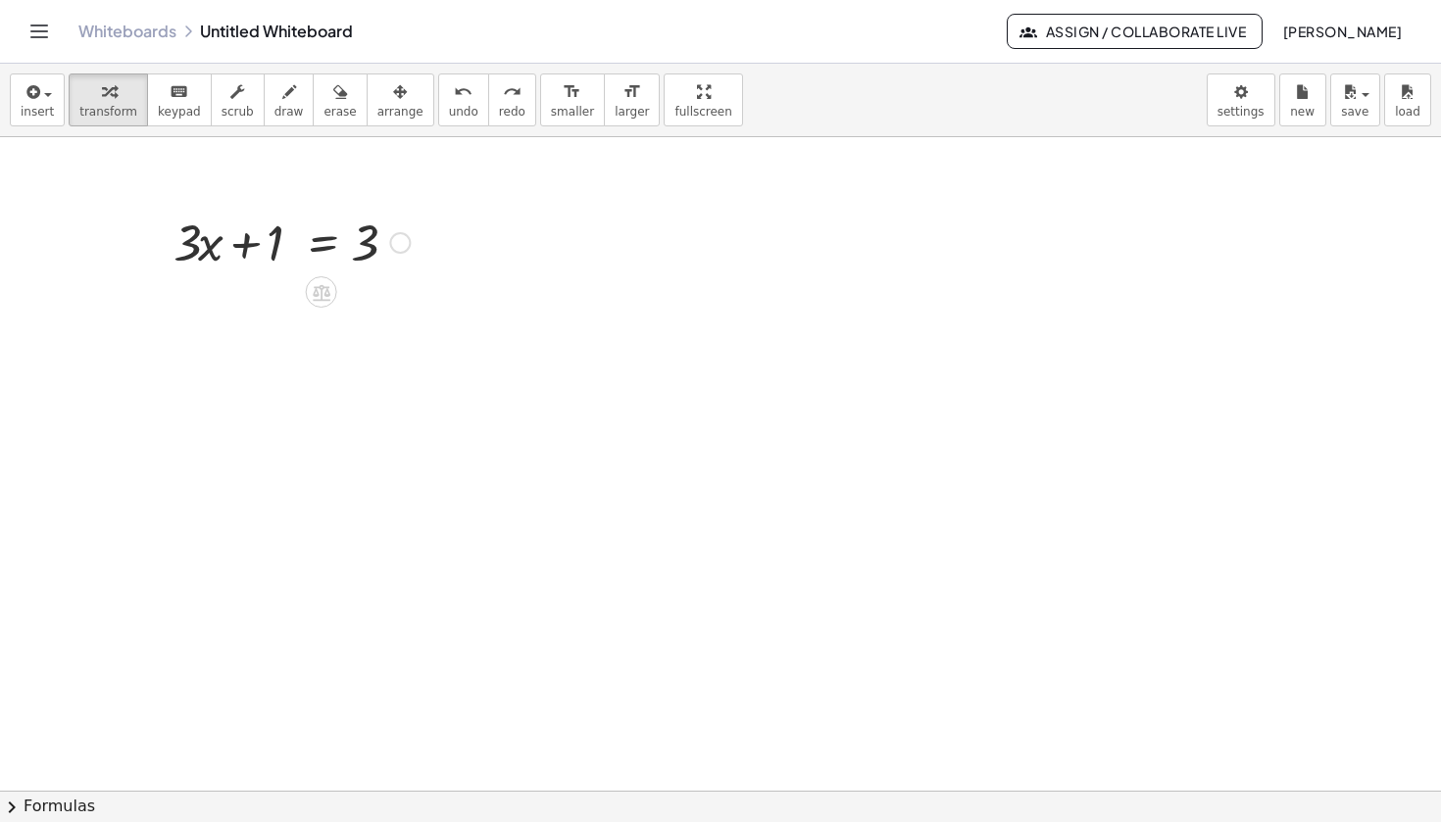
click at [274, 258] on div at bounding box center [292, 241] width 256 height 67
drag, startPoint x: 143, startPoint y: 183, endPoint x: 473, endPoint y: 291, distance: 347.5
click at [475, 291] on div at bounding box center [720, 791] width 1441 height 1308
click at [323, 106] on span "erase" at bounding box center [339, 112] width 32 height 14
drag, startPoint x: 171, startPoint y: 250, endPoint x: 398, endPoint y: 253, distance: 227.4
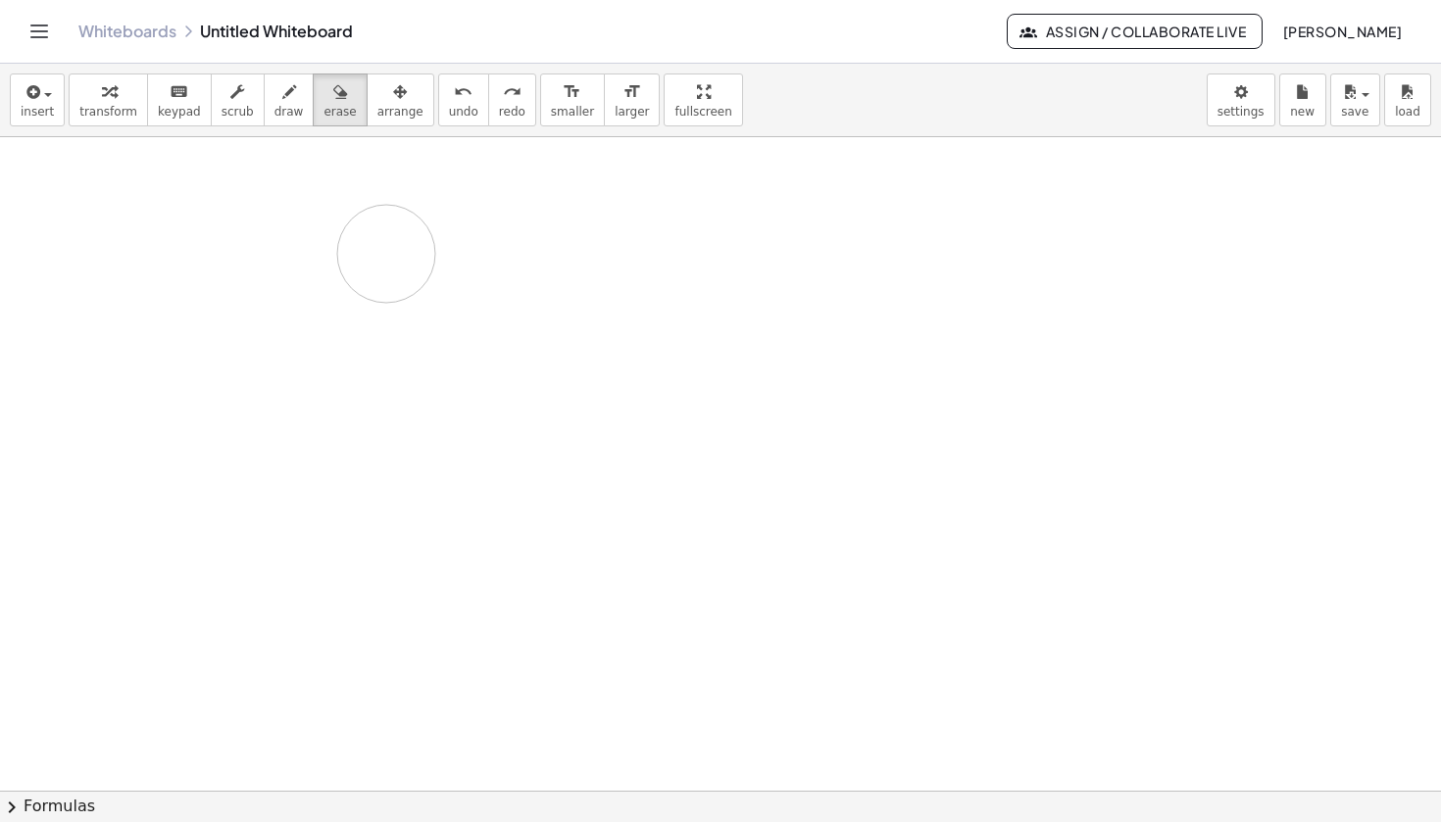
click at [398, 253] on div at bounding box center [720, 791] width 1441 height 1308
drag, startPoint x: 188, startPoint y: 251, endPoint x: 371, endPoint y: 242, distance: 183.5
click at [371, 242] on div at bounding box center [720, 791] width 1441 height 1308
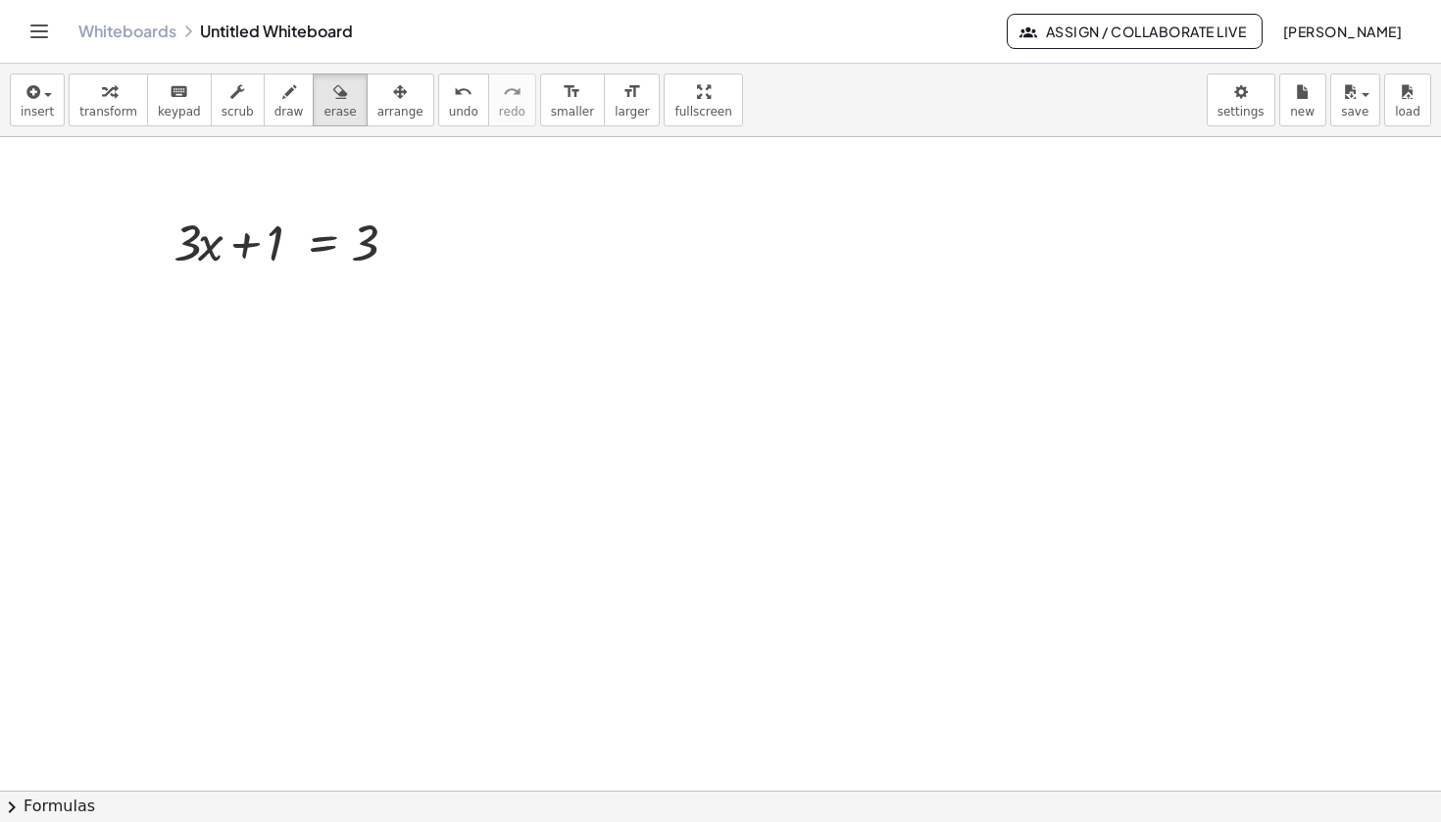
click at [371, 242] on div at bounding box center [720, 791] width 1441 height 1308
click at [222, 106] on span "scrub" at bounding box center [238, 112] width 32 height 14
click at [170, 92] on icon "keyboard" at bounding box center [179, 92] width 19 height 24
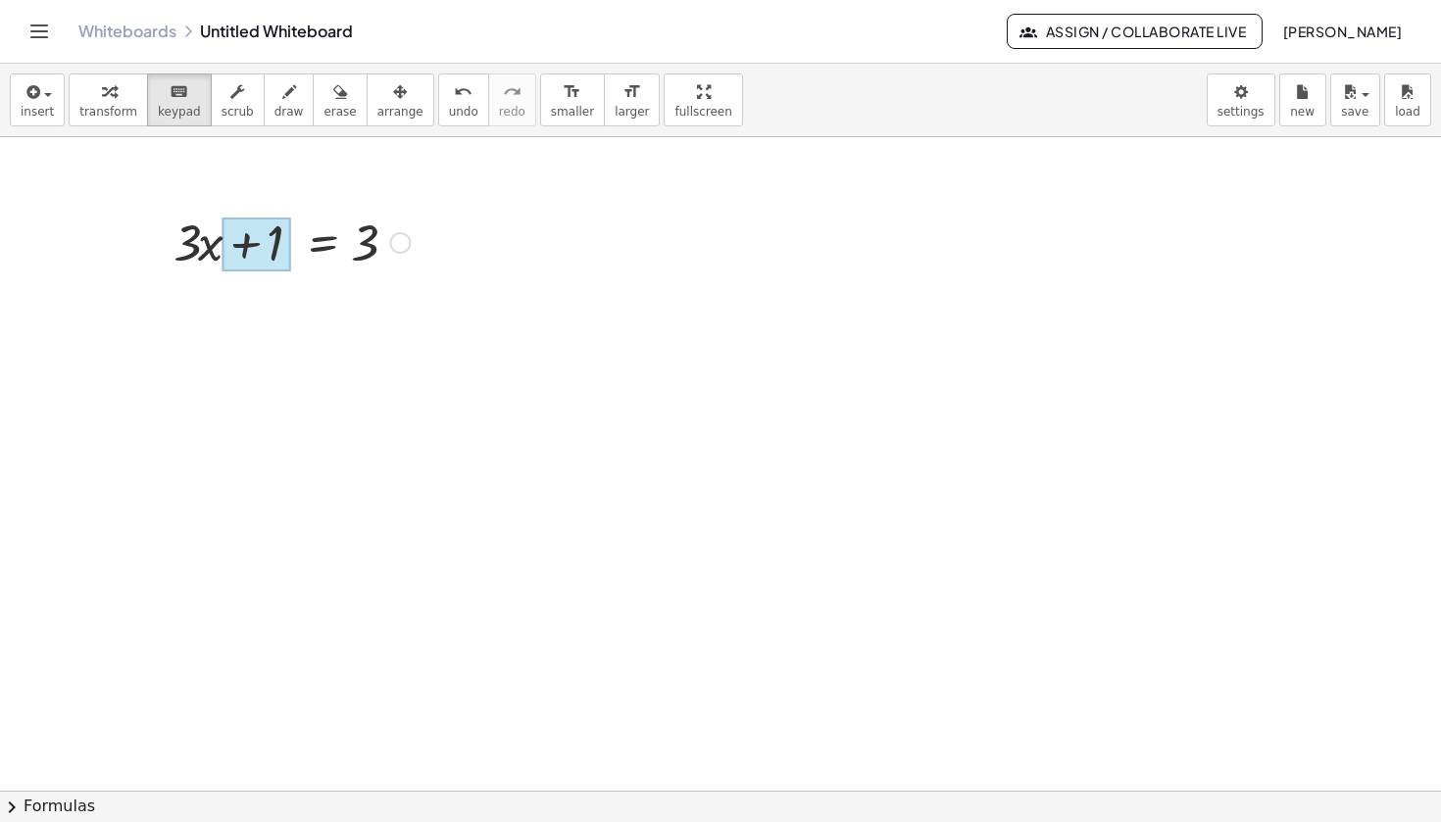
click at [266, 226] on div at bounding box center [257, 245] width 69 height 55
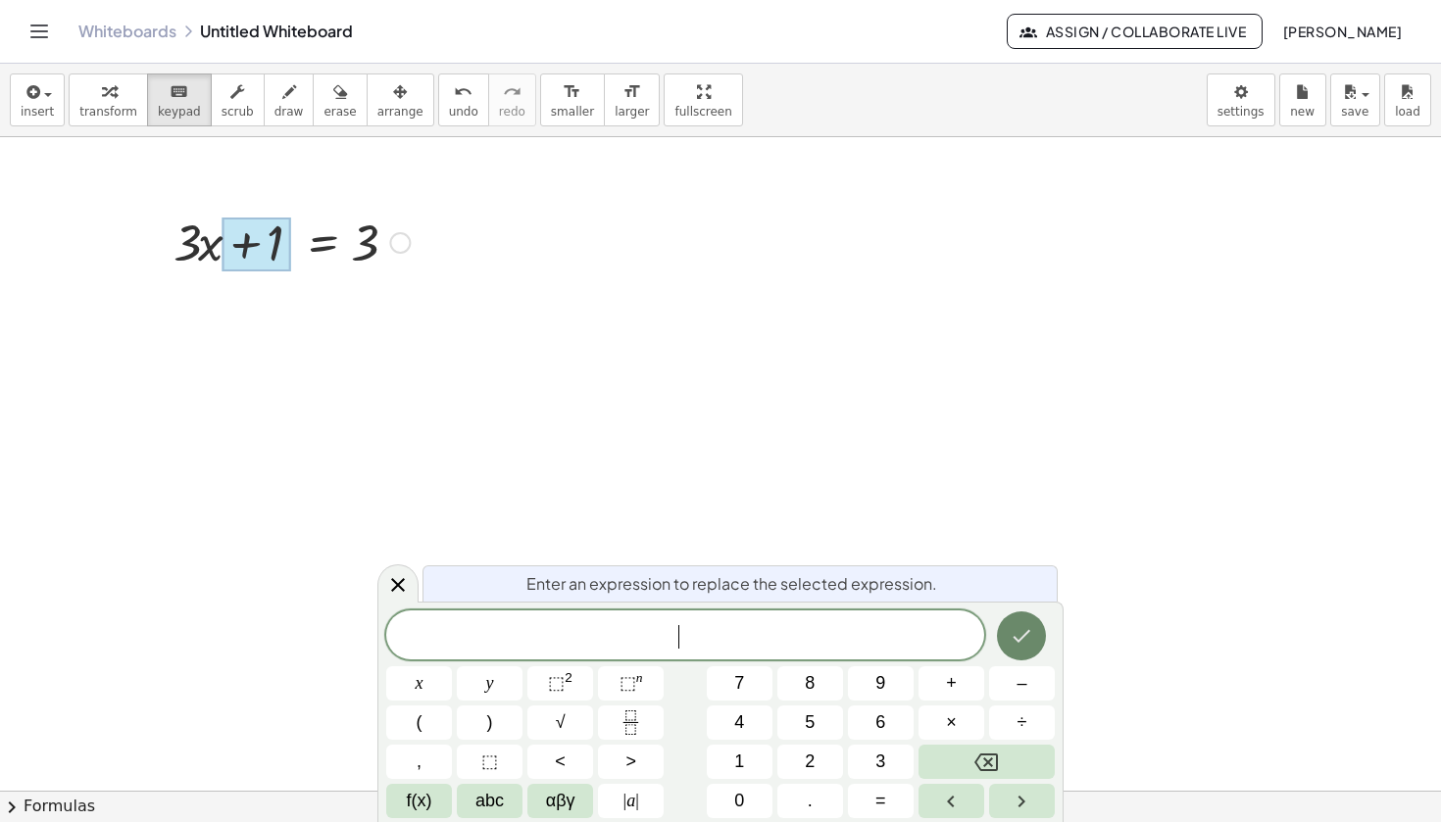
click at [1017, 656] on button "Done" at bounding box center [1021, 636] width 49 height 49
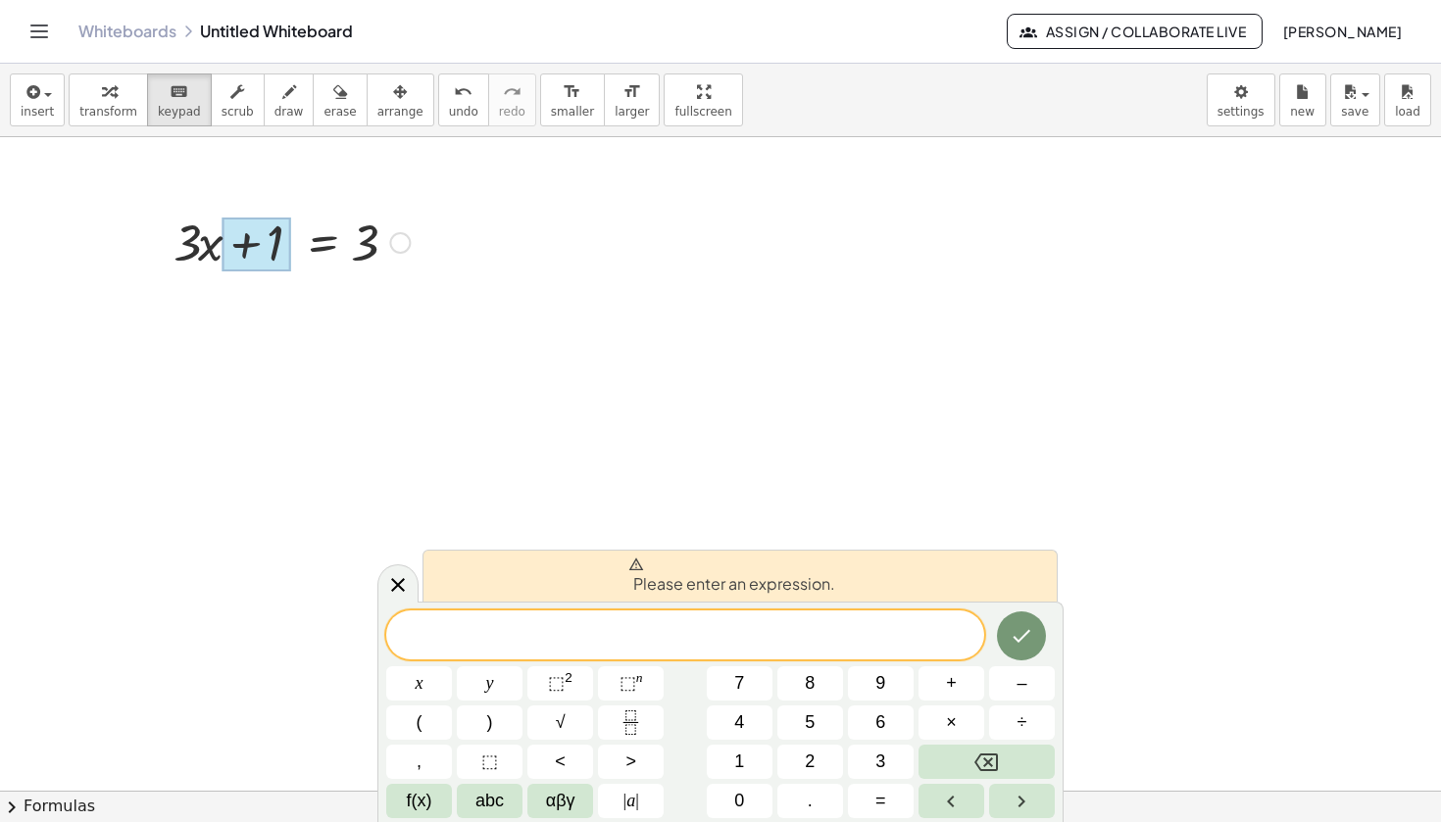
click at [646, 347] on div at bounding box center [720, 791] width 1441 height 1308
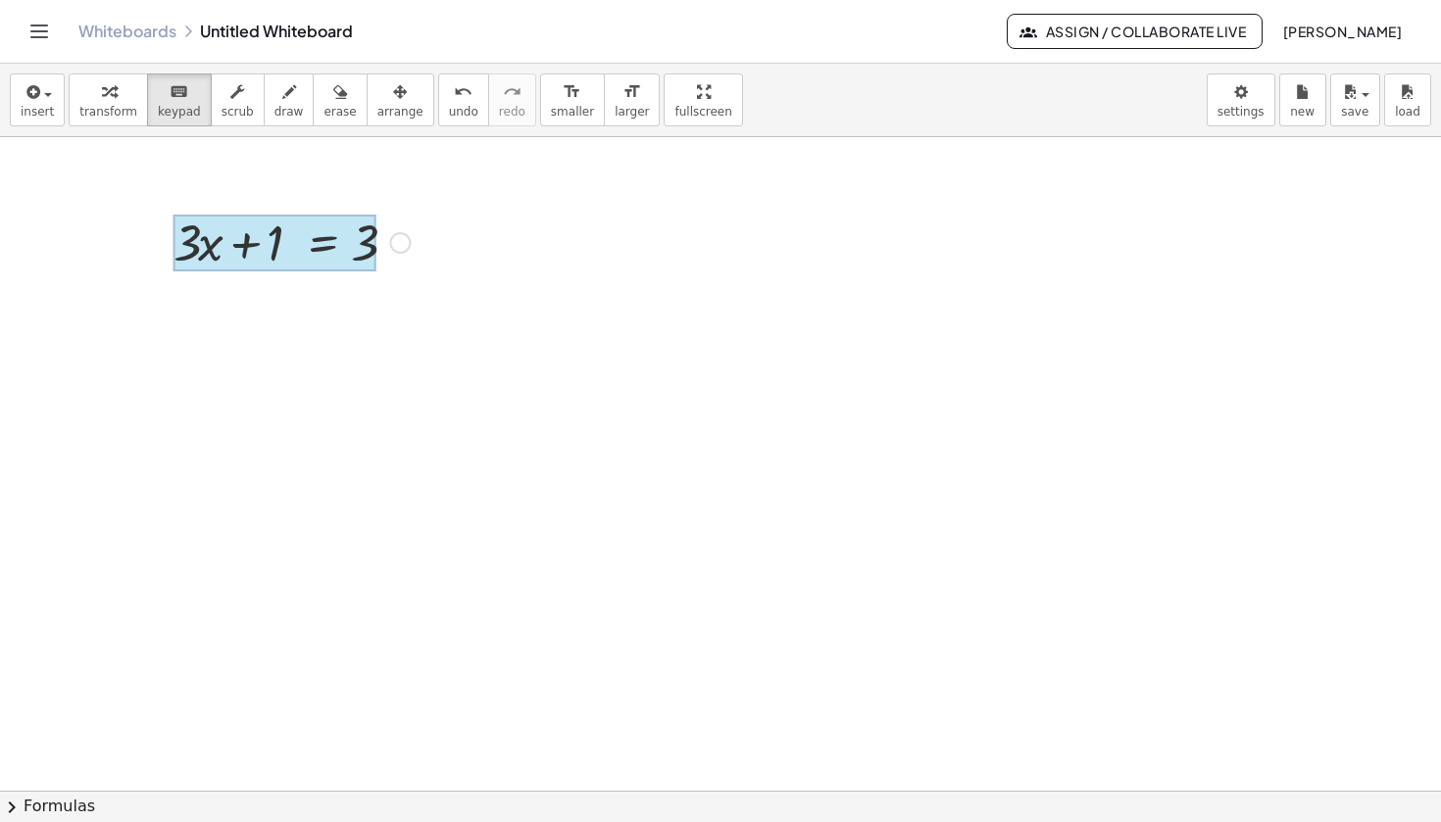
drag, startPoint x: 130, startPoint y: 204, endPoint x: 324, endPoint y: 241, distance: 197.6
click at [324, 241] on div "+ · 3 · x + 1 = 3" at bounding box center [720, 791] width 1441 height 1308
click at [400, 241] on div at bounding box center [400, 243] width 22 height 22
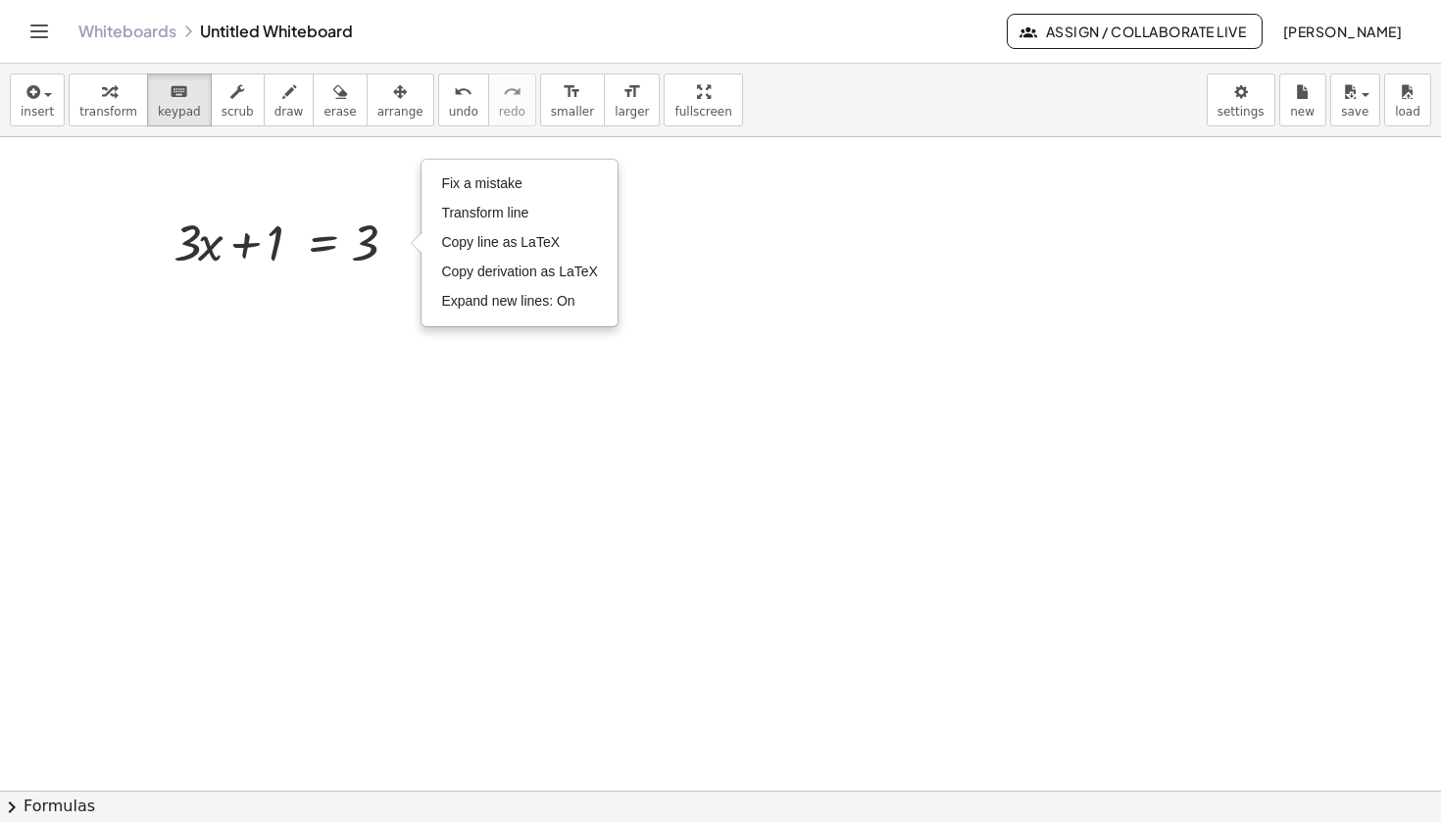
click at [761, 302] on div at bounding box center [720, 791] width 1441 height 1308
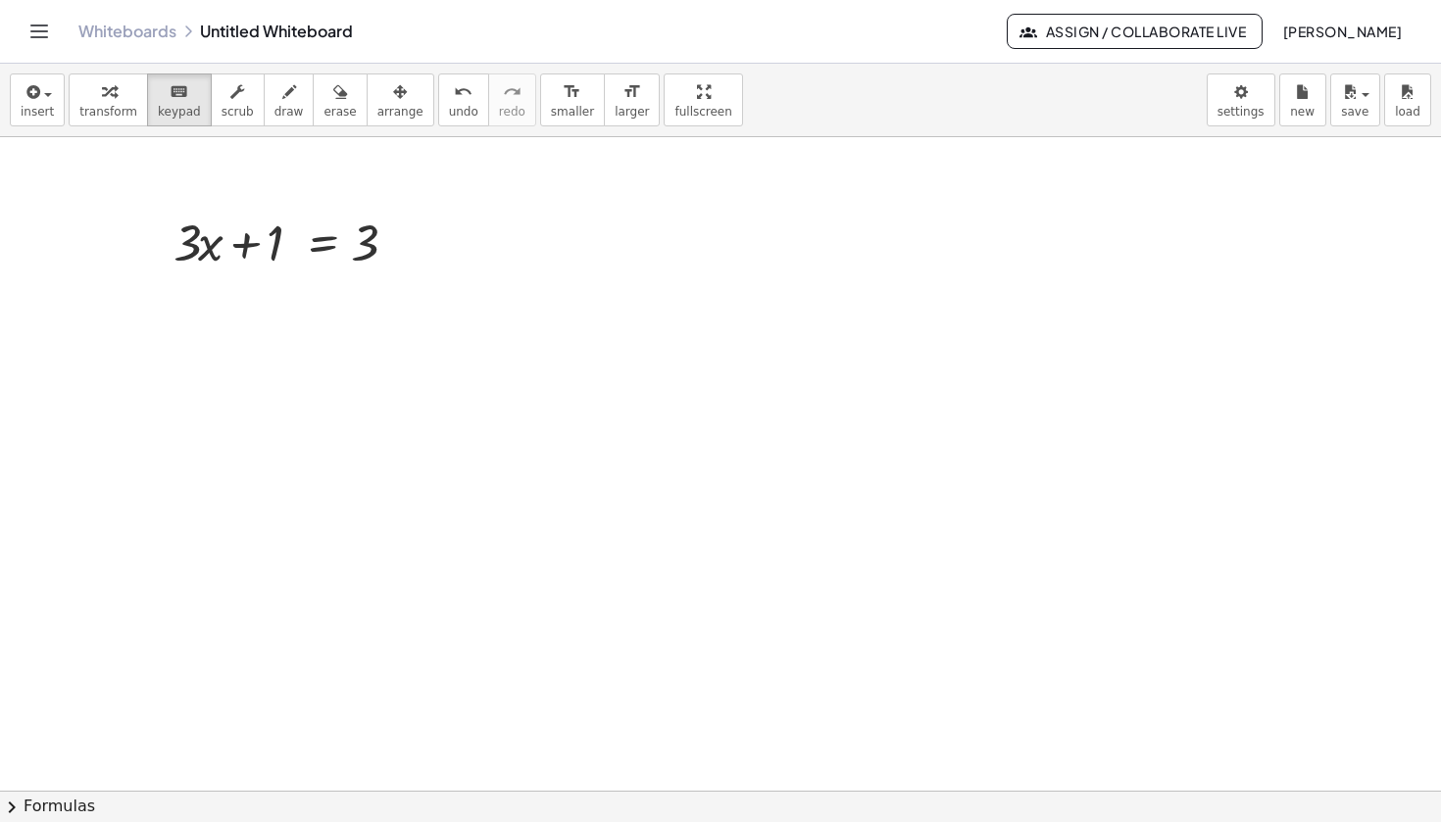
click at [49, 33] on icon "Toggle navigation" at bounding box center [39, 32] width 24 height 24
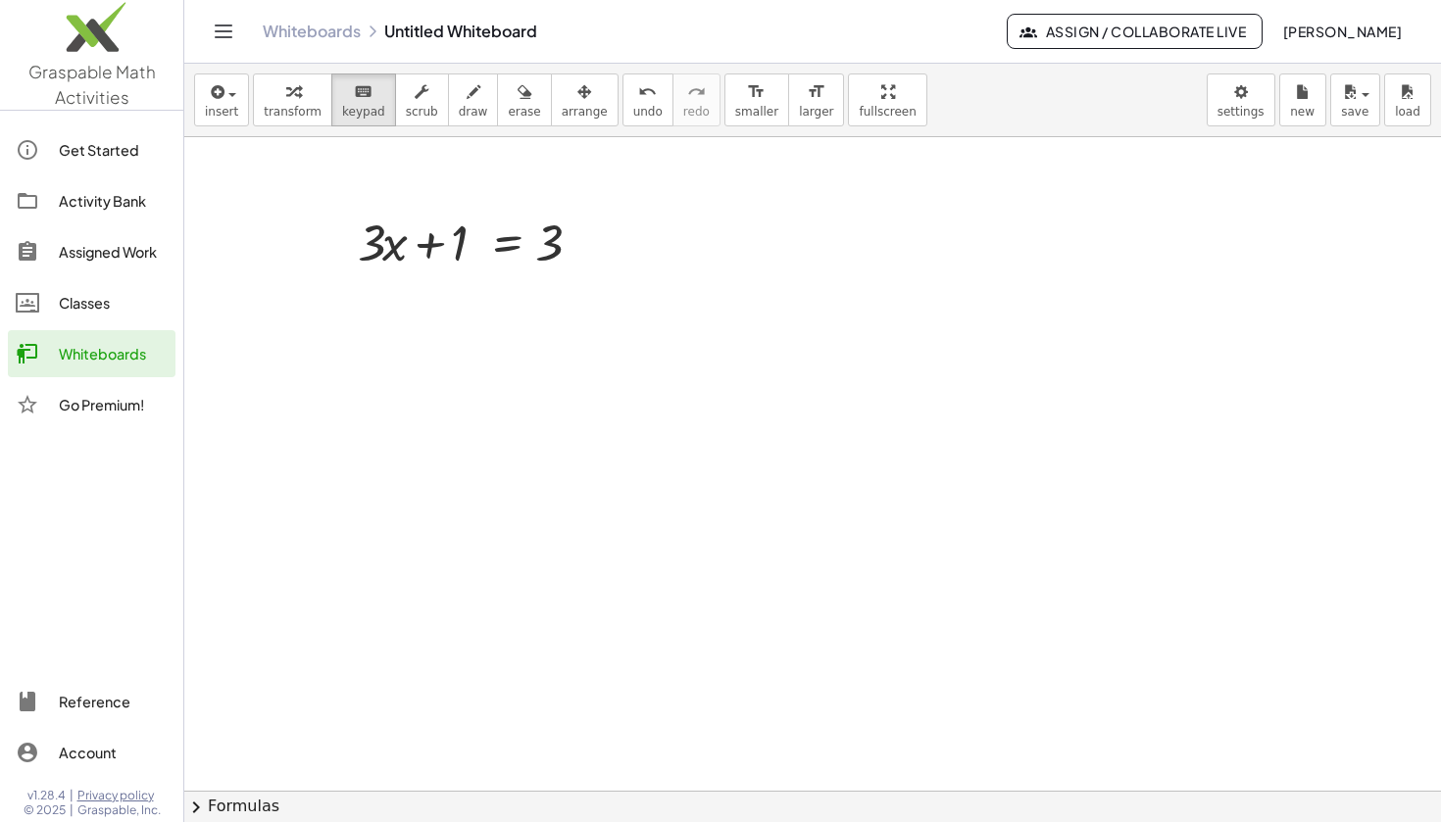
click at [96, 62] on img at bounding box center [91, 31] width 183 height 83
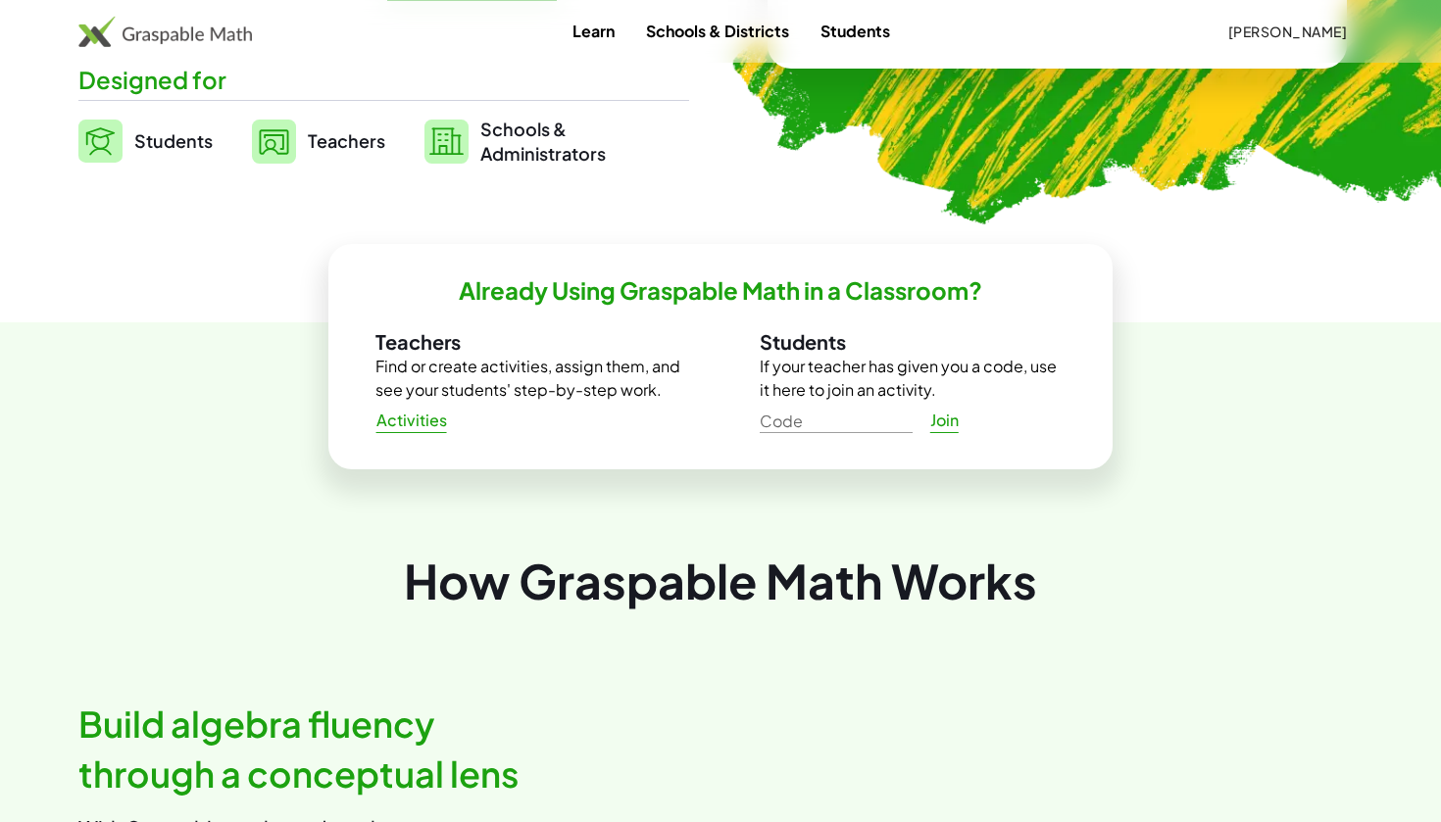
scroll to position [479, 0]
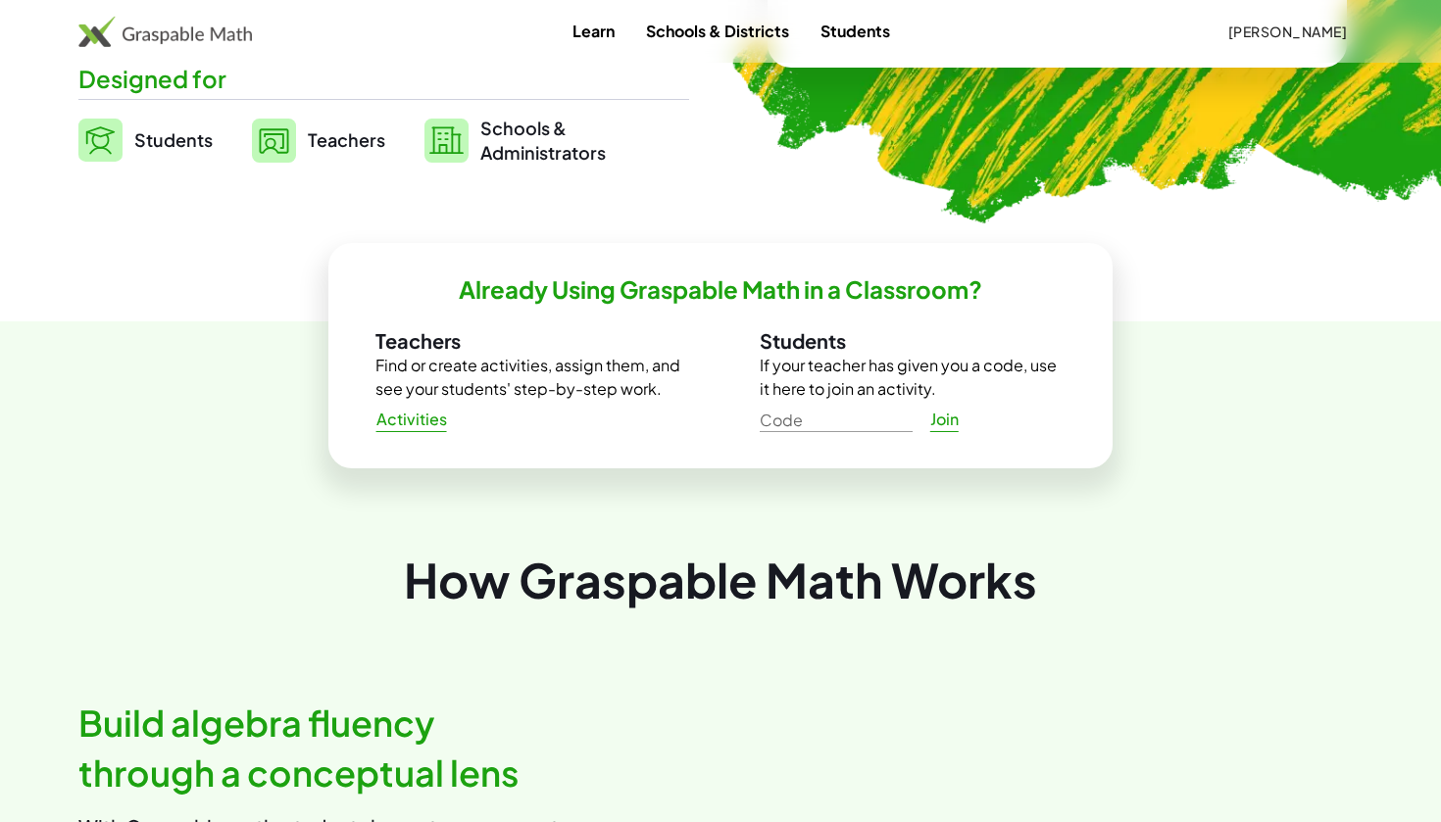
click at [401, 420] on span "Activities" at bounding box center [411, 420] width 72 height 21
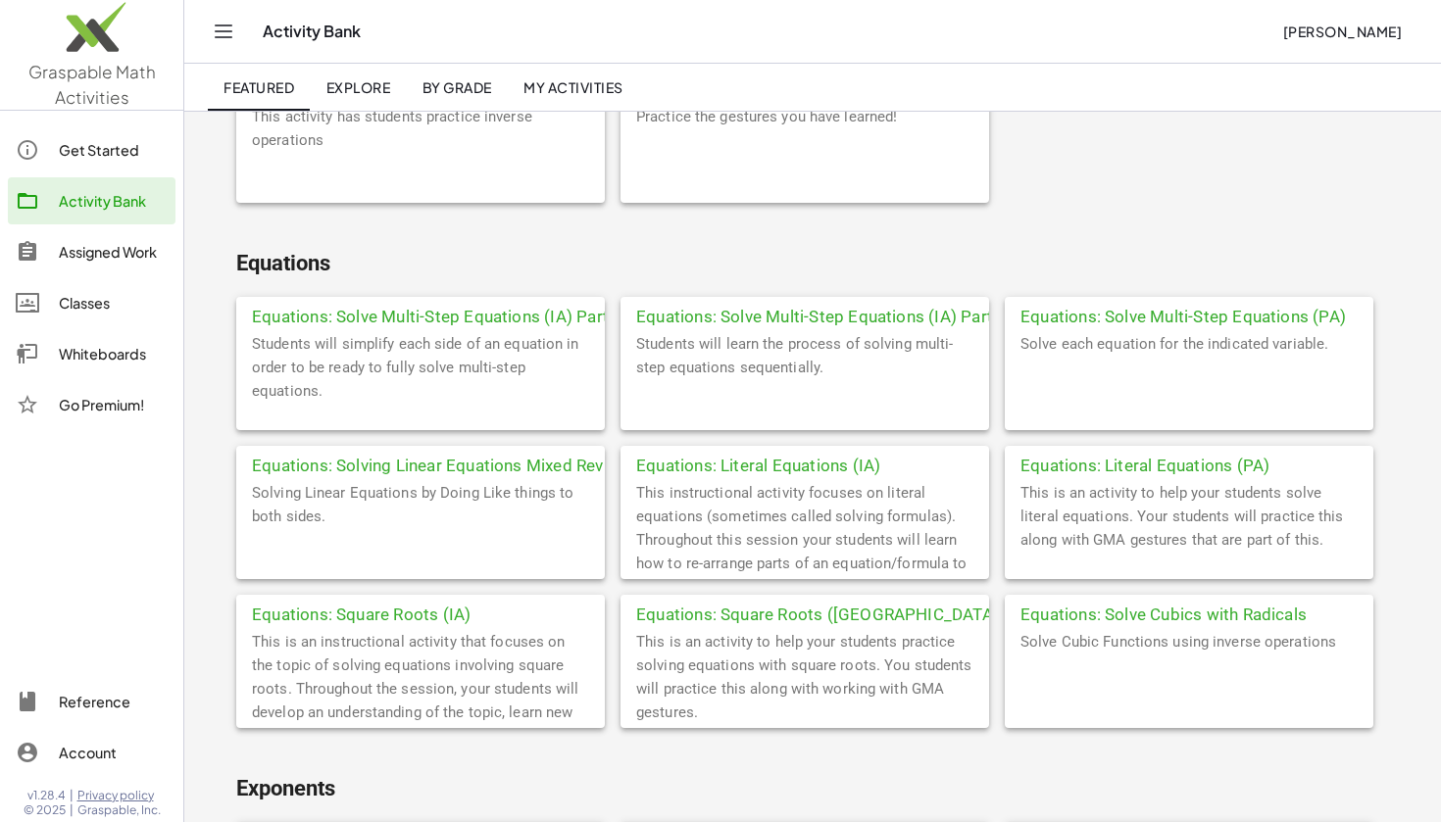
scroll to position [1141, 0]
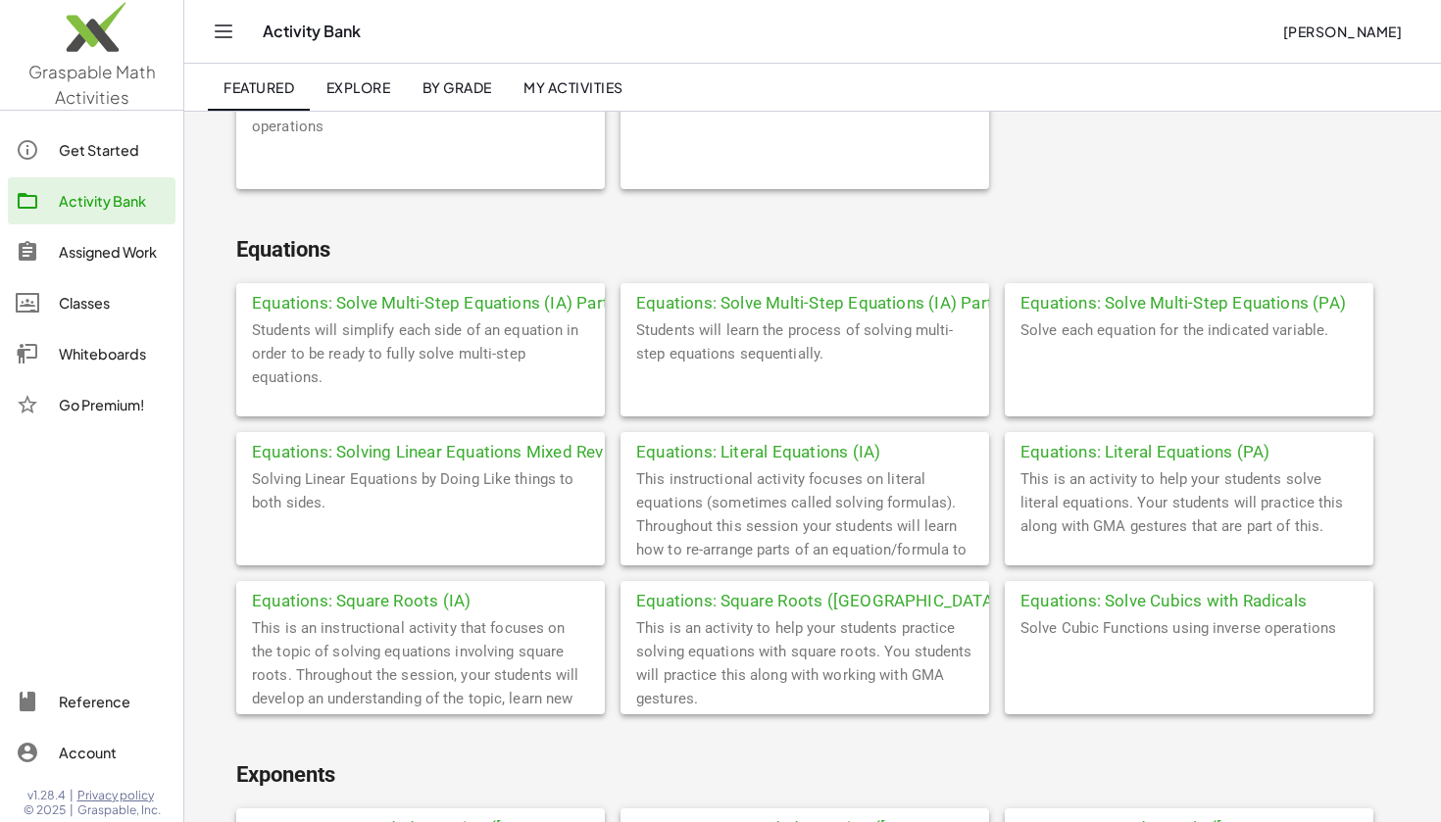
click at [412, 600] on div "Equations: Square Roots (IA)" at bounding box center [420, 598] width 369 height 35
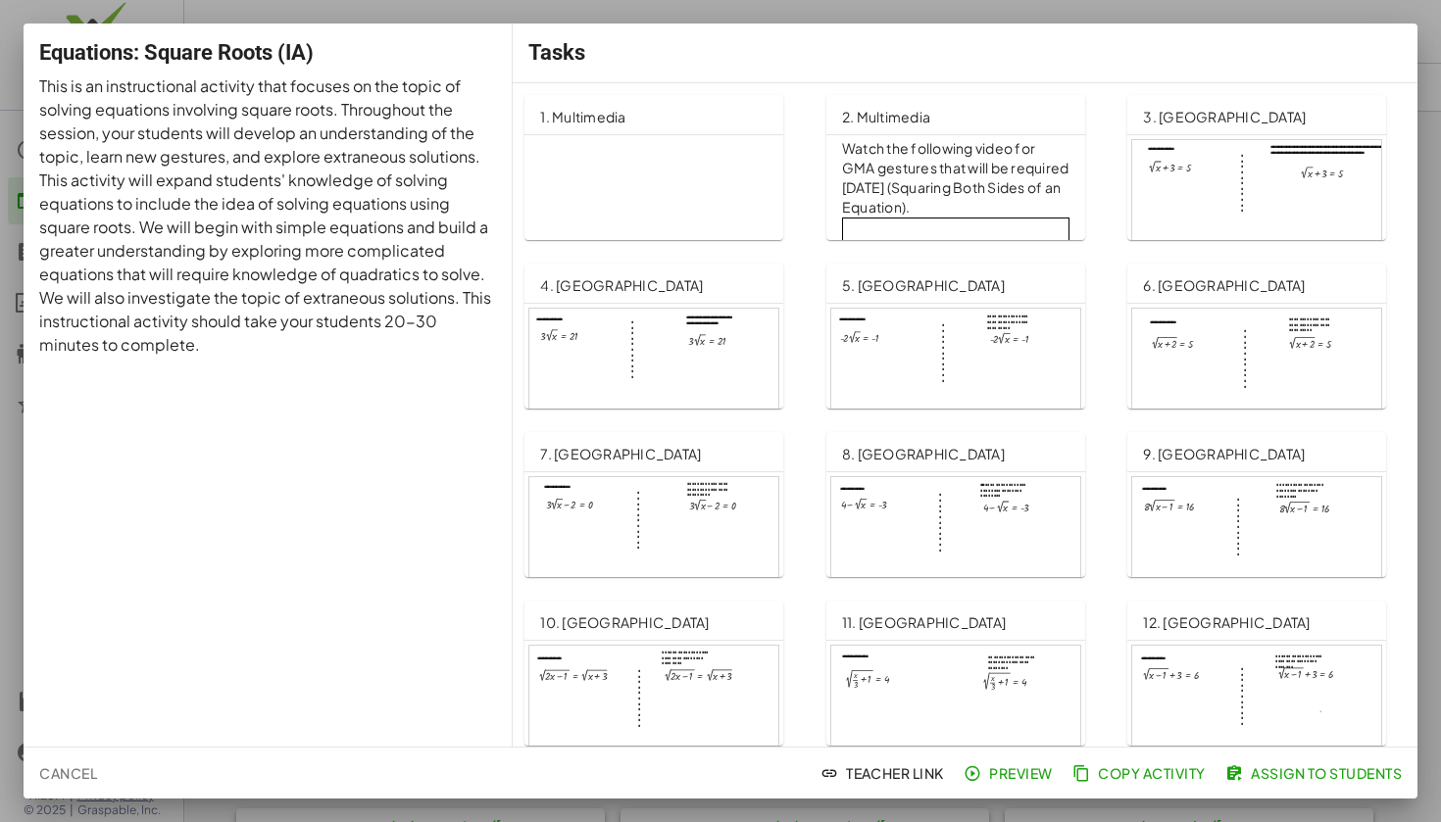
click at [951, 186] on p "Watch the following video for GMA gestures that will be required [DATE] (Squari…" at bounding box center [955, 178] width 227 height 78
click at [82, 767] on span "Cancel" at bounding box center [68, 774] width 58 height 18
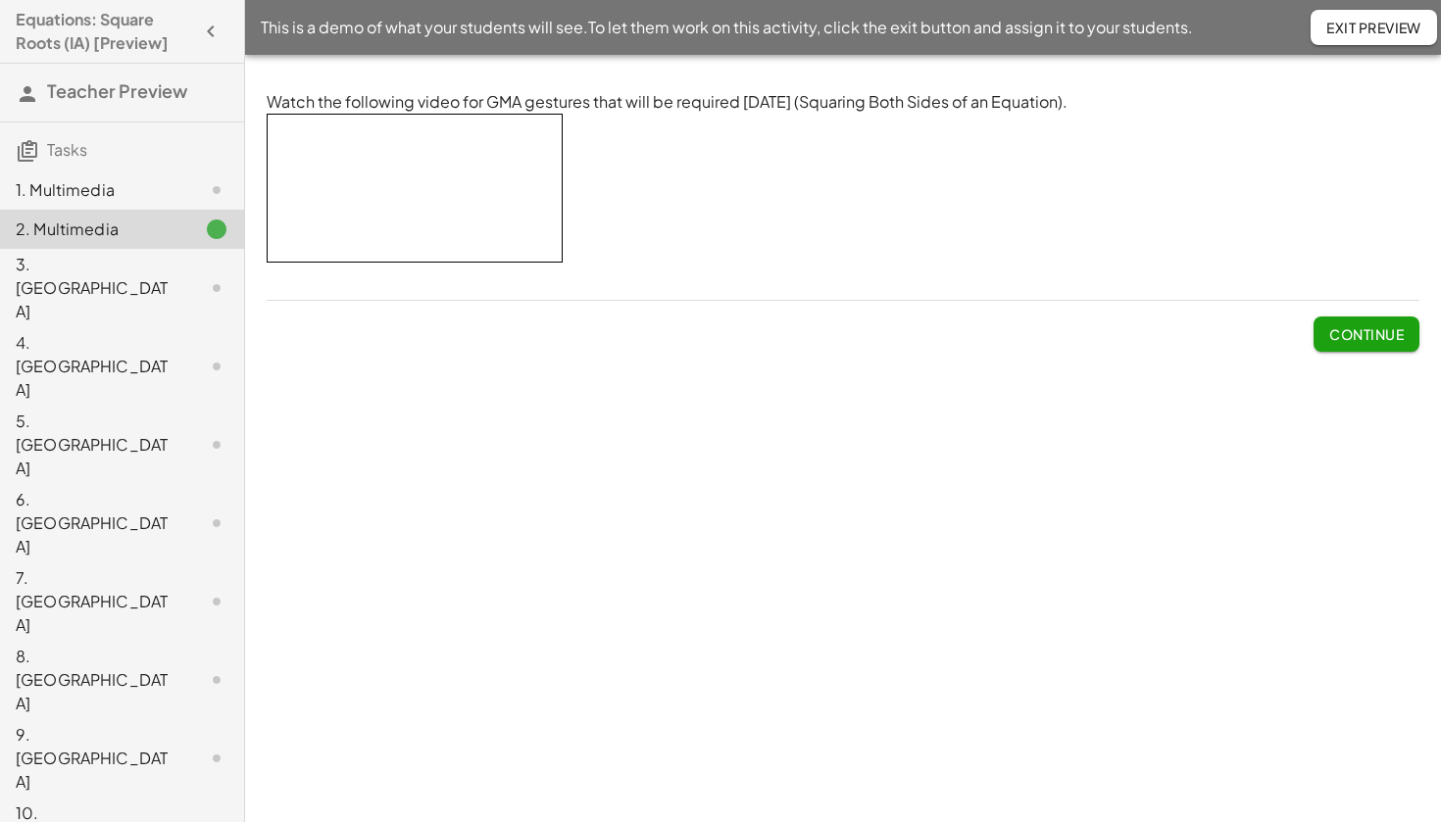
click at [1349, 341] on span "Continue" at bounding box center [1366, 334] width 74 height 18
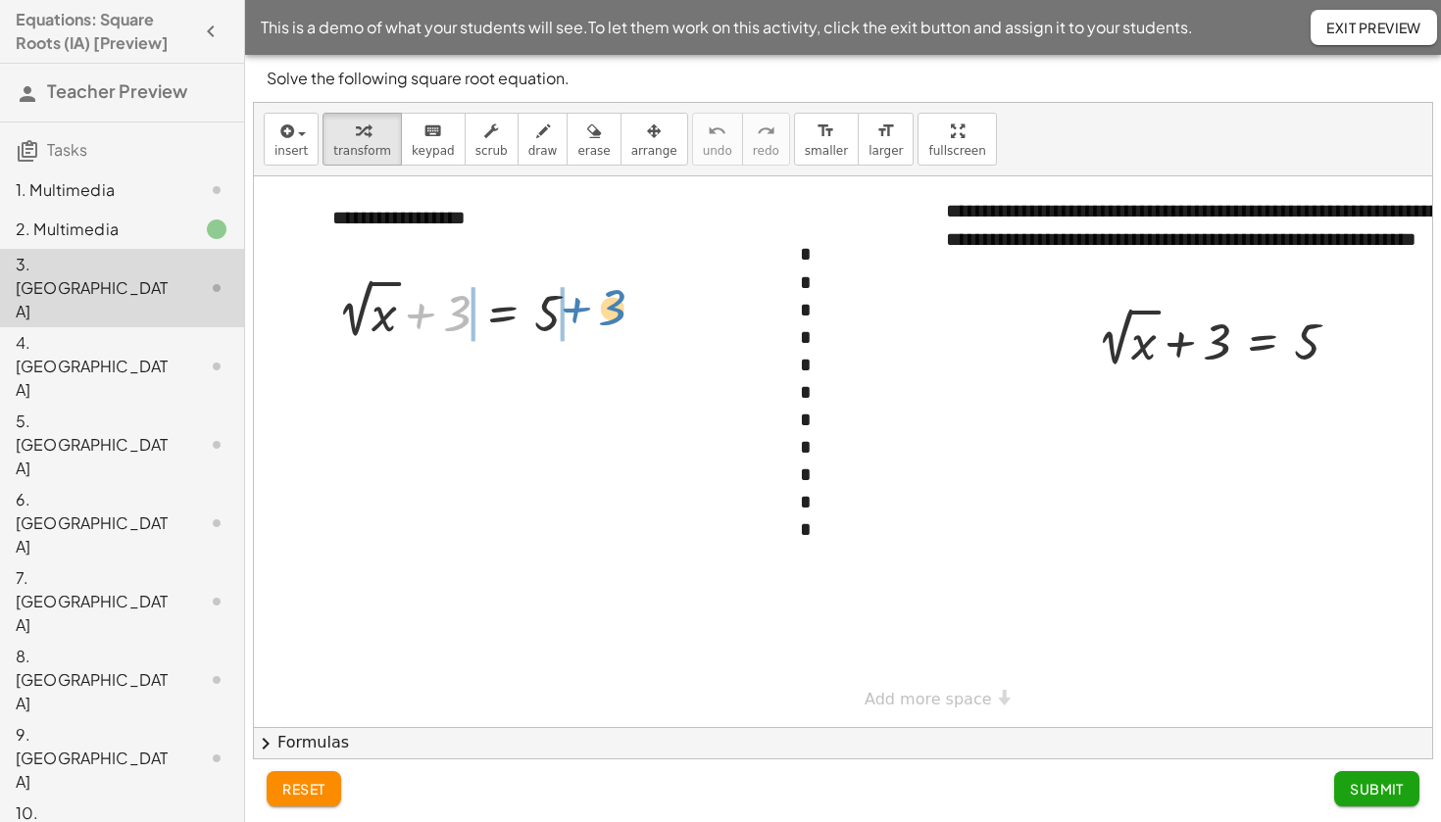
drag, startPoint x: 456, startPoint y: 307, endPoint x: 614, endPoint y: 300, distance: 158.0
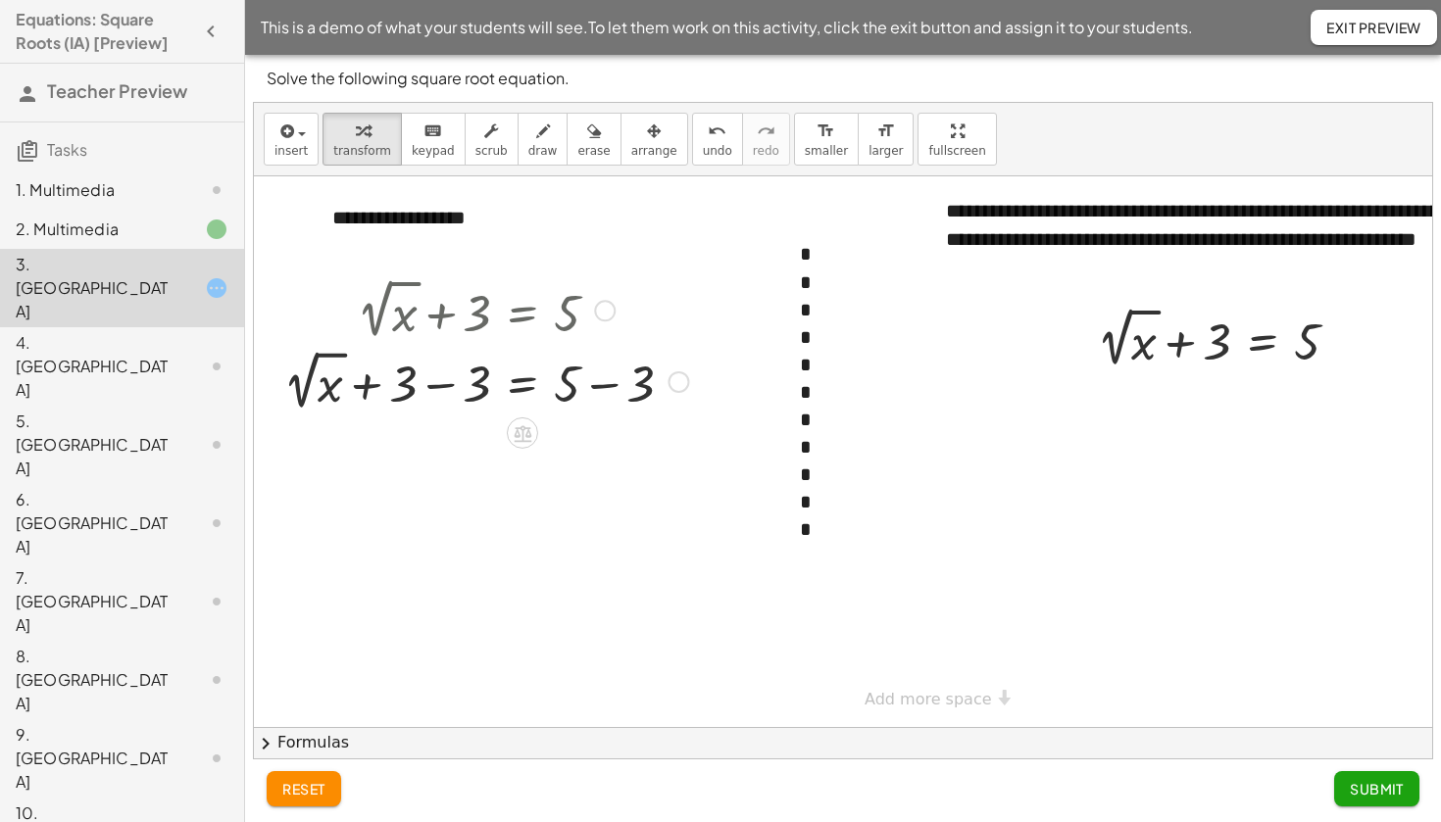
click at [442, 392] on div at bounding box center [485, 381] width 424 height 72
click at [603, 459] on div at bounding box center [485, 452] width 424 height 72
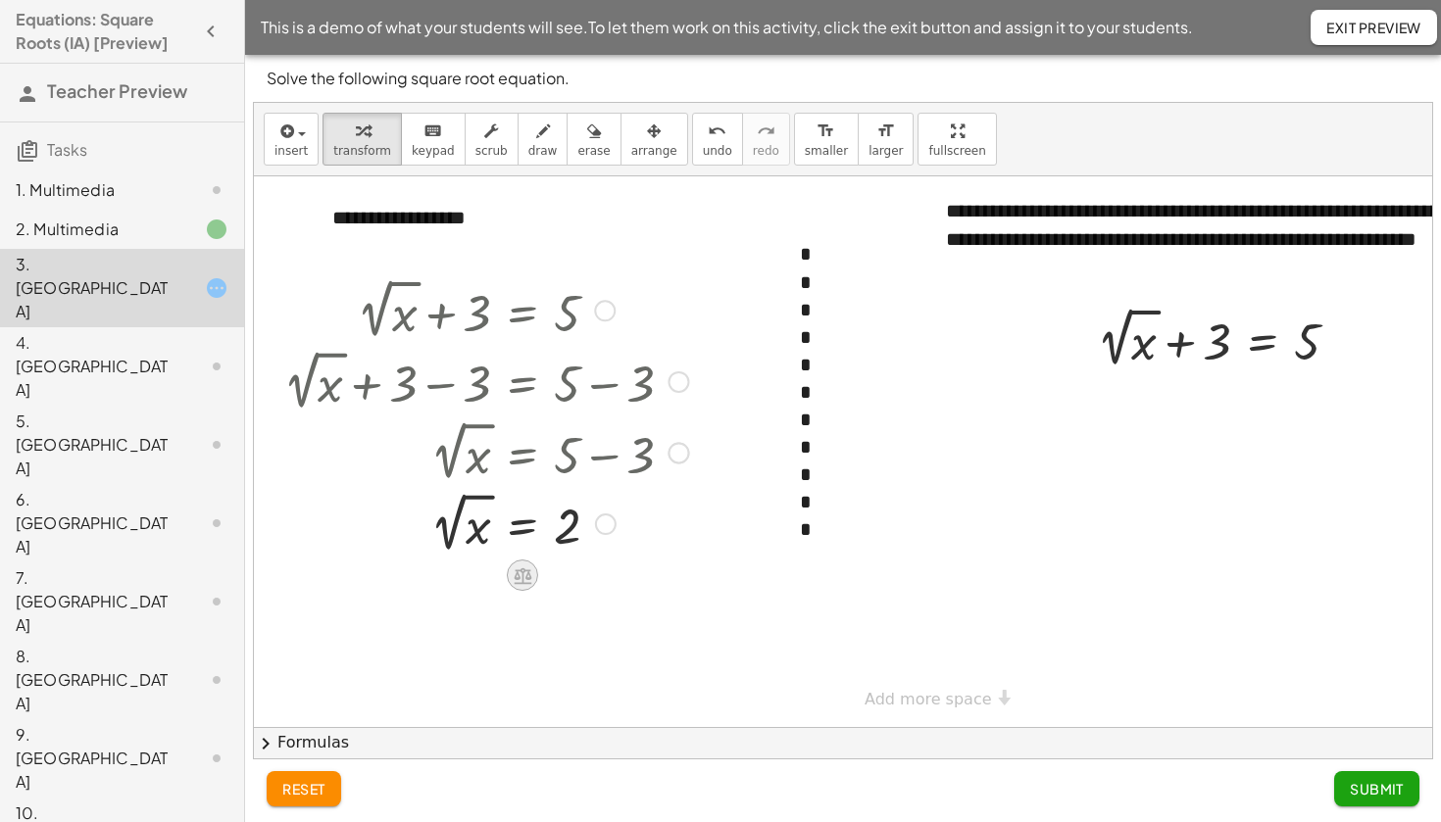
click at [523, 583] on icon at bounding box center [523, 576] width 18 height 17
click at [737, 535] on div at bounding box center [922, 451] width 1337 height 551
click at [454, 529] on div at bounding box center [485, 523] width 424 height 72
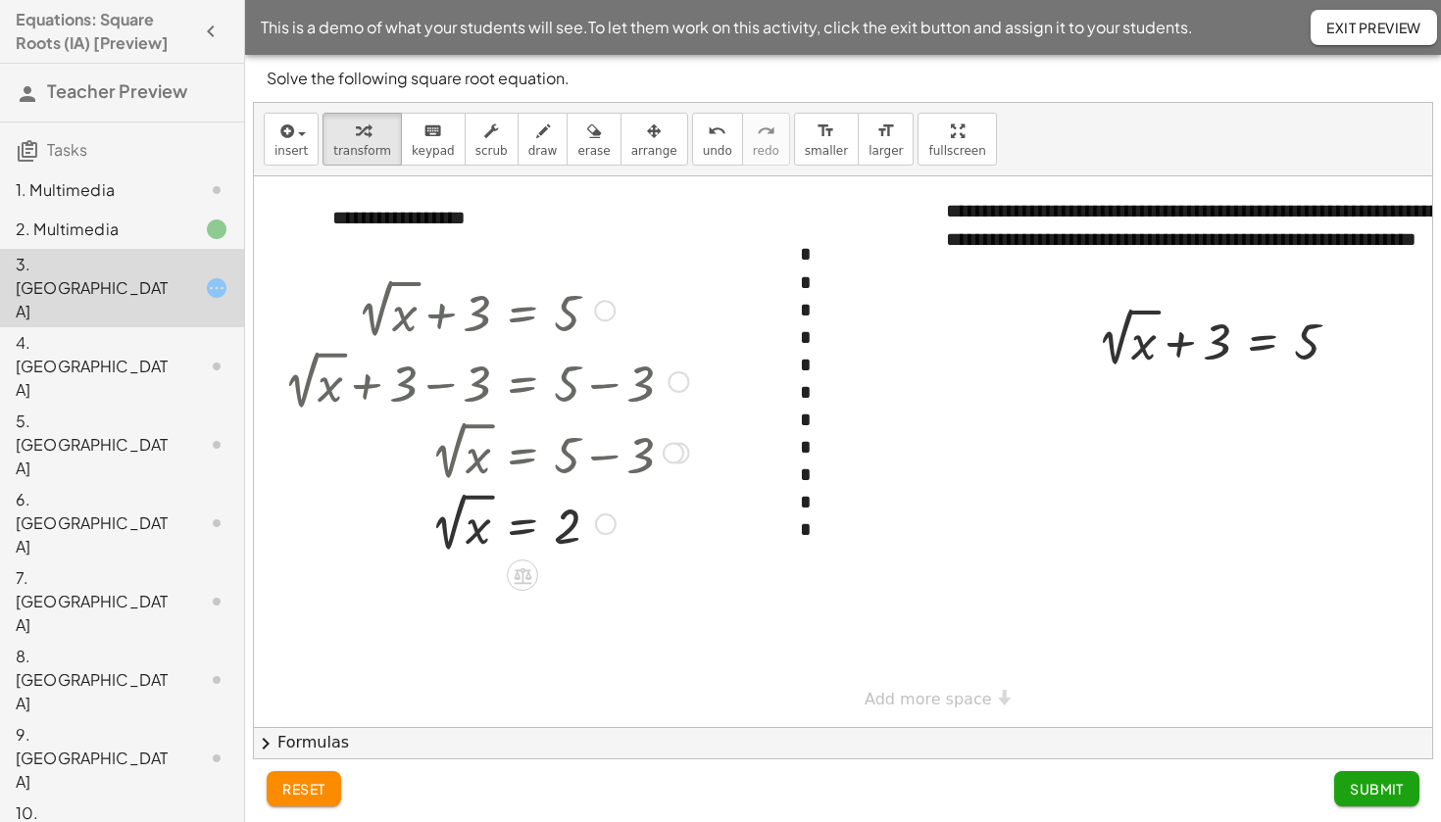
click at [471, 502] on div at bounding box center [485, 523] width 424 height 72
click at [473, 496] on div at bounding box center [485, 523] width 424 height 72
click at [478, 538] on div at bounding box center [485, 523] width 424 height 72
click at [521, 571] on icon at bounding box center [523, 576] width 18 height 17
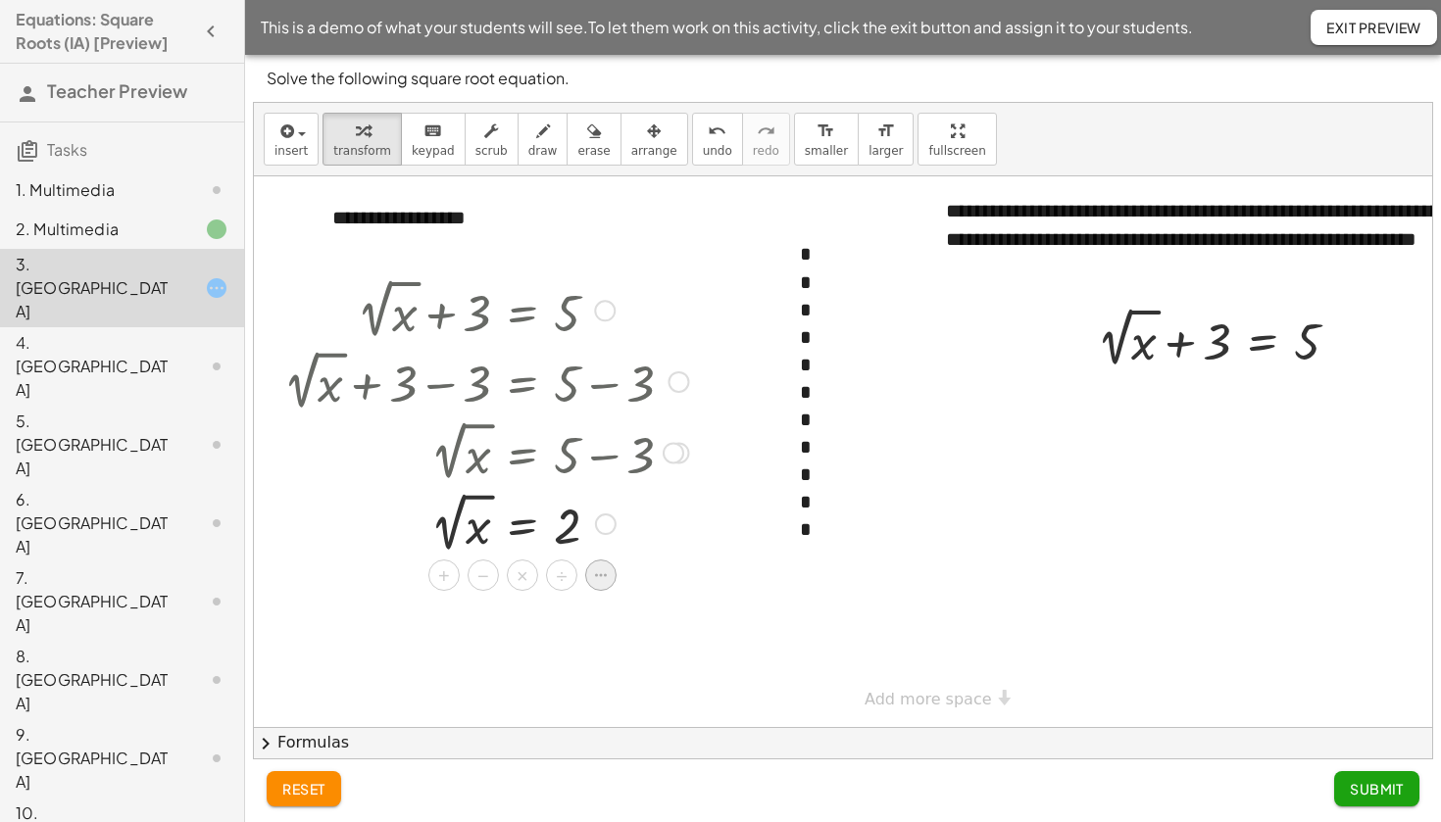
click at [598, 580] on icon at bounding box center [601, 576] width 18 height 18
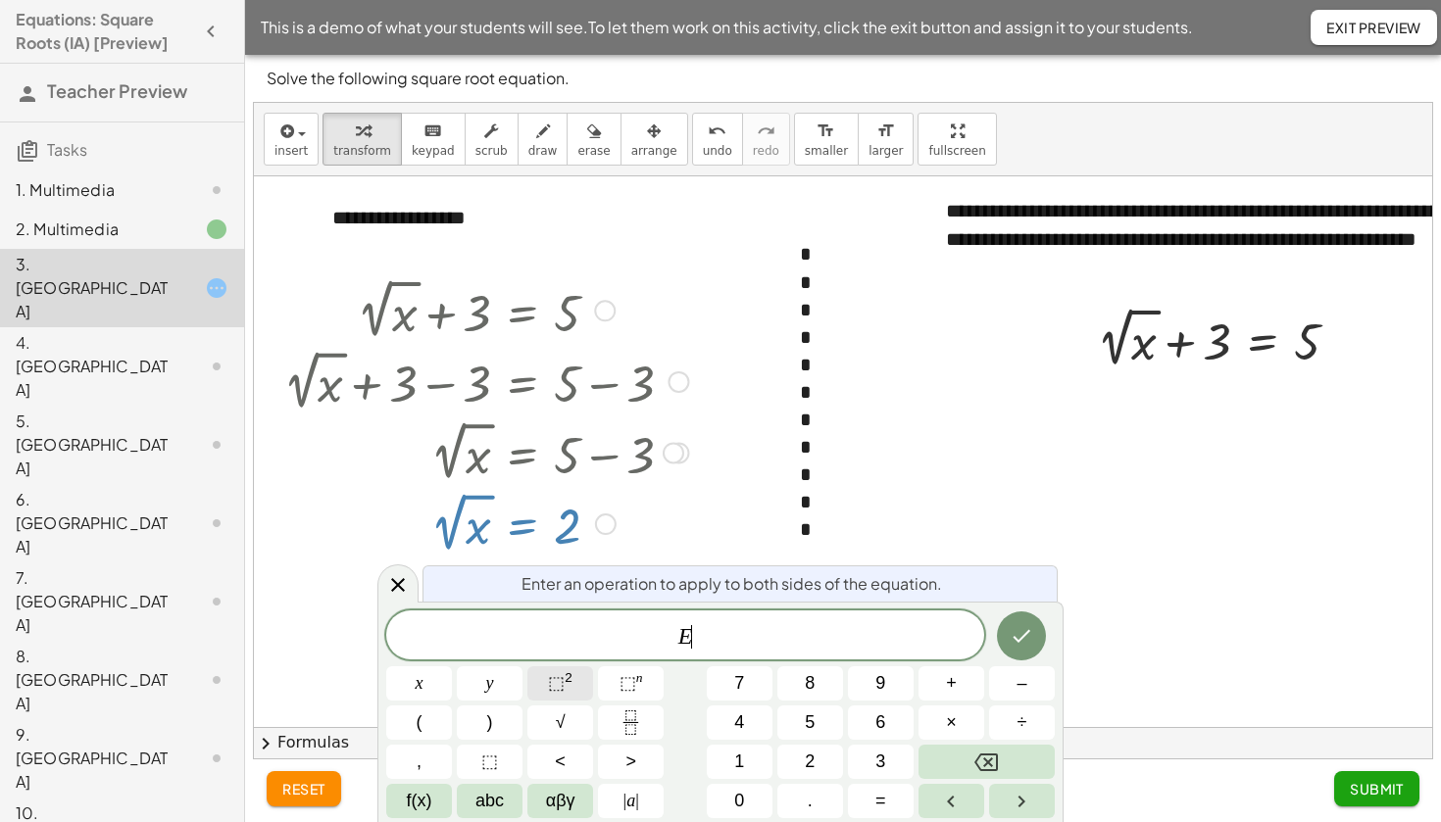
click at [567, 685] on sup "2" at bounding box center [569, 677] width 8 height 15
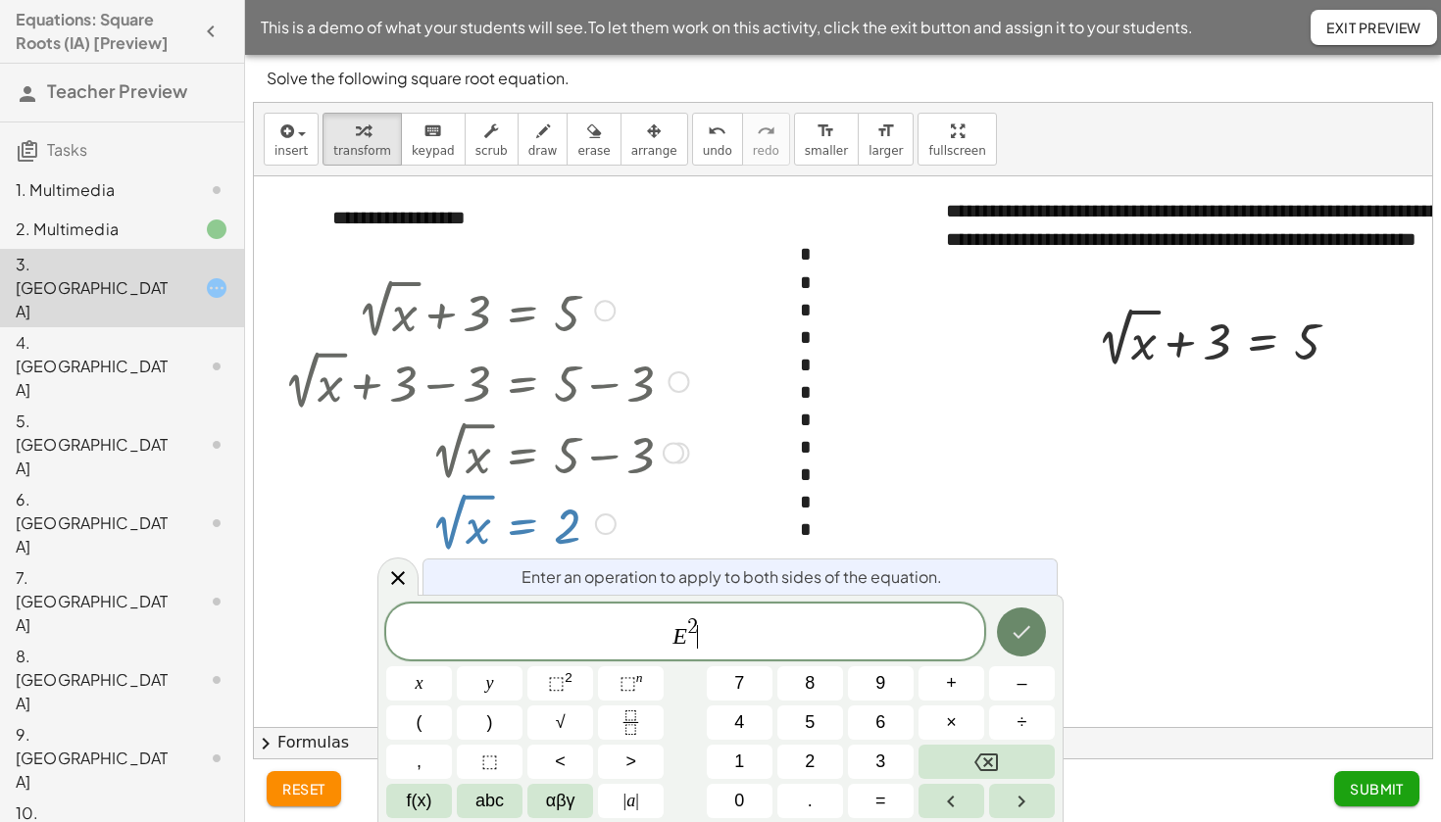
click at [1025, 644] on icon "Done" at bounding box center [1022, 632] width 24 height 24
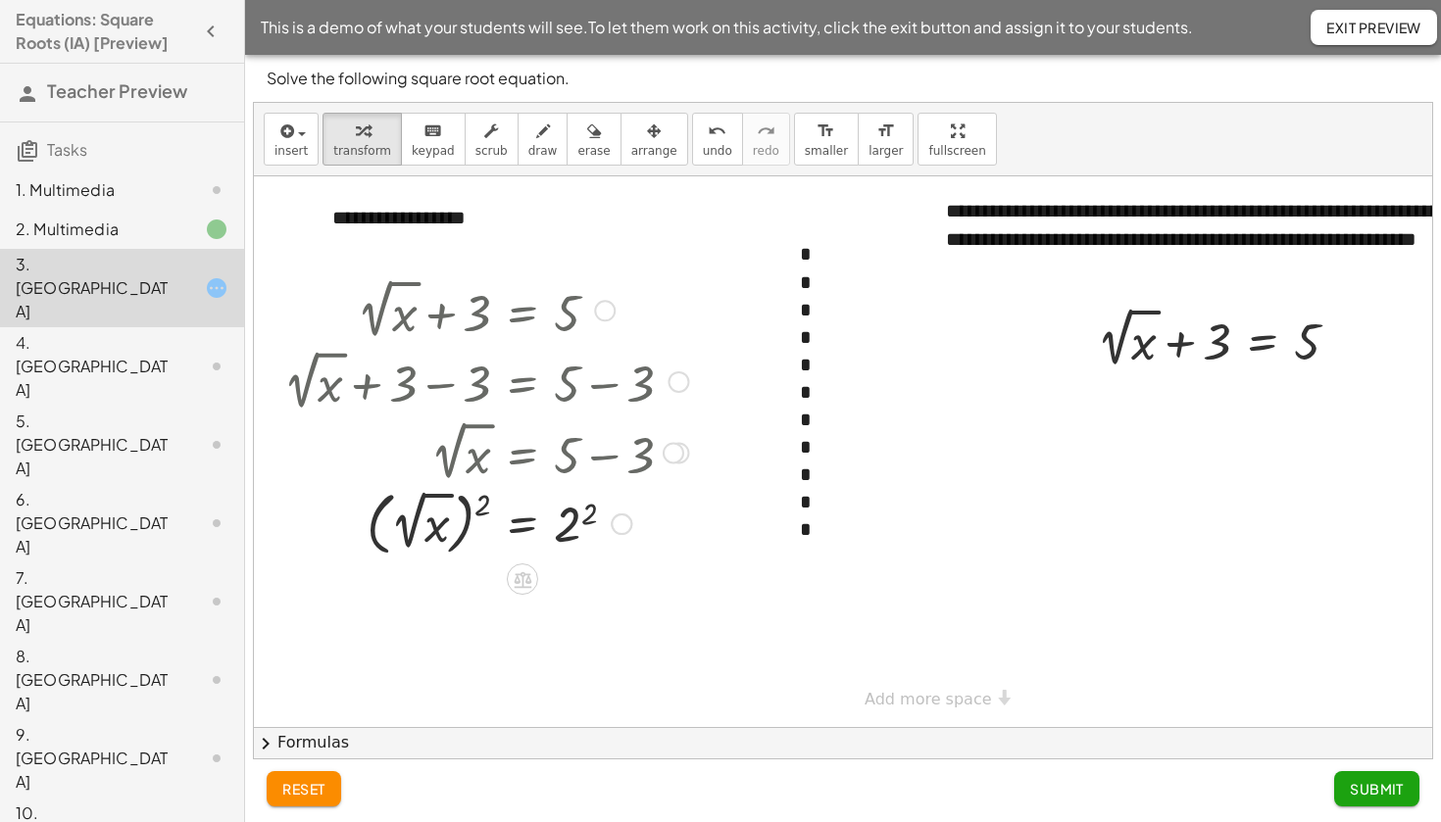
click at [482, 512] on div at bounding box center [485, 522] width 424 height 78
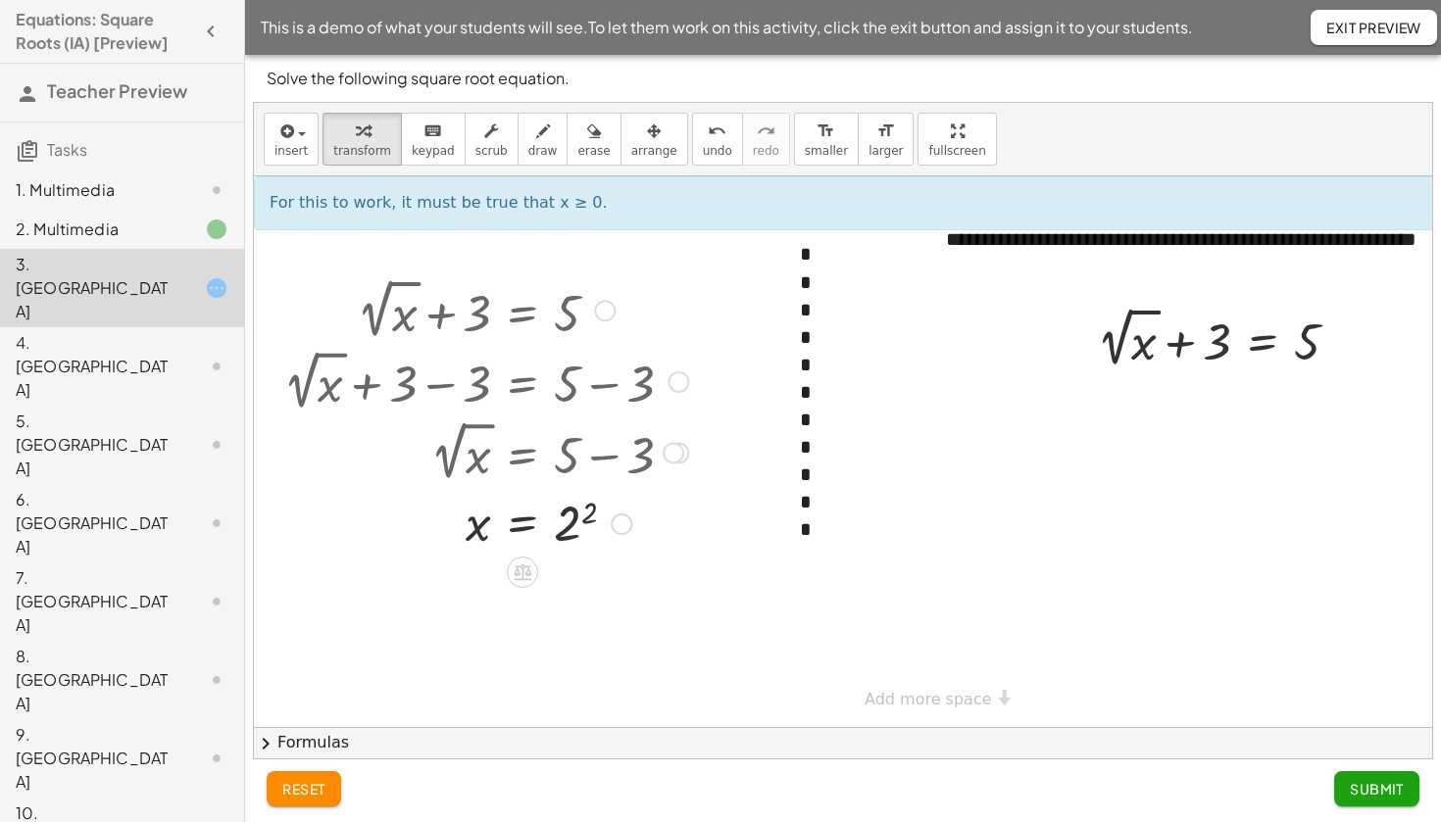
click at [598, 513] on div at bounding box center [485, 522] width 424 height 64
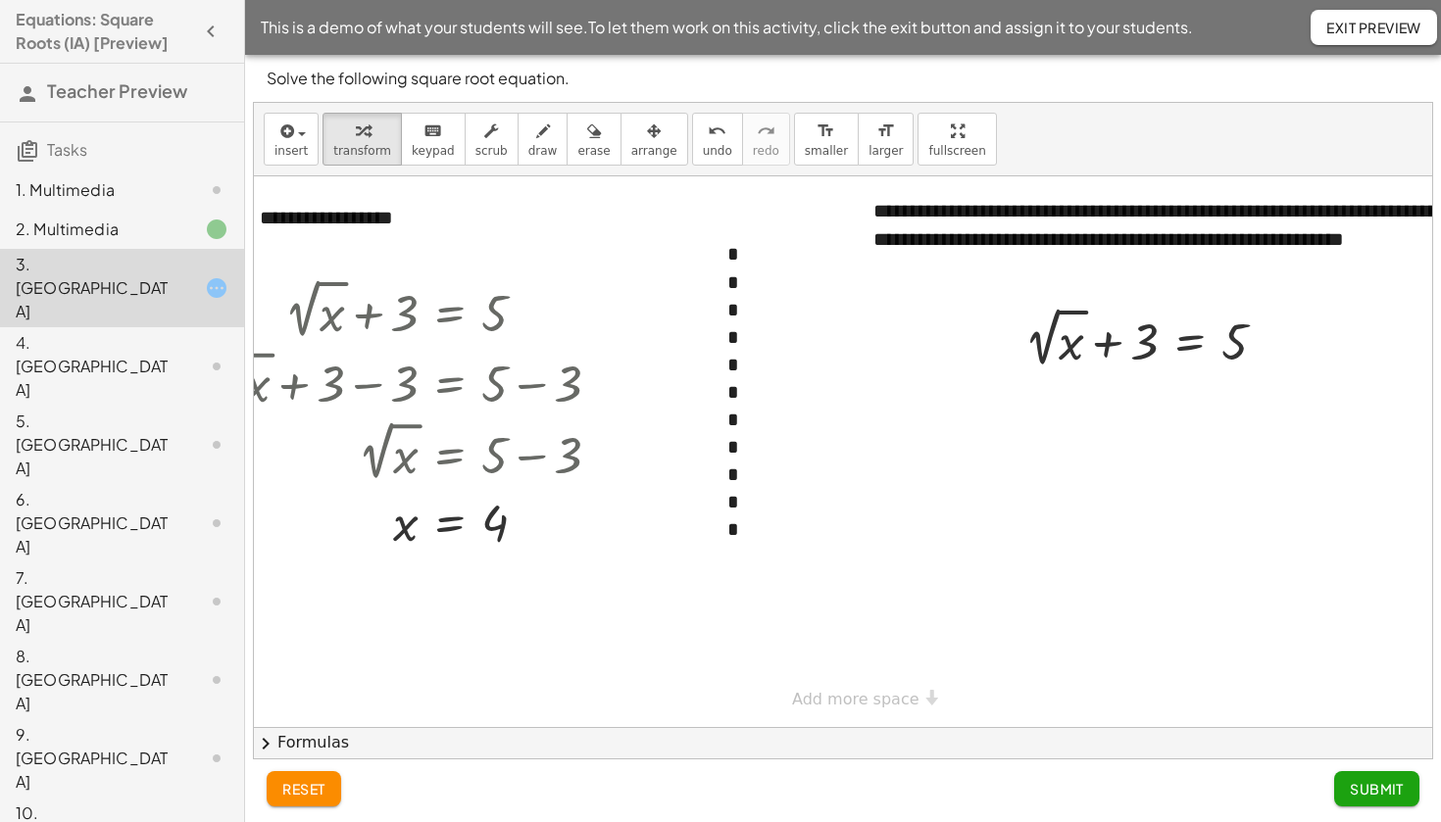
scroll to position [0, 80]
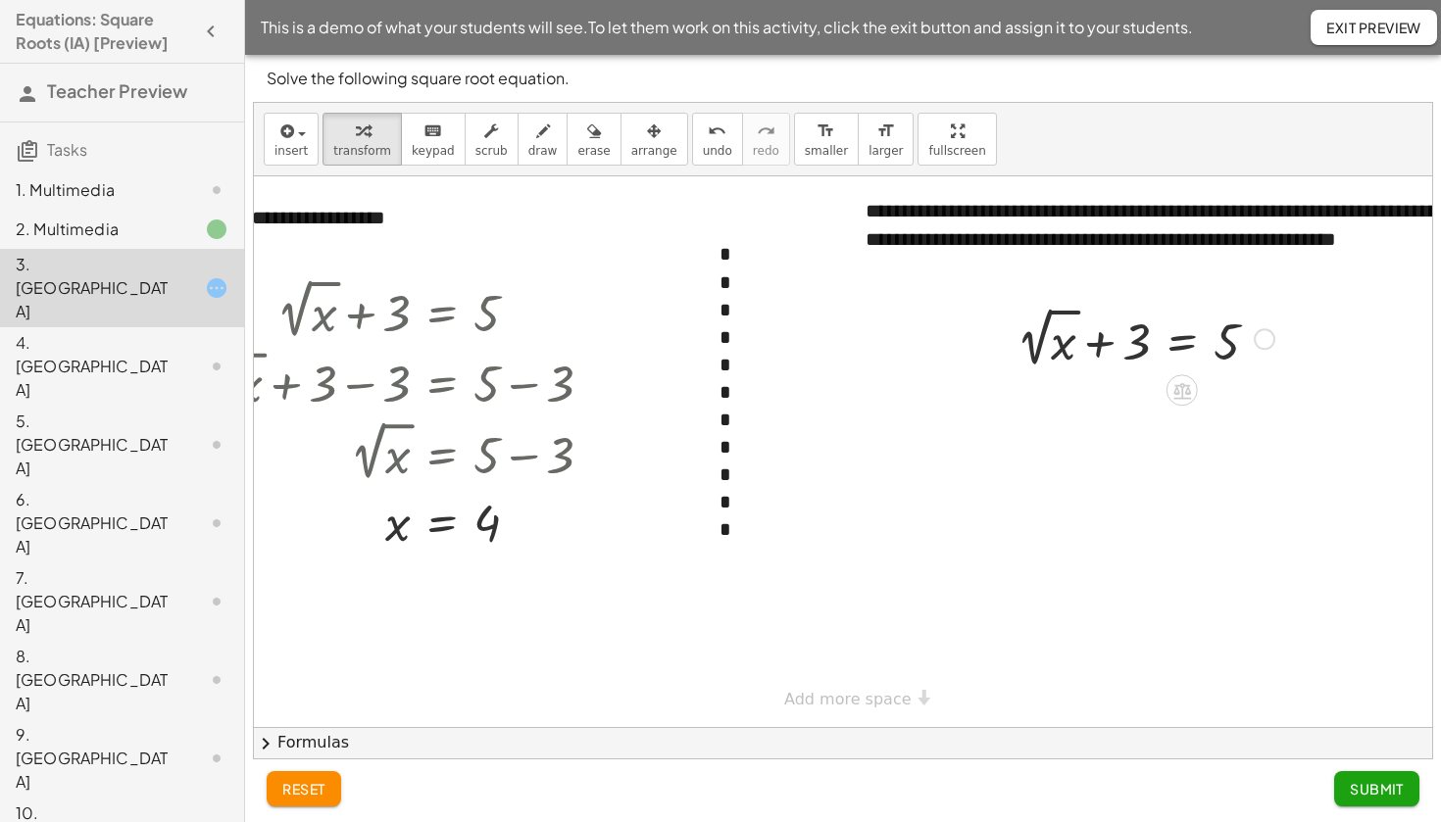
click at [1067, 353] on div at bounding box center [1145, 338] width 277 height 72
click at [1068, 354] on div at bounding box center [1145, 338] width 277 height 72
click at [1179, 399] on icon at bounding box center [1182, 391] width 18 height 17
click at [1256, 401] on div at bounding box center [1260, 390] width 31 height 31
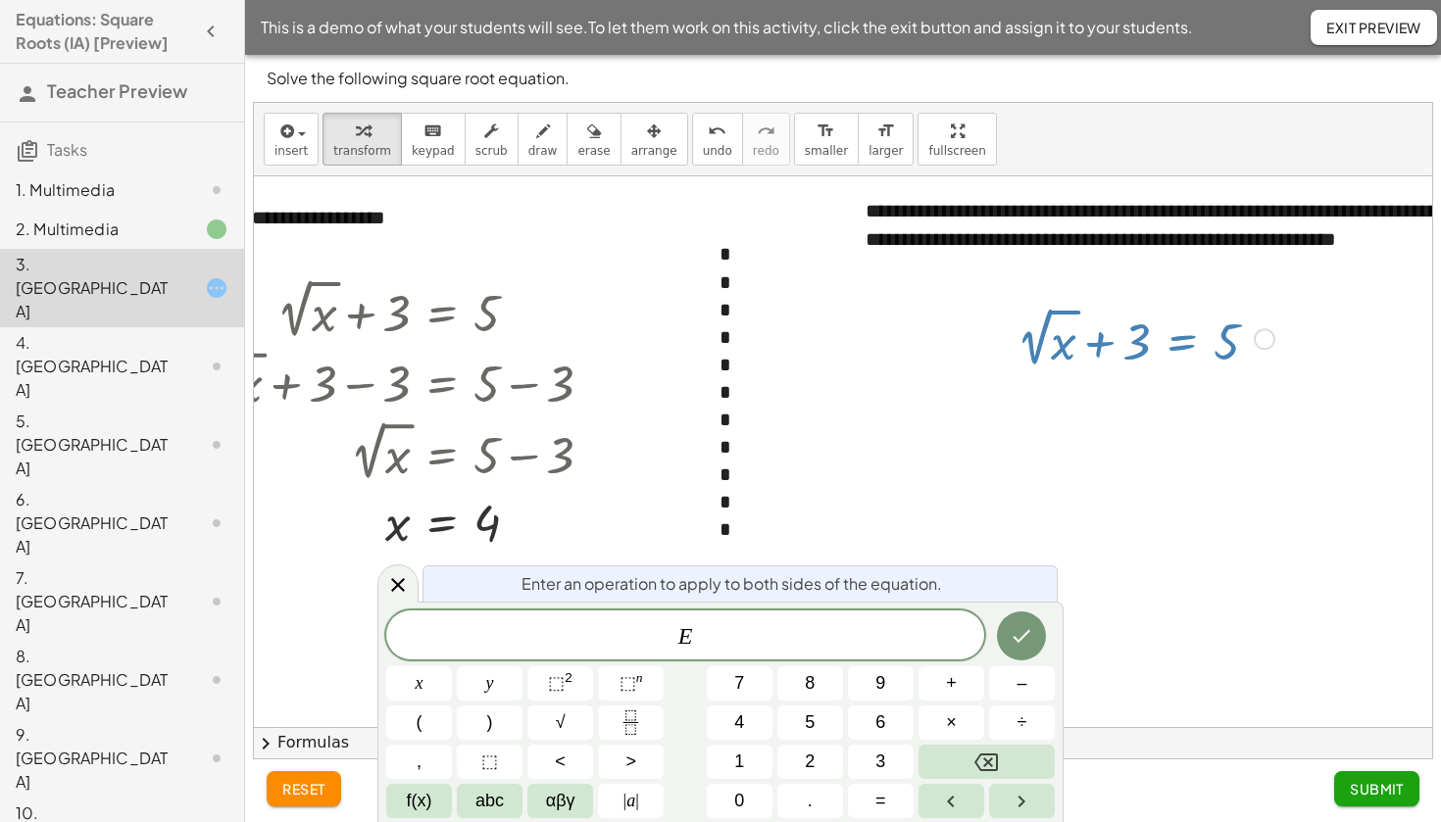
click at [1147, 516] on div at bounding box center [841, 451] width 1337 height 551
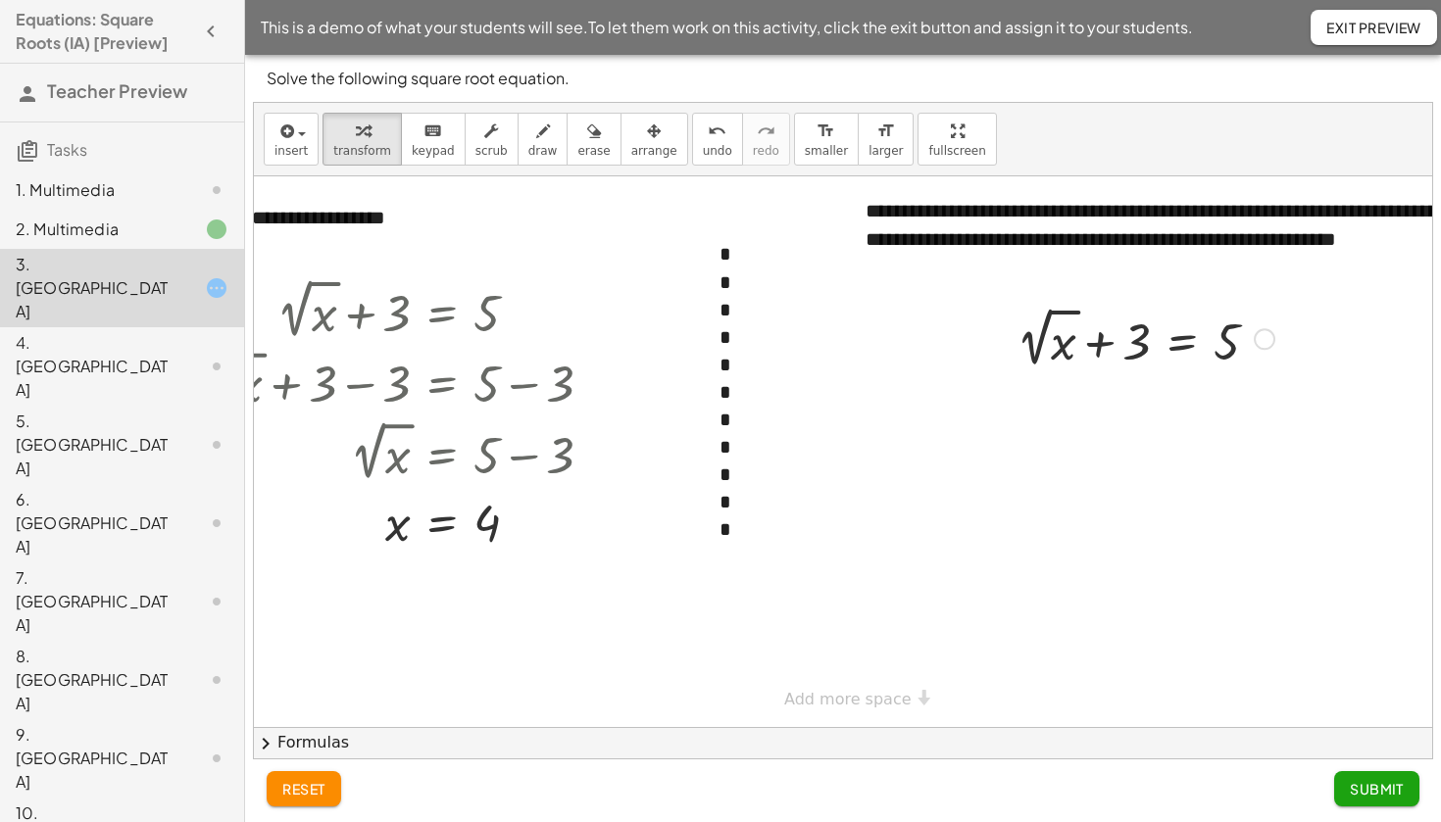
click at [1062, 347] on div at bounding box center [1145, 338] width 277 height 72
click at [266, 732] on span "chevron_right" at bounding box center [266, 744] width 24 height 24
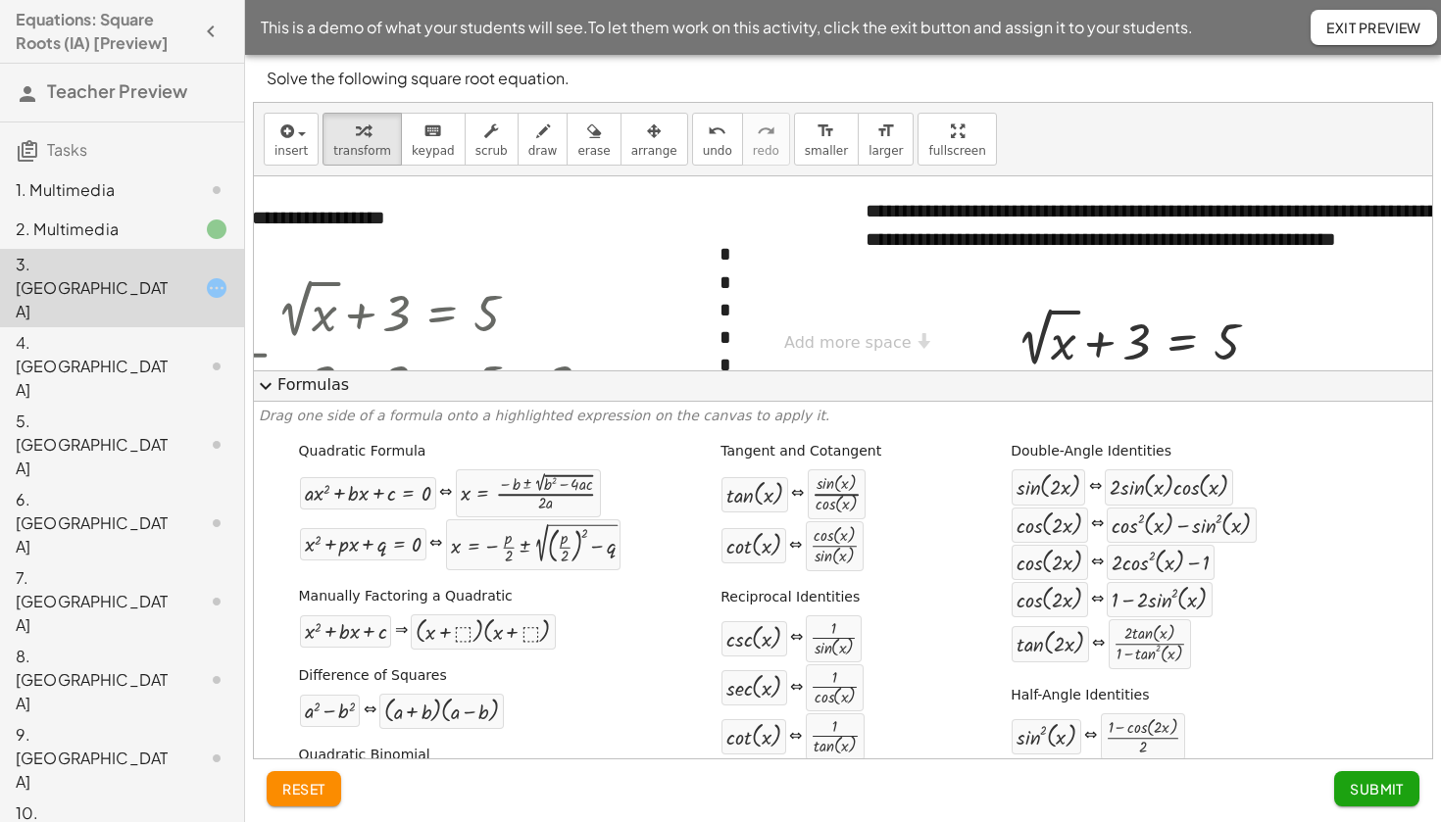
scroll to position [0, 0]
click at [270, 374] on span "expand_more" at bounding box center [266, 386] width 24 height 24
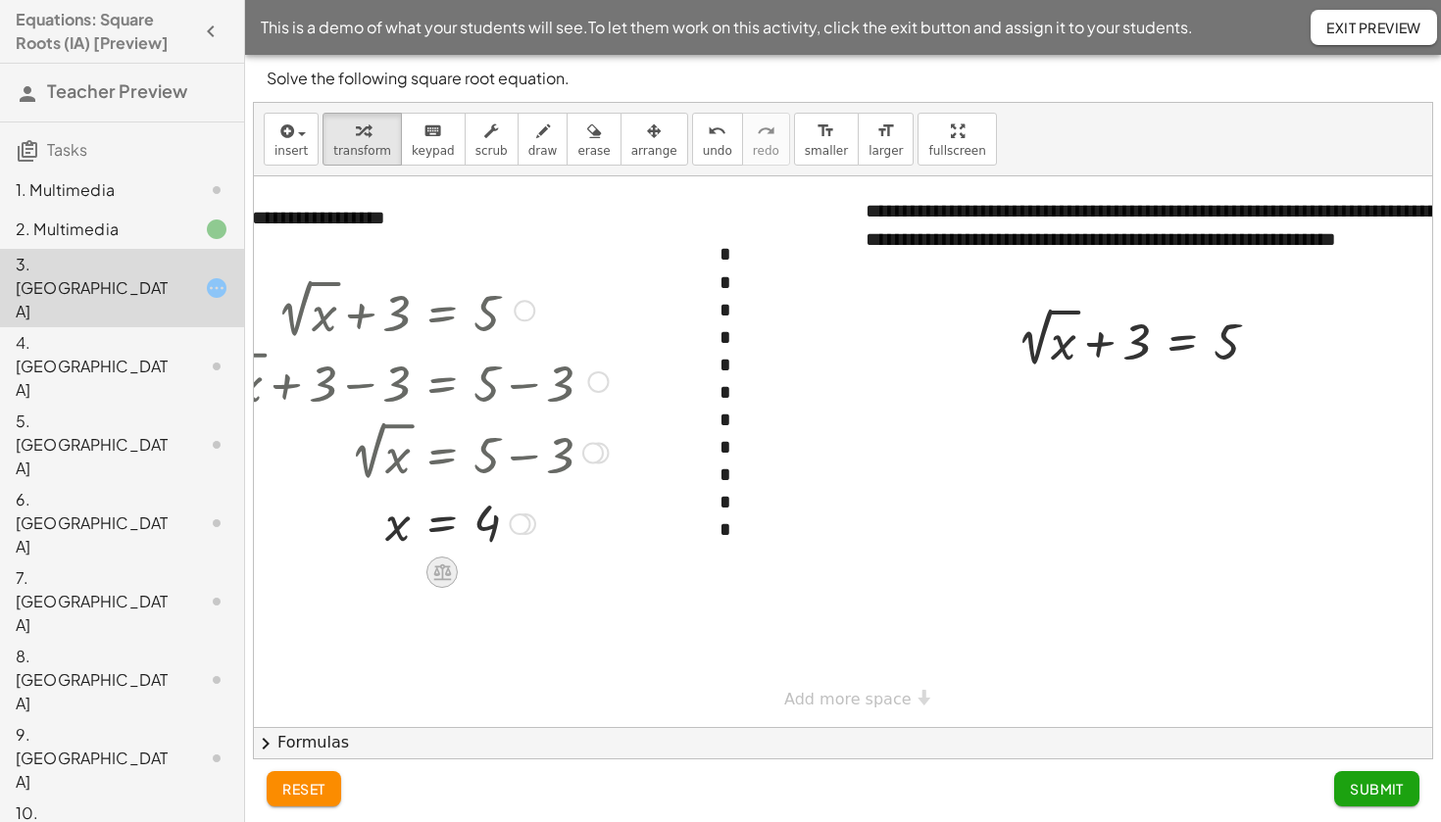
click at [442, 575] on icon at bounding box center [442, 573] width 18 height 17
click at [519, 568] on icon at bounding box center [521, 573] width 18 height 18
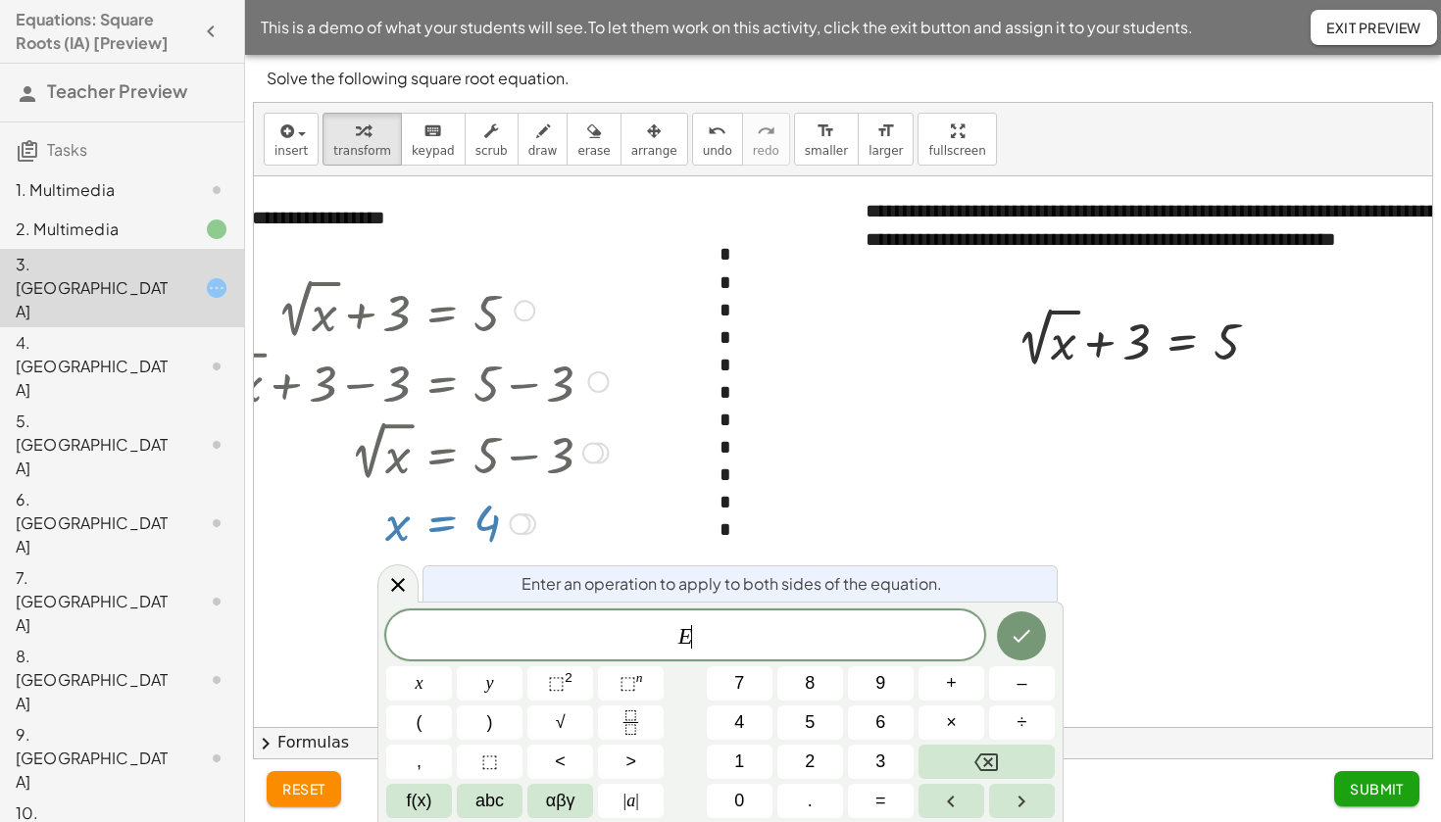
click at [918, 448] on div at bounding box center [841, 451] width 1337 height 551
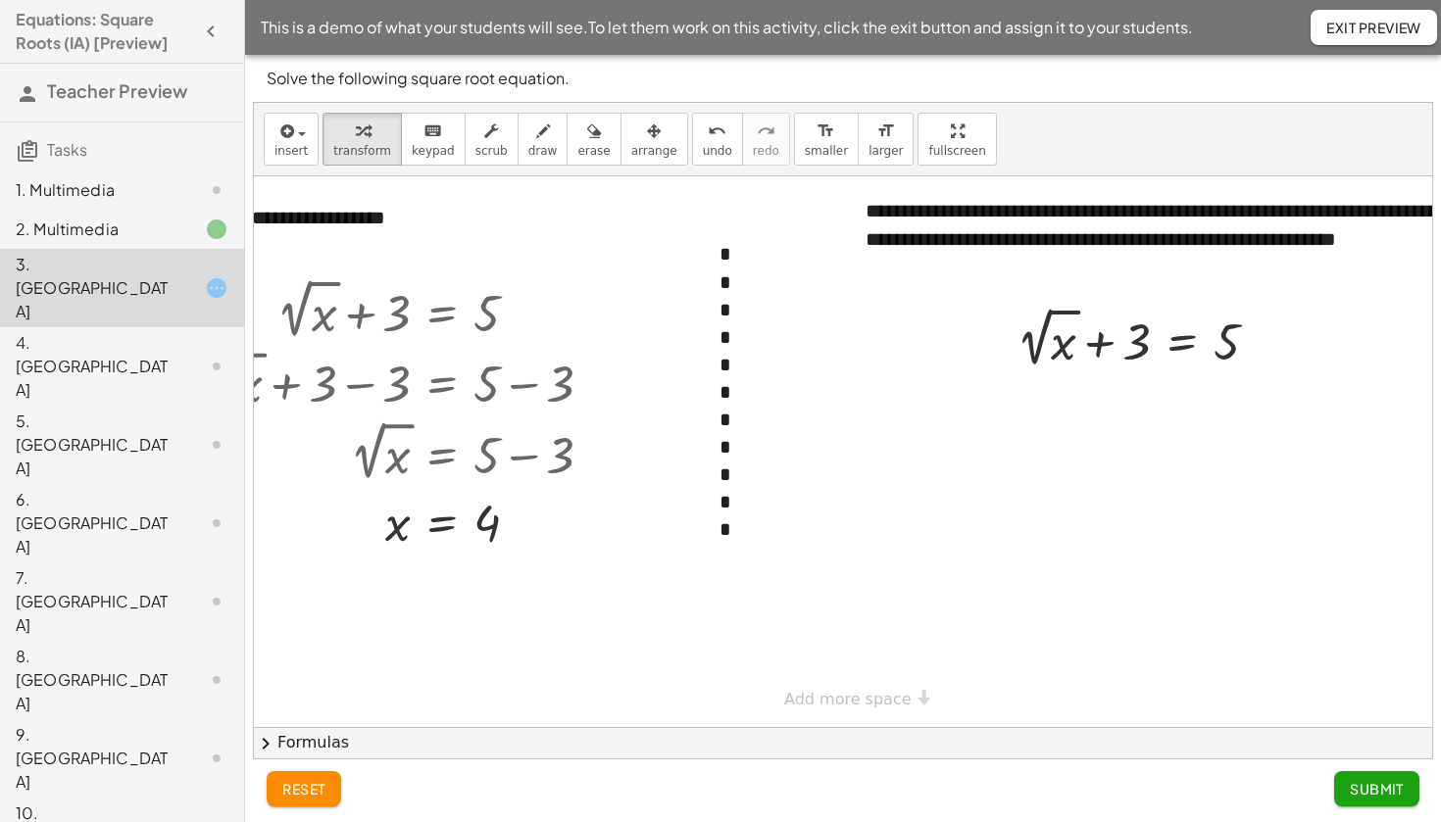
click at [266, 732] on span "chevron_right" at bounding box center [266, 744] width 24 height 24
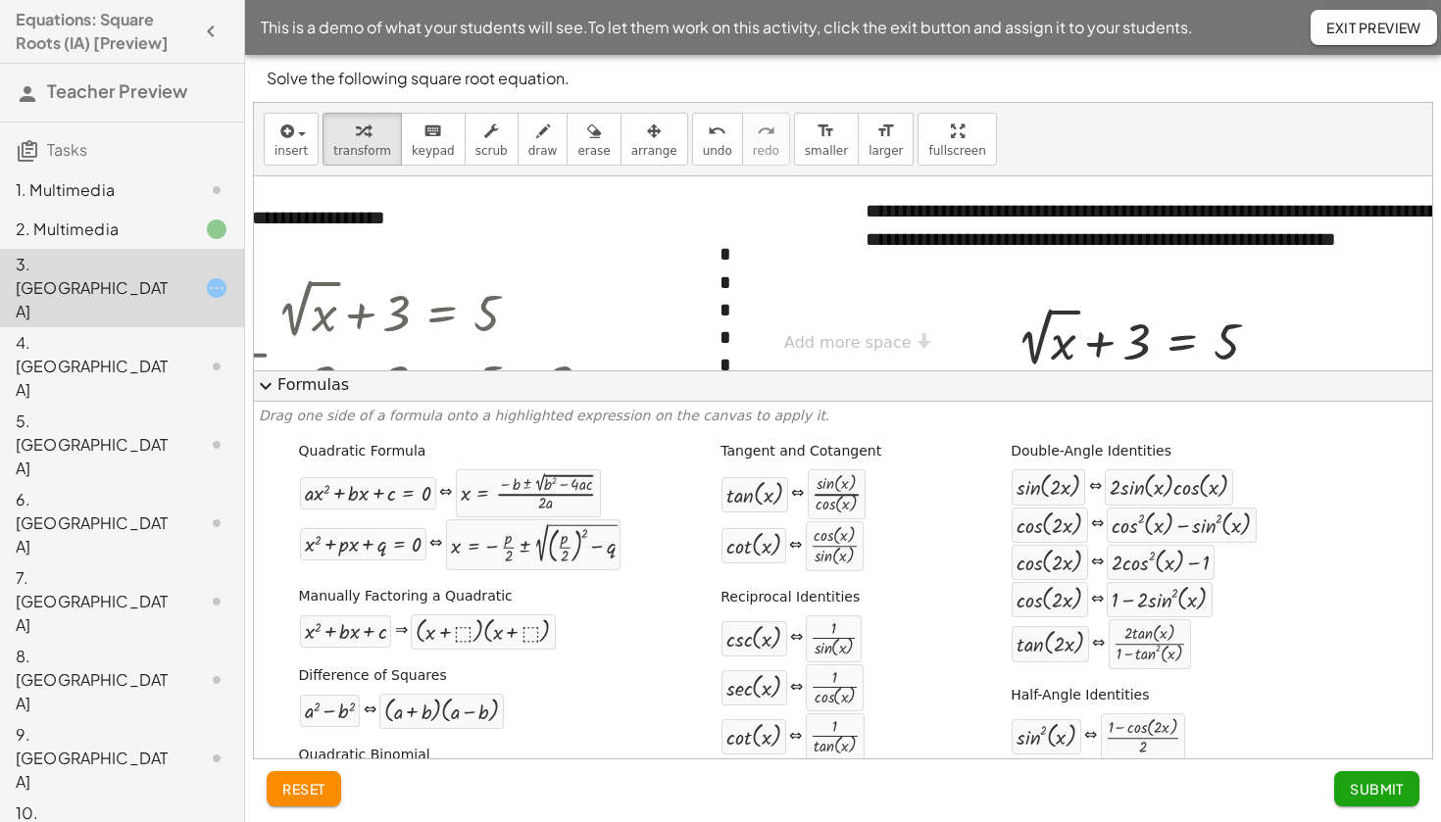
click at [266, 374] on span "expand_more" at bounding box center [266, 386] width 24 height 24
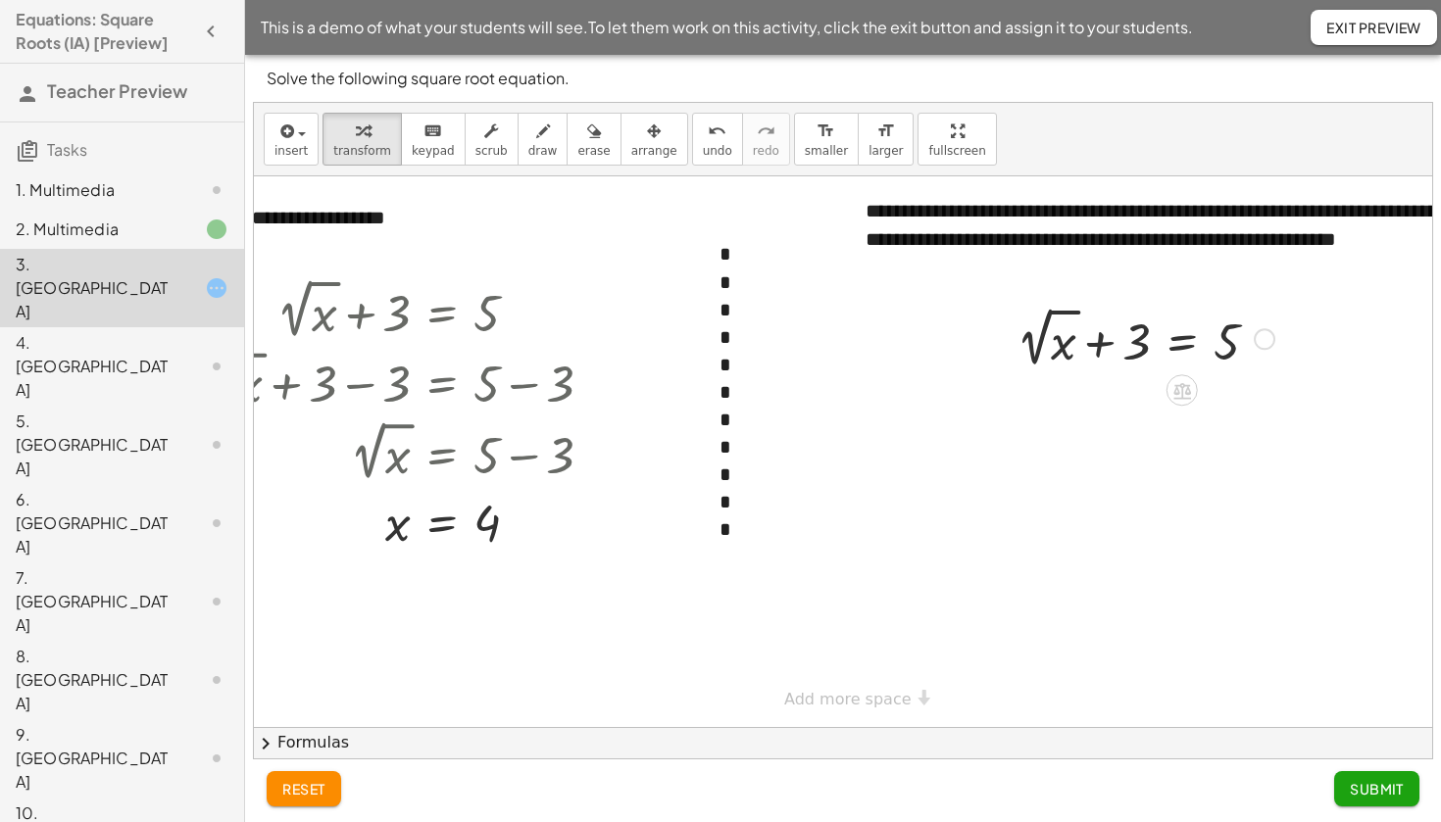
click at [1261, 343] on div at bounding box center [1265, 339] width 22 height 22
click at [1176, 392] on icon at bounding box center [1182, 391] width 18 height 17
click at [1253, 395] on icon at bounding box center [1261, 391] width 18 height 18
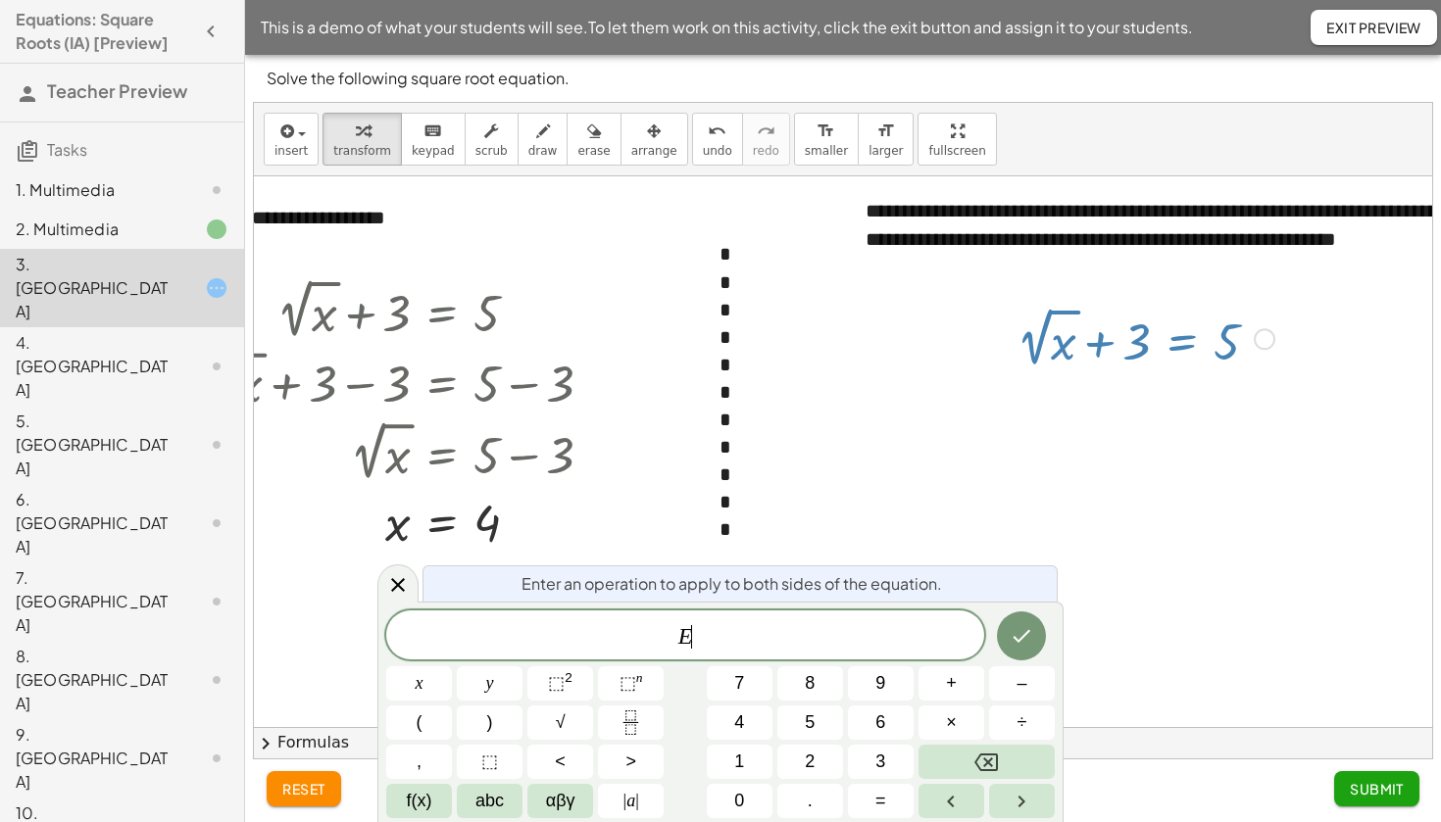
click at [1099, 400] on div at bounding box center [841, 451] width 1337 height 551
click at [1256, 361] on div at bounding box center [1145, 338] width 277 height 72
click at [1027, 645] on icon "Done" at bounding box center [1022, 636] width 24 height 24
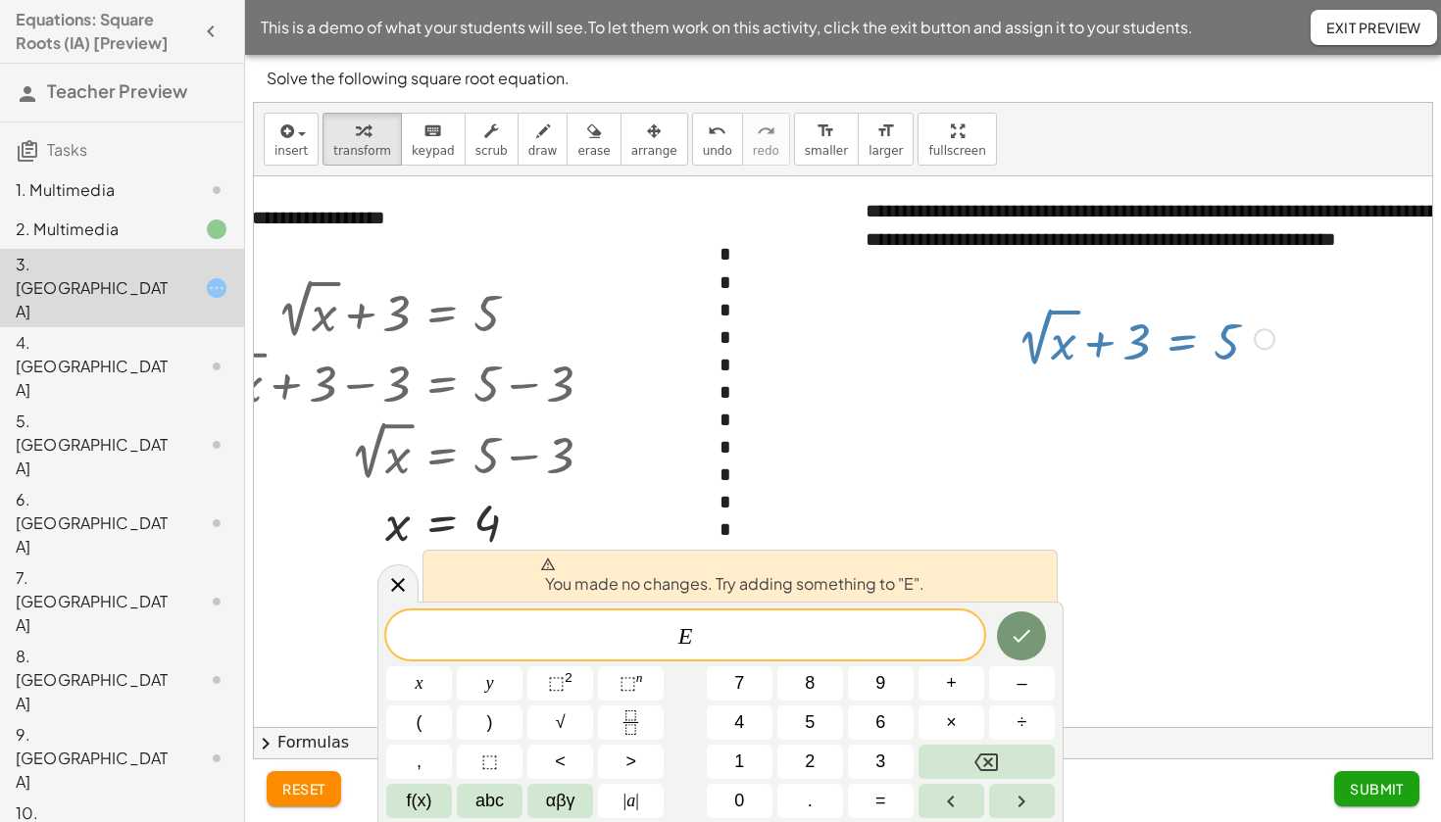
click at [1032, 491] on div at bounding box center [841, 451] width 1337 height 551
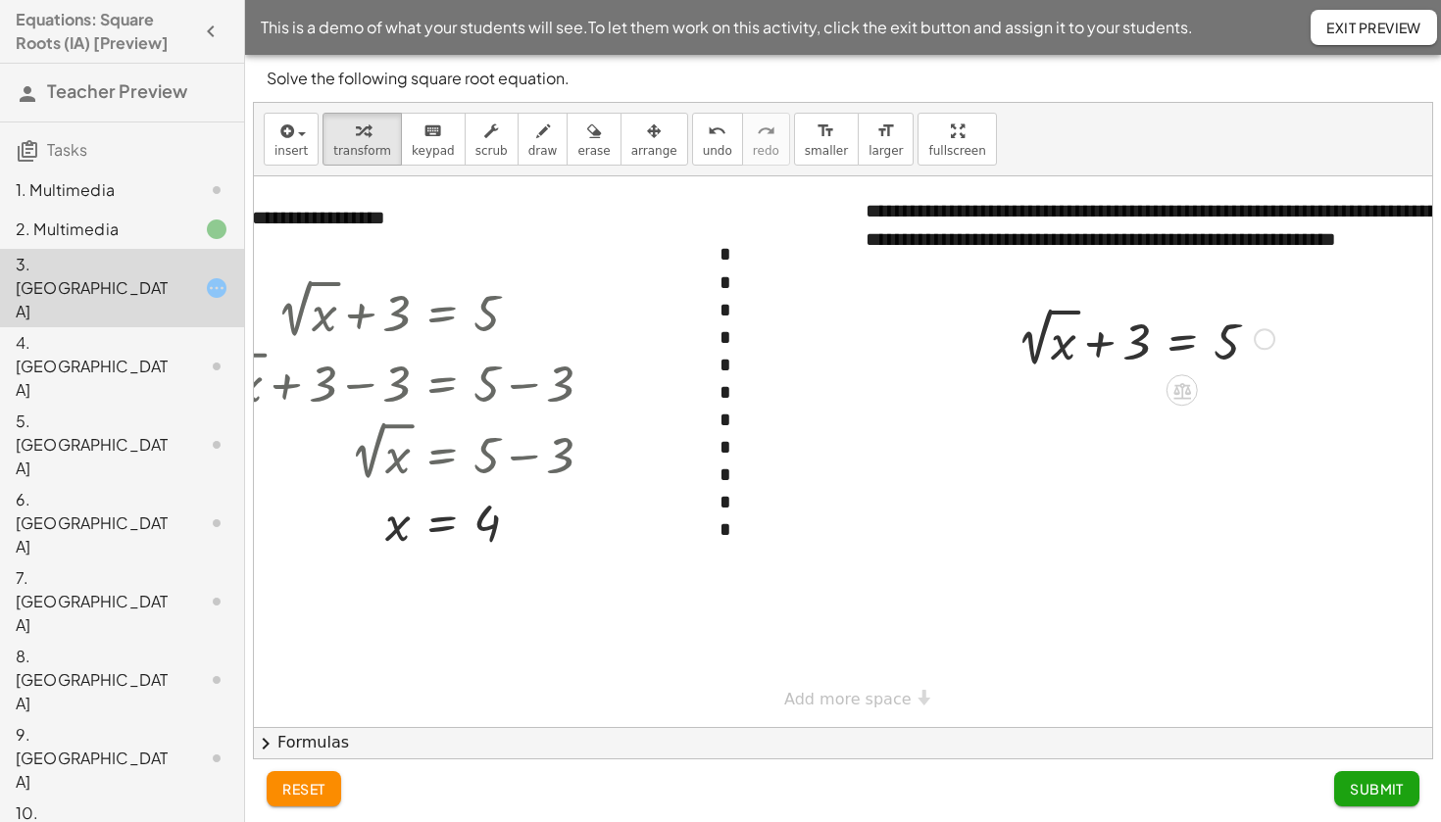
click at [1257, 338] on div "Transform line Copy line as LaTeX Copy derivation as LaTeX Expand new lines: On" at bounding box center [1265, 339] width 22 height 22
click at [1313, 300] on span "Transform line" at bounding box center [1349, 294] width 87 height 16
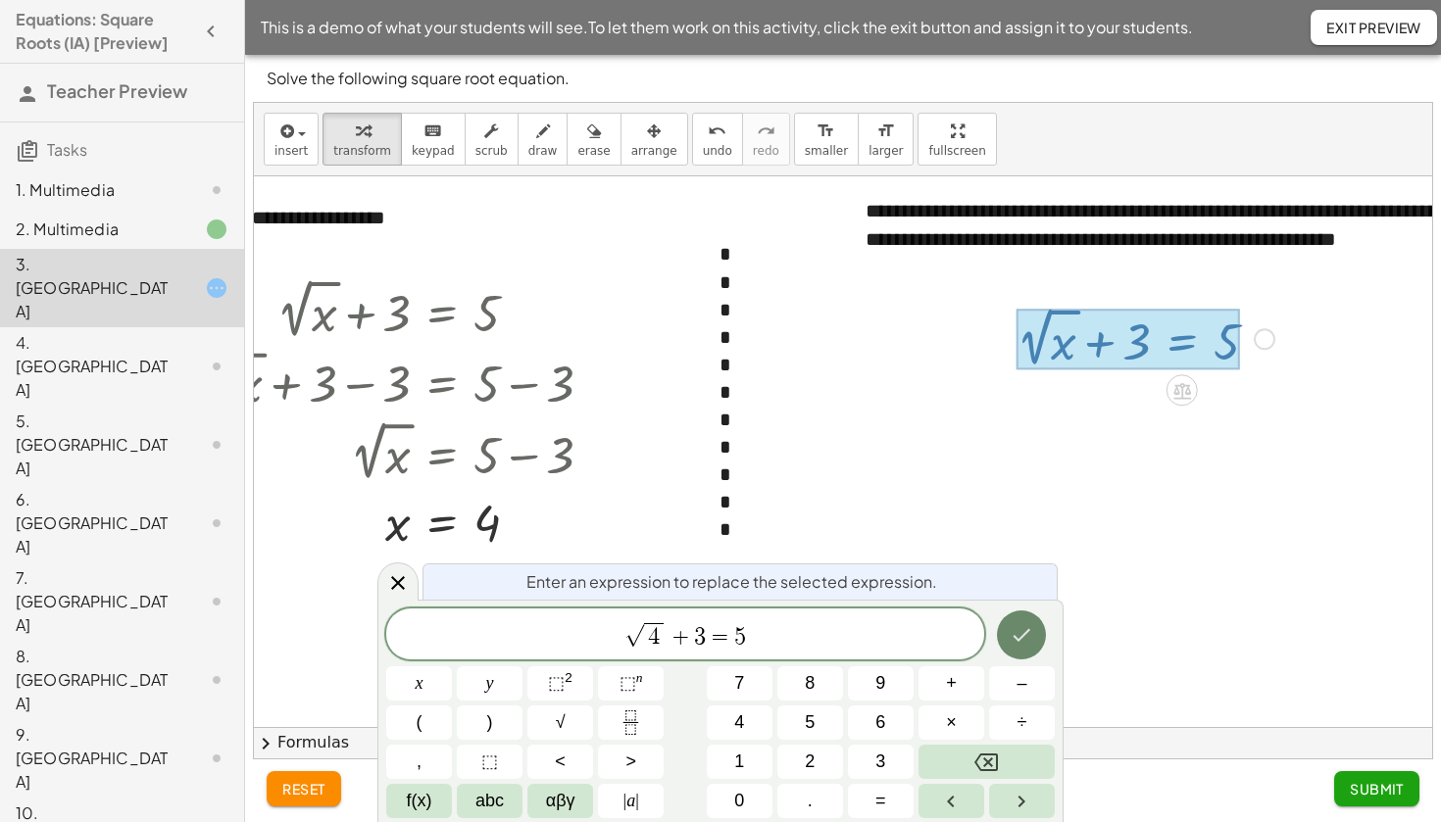
click at [1025, 639] on icon "Done" at bounding box center [1022, 635] width 24 height 24
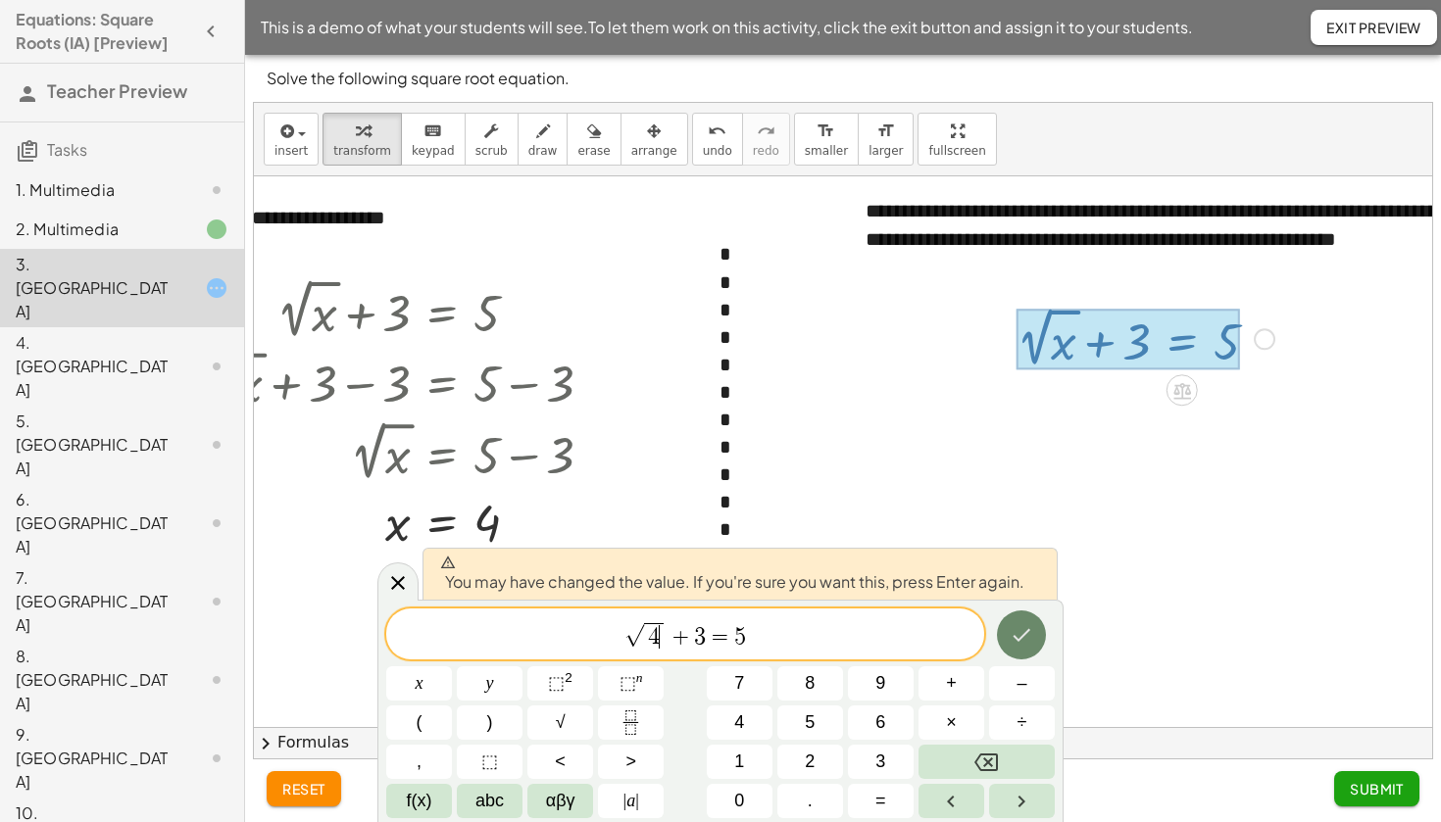
click at [1018, 638] on icon "Done" at bounding box center [1022, 635] width 24 height 24
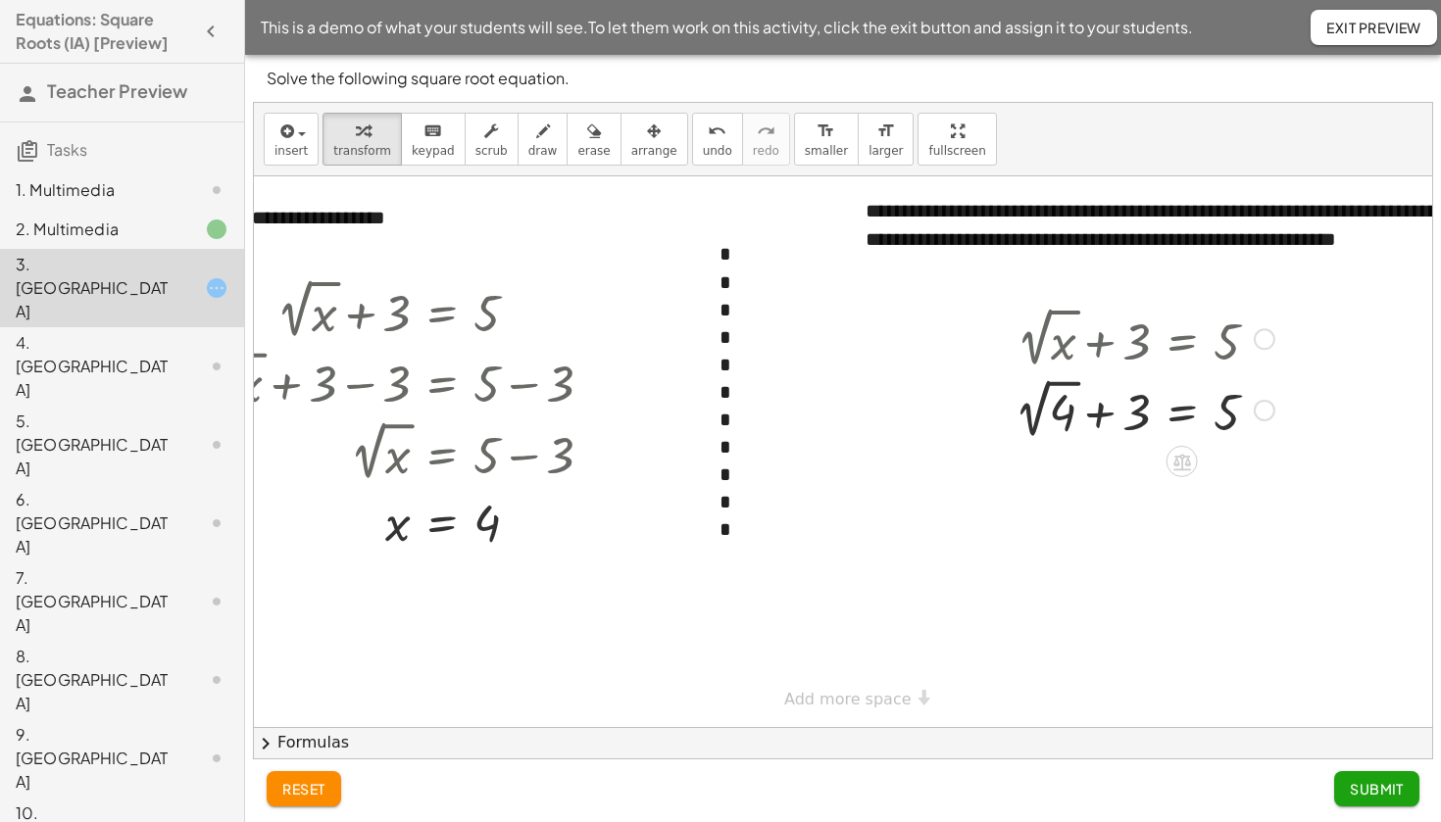
click at [1065, 383] on div at bounding box center [1144, 409] width 279 height 72
click at [1105, 482] on div at bounding box center [1144, 477] width 279 height 67
click at [1180, 547] on div at bounding box center [1144, 543] width 279 height 64
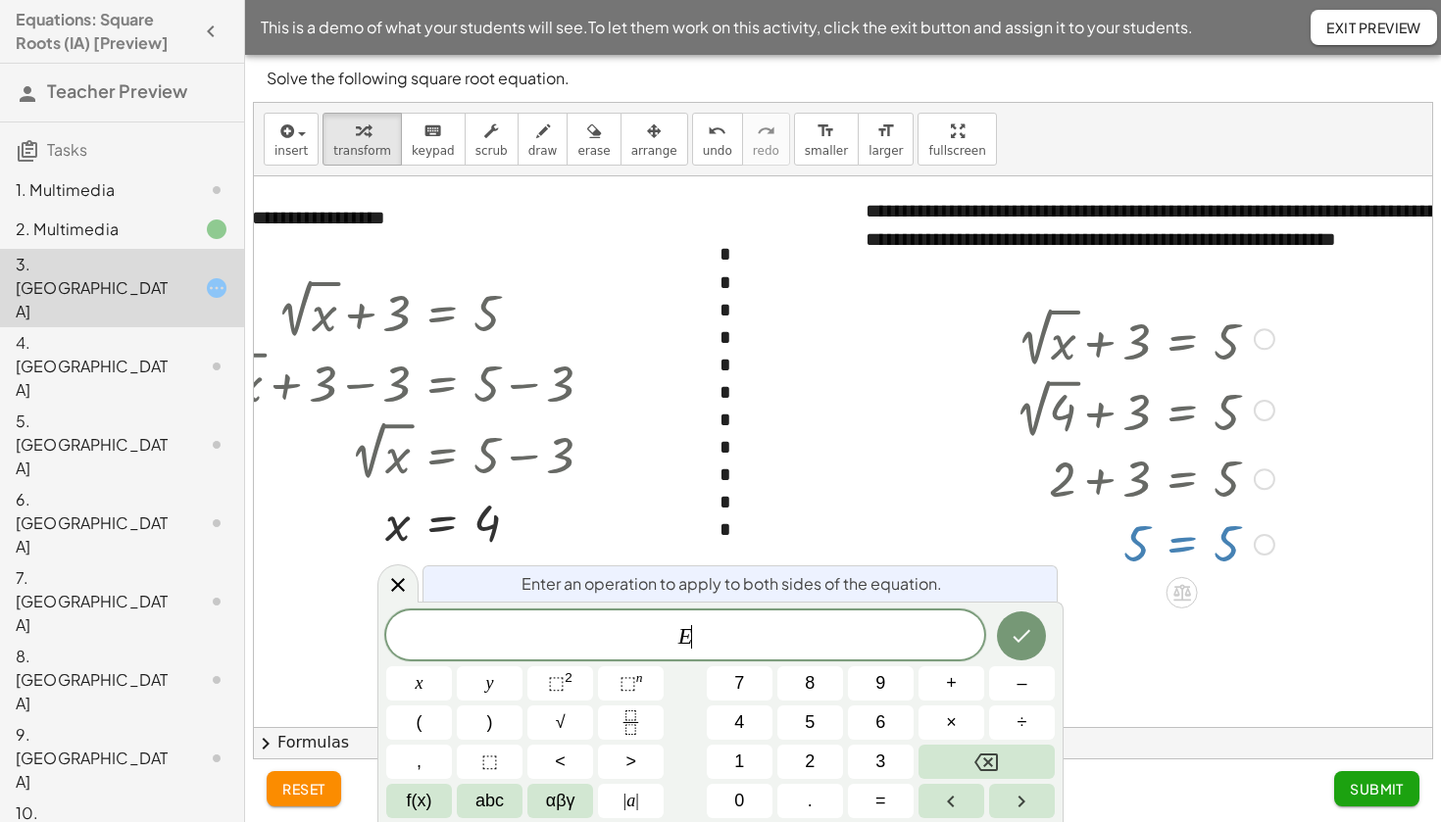
click at [1336, 458] on div at bounding box center [841, 451] width 1337 height 551
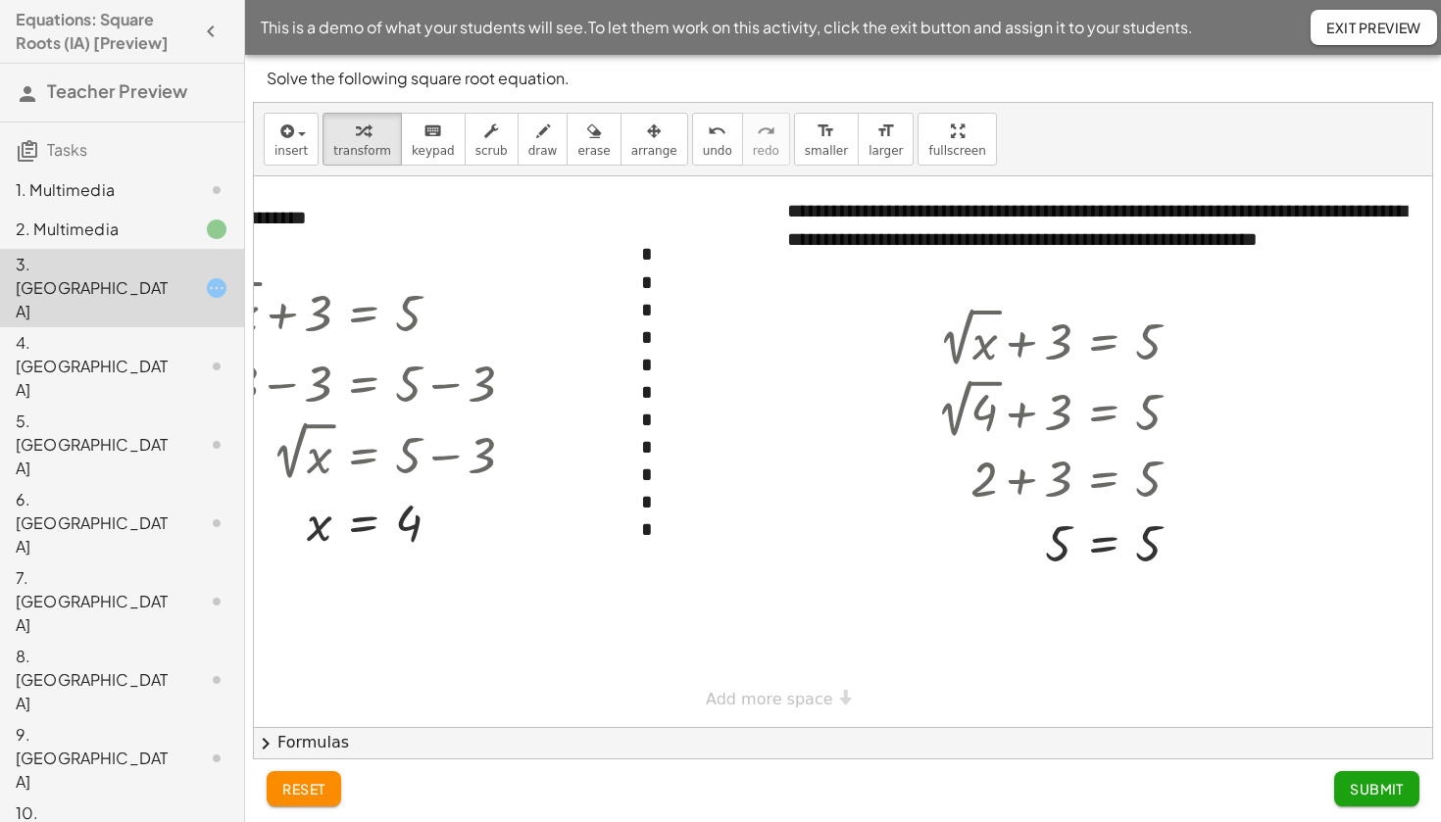
scroll to position [0, 159]
click at [784, 578] on div "**********" at bounding box center [763, 451] width 1337 height 551
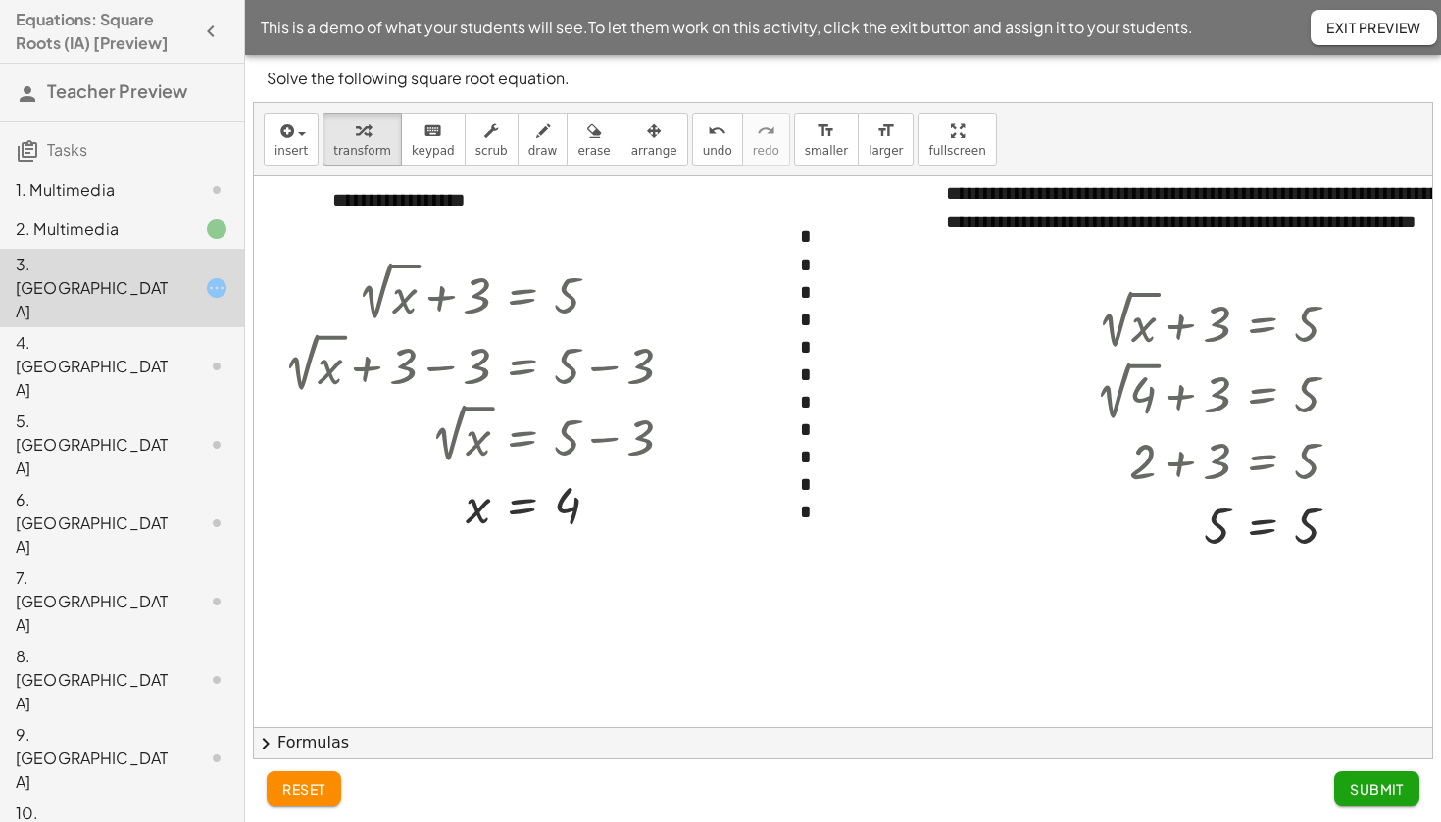
scroll to position [21, 0]
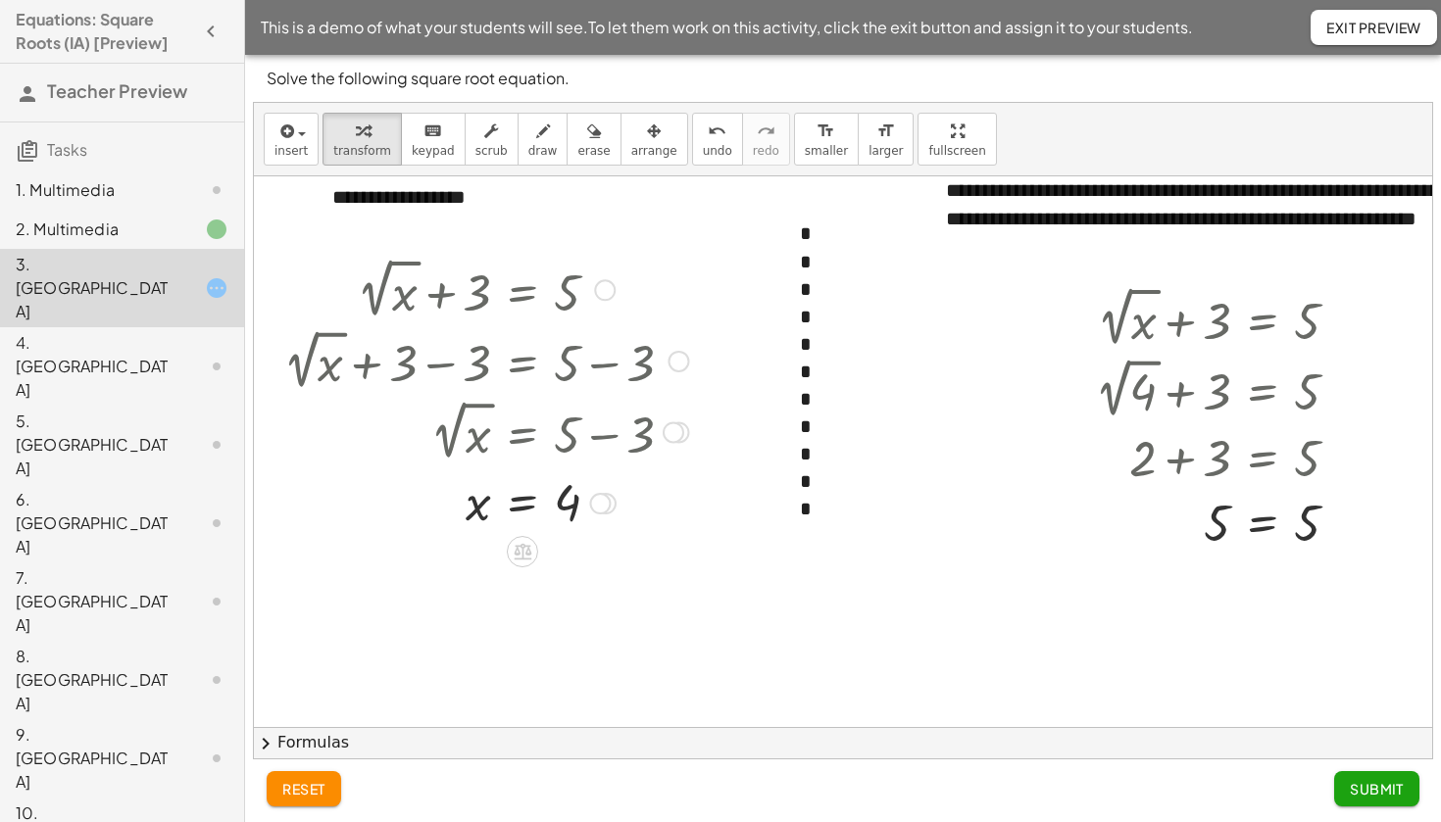
click at [614, 442] on div at bounding box center [522, 431] width 498 height 72
click at [607, 501] on div at bounding box center [600, 504] width 22 height 22
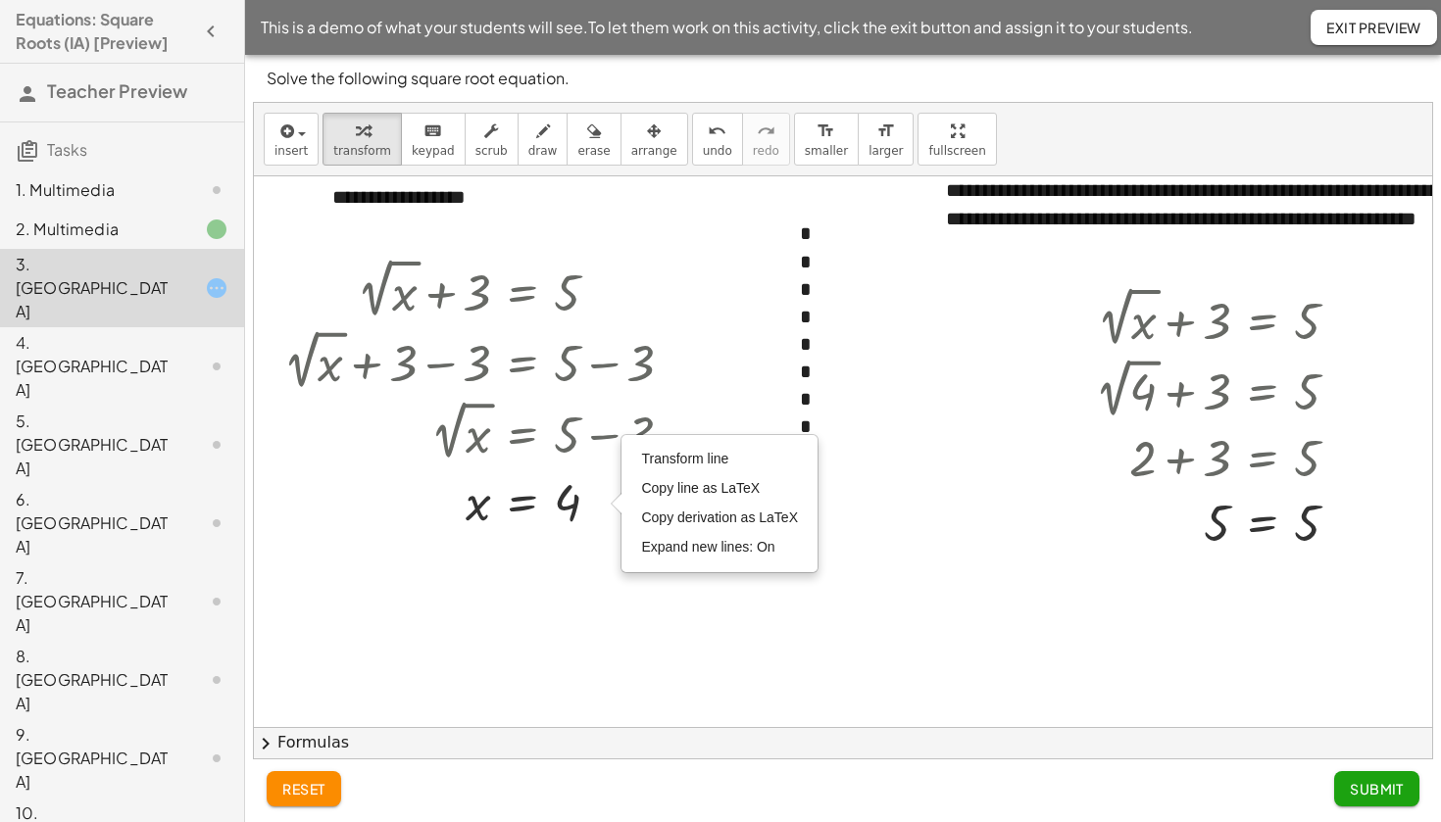
click at [745, 362] on div at bounding box center [922, 588] width 1337 height 865
